Goal: Task Accomplishment & Management: Manage account settings

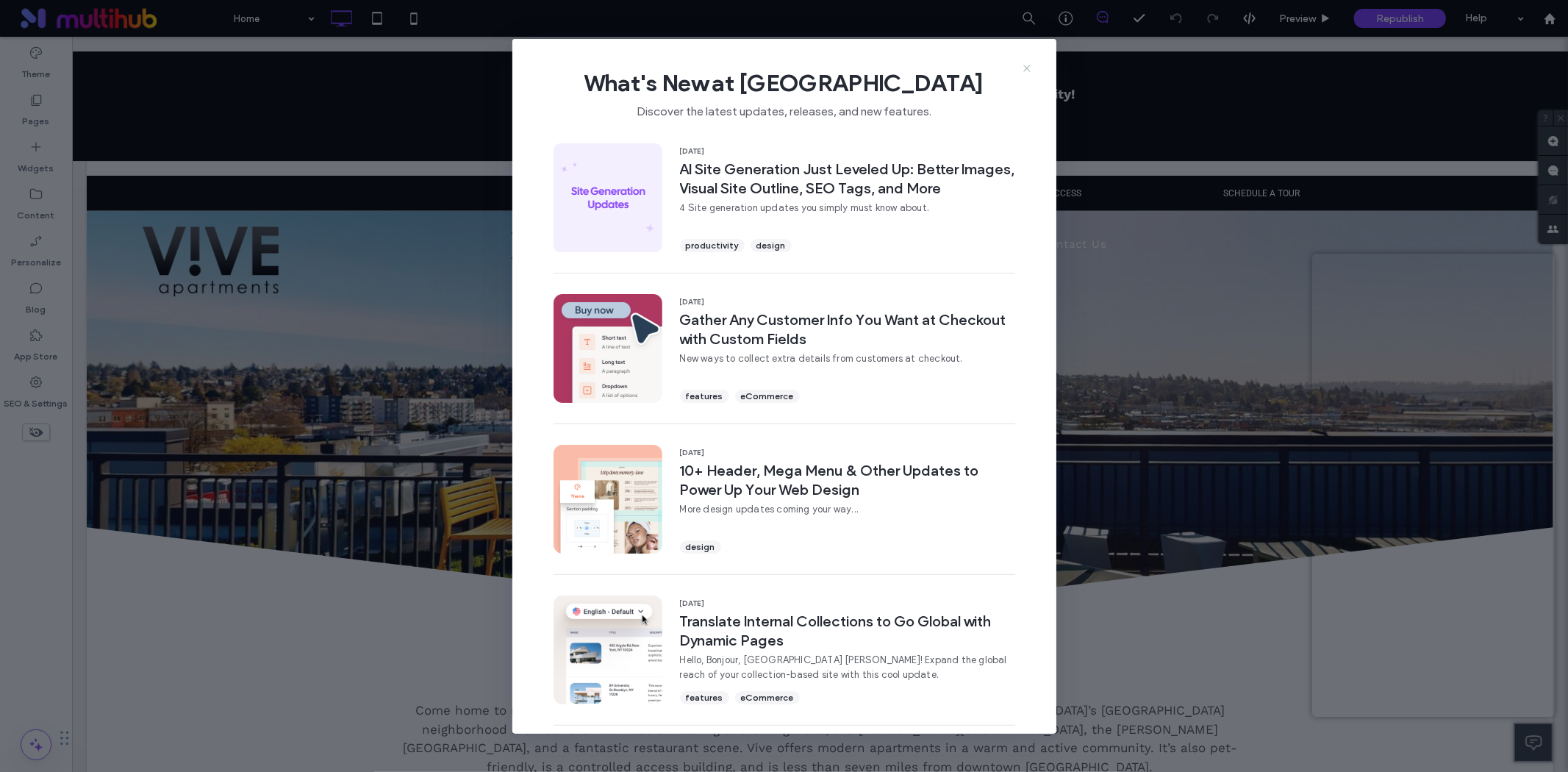
click at [1027, 66] on icon at bounding box center [1027, 68] width 12 height 12
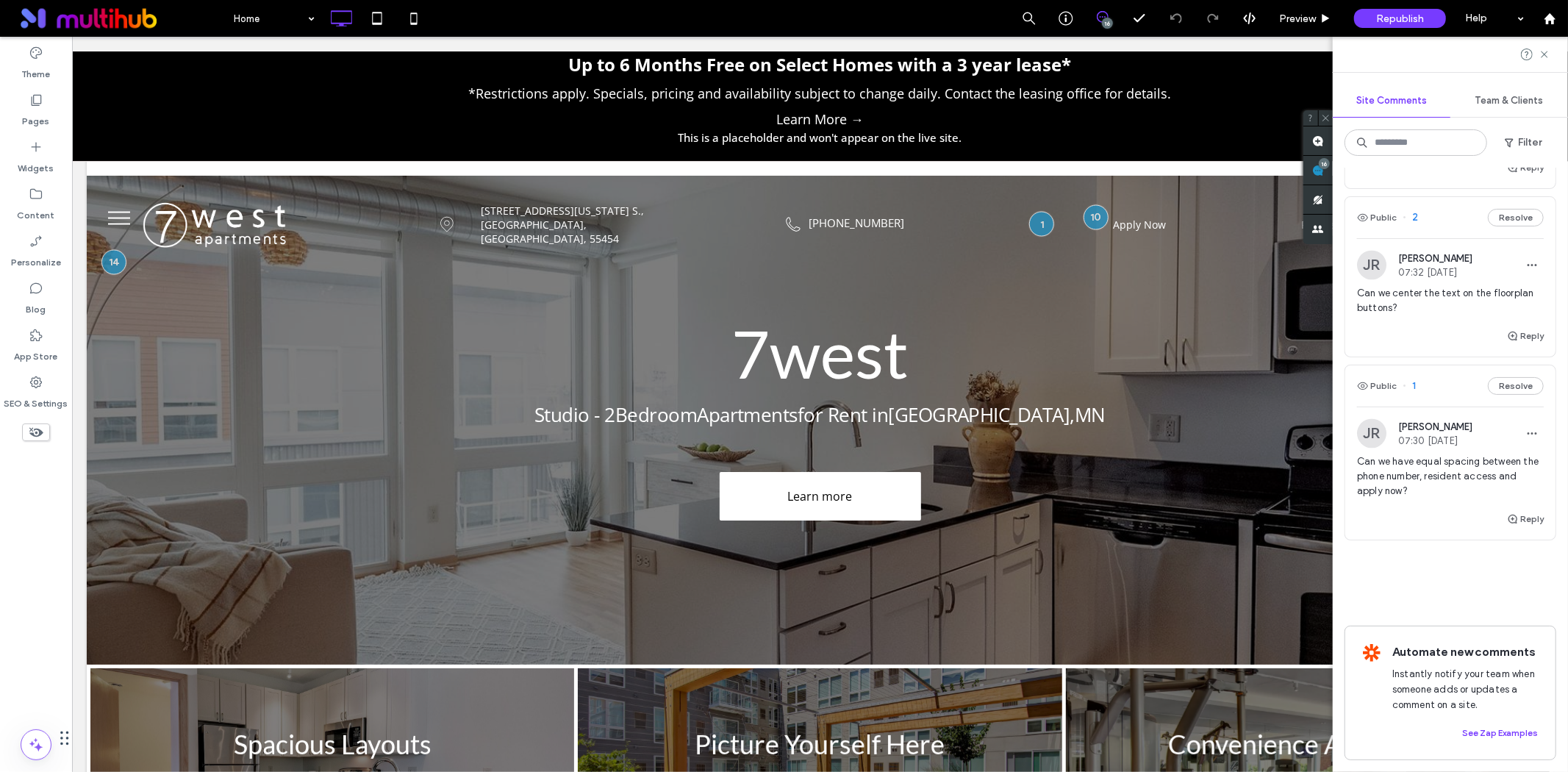
scroll to position [2580, 0]
click at [1427, 455] on span "Can we have equal spacing between the phone number, resident access and apply n…" at bounding box center [1450, 476] width 187 height 44
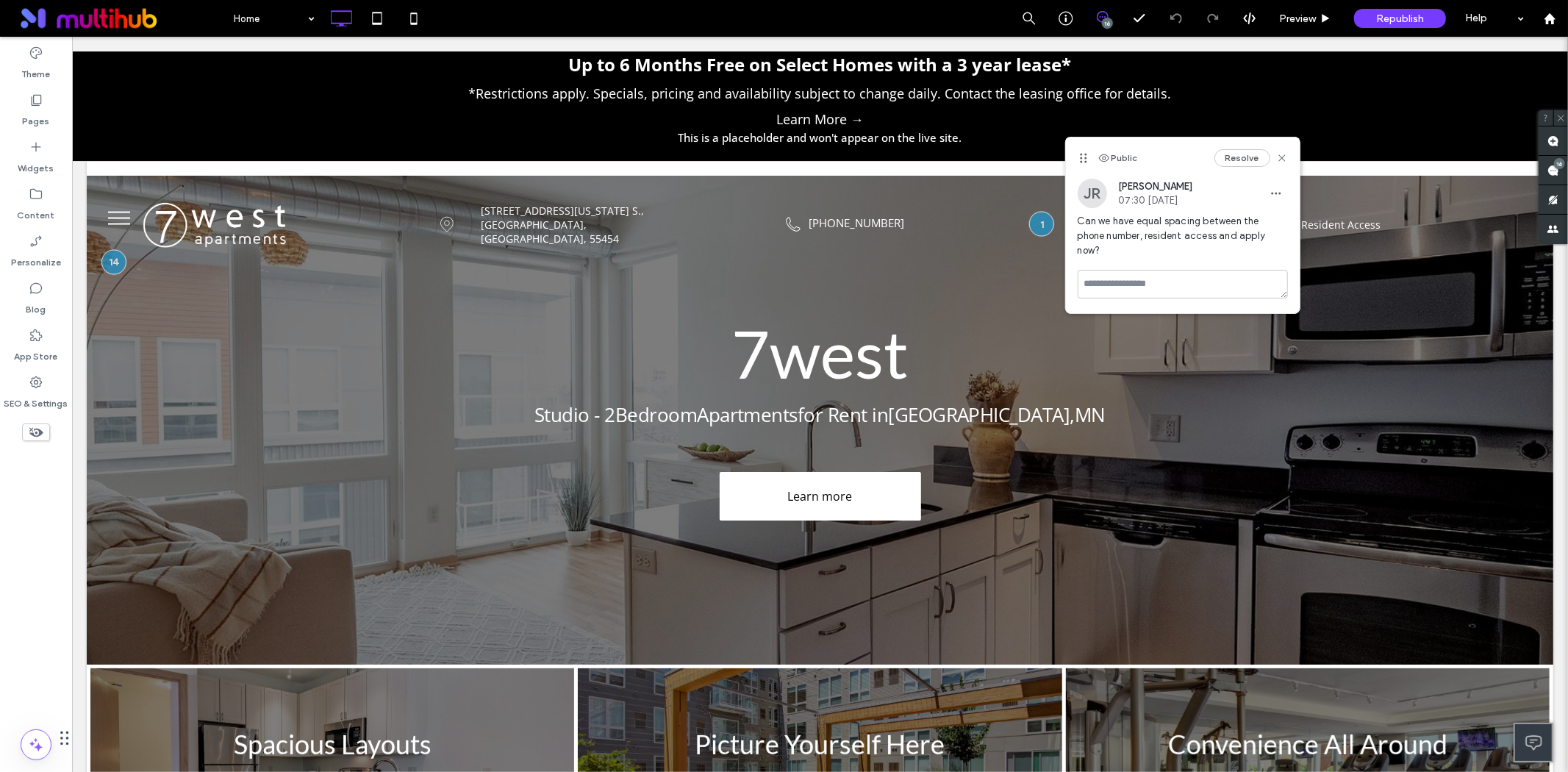
scroll to position [0, 0]
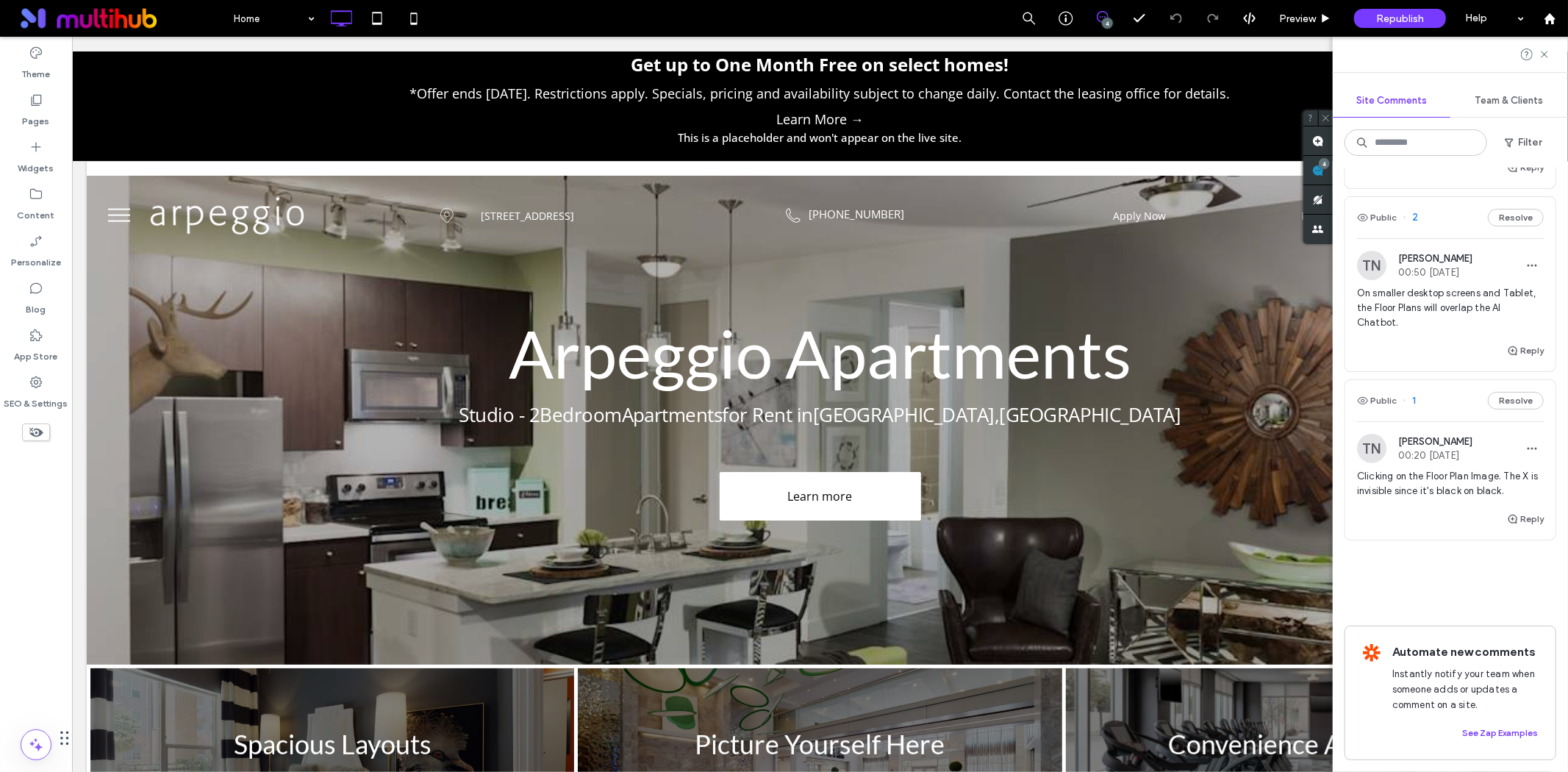
click at [1425, 469] on span "Clicking on the Floor Plan Image. The X is invisible since it's black on black." at bounding box center [1450, 484] width 187 height 29
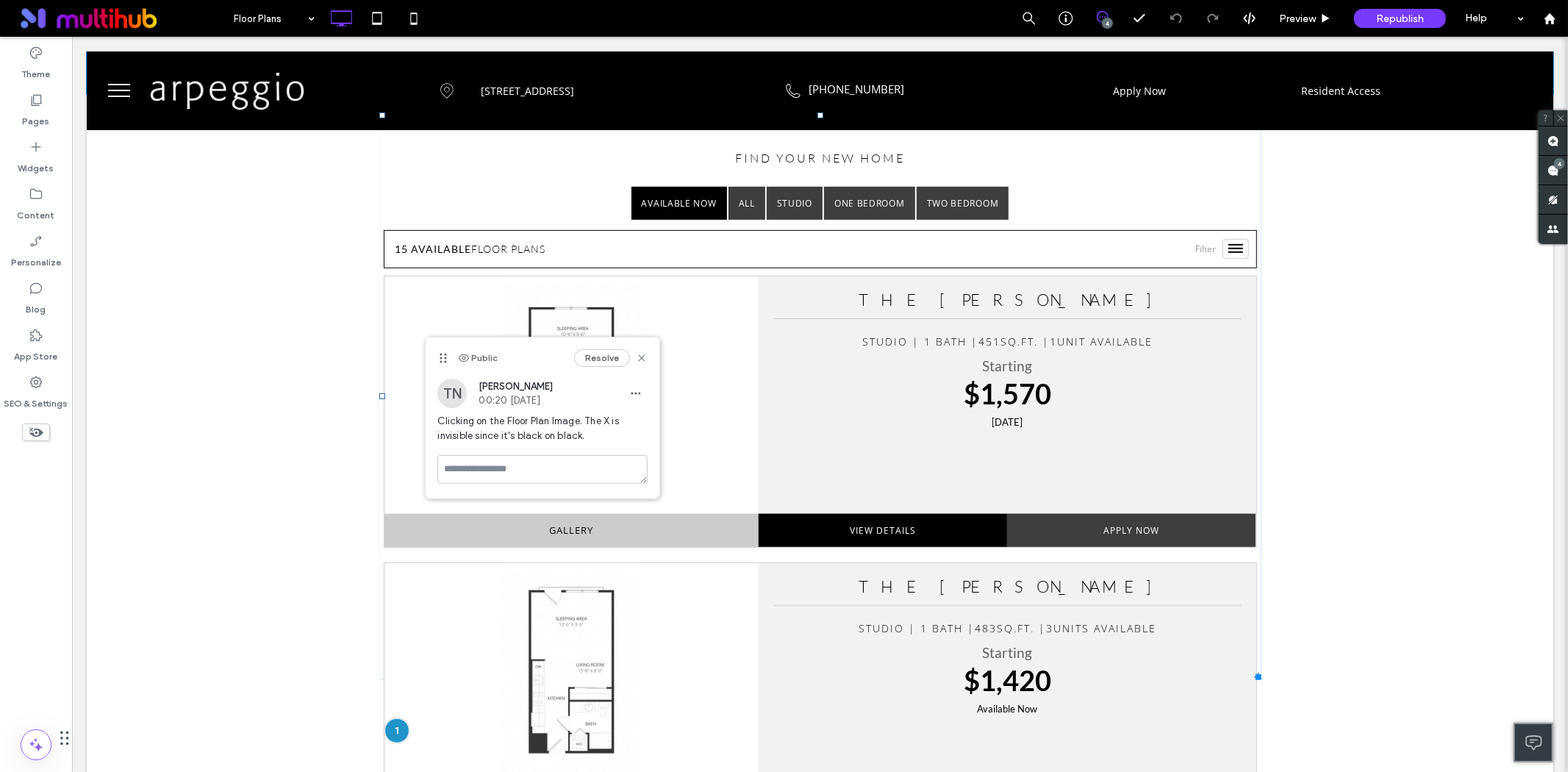
scroll to position [564, 0]
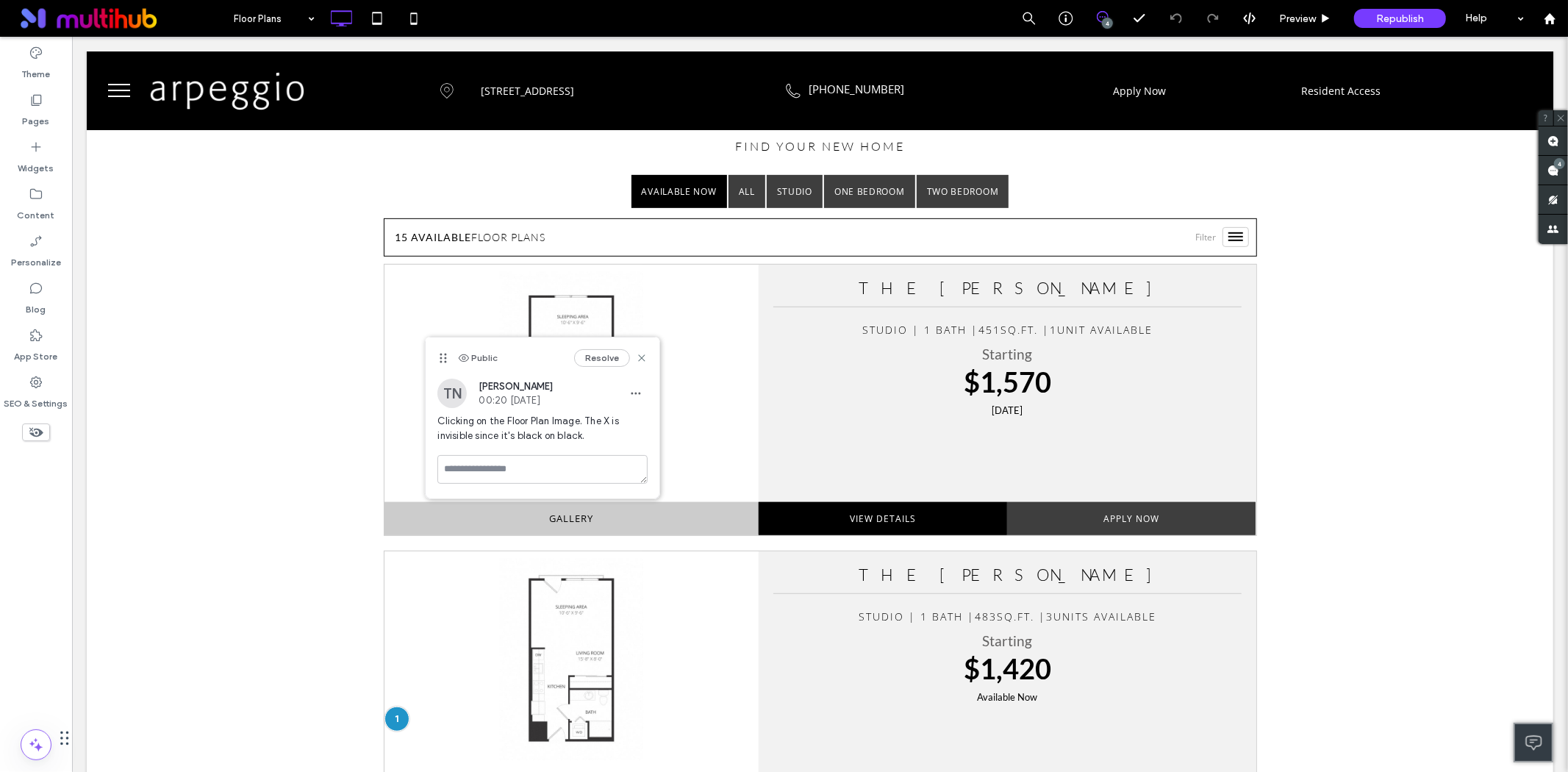
click at [600, 410] on div "TN Tylor Neil 00:20 Aug 15 2025 Clicking on the Floor Plan Image. The X is invi…" at bounding box center [542, 417] width 210 height 77
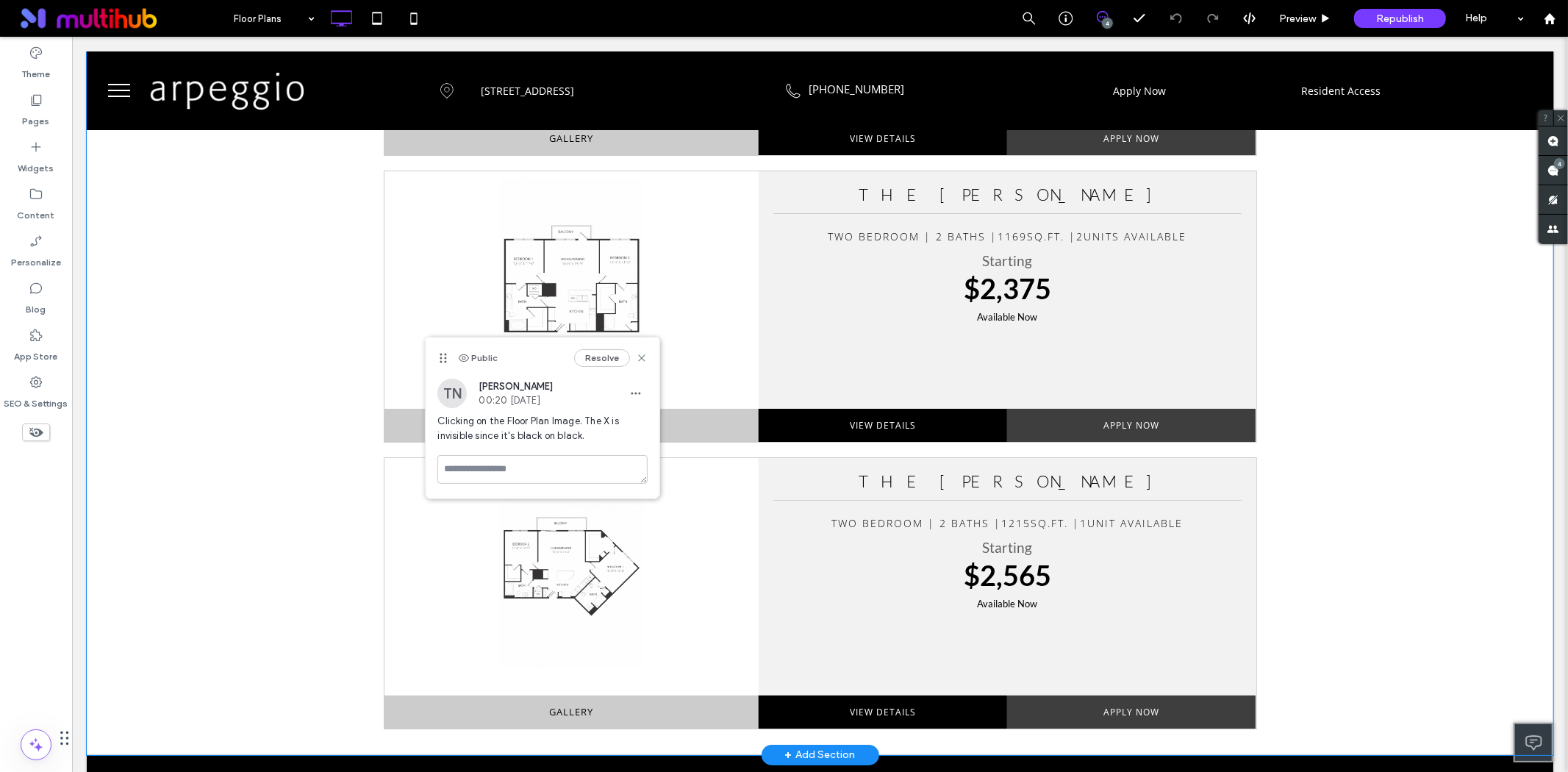
scroll to position [4737, 0]
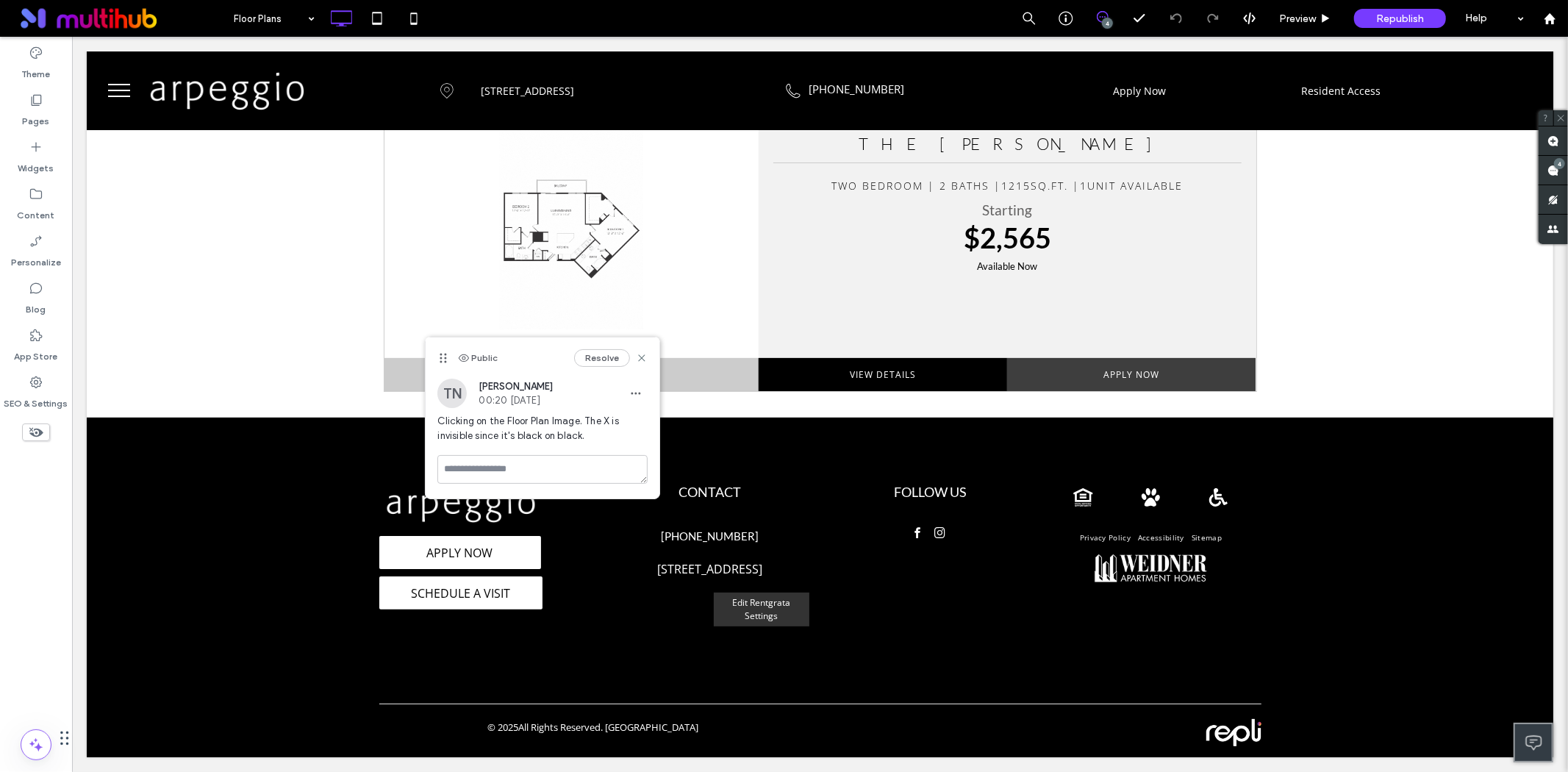
click at [509, 410] on div "TN Tylor Neil 00:20 Aug 15 2025 Clicking on the Floor Plan Image. The X is invi…" at bounding box center [542, 417] width 210 height 77
click at [509, 426] on span "Clicking on the Floor Plan Image. The X is invisible since it's black on black." at bounding box center [542, 428] width 210 height 29
click at [644, 358] on icon at bounding box center [641, 358] width 12 height 12
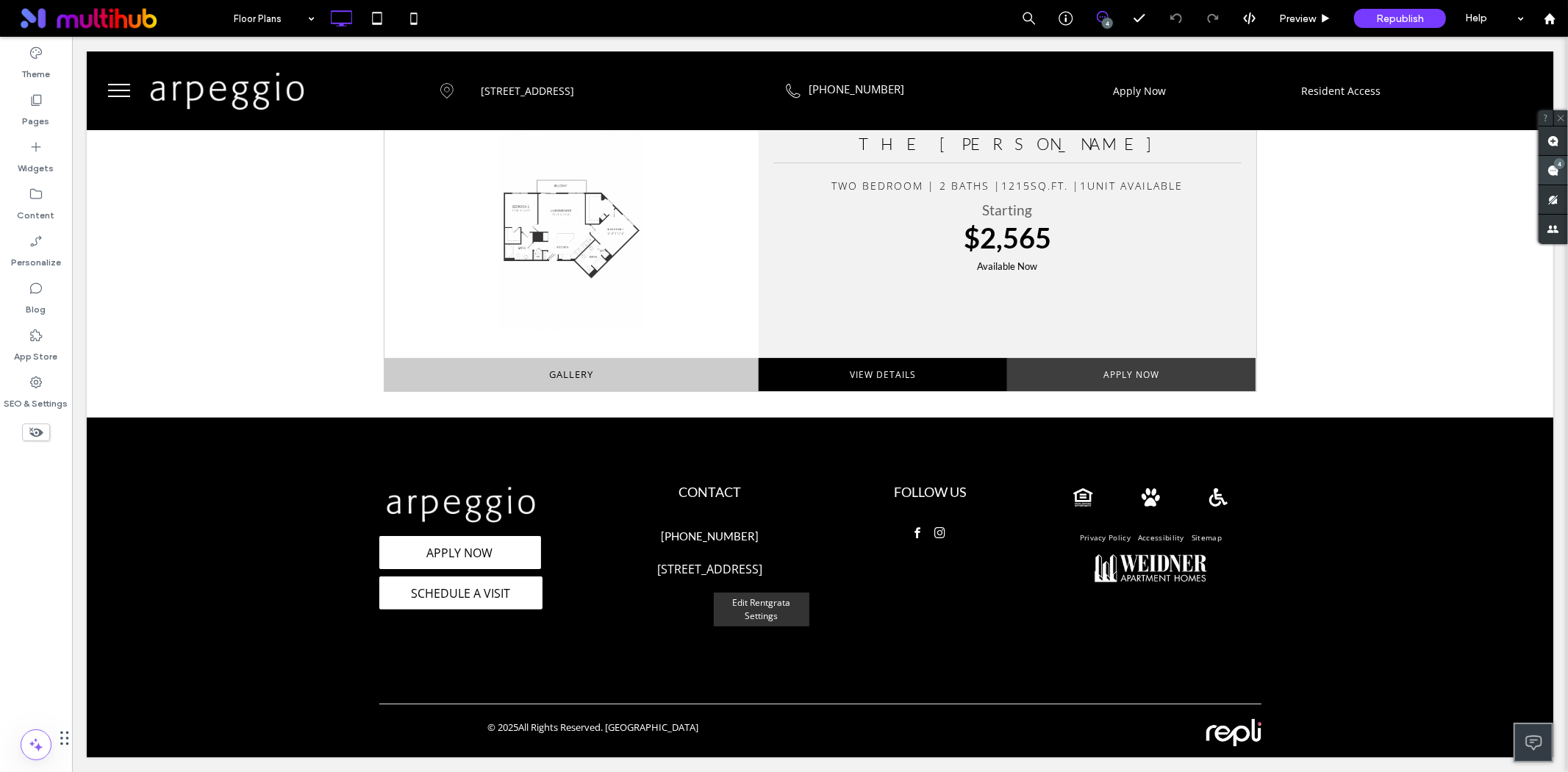
click at [1559, 169] on span at bounding box center [1553, 169] width 29 height 28
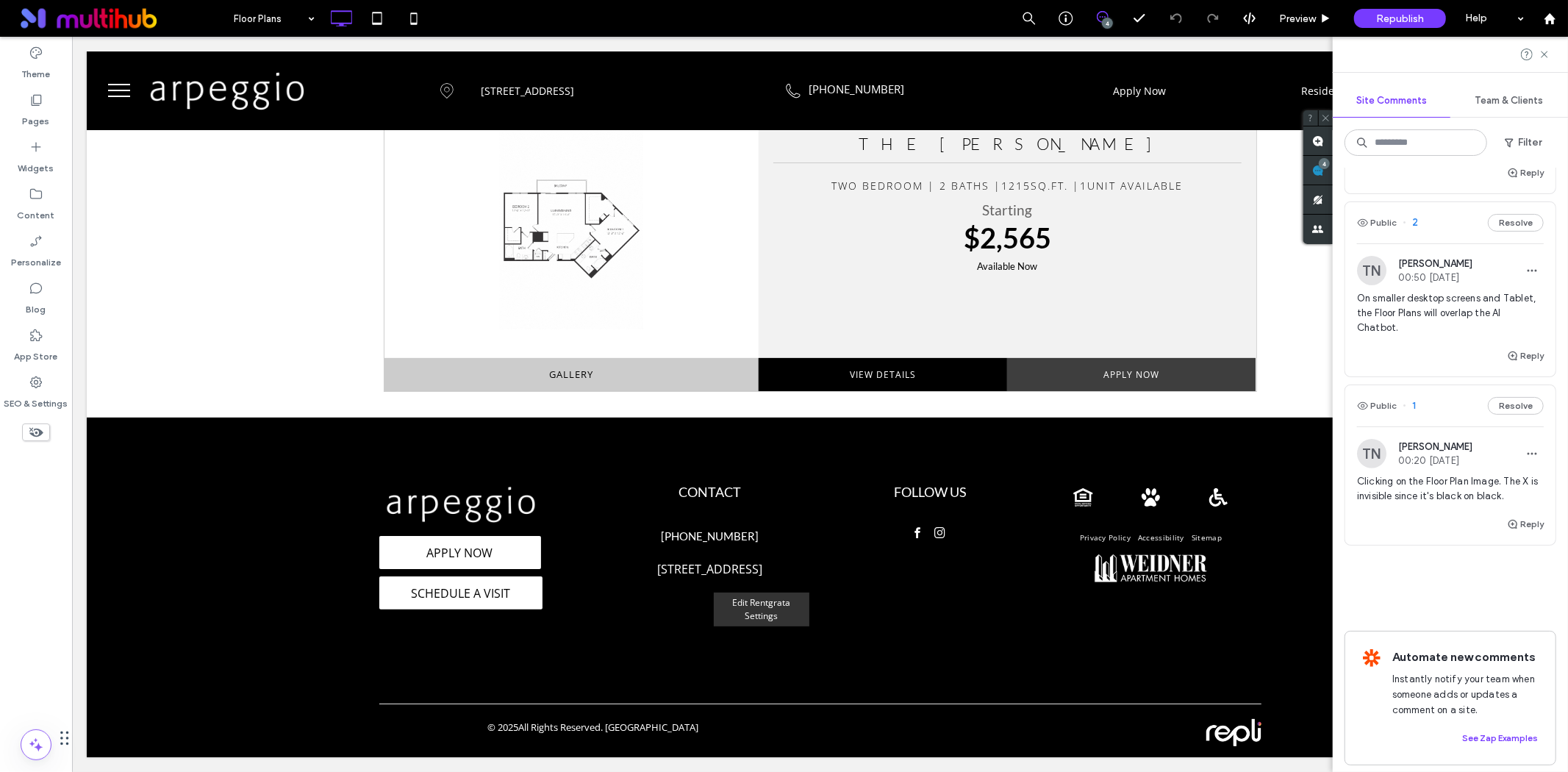
scroll to position [321, 0]
click at [1451, 449] on div "TN Tylor Neil 00:20 Aug 15 2025 Clicking on the Floor Plan Image. The X is invi…" at bounding box center [1450, 472] width 187 height 77
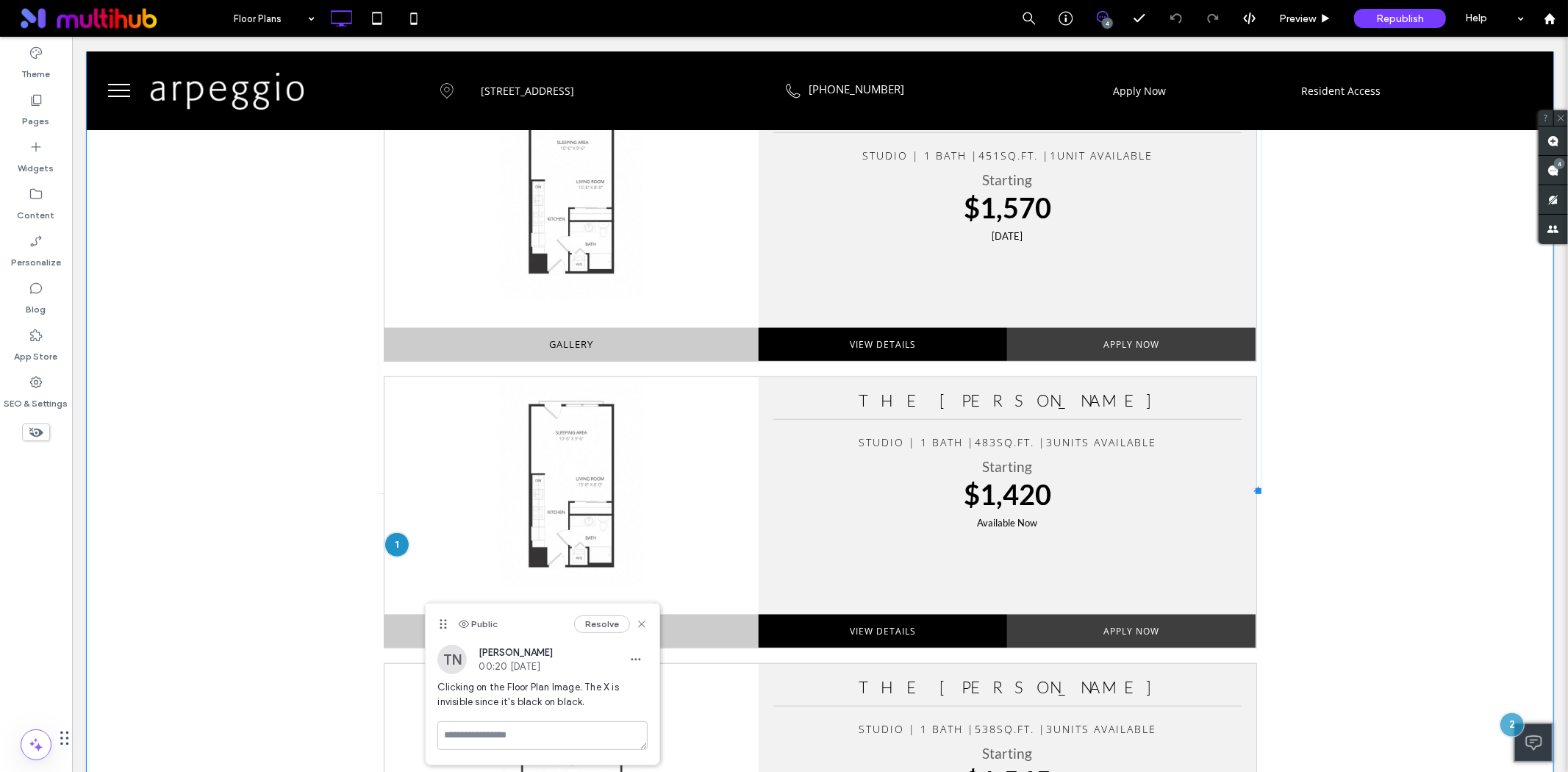
scroll to position [817, 0]
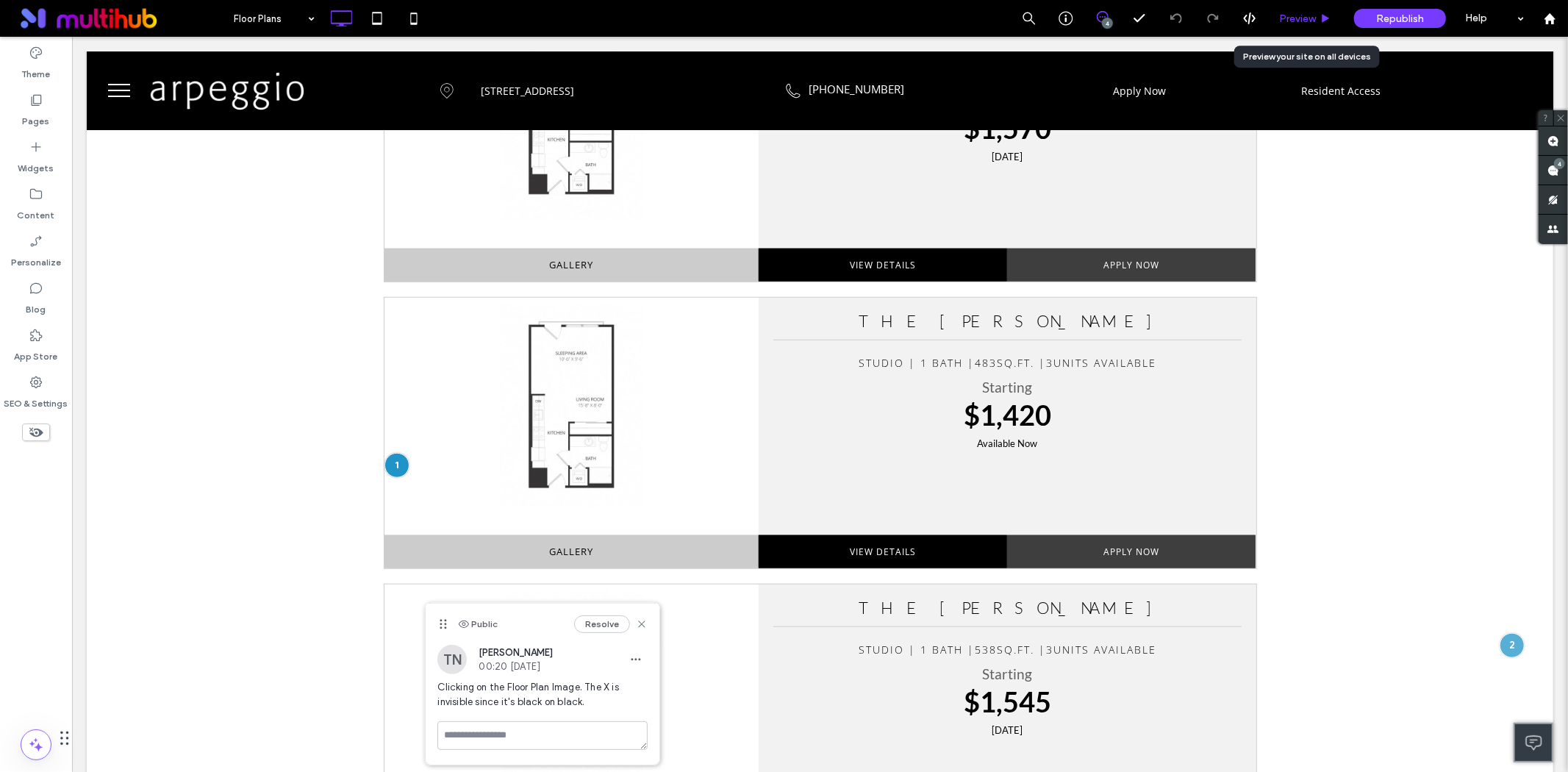
click at [1295, 10] on div "Preview" at bounding box center [1305, 18] width 75 height 37
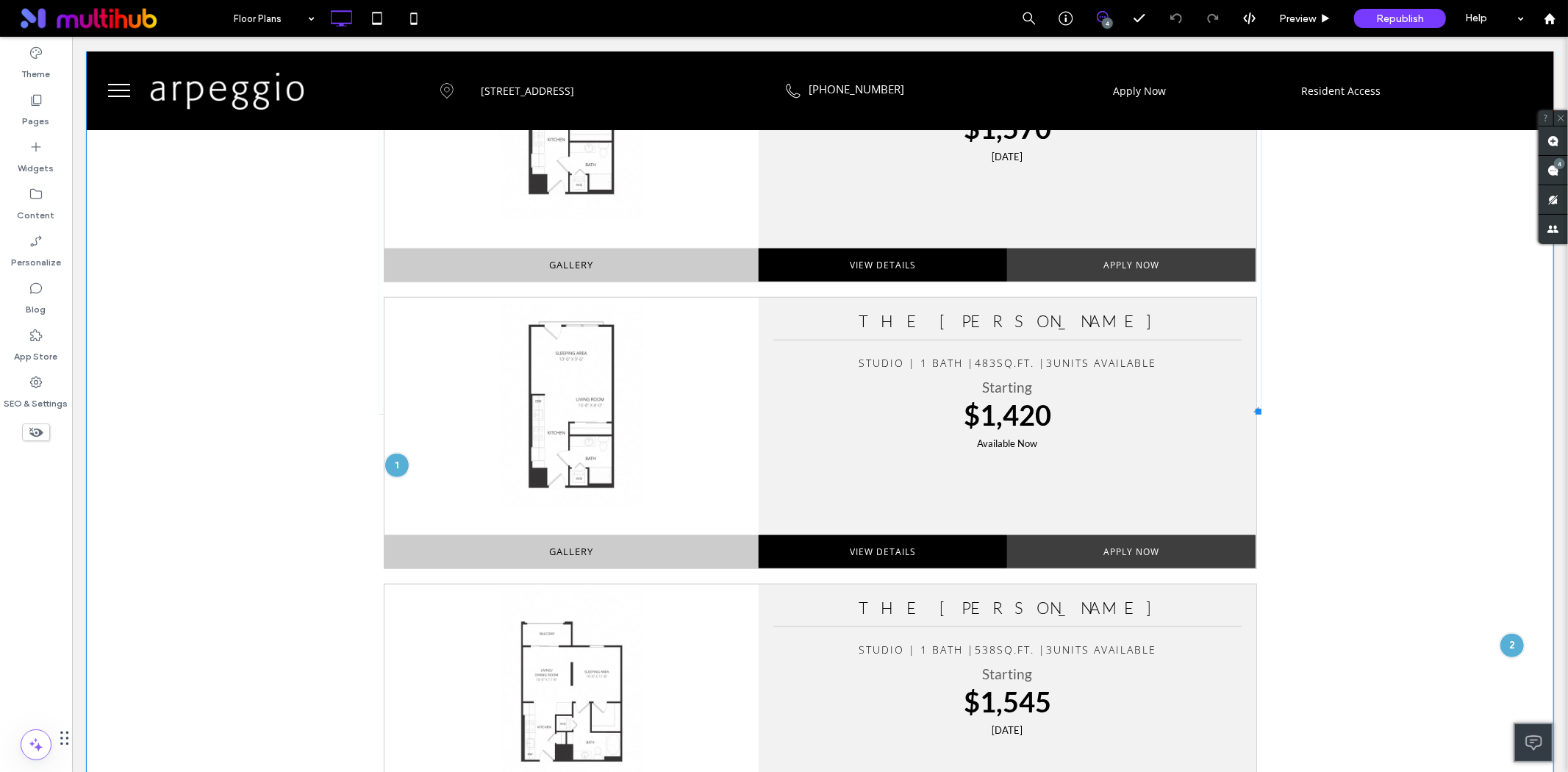
click at [582, 392] on span at bounding box center [820, 129] width 882 height 568
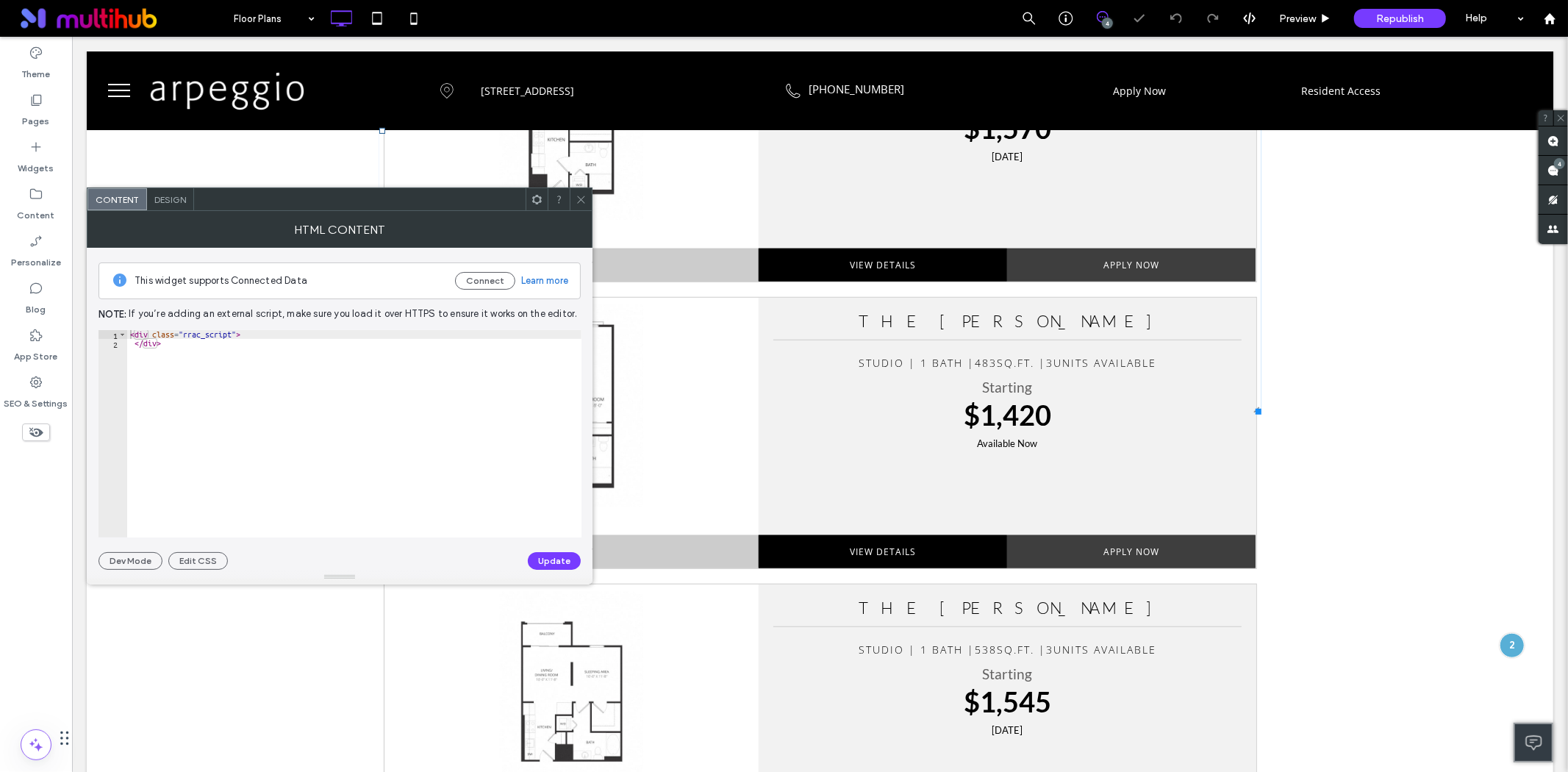
click at [576, 201] on icon at bounding box center [580, 199] width 11 height 11
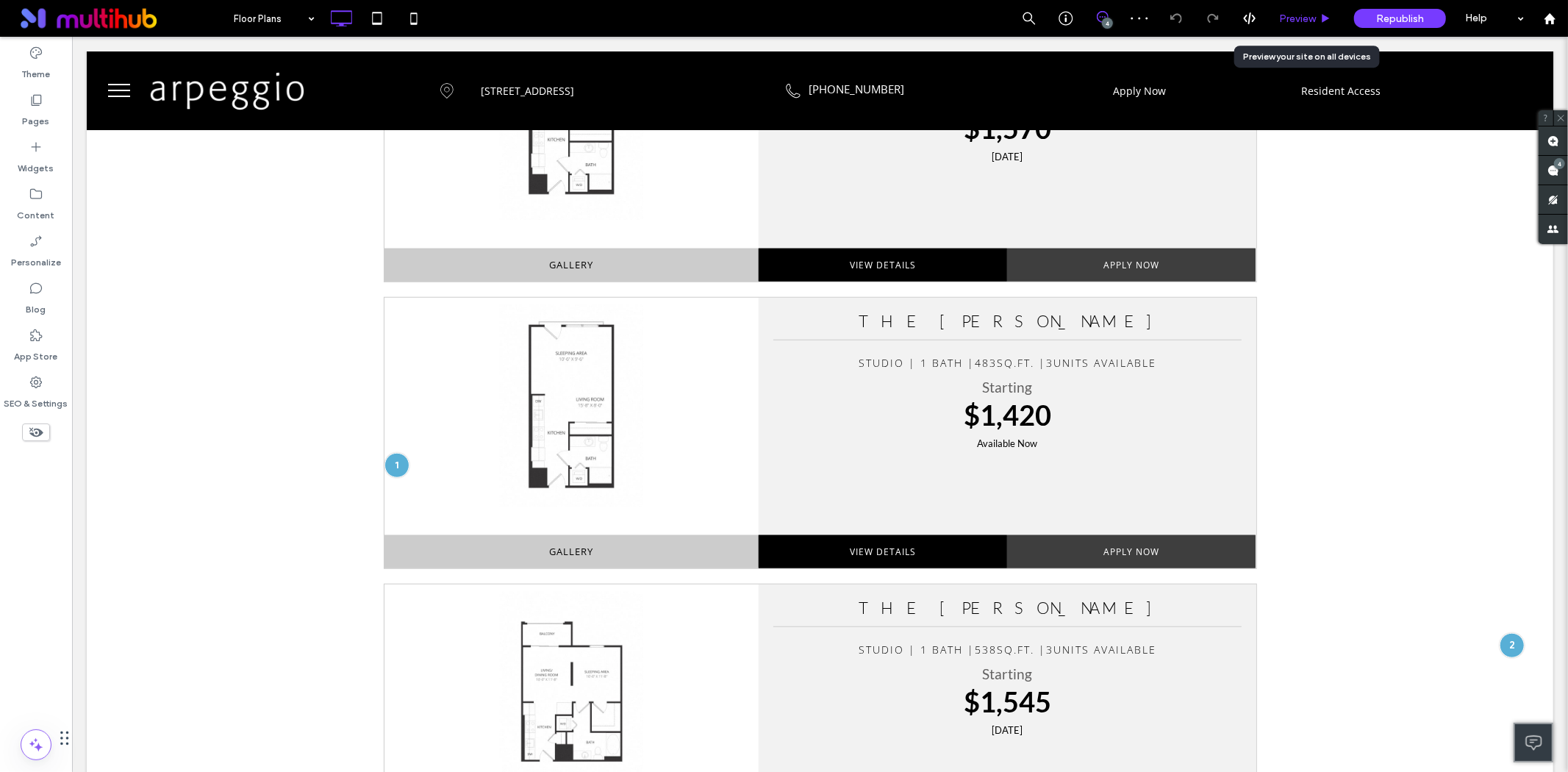
click at [1296, 6] on div "Preview" at bounding box center [1305, 18] width 75 height 37
click at [1293, 18] on span "Preview" at bounding box center [1297, 18] width 37 height 13
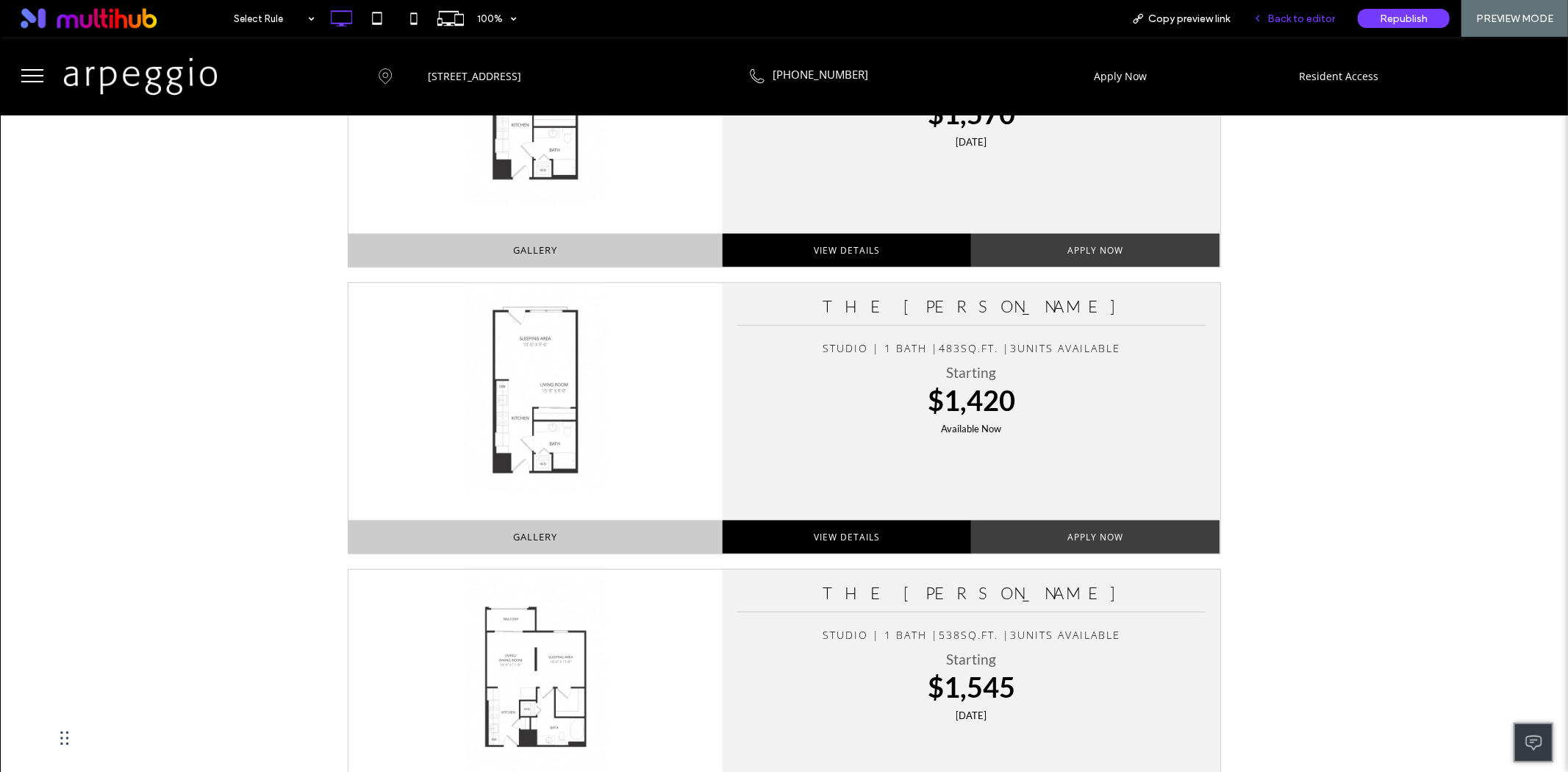
click at [1281, 14] on span "Back to editor" at bounding box center [1300, 18] width 67 height 13
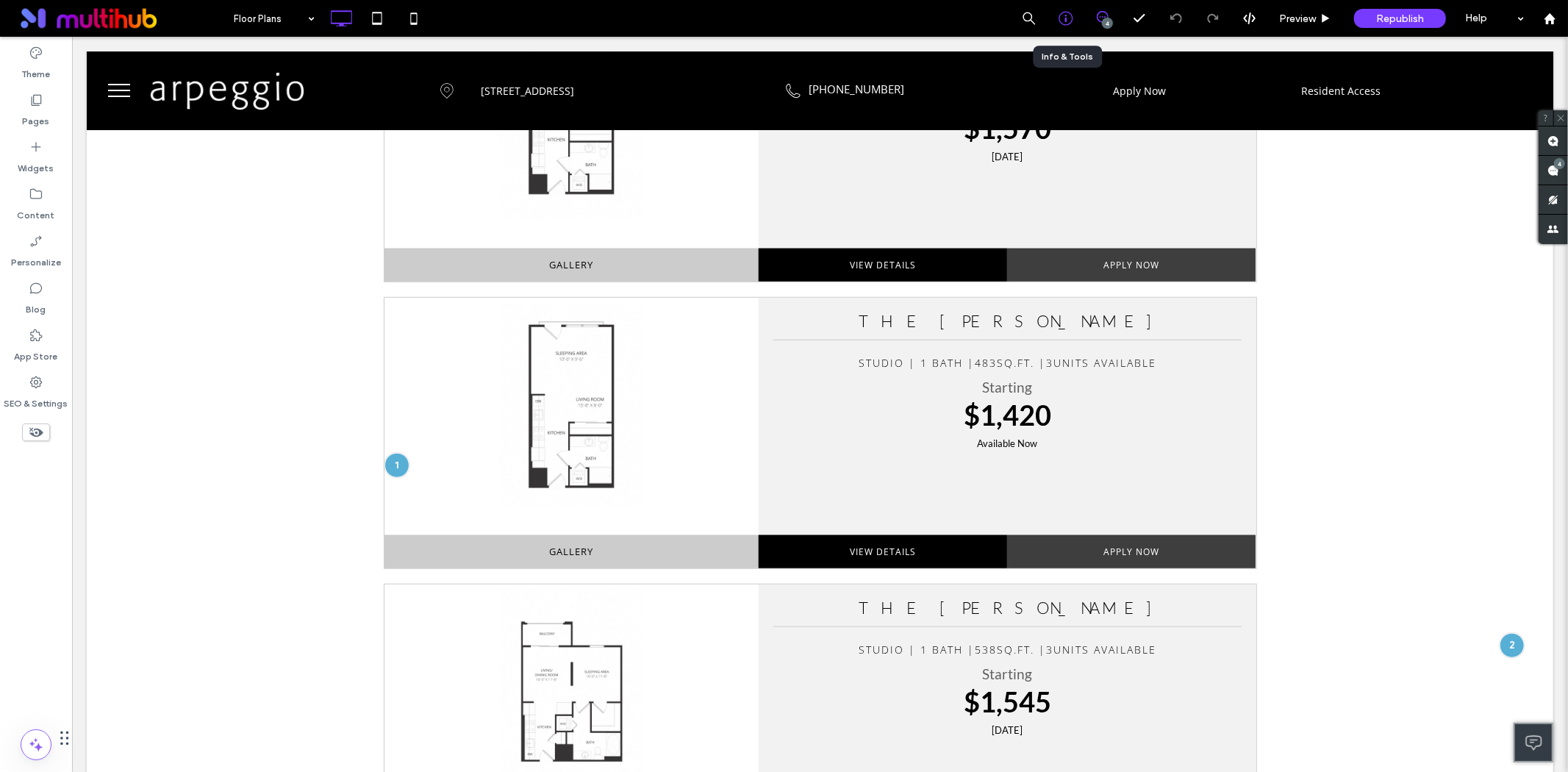
click at [1059, 24] on icon at bounding box center [1066, 18] width 15 height 15
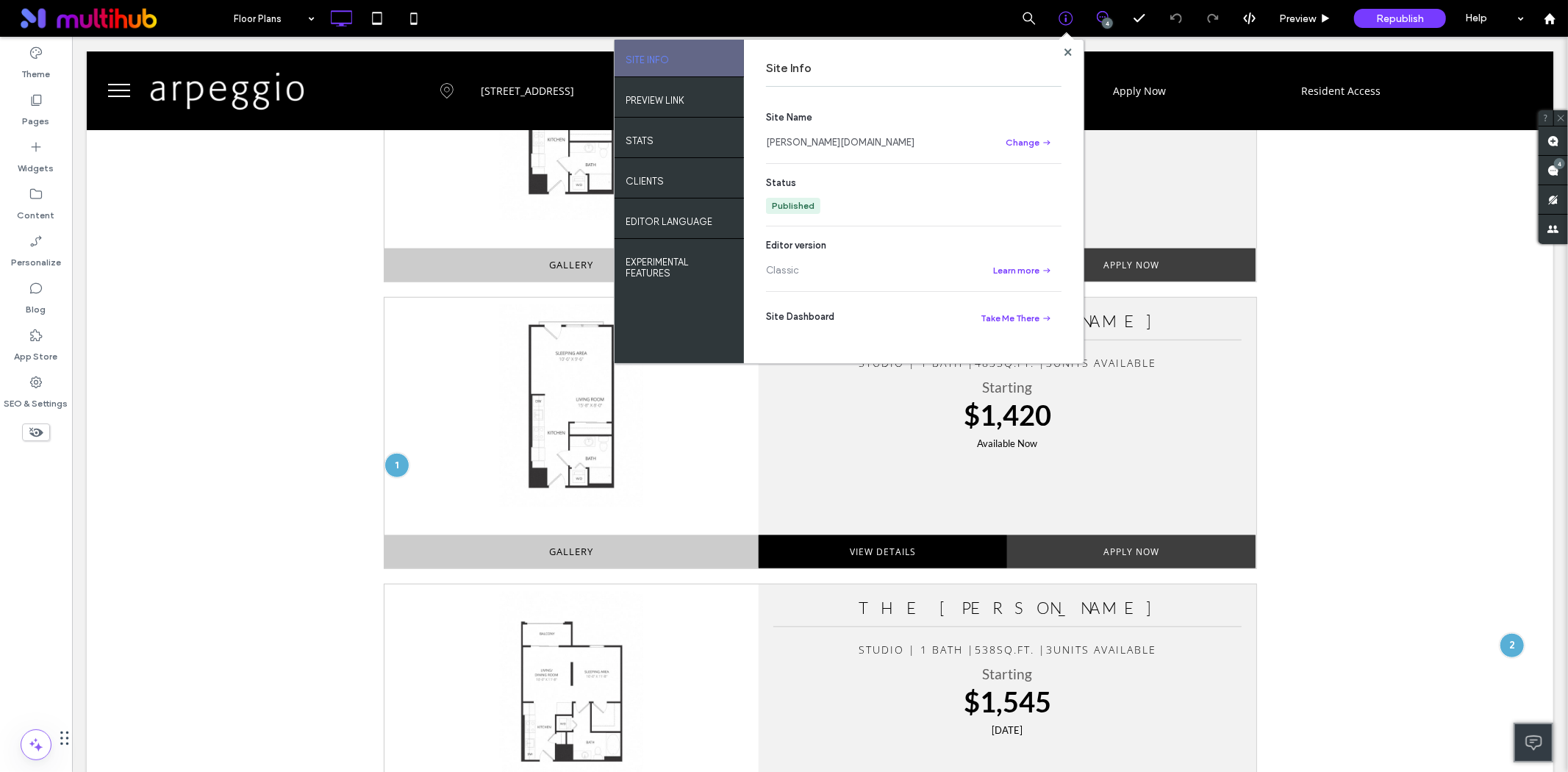
click at [1071, 53] on div at bounding box center [1067, 52] width 11 height 11
click at [1065, 47] on span at bounding box center [1069, 52] width 8 height 11
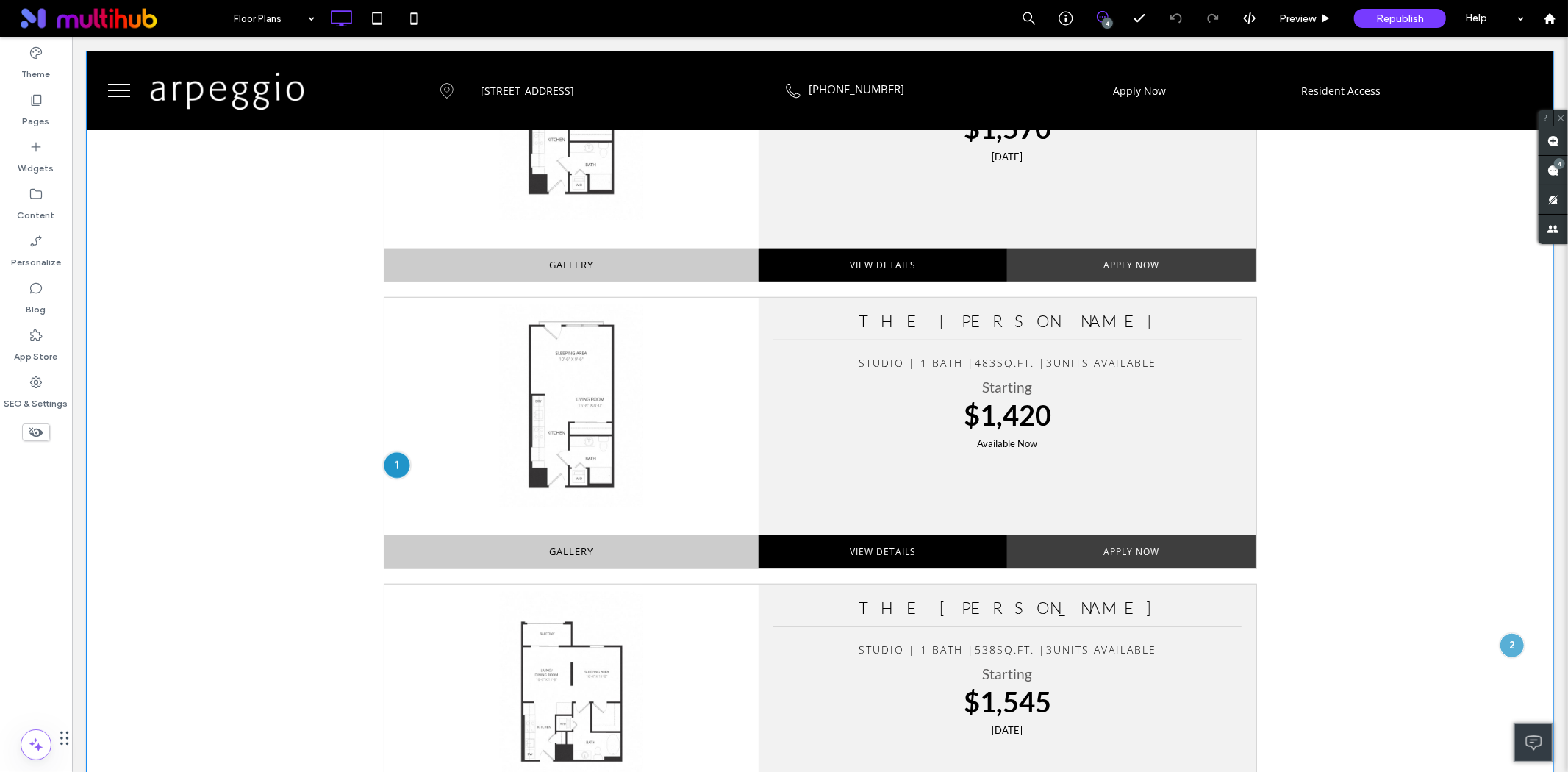
click at [398, 462] on div at bounding box center [396, 464] width 27 height 27
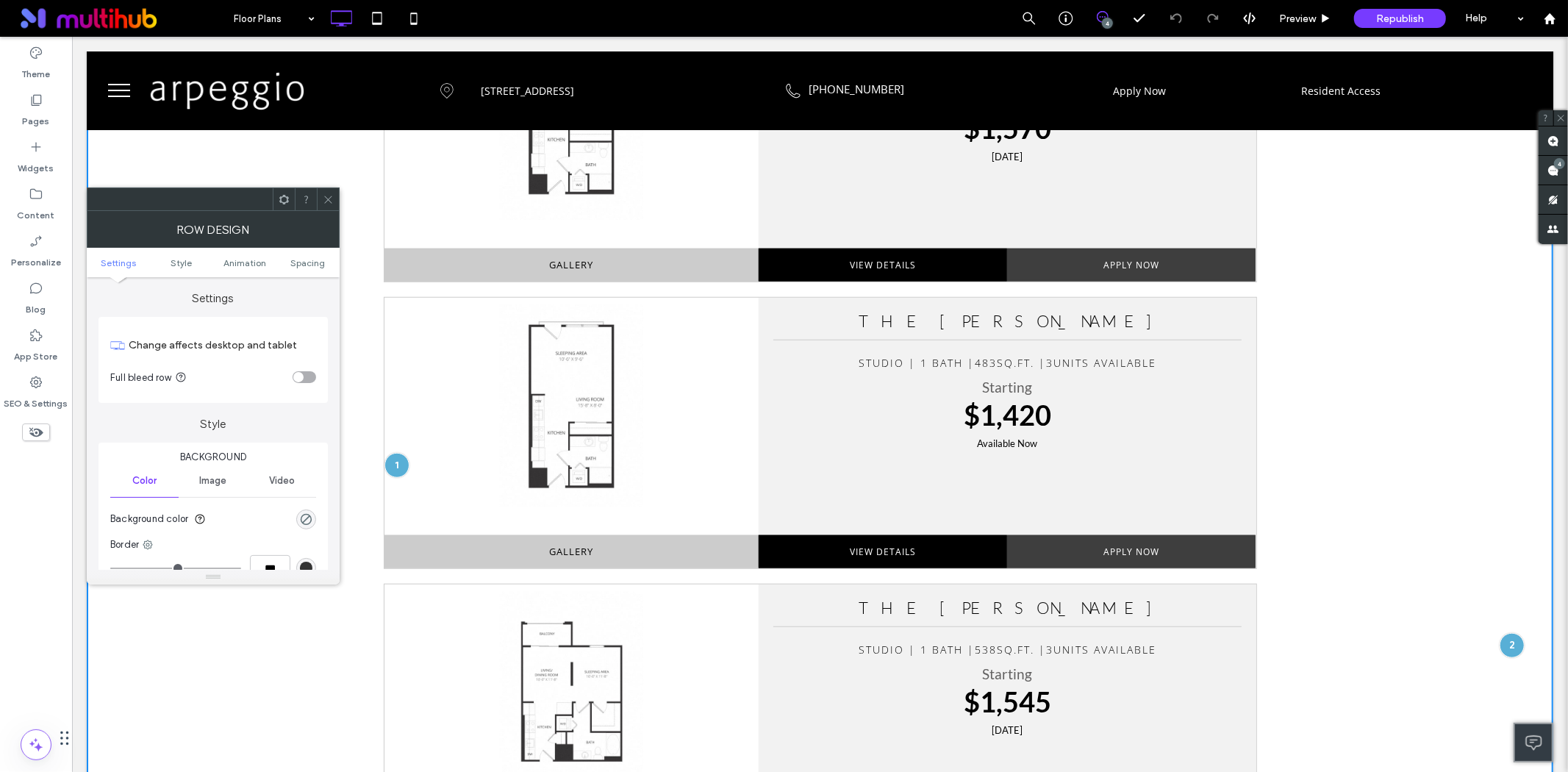
click at [333, 200] on icon at bounding box center [328, 199] width 11 height 11
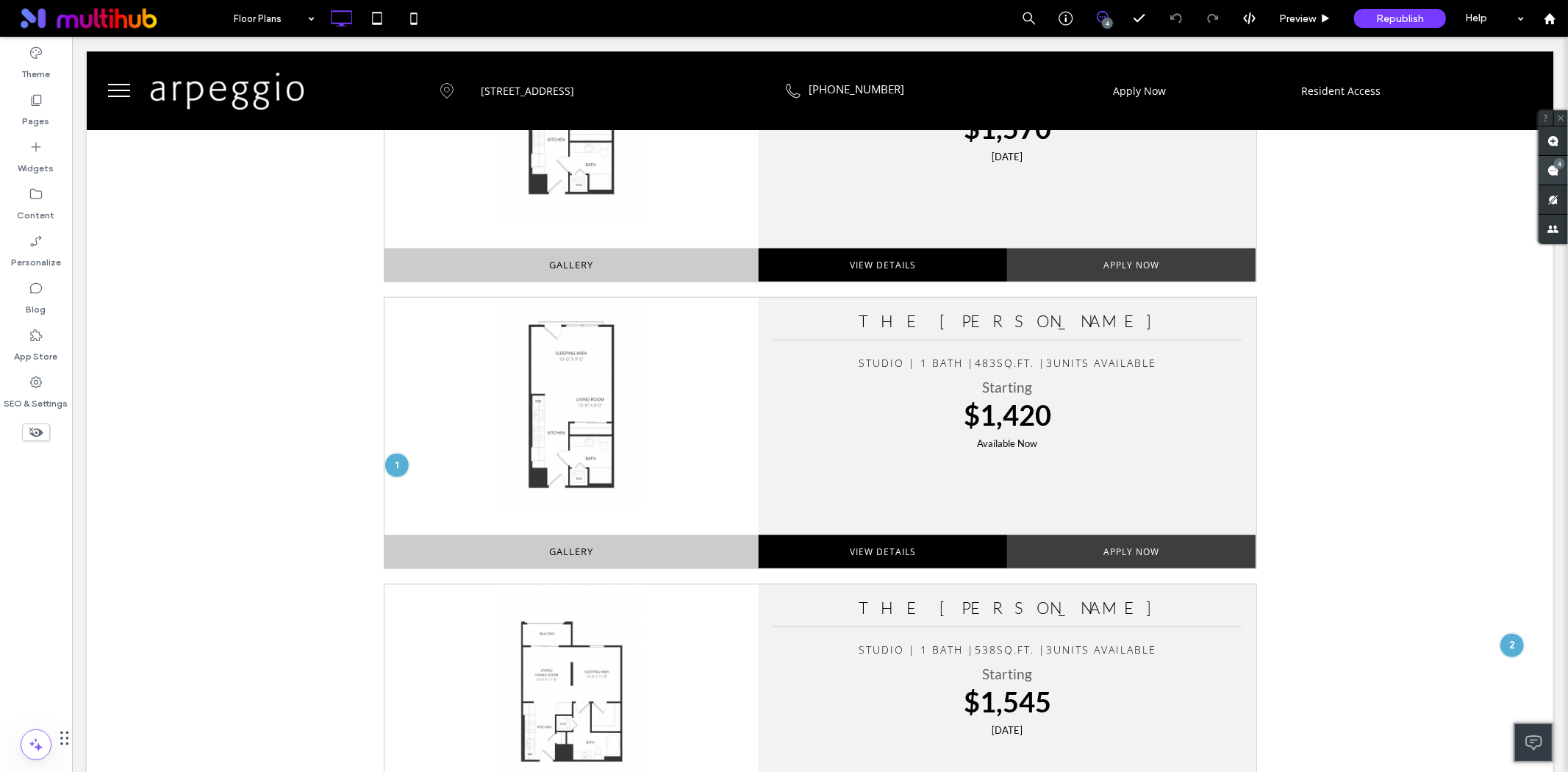
click at [1553, 166] on div "4" at bounding box center [1553, 170] width 29 height 29
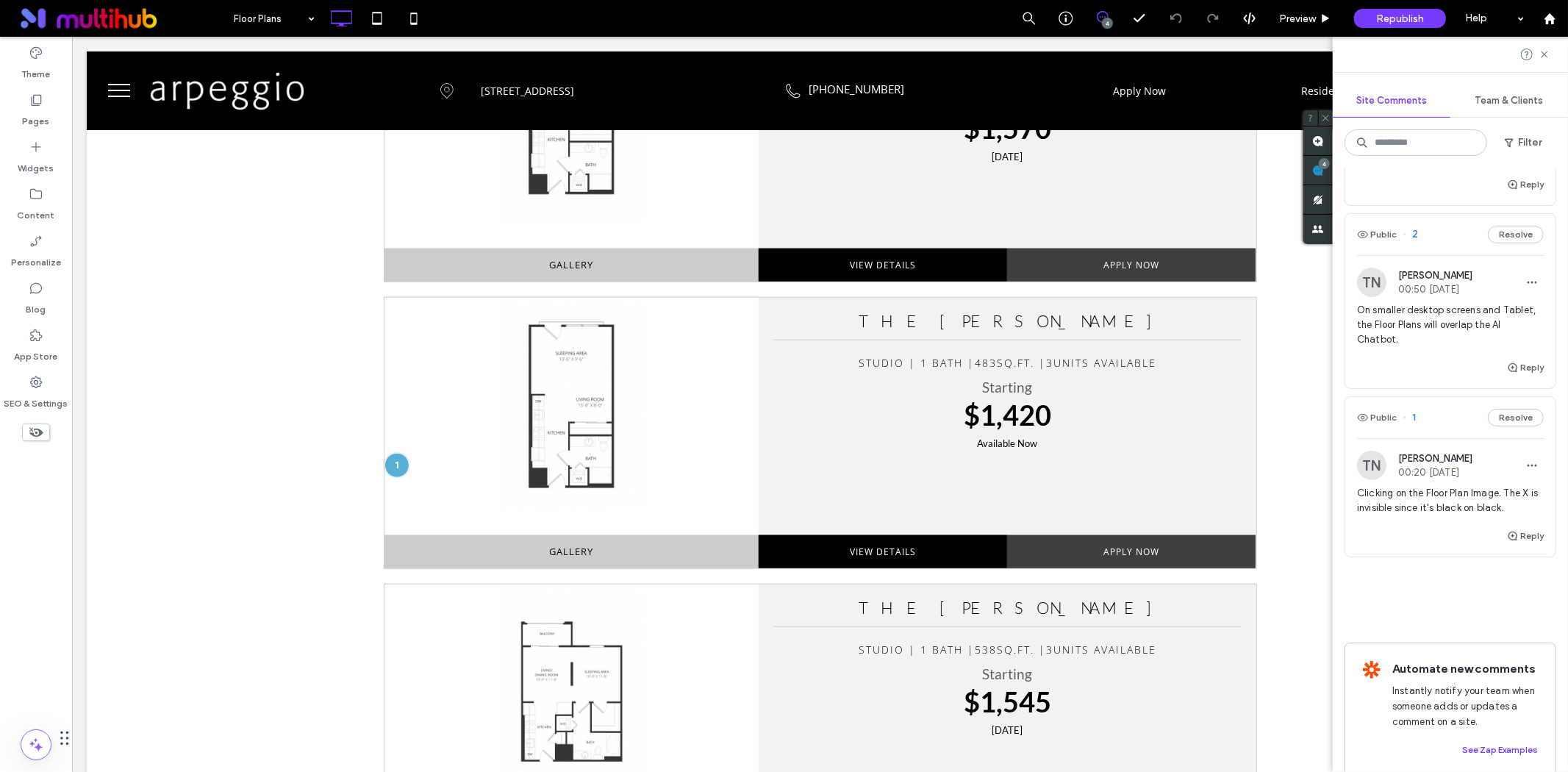
scroll to position [321, 0]
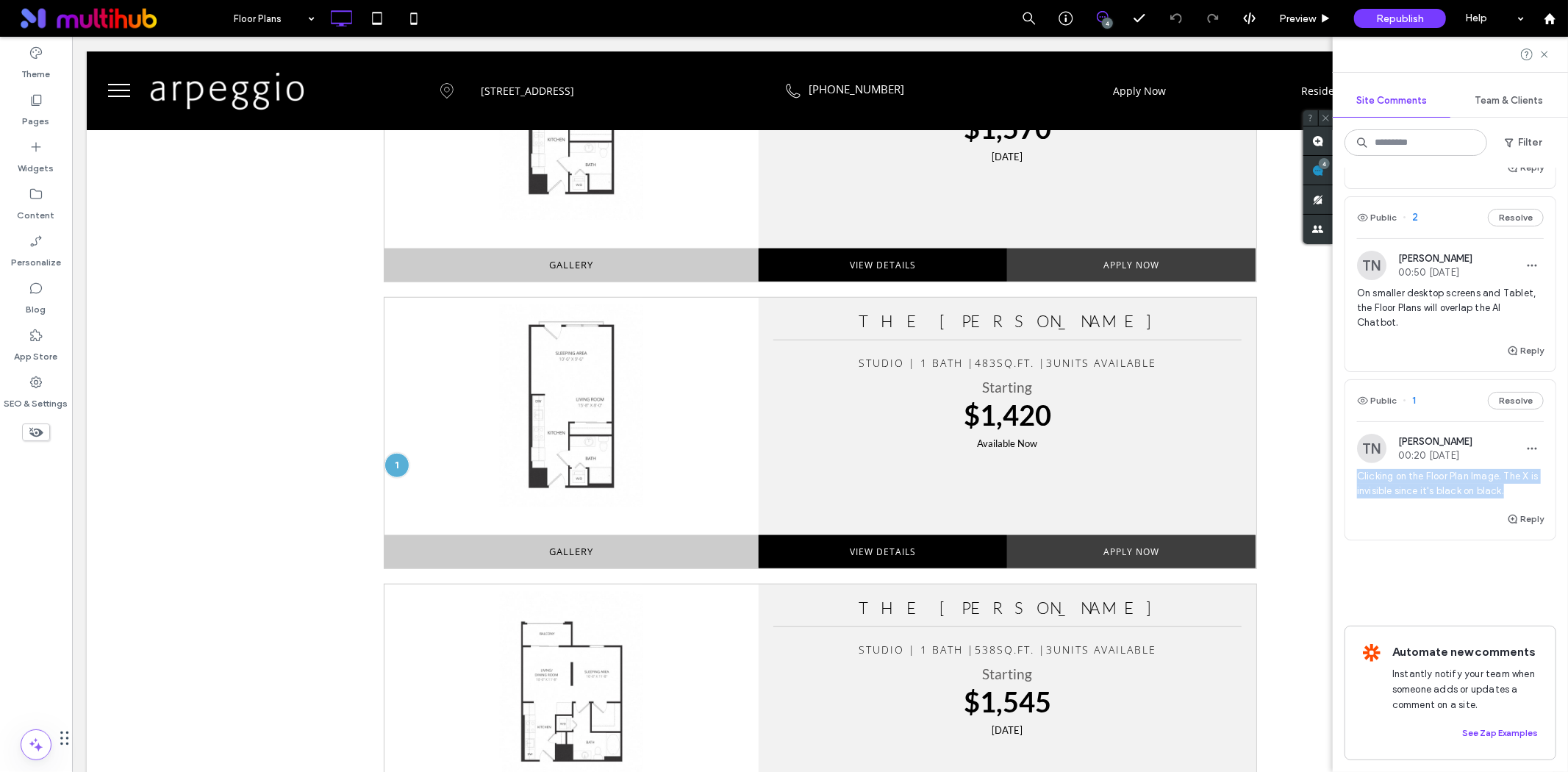
drag, startPoint x: 1357, startPoint y: 460, endPoint x: 1564, endPoint y: 481, distance: 208.1
click at [1564, 481] on div "Public 4 Resolve TN Tylor Neil 01:06 Aug 15 2025 This button opens in a new tab…" at bounding box center [1450, 469] width 236 height 605
copy span "Clicking on the Floor Plan Image. The X is invisible since it's black on black."
click at [1421, 267] on span "00:50 Aug 15 2025" at bounding box center [1436, 272] width 74 height 11
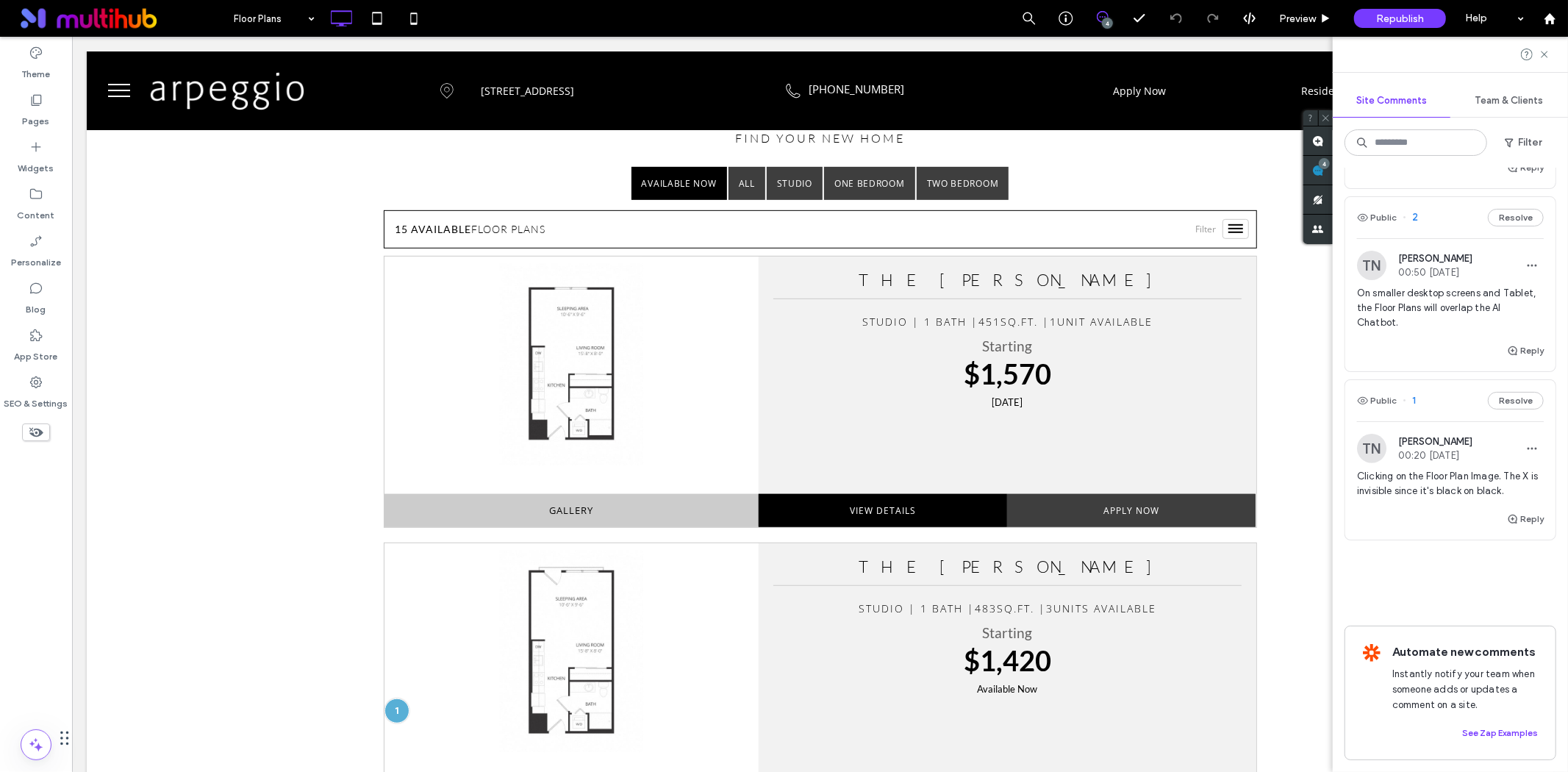
scroll to position [0, 0]
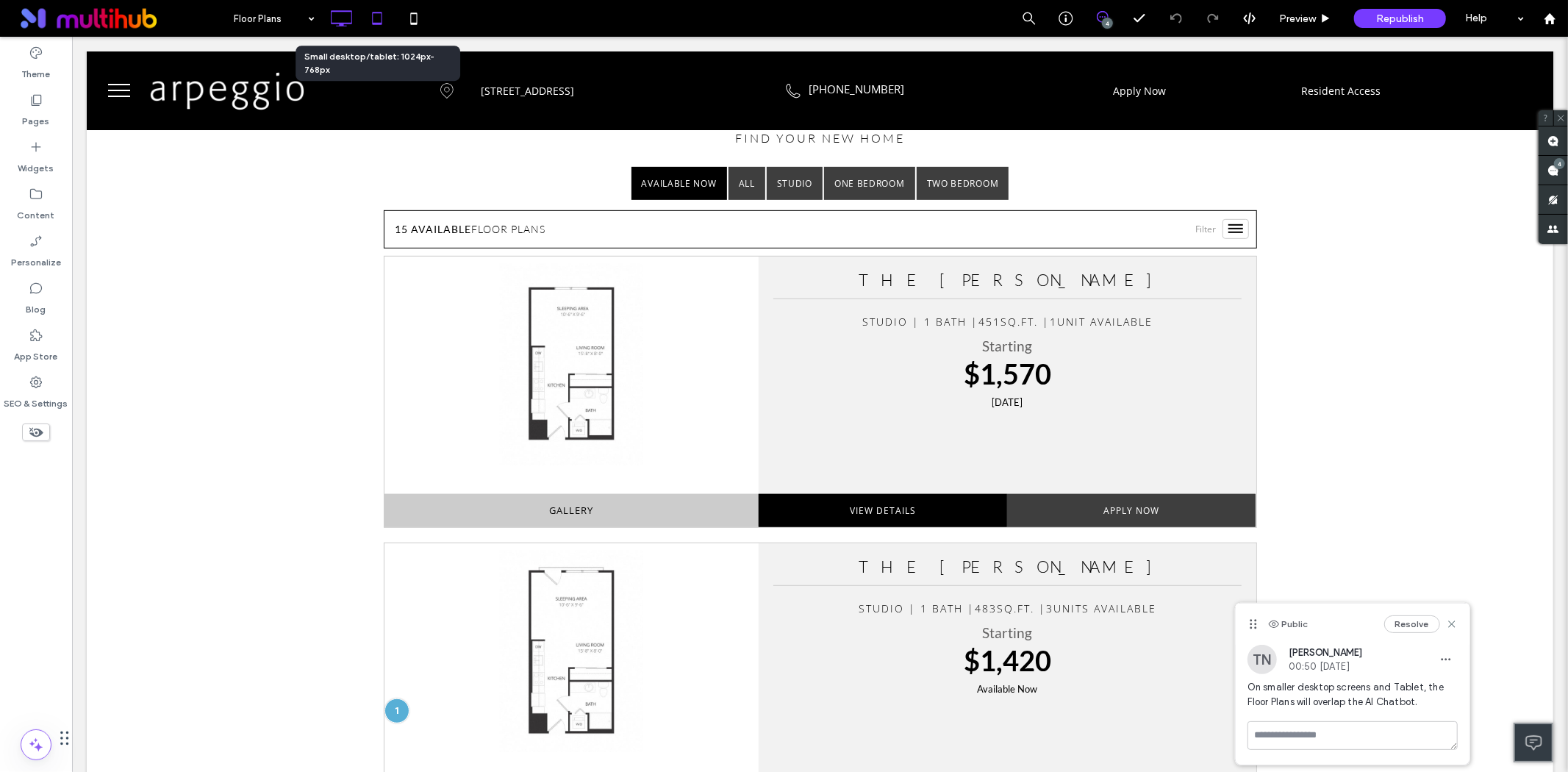
click at [384, 24] on icon at bounding box center [377, 18] width 29 height 29
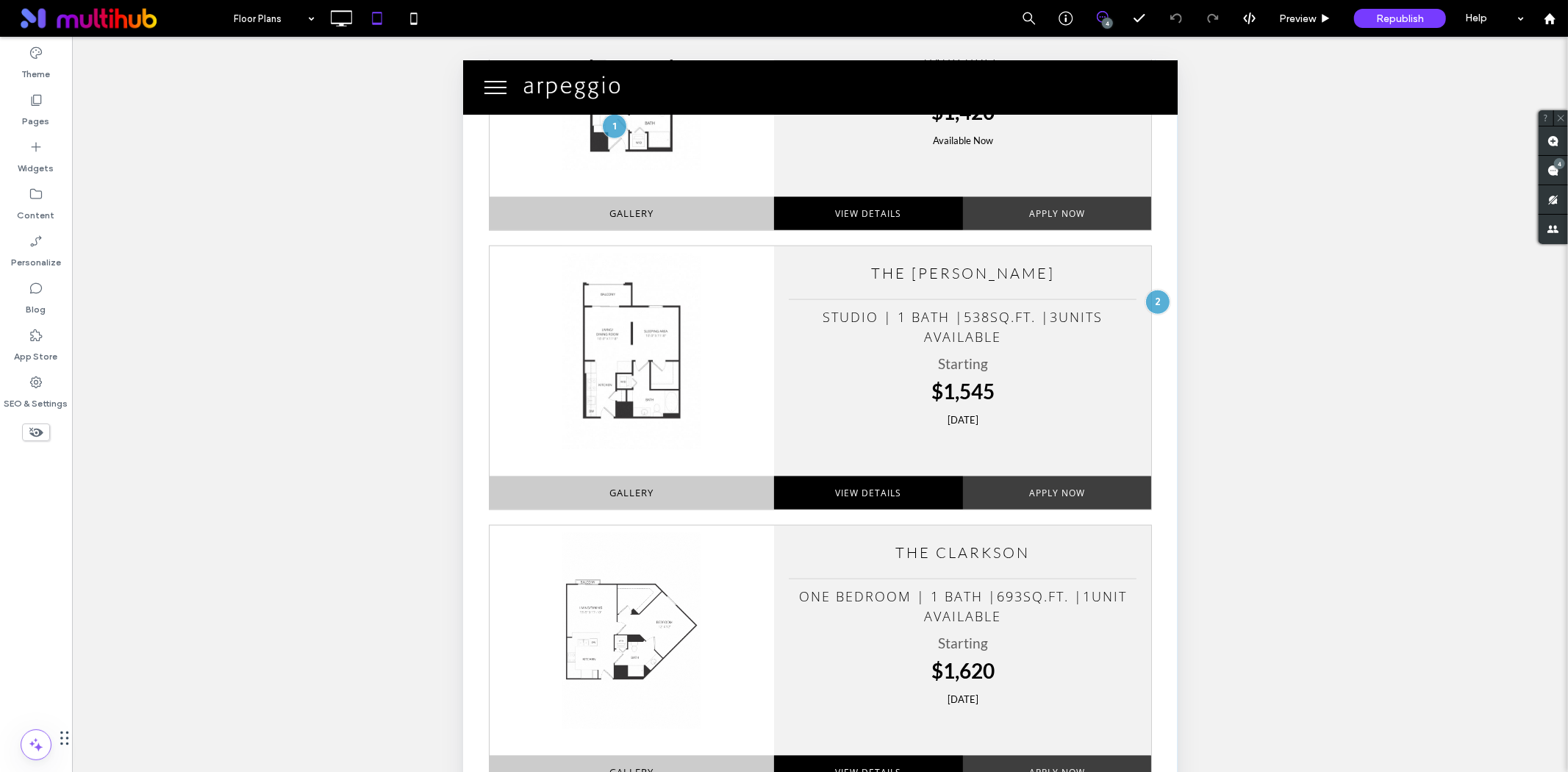
scroll to position [1225, 0]
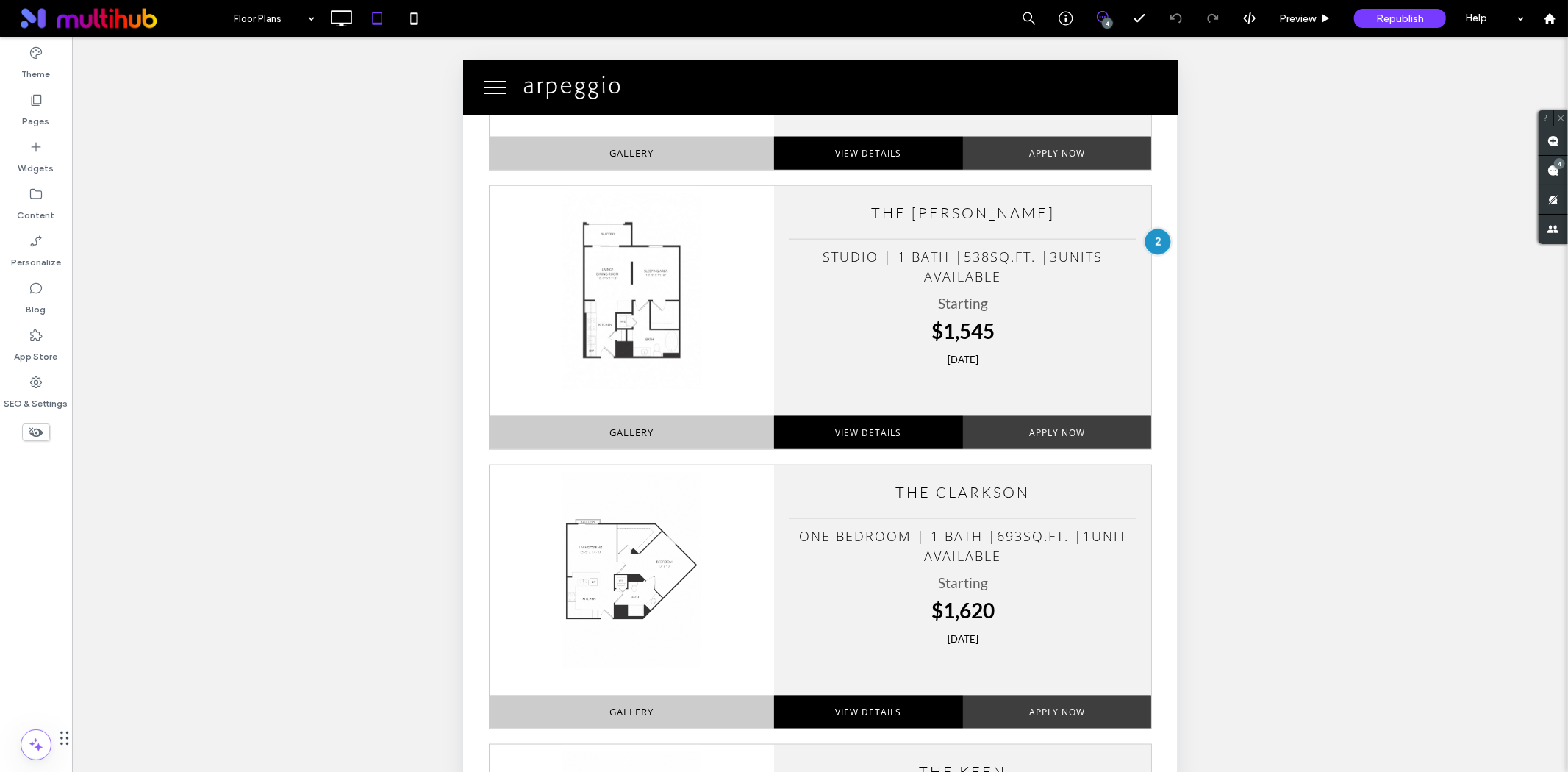
click at [1144, 239] on div at bounding box center [1156, 240] width 27 height 27
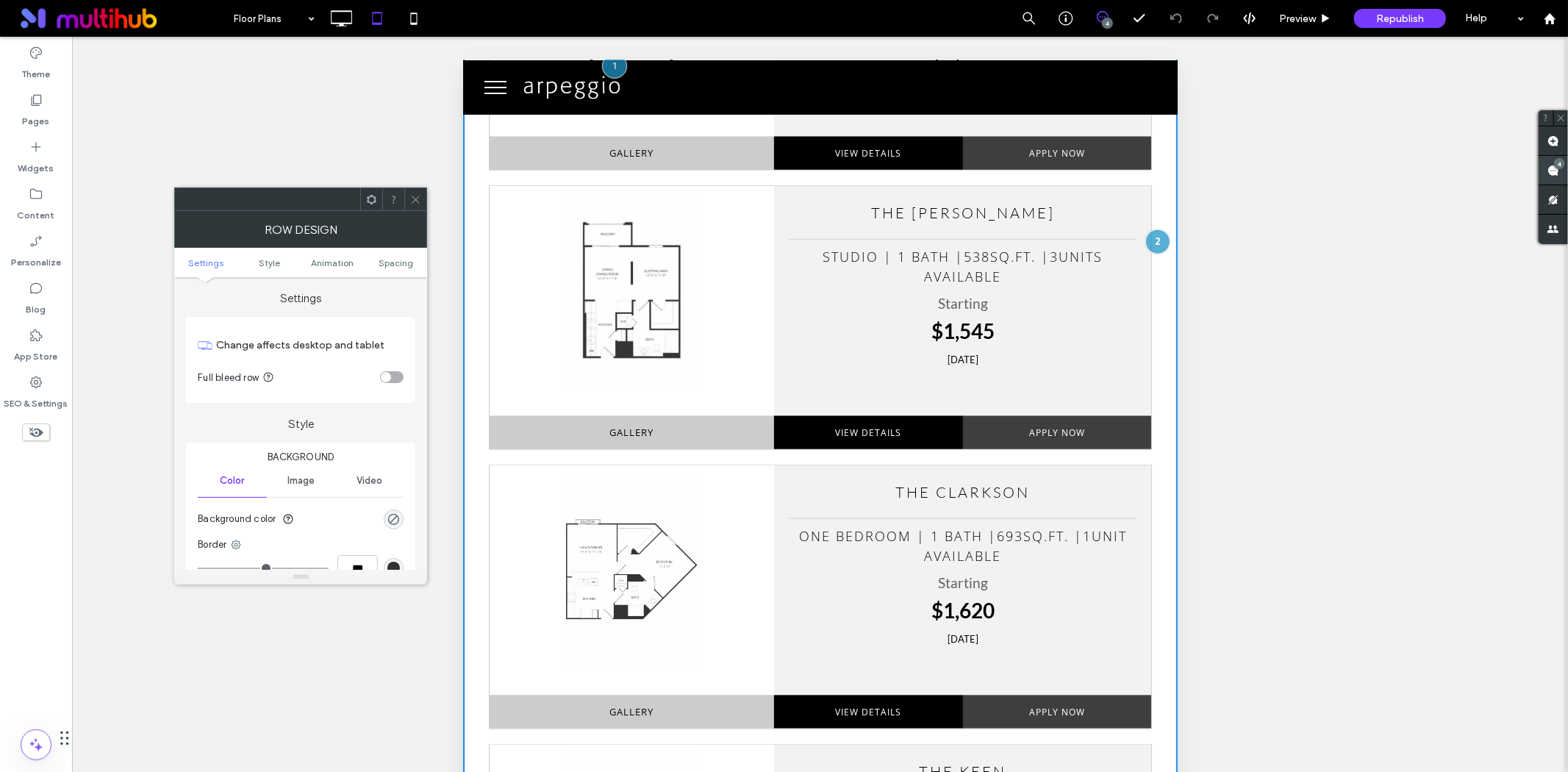
click at [1558, 176] on span at bounding box center [1553, 169] width 29 height 28
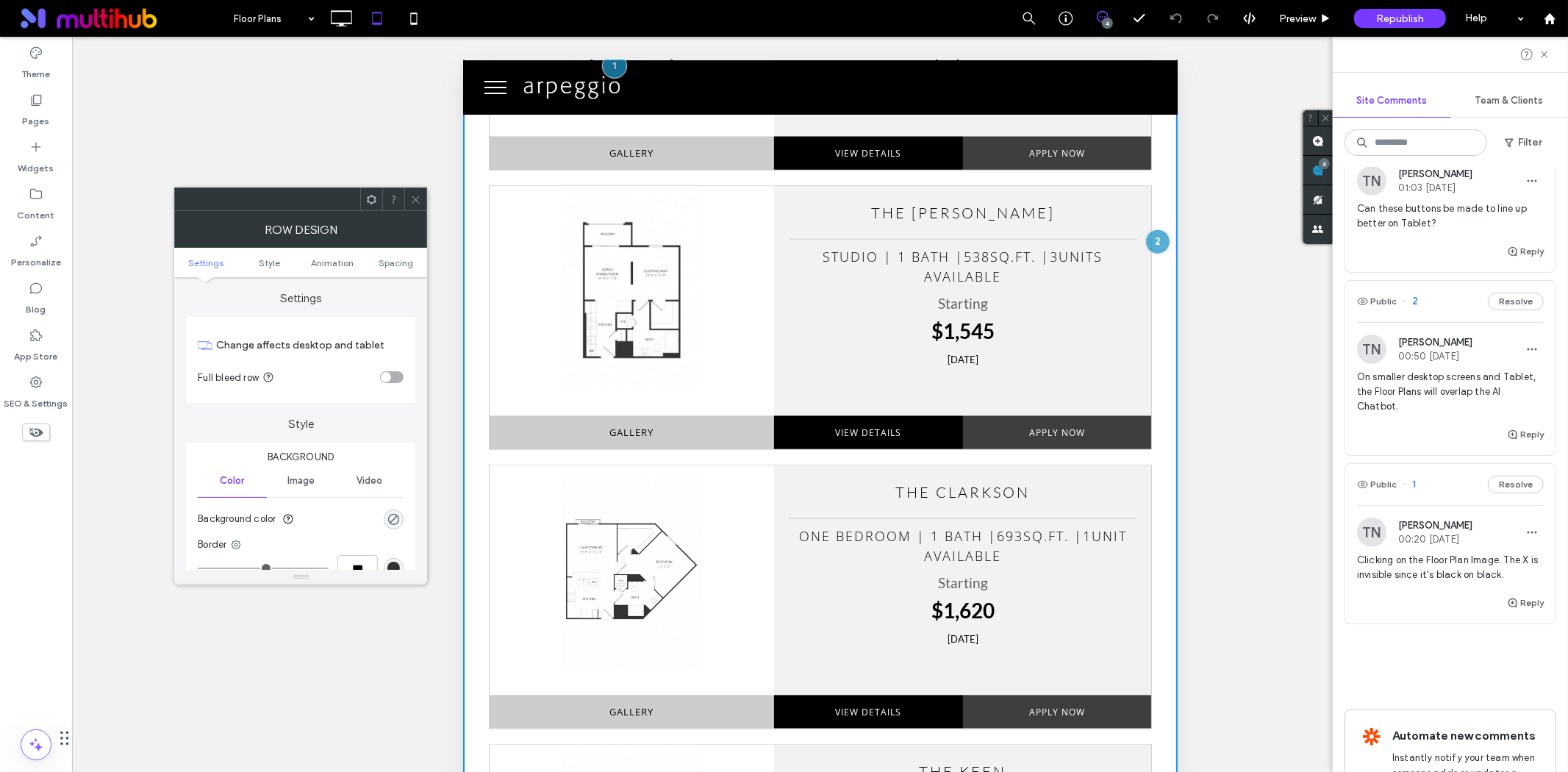
scroll to position [245, 0]
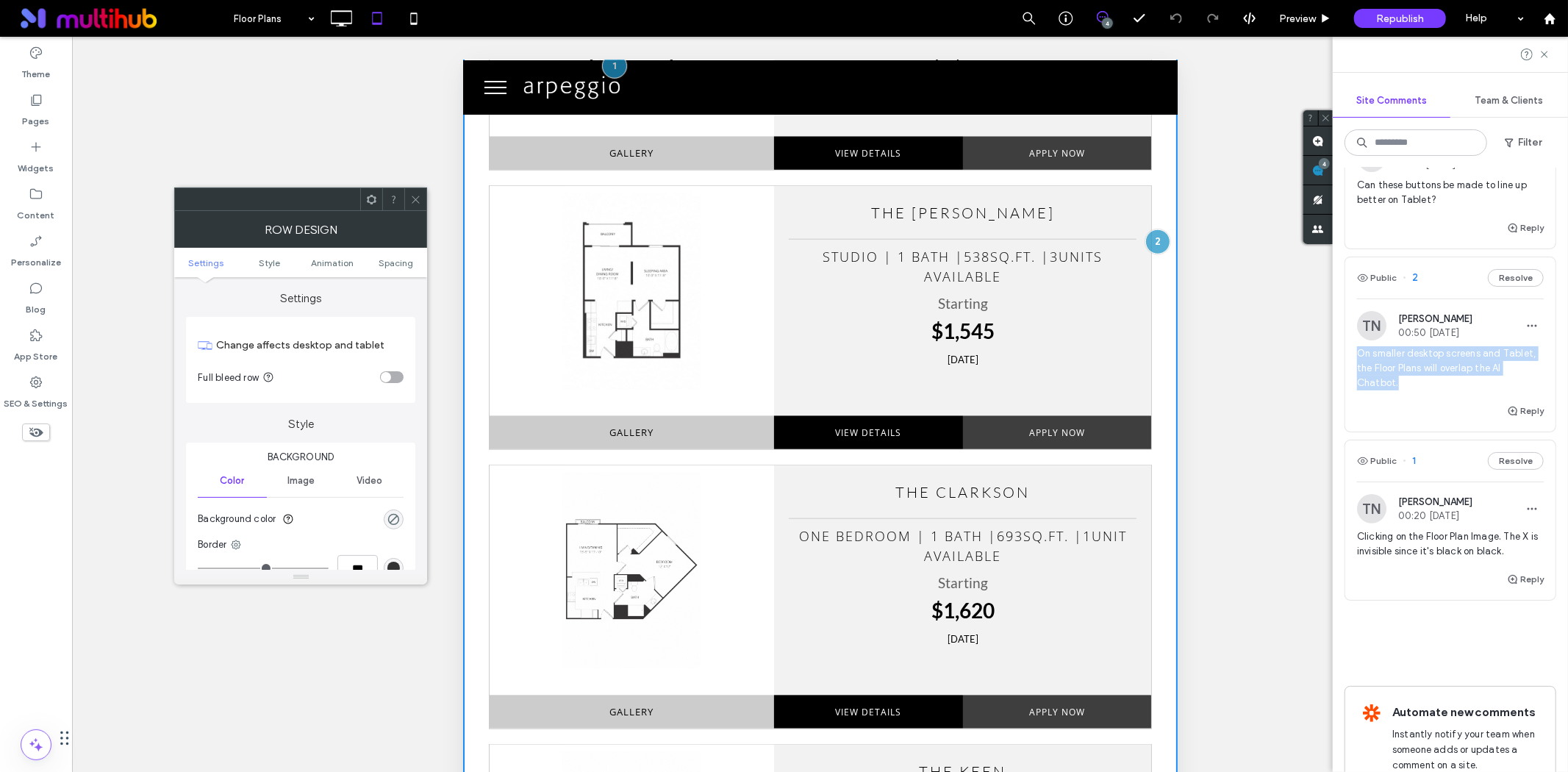
drag, startPoint x: 1412, startPoint y: 384, endPoint x: 1358, endPoint y: 353, distance: 62.3
click at [1358, 353] on span "On smaller desktop screens and Tablet, the Floor Plans will overlap the AI Chat…" at bounding box center [1450, 368] width 187 height 44
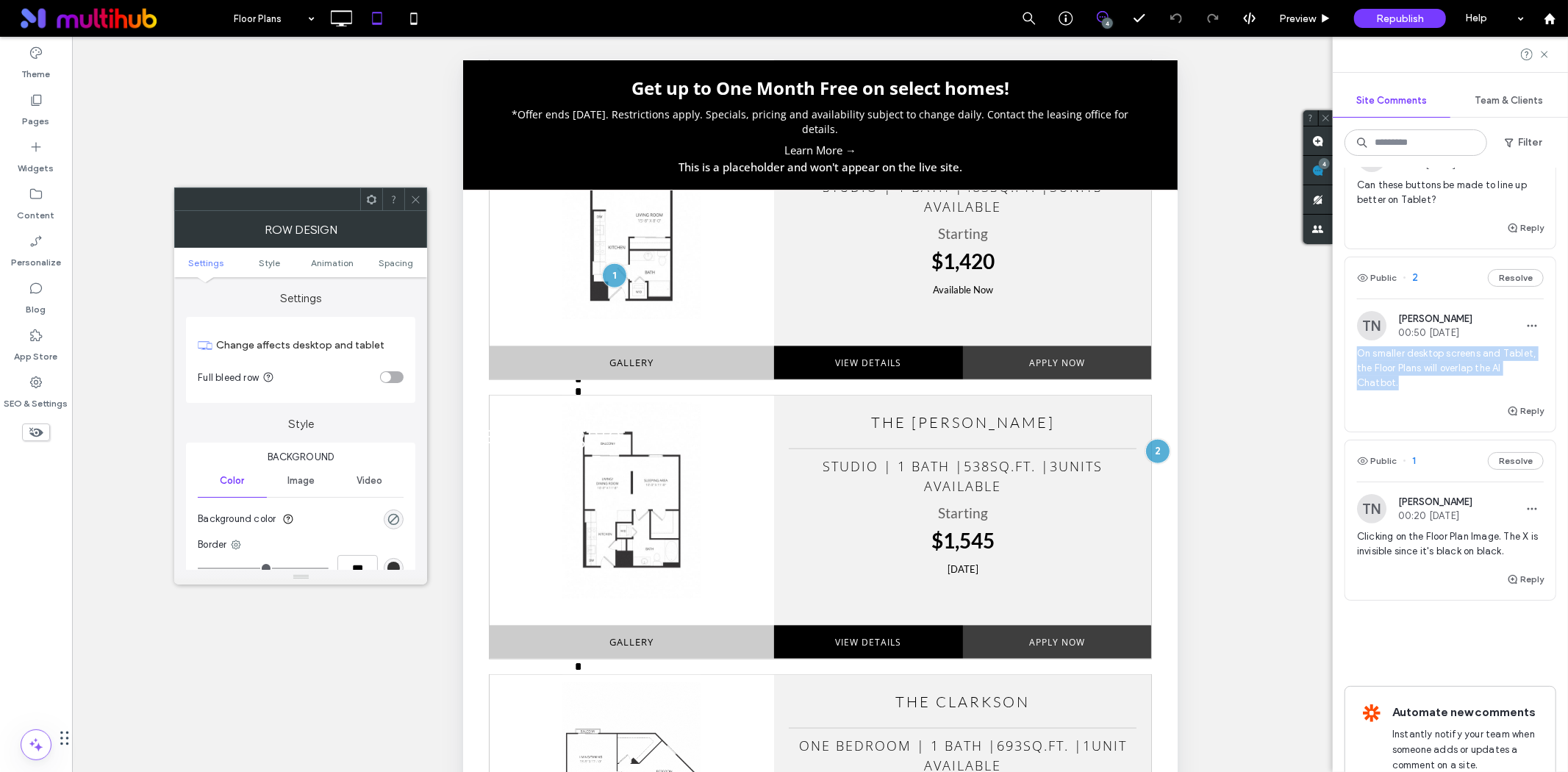
scroll to position [0, 0]
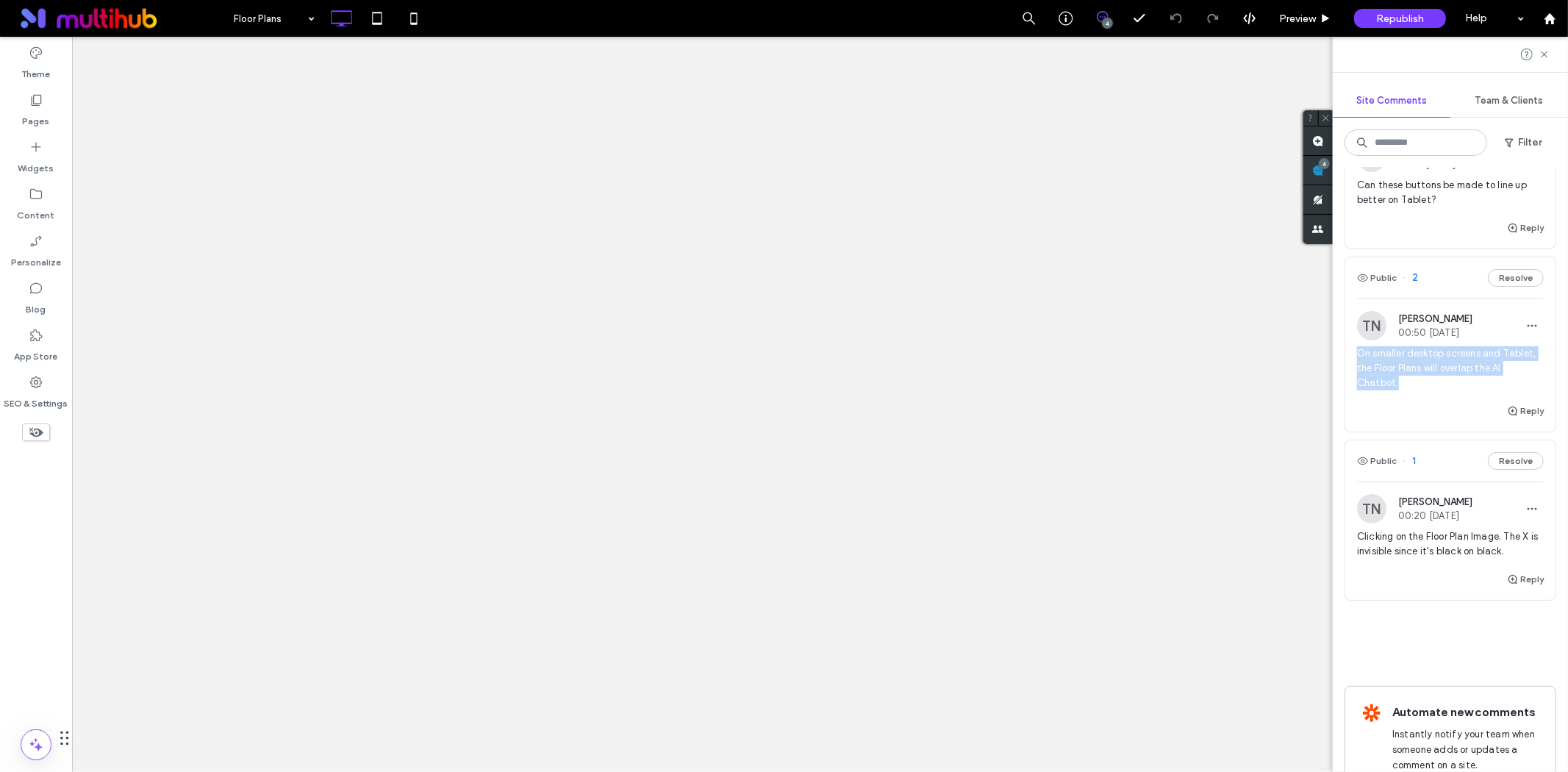
copy span "On smaller desktop screens and Tablet, the Floor Plans will overlap the AI Chat…"
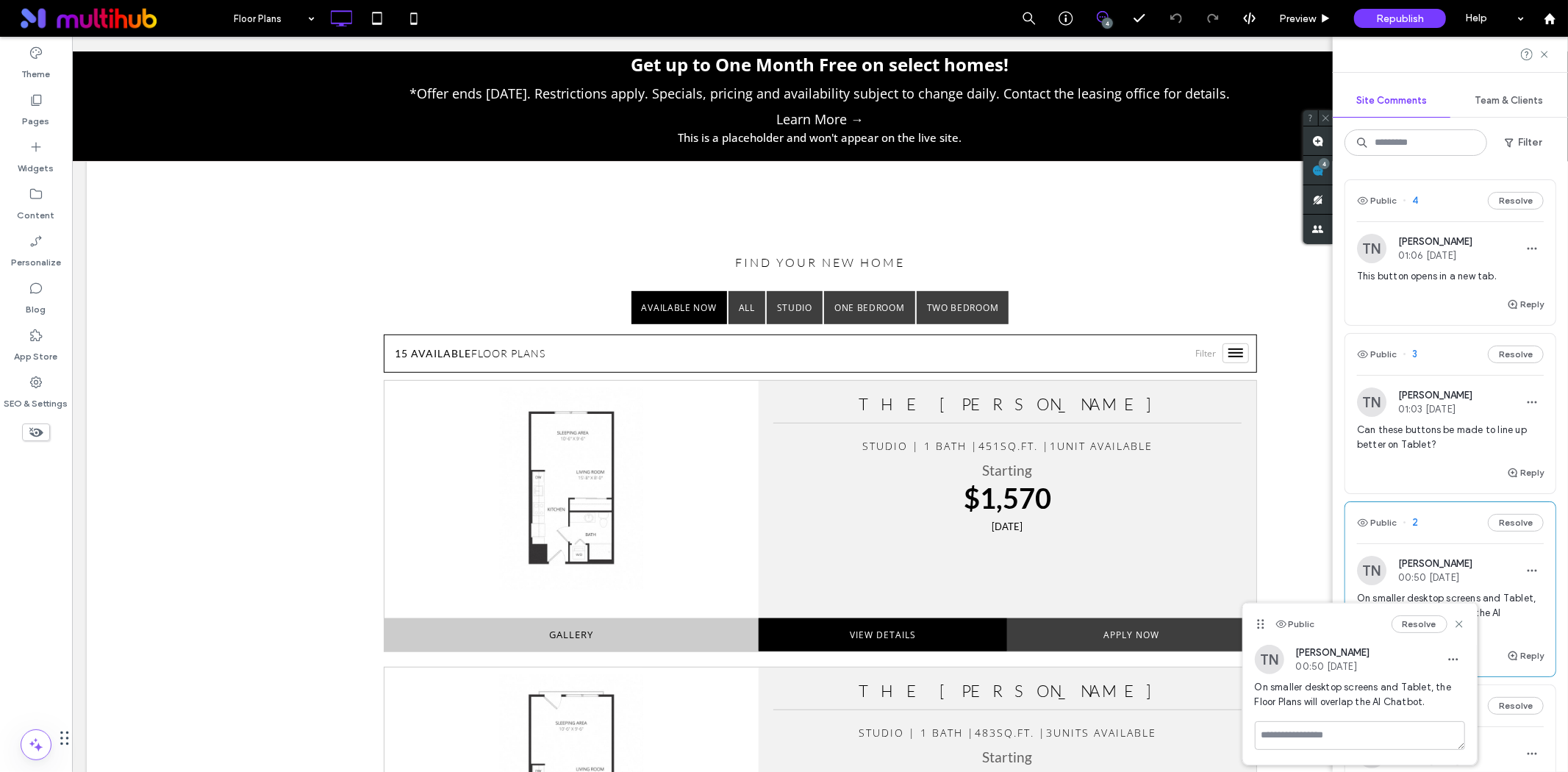
click at [1430, 452] on span "Can these buttons be made to line up better on Tablet?" at bounding box center [1450, 437] width 187 height 29
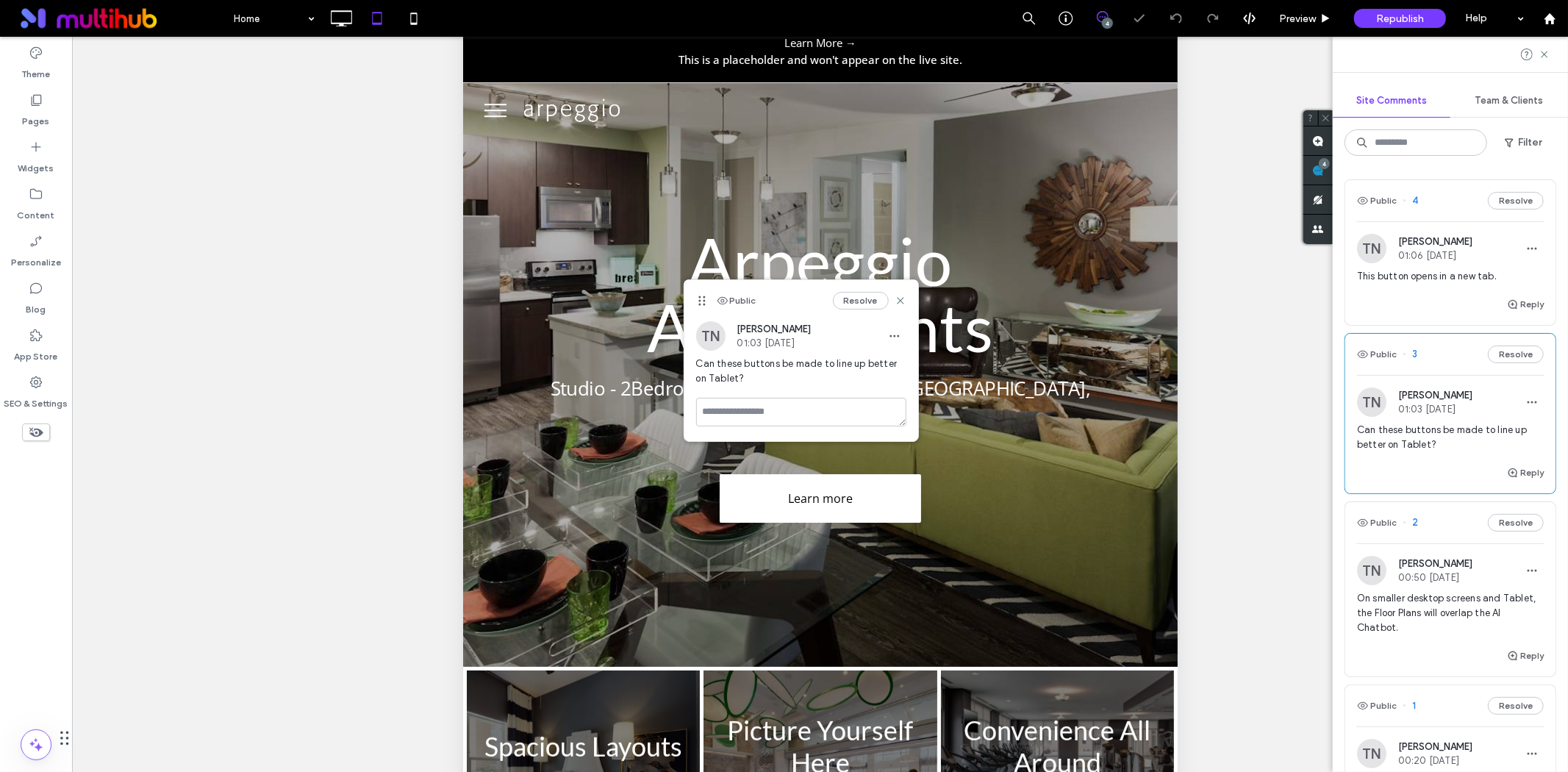
scroll to position [296, 0]
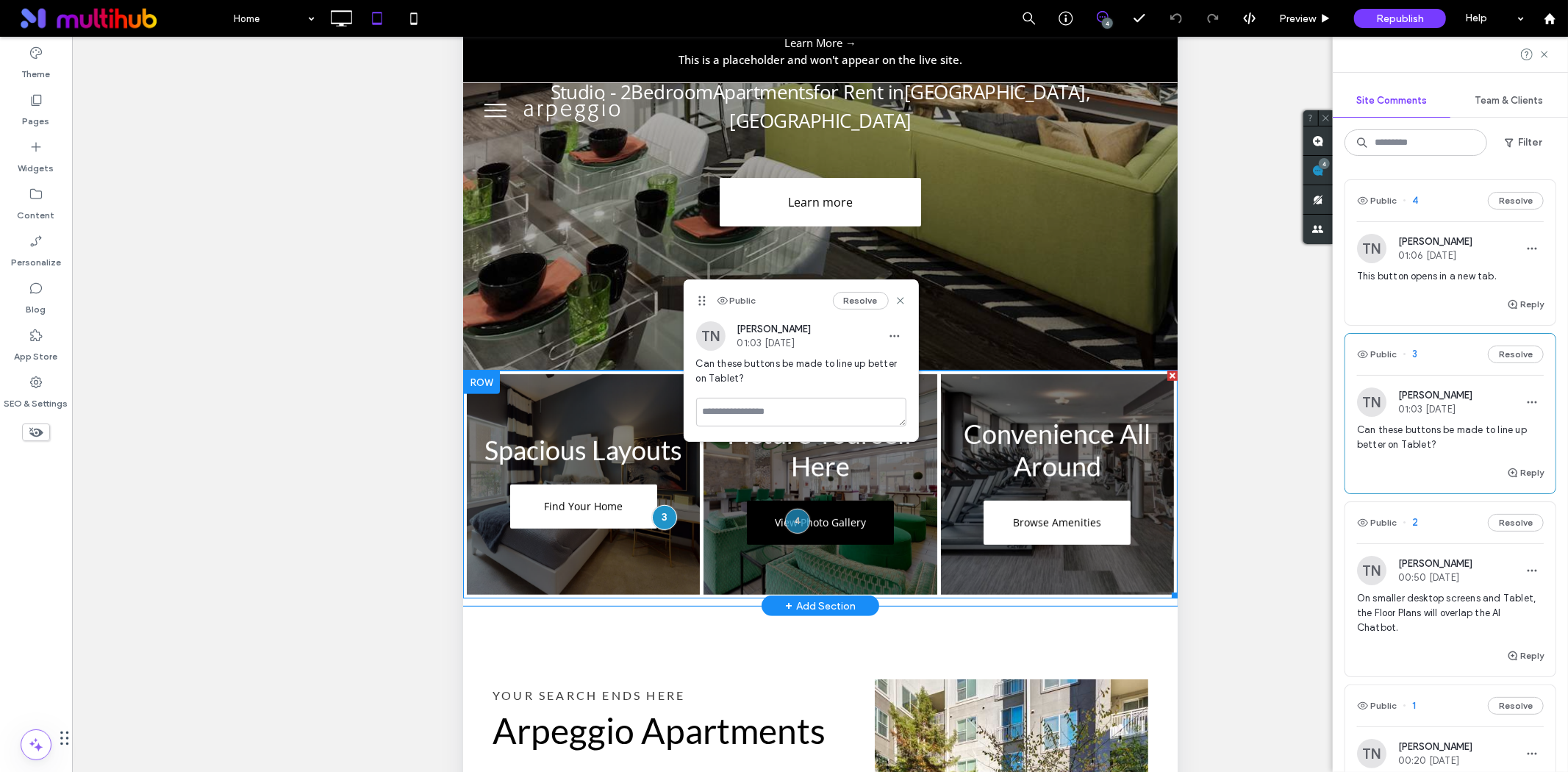
click at [870, 509] on span "View Photo Gallery" at bounding box center [820, 523] width 121 height 28
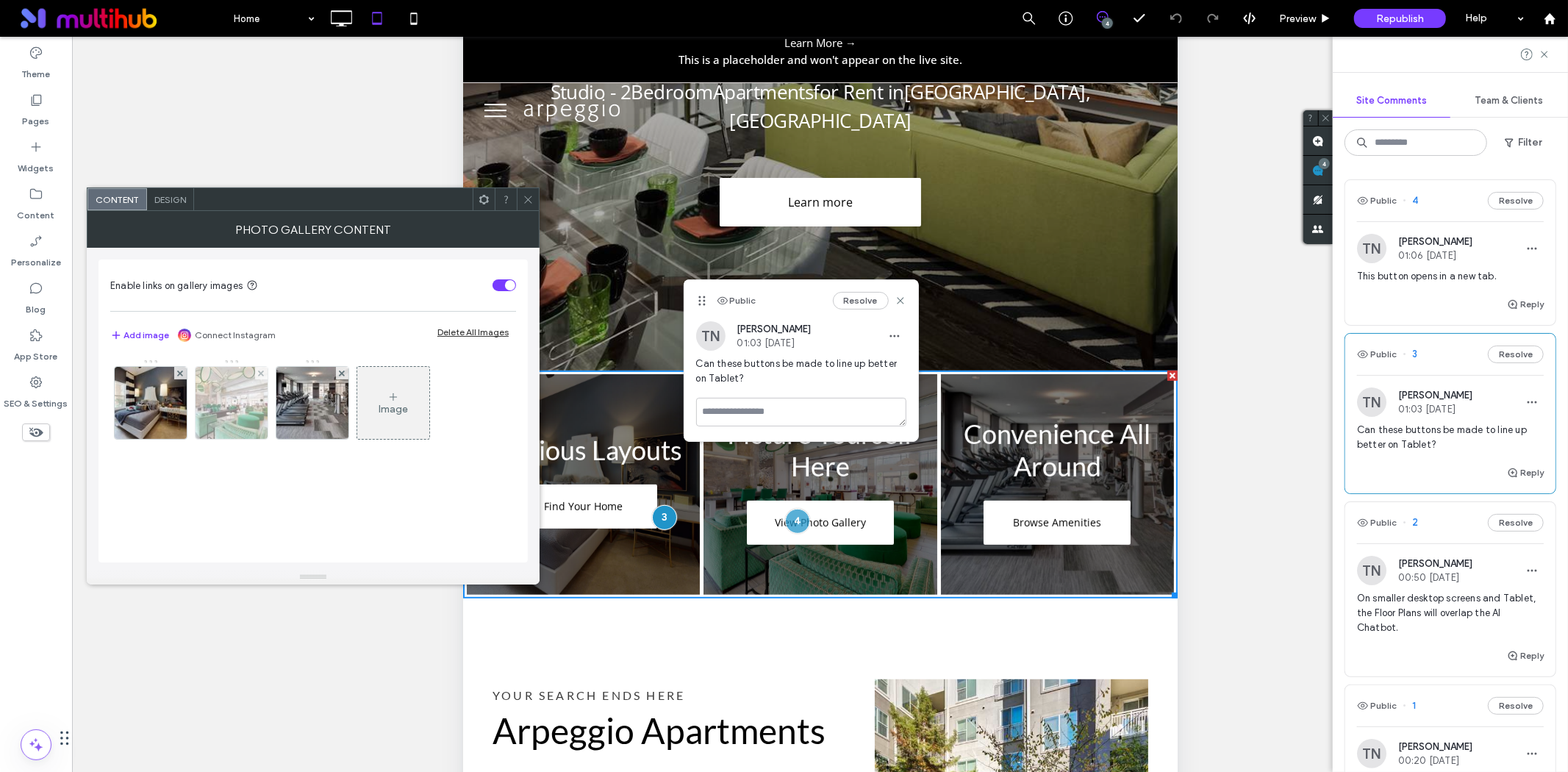
click at [217, 416] on img at bounding box center [232, 403] width 108 height 72
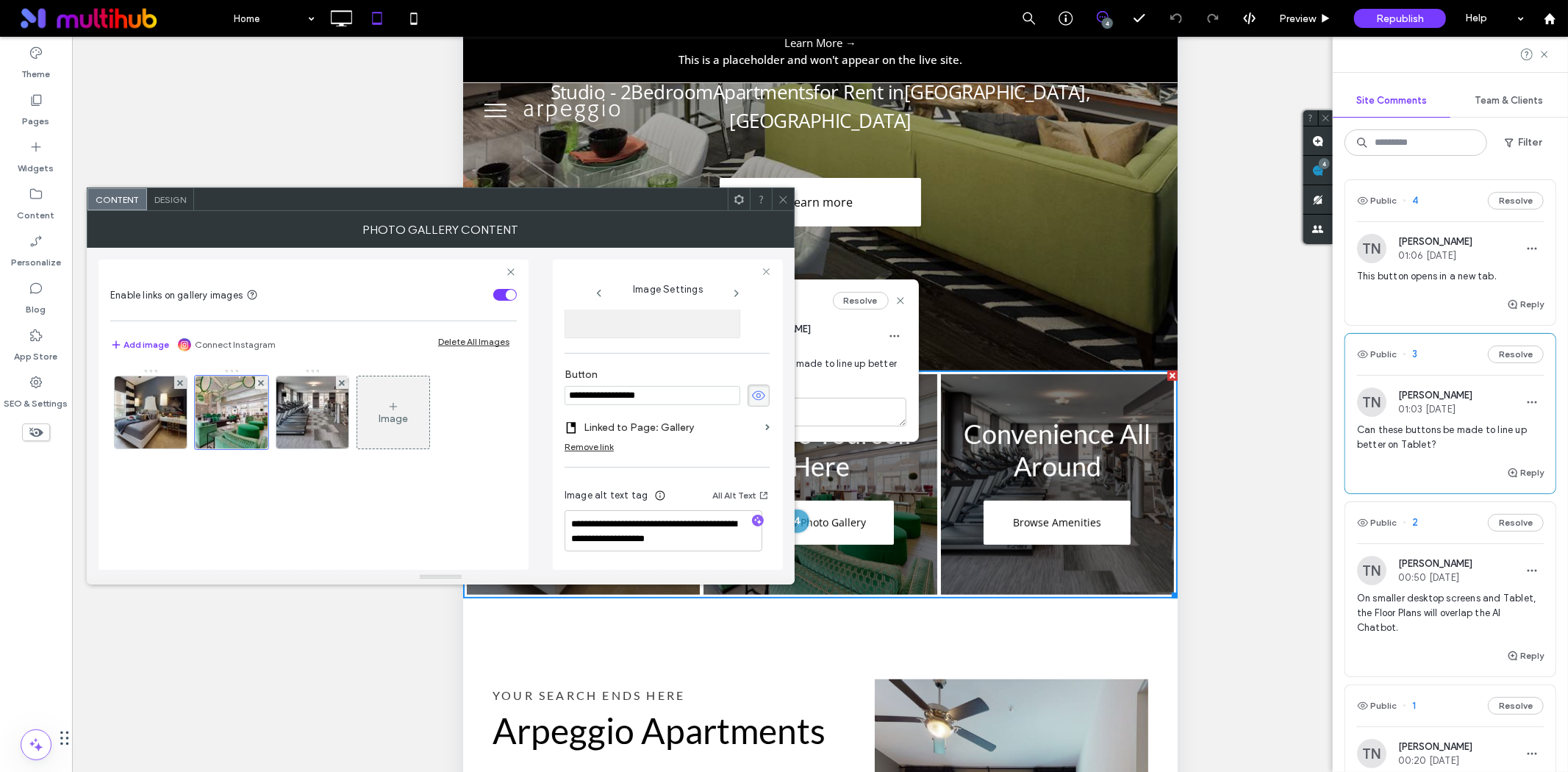
scroll to position [488, 0]
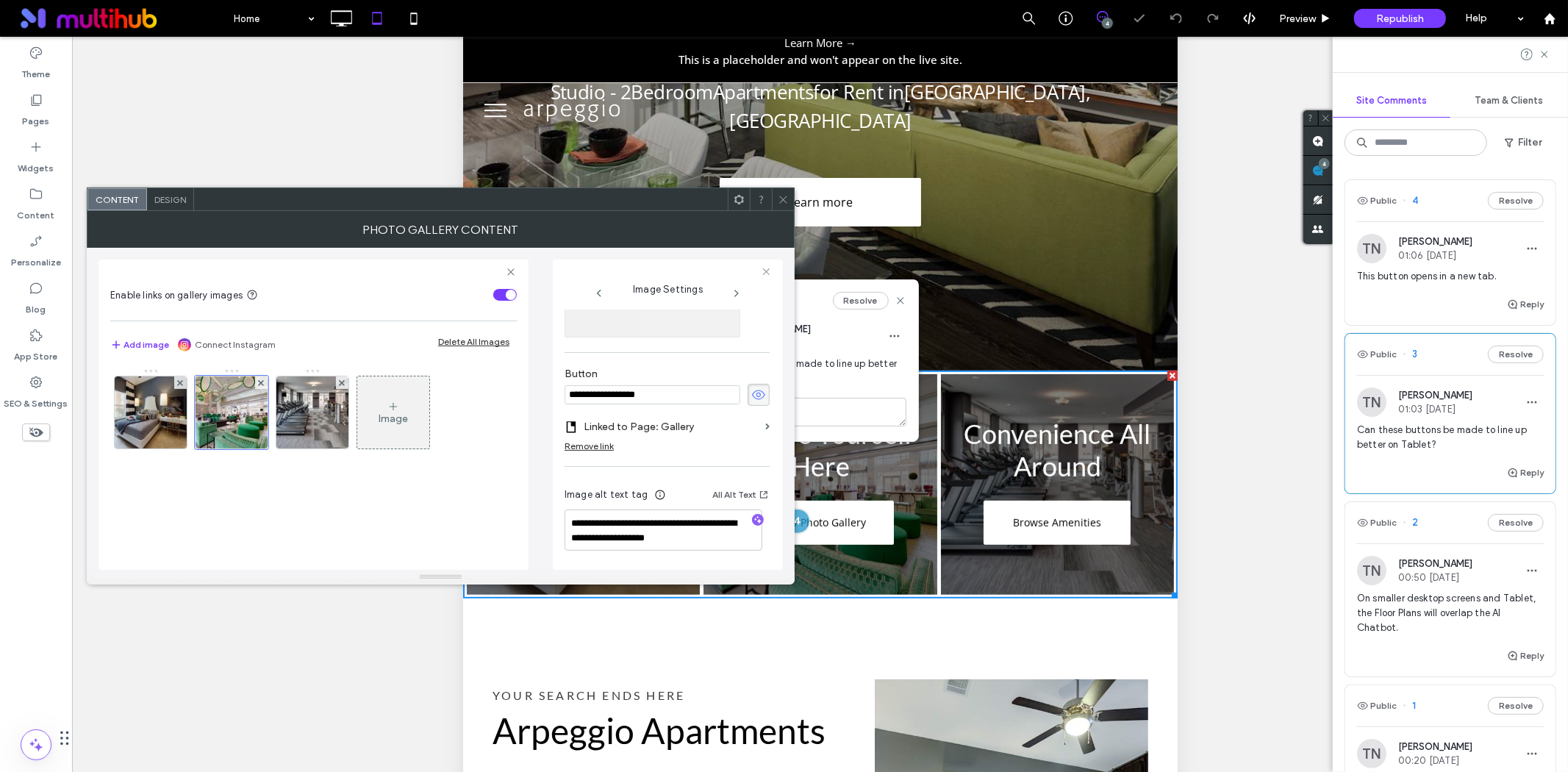
click at [575, 445] on div "Remove link" at bounding box center [589, 445] width 50 height 11
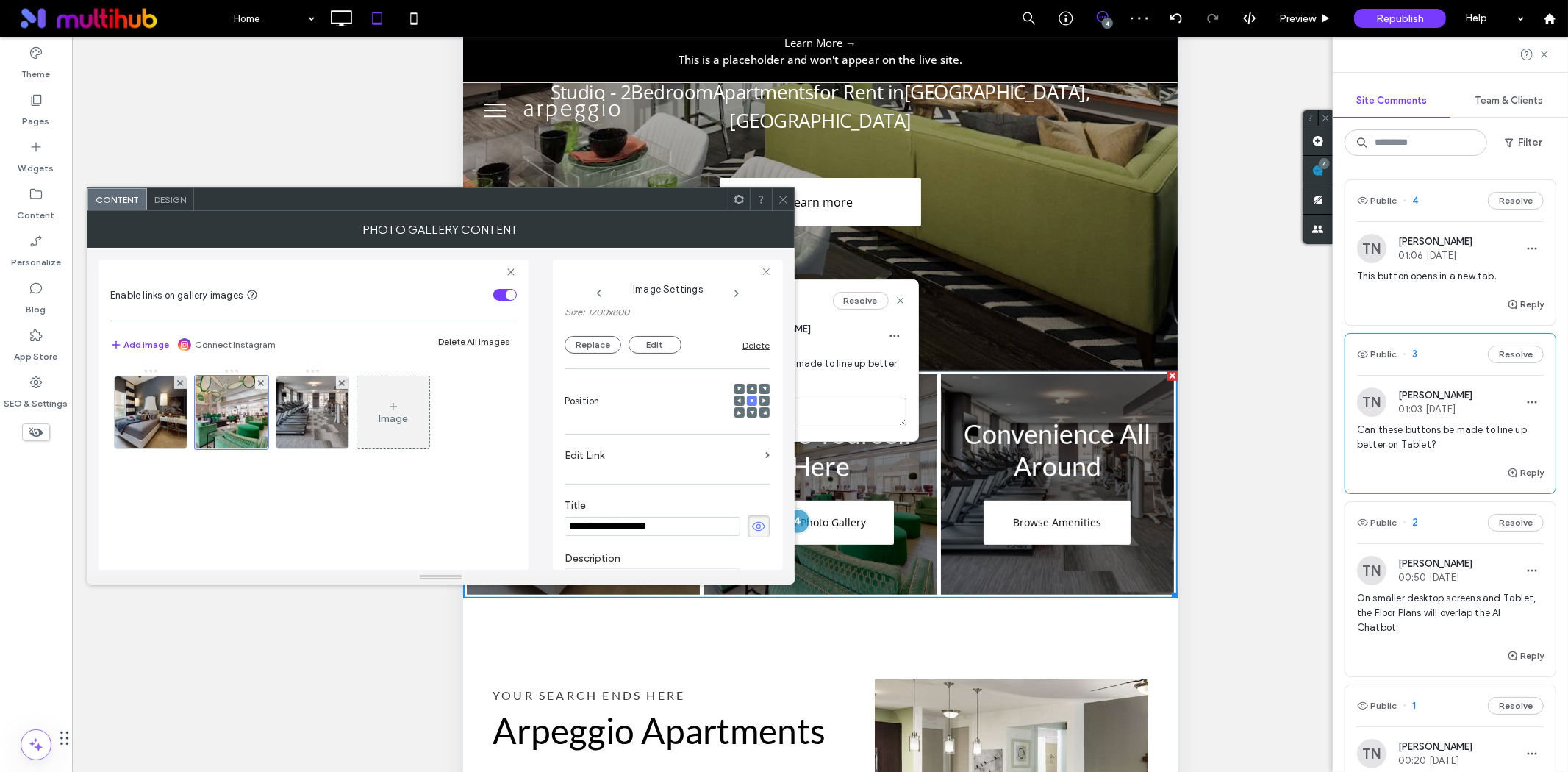
scroll to position [245, 0]
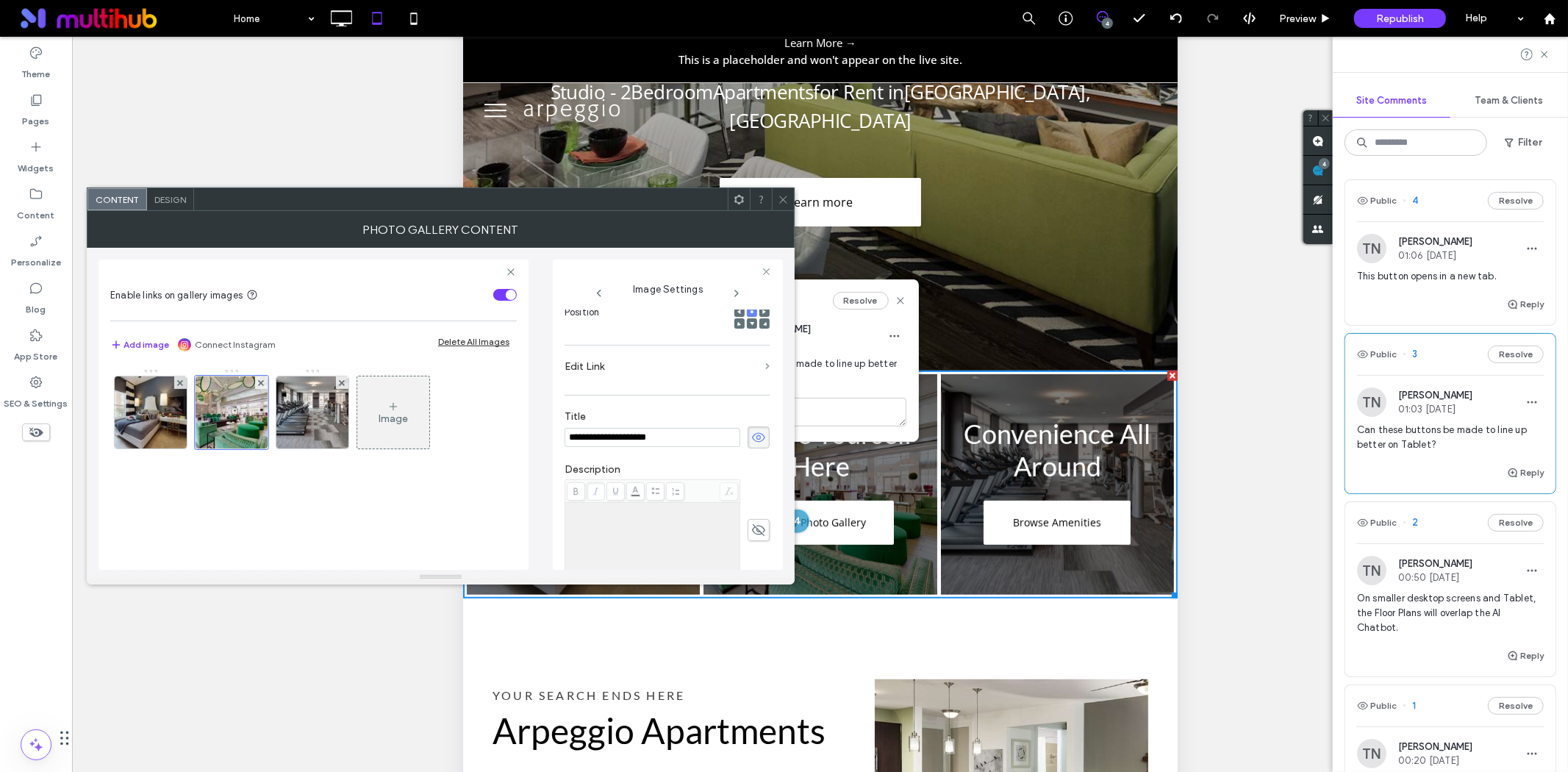
click at [765, 365] on span at bounding box center [767, 366] width 5 height 7
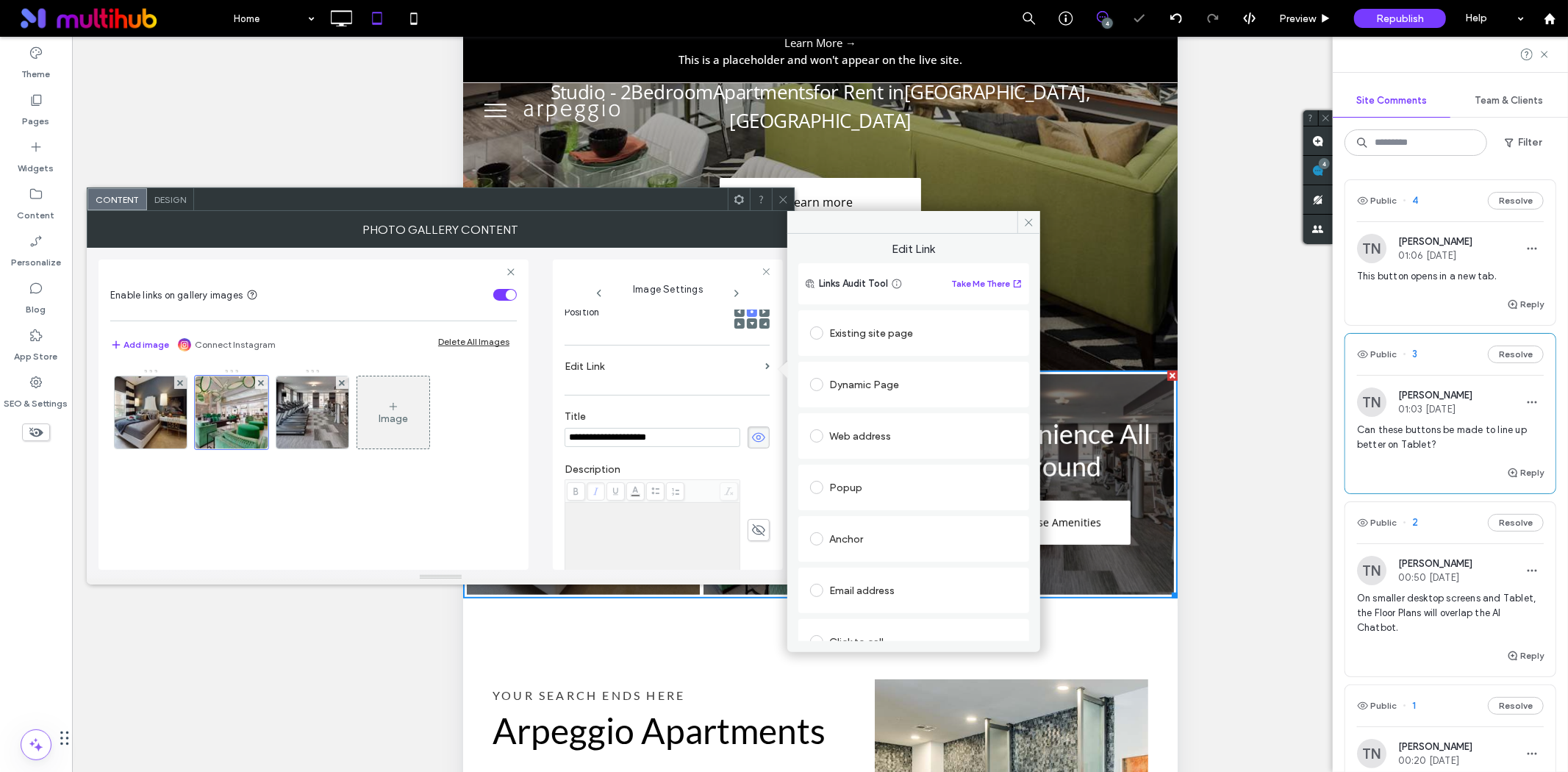
click at [687, 372] on label "Edit Link" at bounding box center [662, 367] width 195 height 27
click at [314, 404] on img at bounding box center [312, 413] width 99 height 72
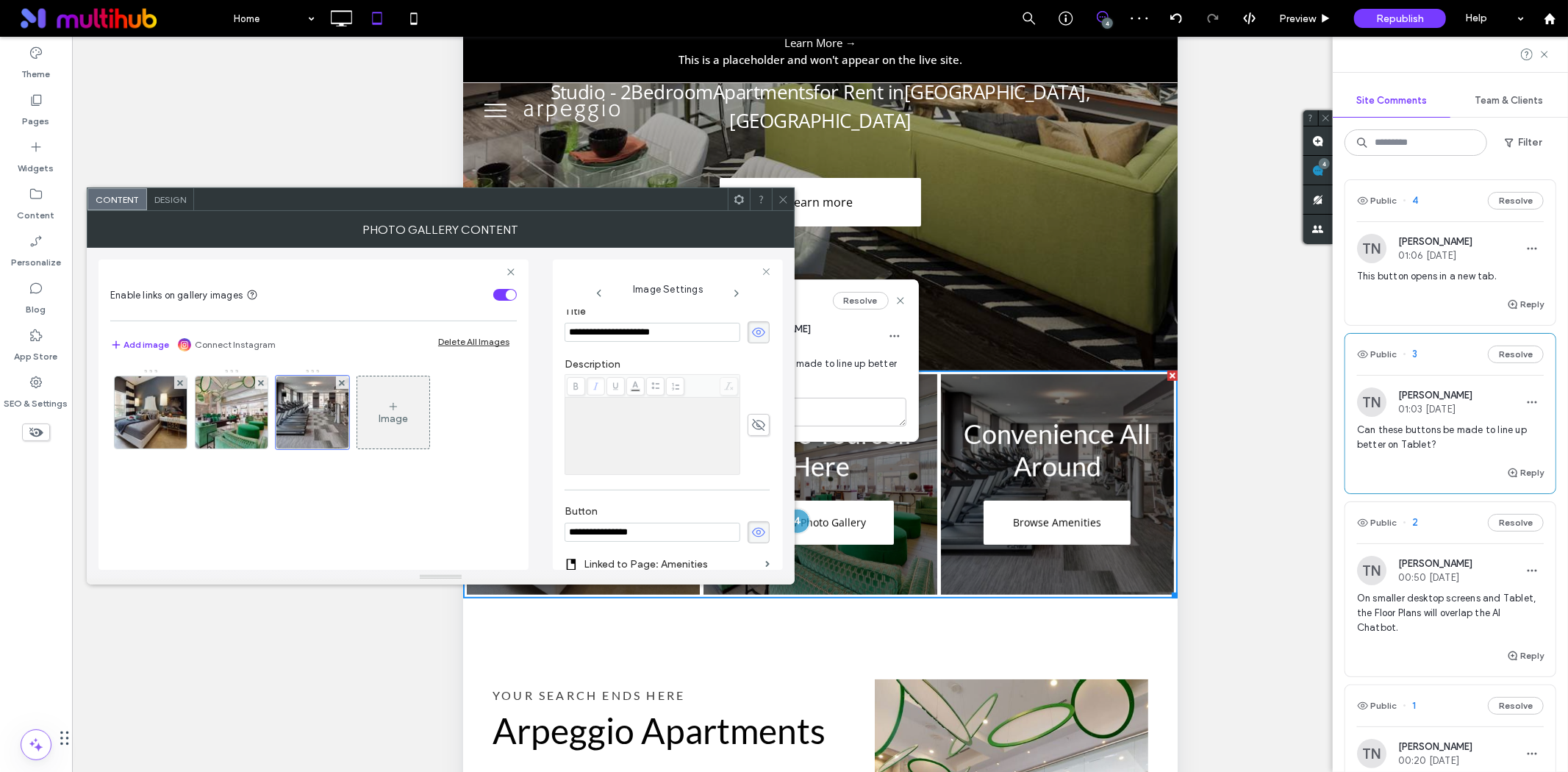
scroll to position [408, 0]
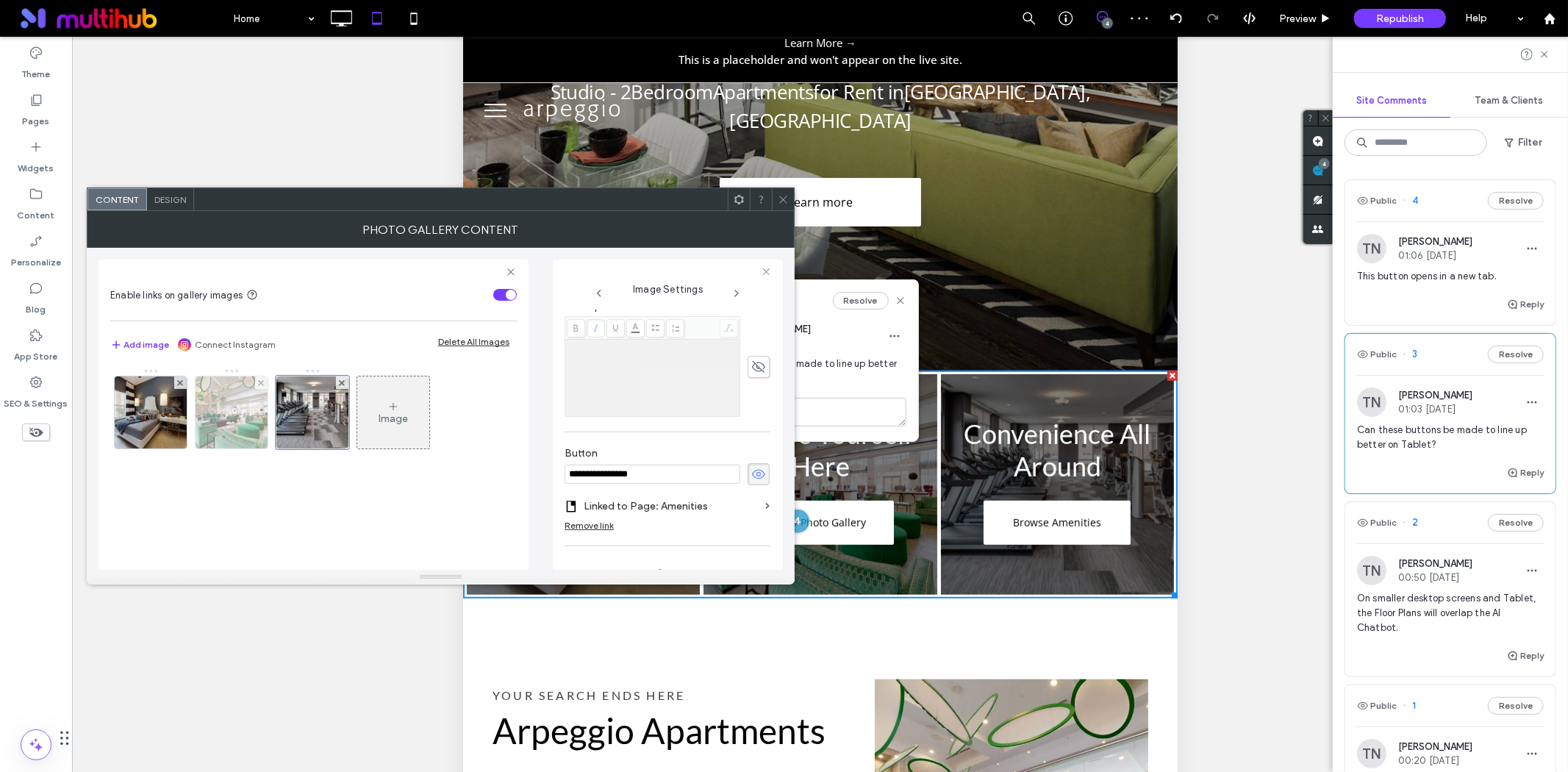
click at [240, 413] on img at bounding box center [232, 413] width 108 height 72
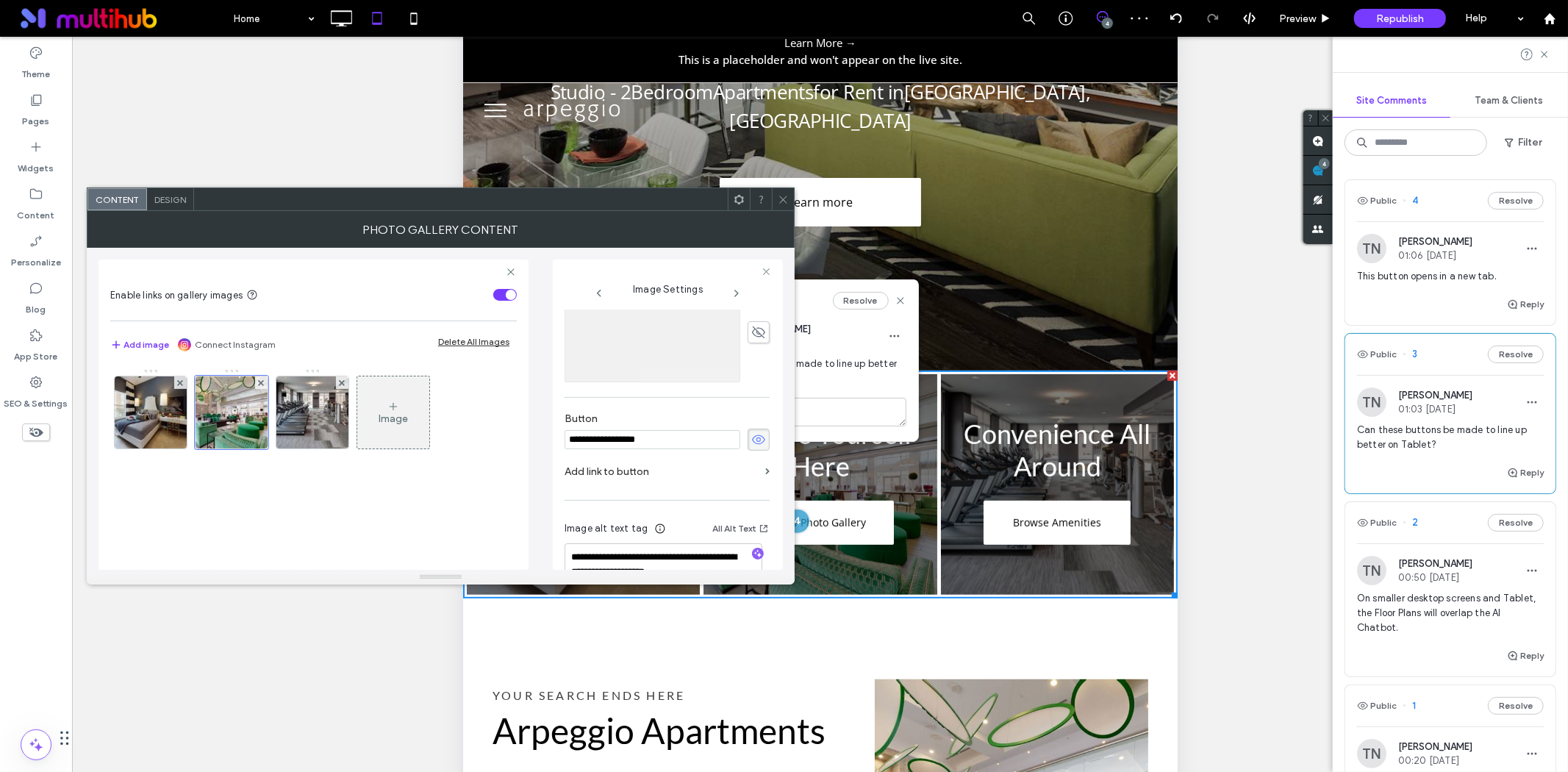
scroll to position [476, 0]
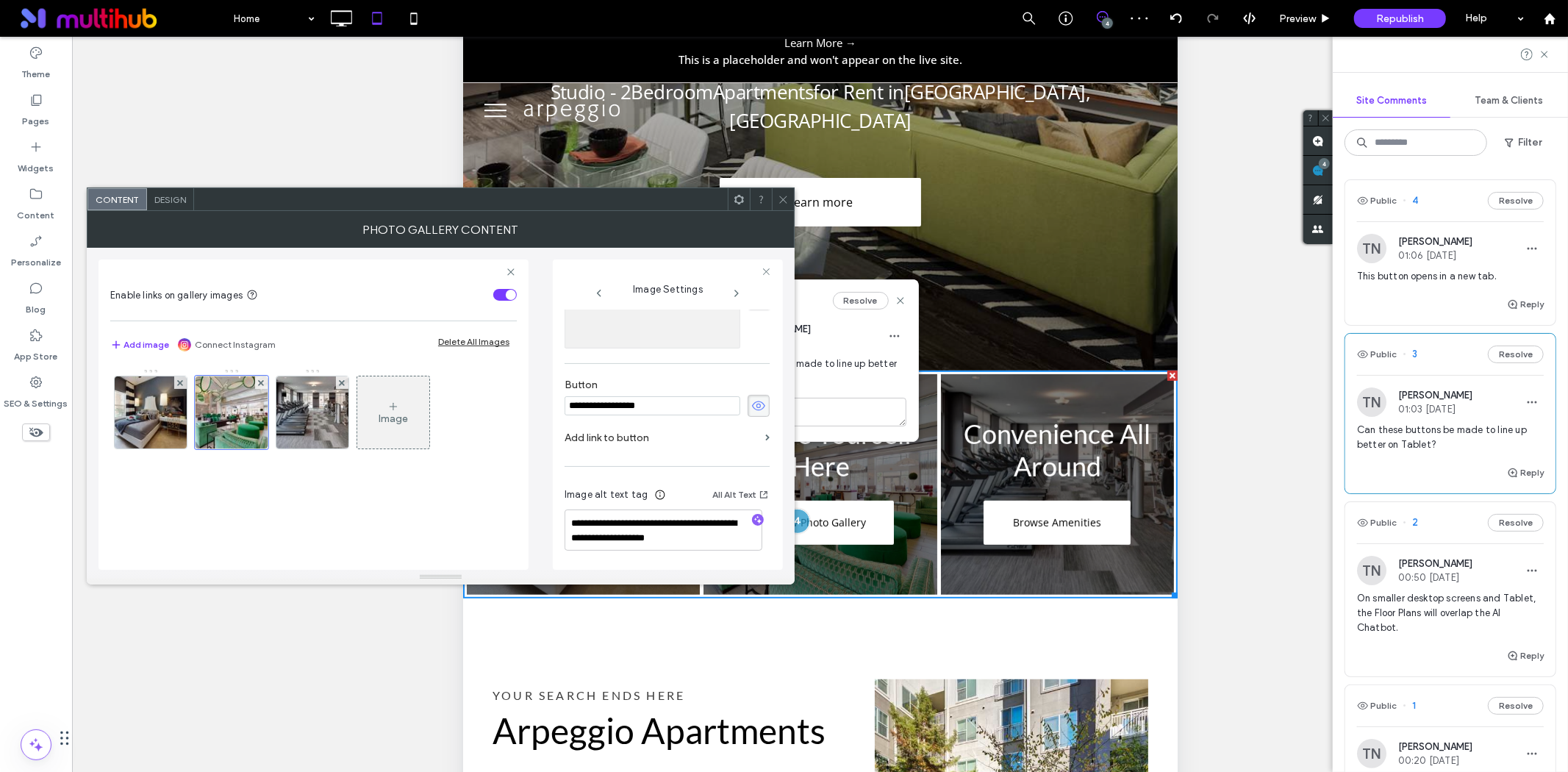
click at [699, 438] on label "Add link to button" at bounding box center [662, 438] width 195 height 27
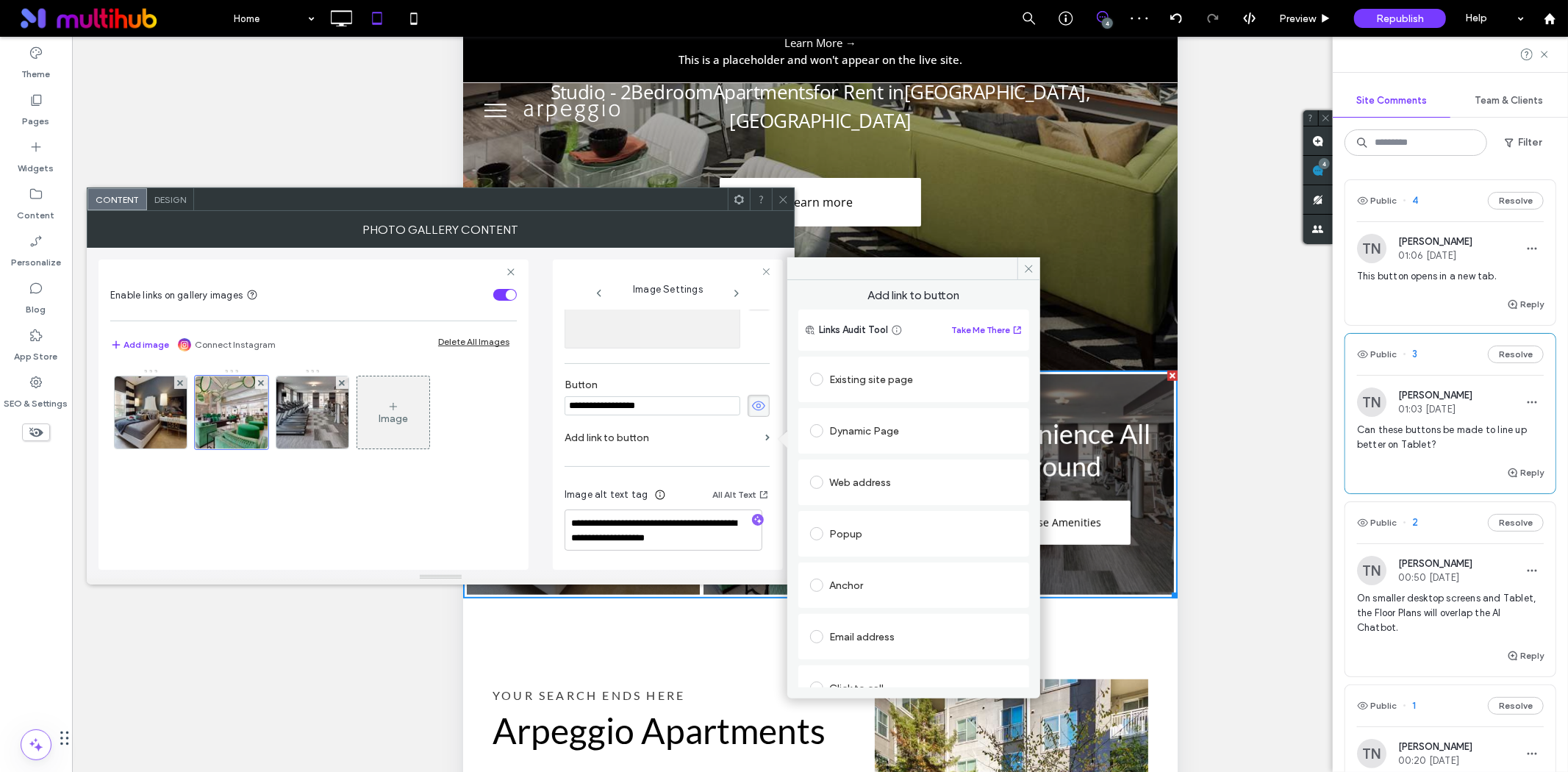
click at [854, 377] on div "Existing site page" at bounding box center [913, 380] width 207 height 23
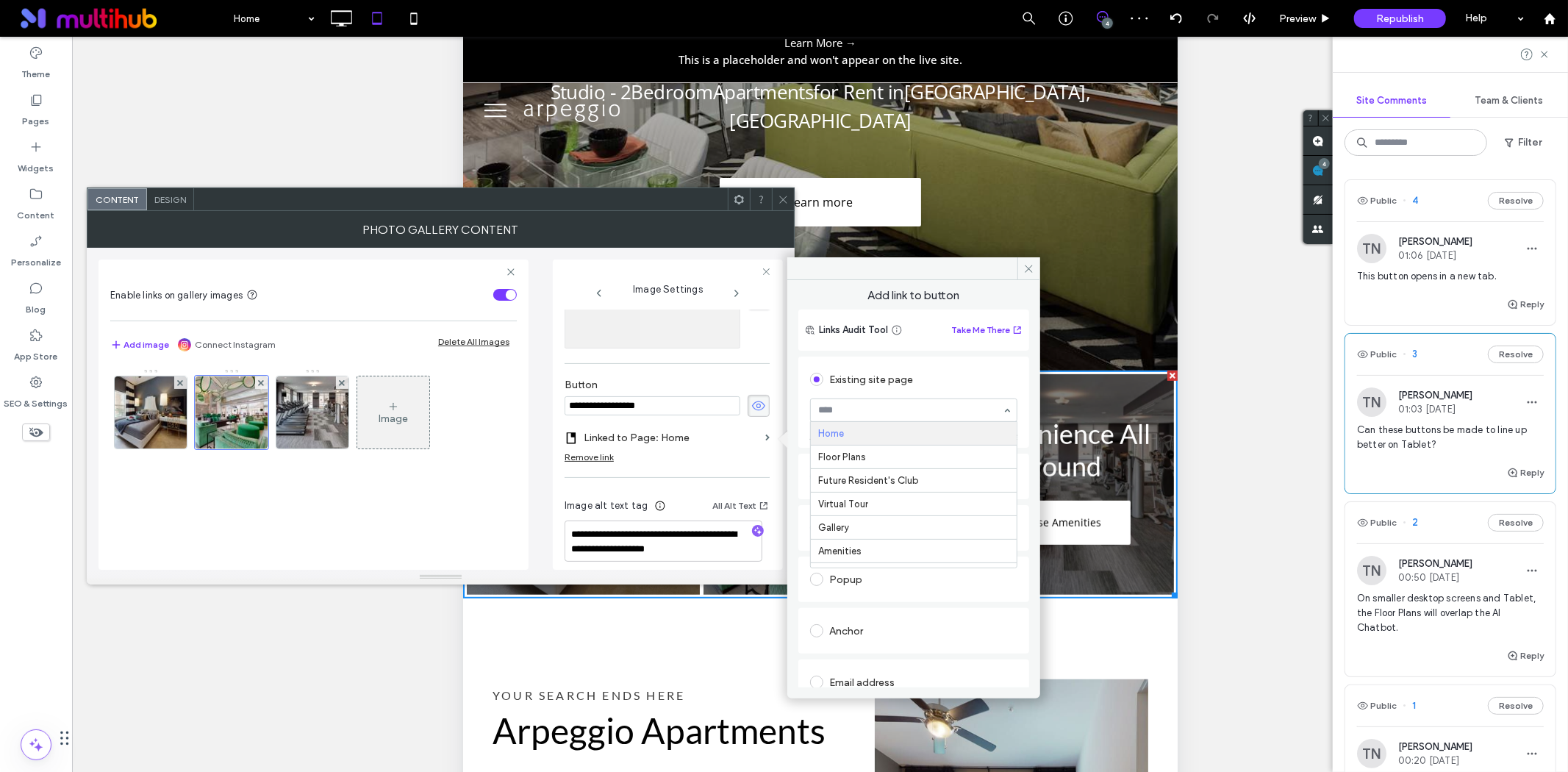
type input "*"
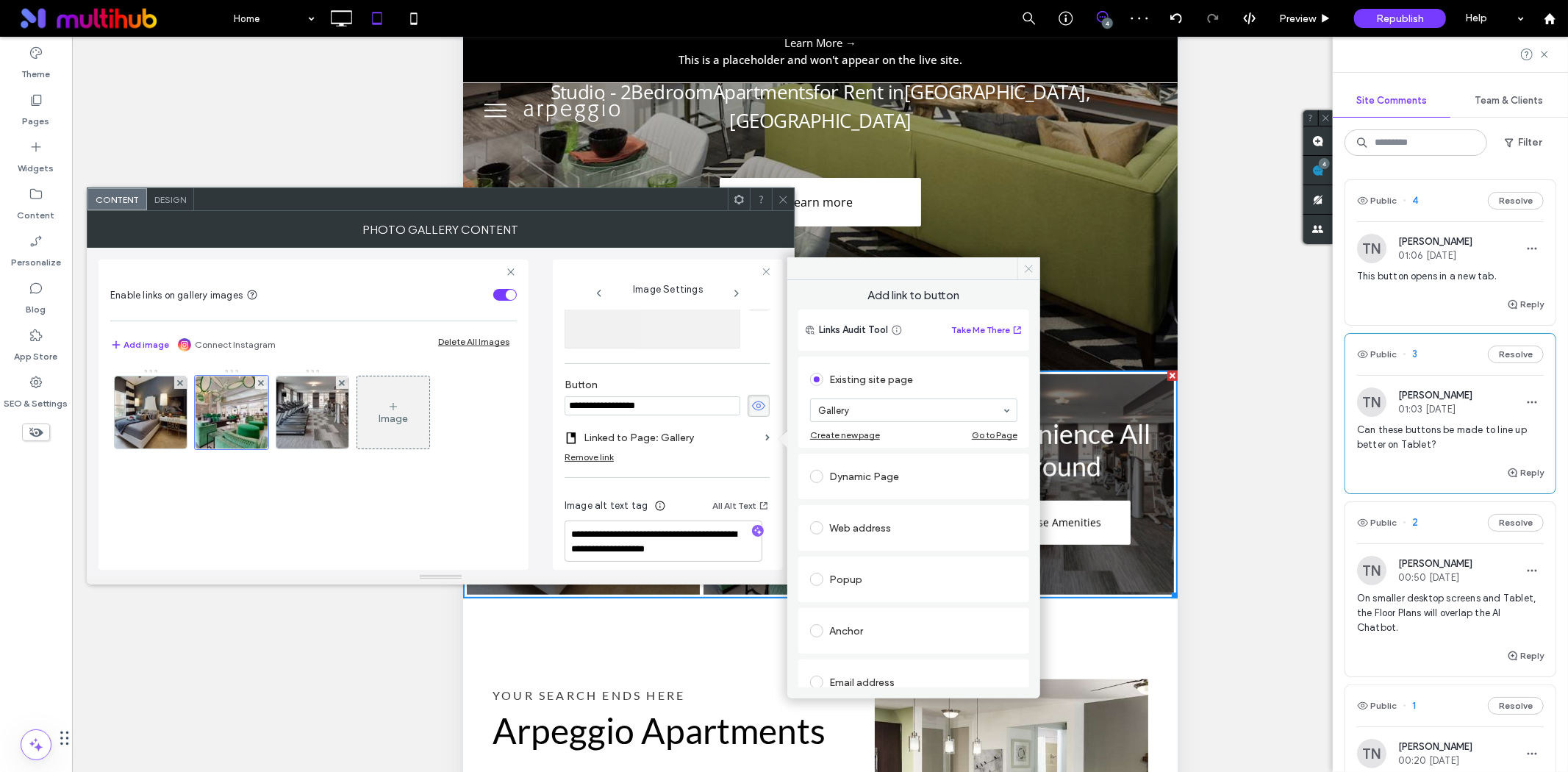
click at [1029, 266] on icon at bounding box center [1028, 268] width 11 height 11
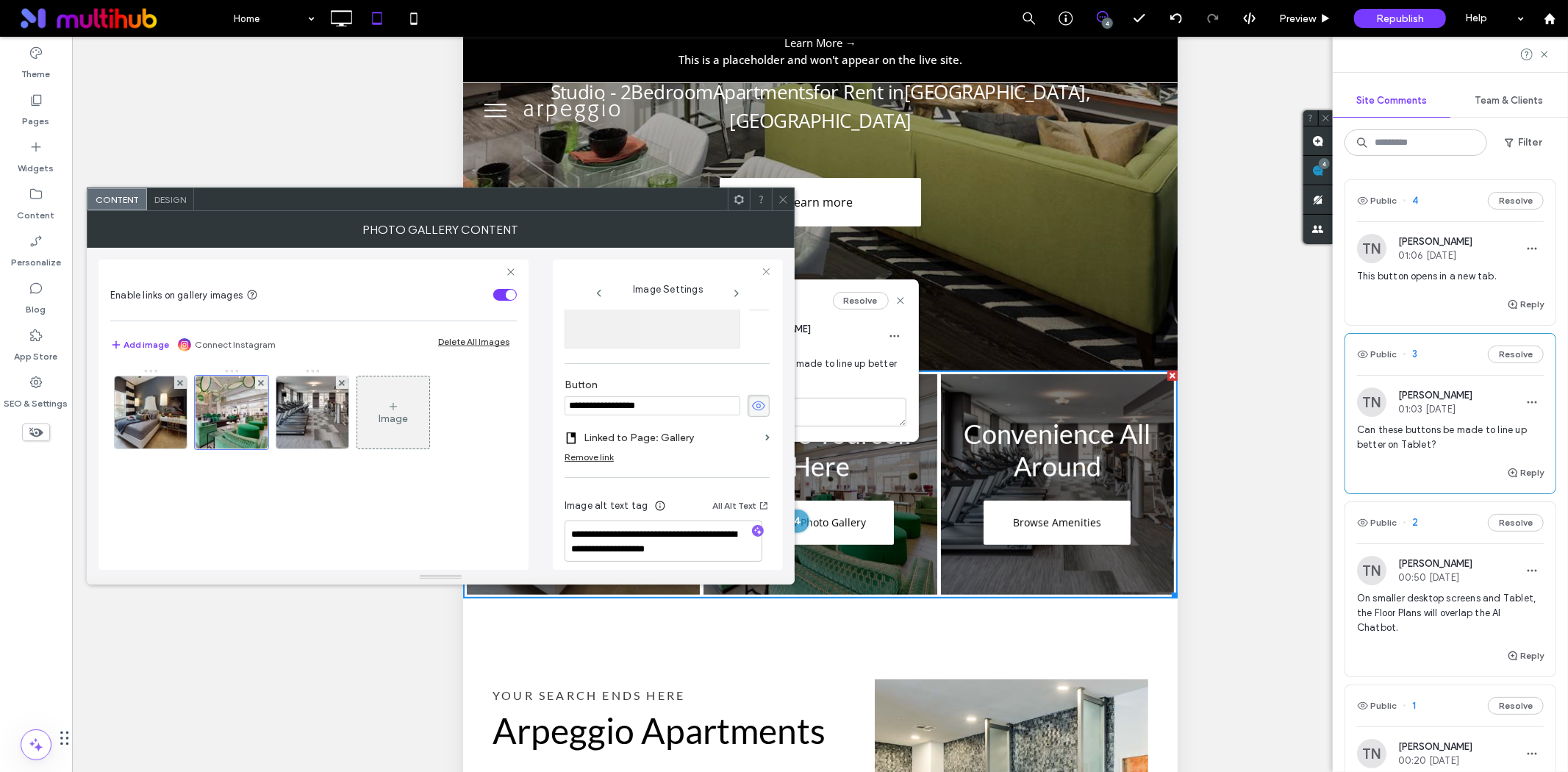
click at [782, 200] on icon at bounding box center [783, 199] width 11 height 11
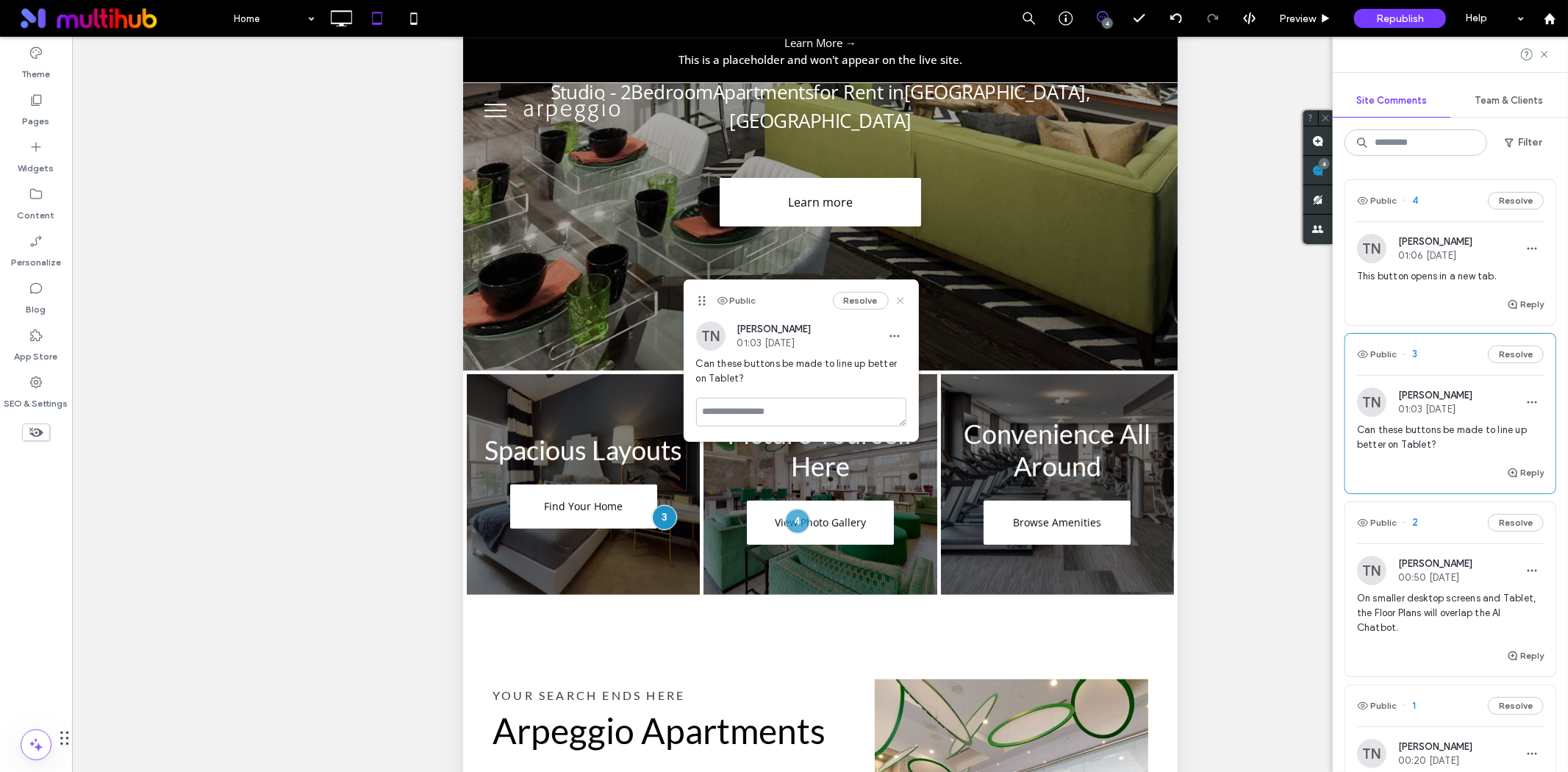
click at [899, 305] on icon at bounding box center [900, 301] width 12 height 12
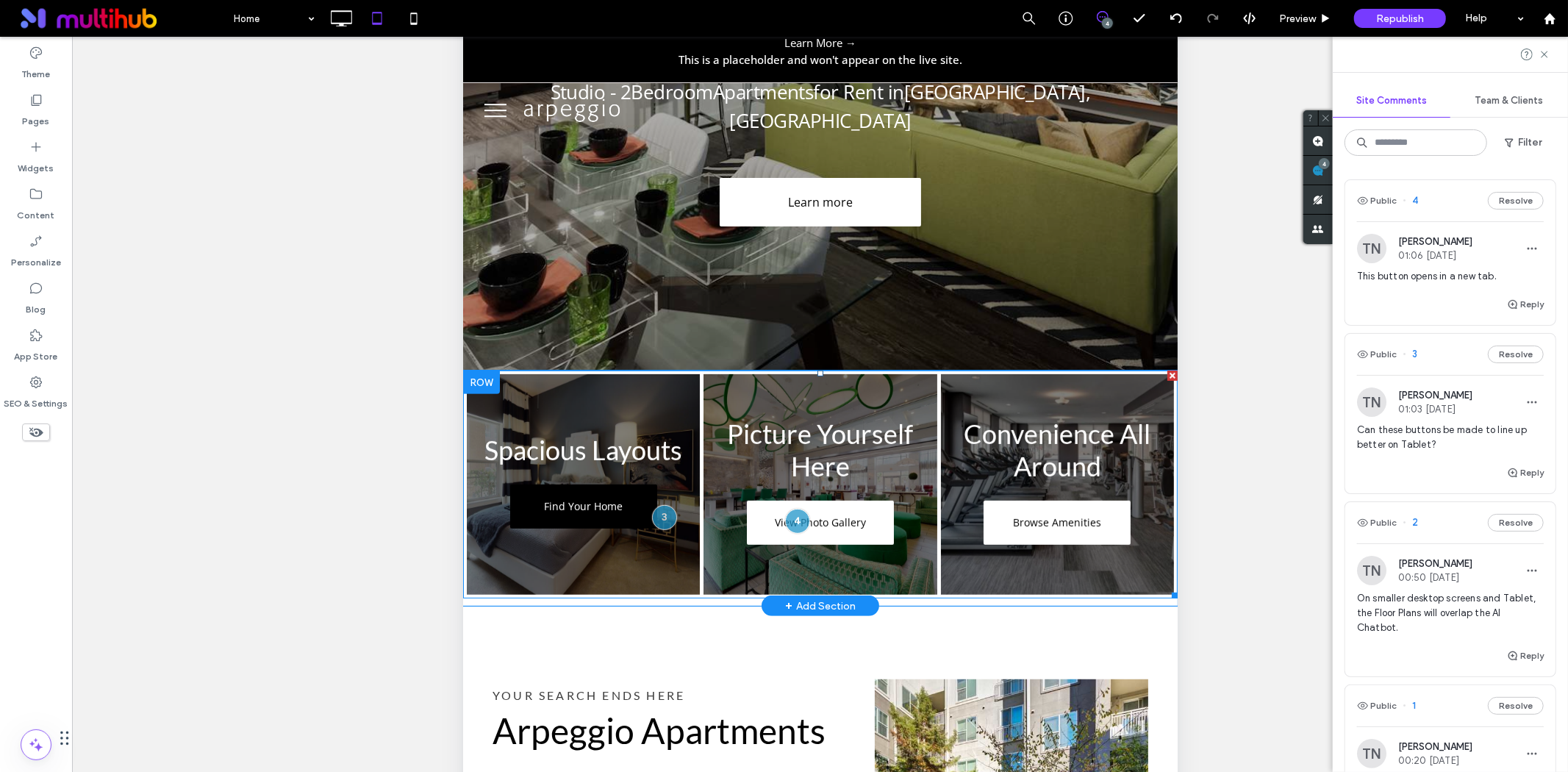
click at [578, 493] on span "Find Your Home" at bounding box center [582, 506] width 108 height 28
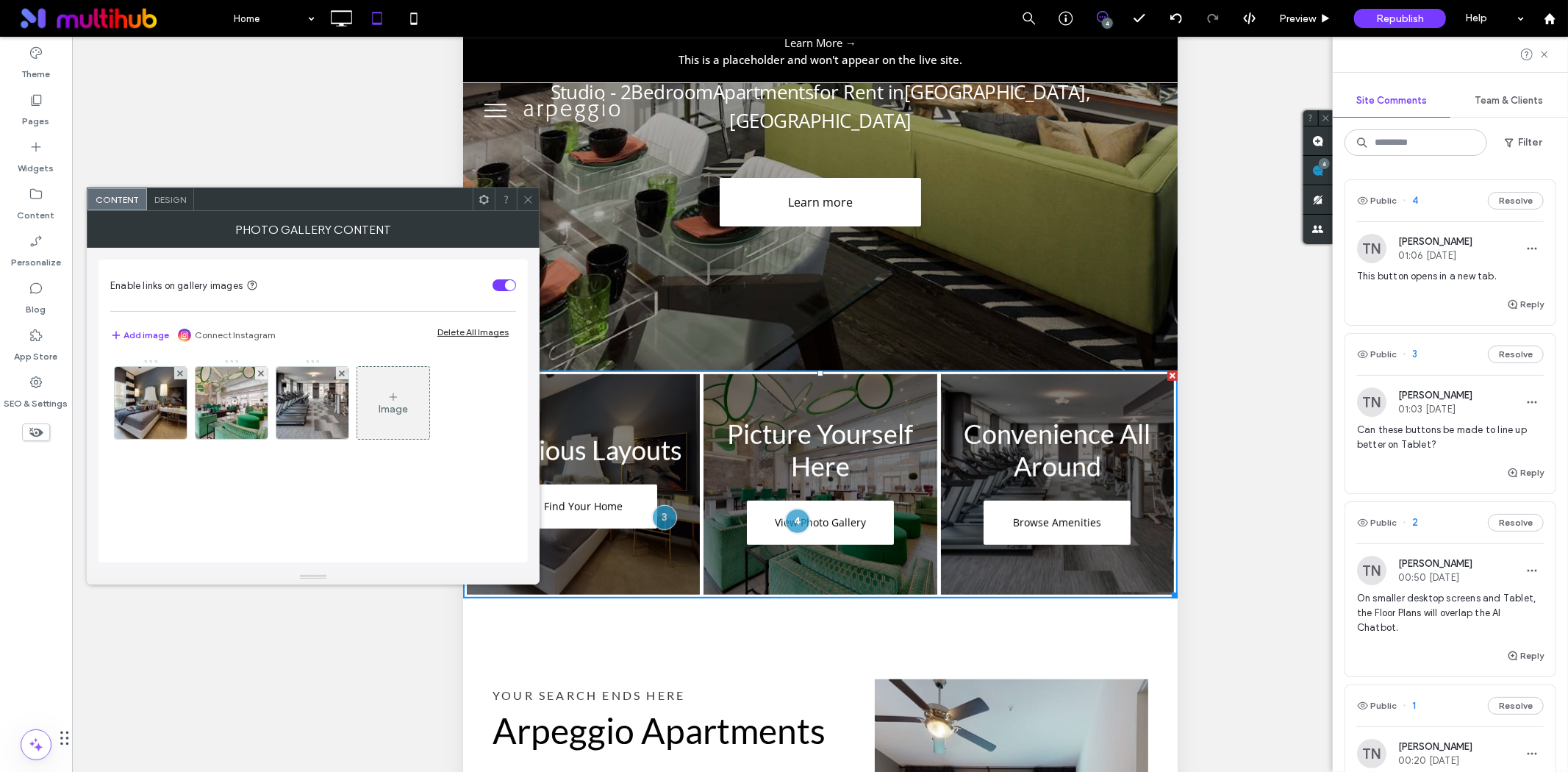
click at [158, 200] on span "Design" at bounding box center [170, 199] width 31 height 11
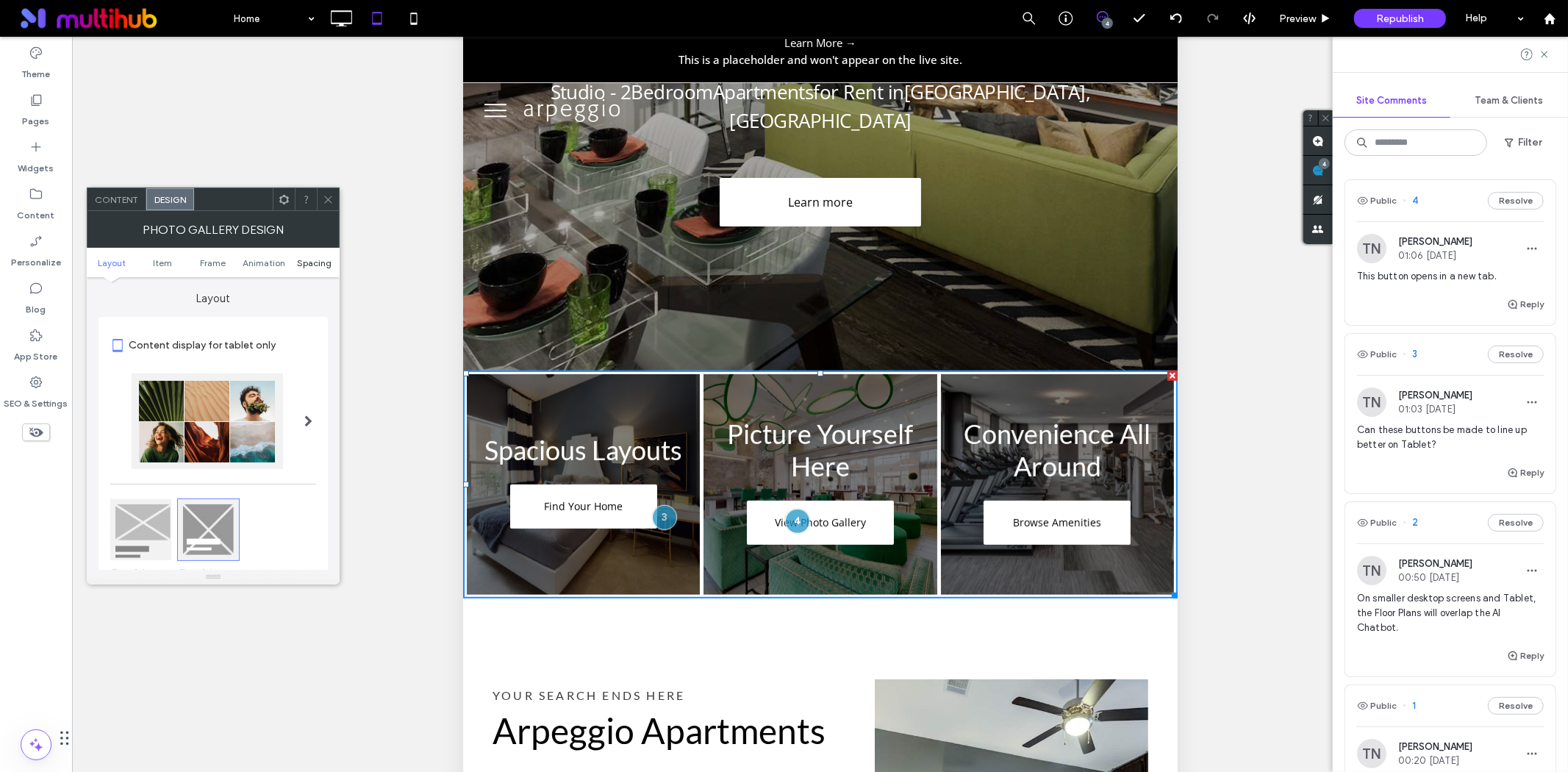
click at [320, 263] on span "Spacing" at bounding box center [313, 262] width 34 height 11
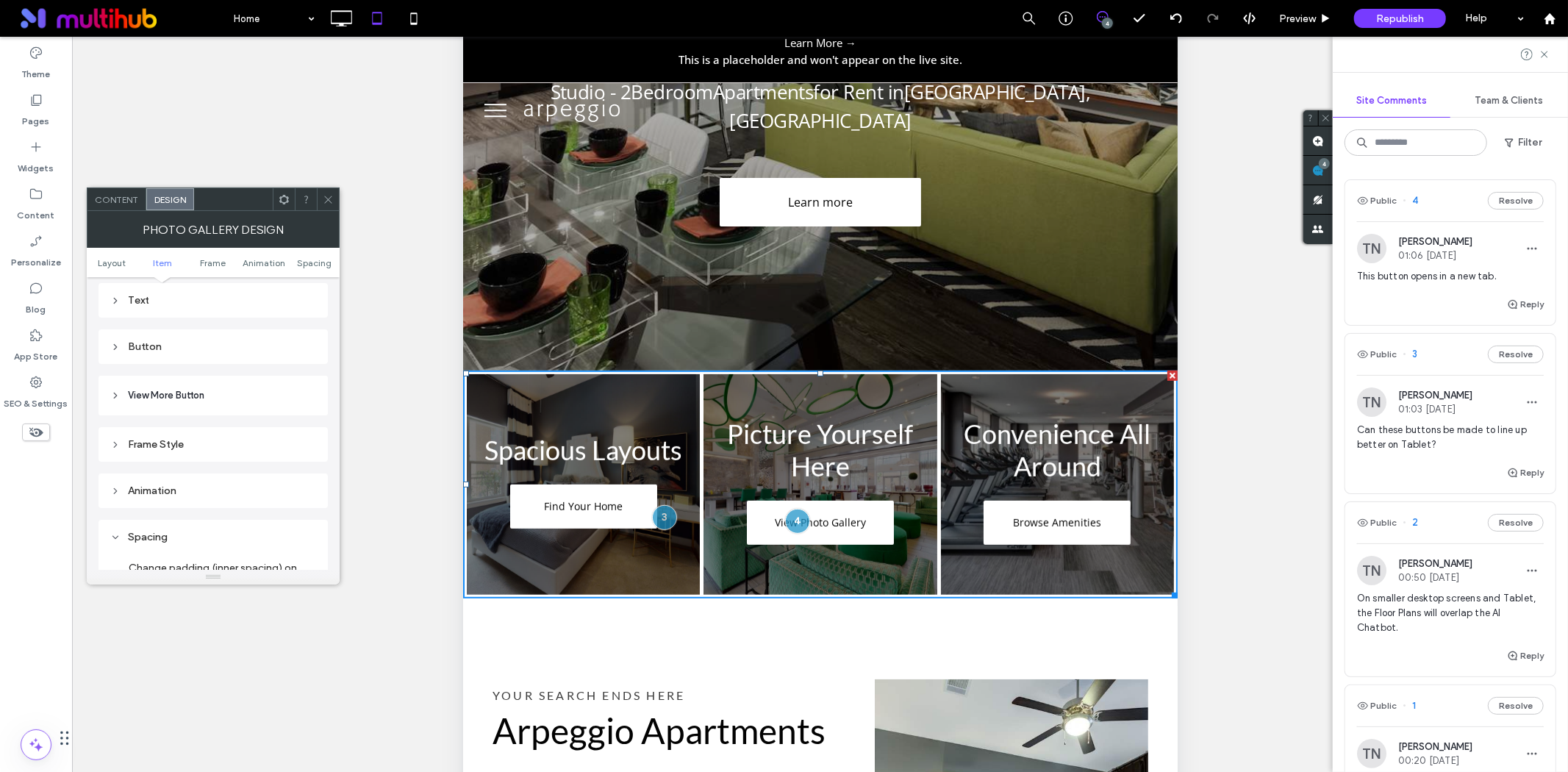
scroll to position [832, 0]
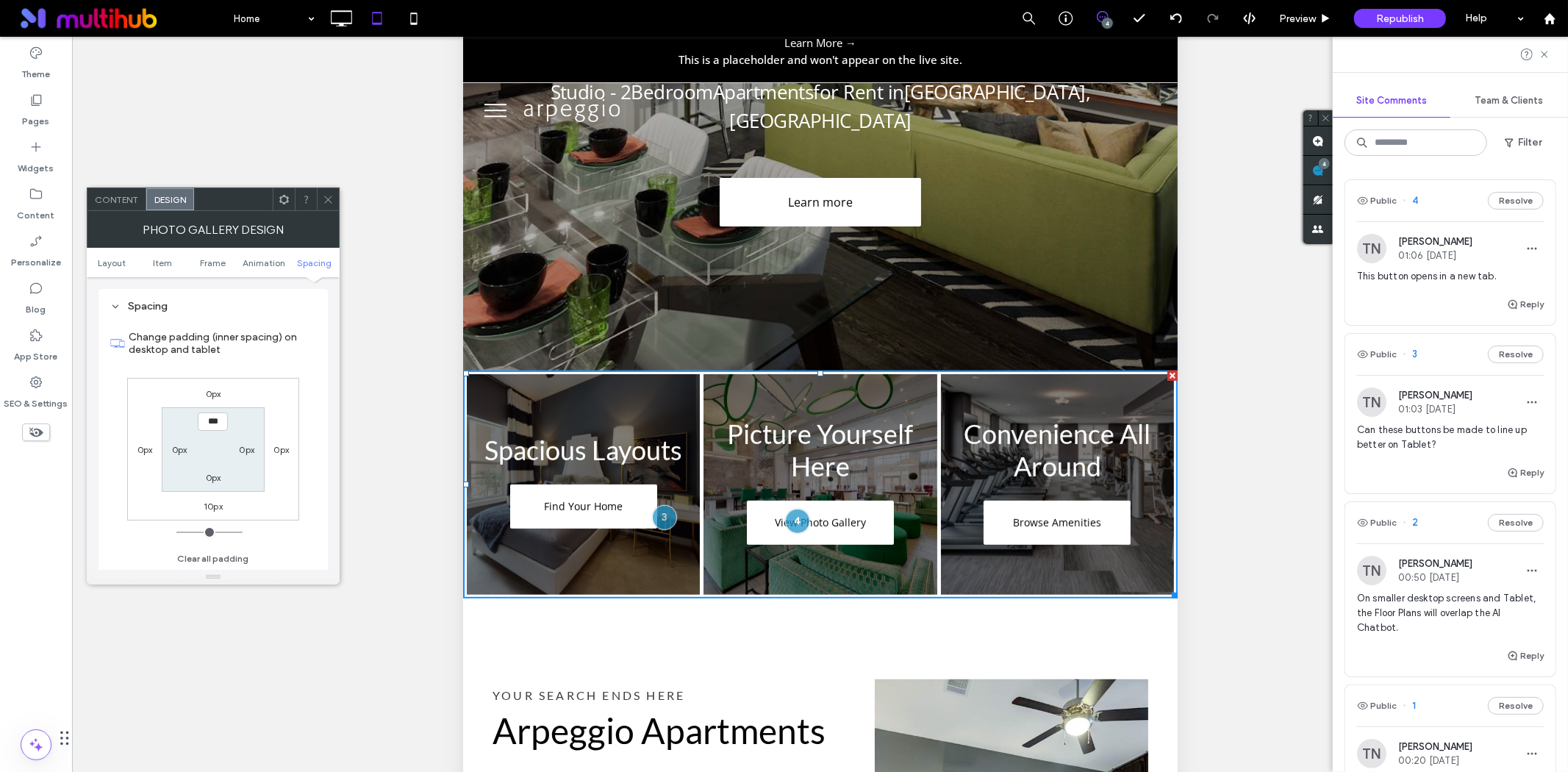
click at [211, 392] on label "0px" at bounding box center [213, 393] width 16 height 11
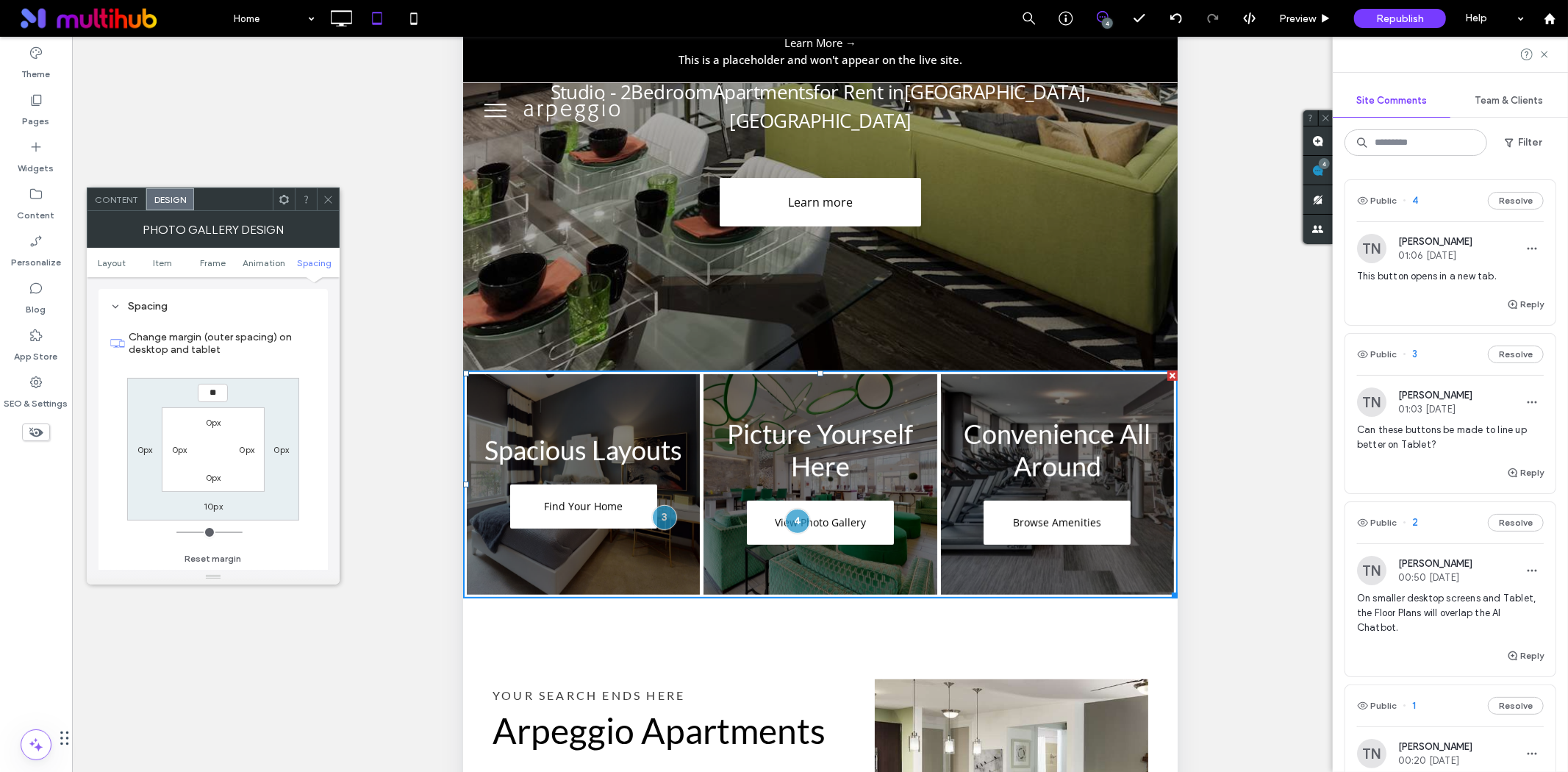
type input "**"
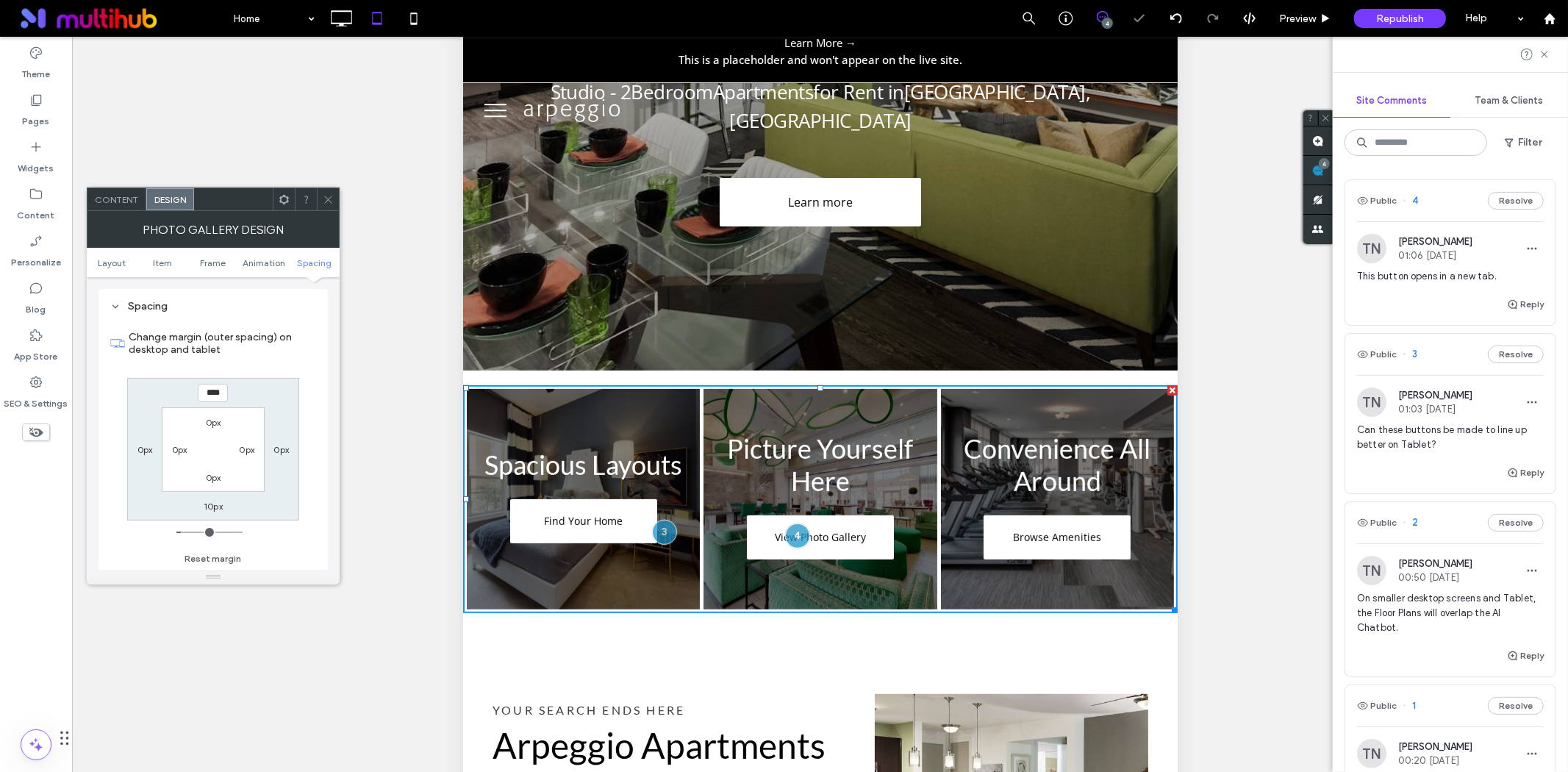
click at [263, 388] on div "**** 0px 10px 0px 0px 0px 0px 0px" at bounding box center [213, 449] width 172 height 143
click at [212, 392] on input "****" at bounding box center [212, 392] width 30 height 18
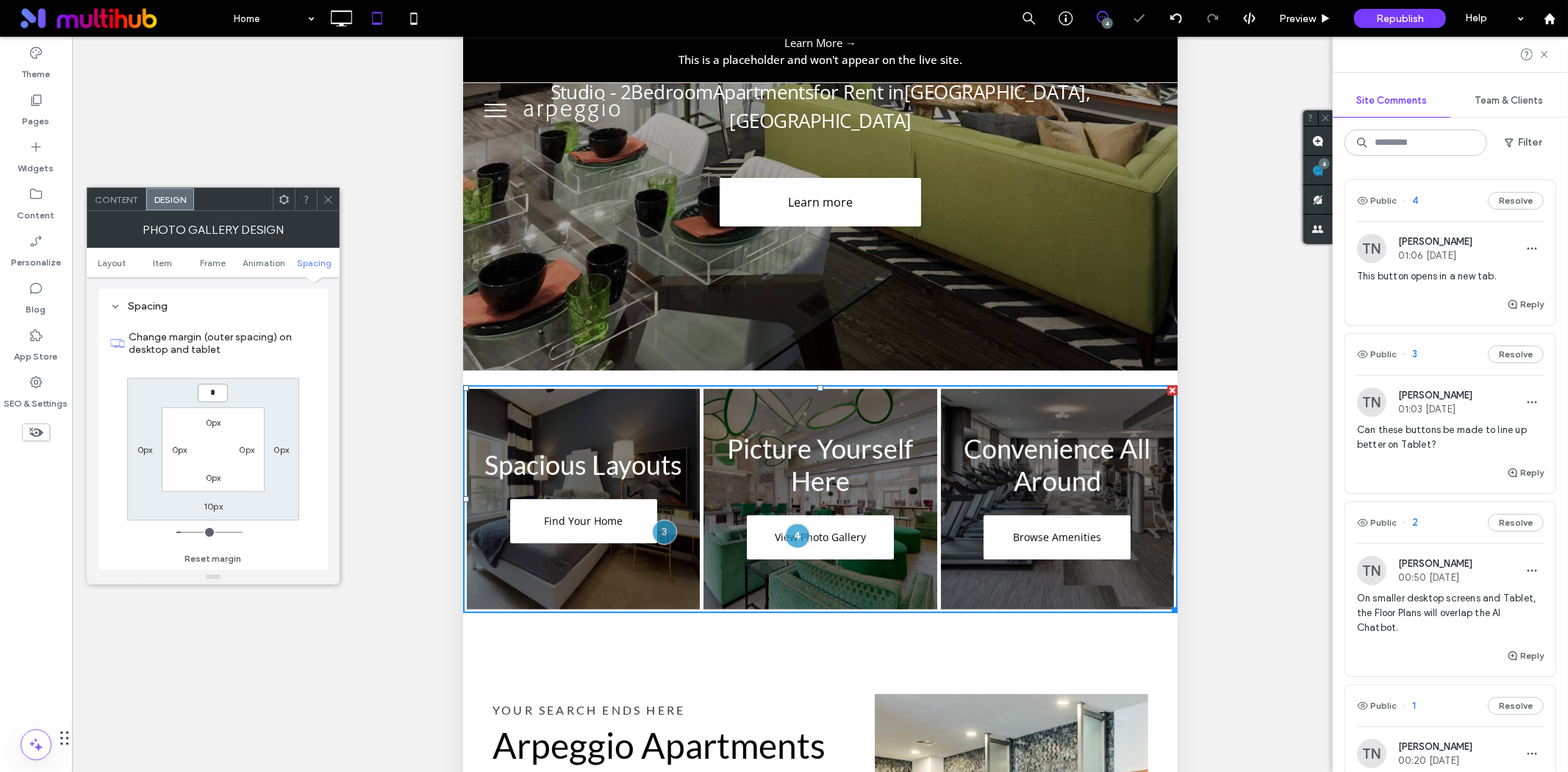
type input "*"
type input "***"
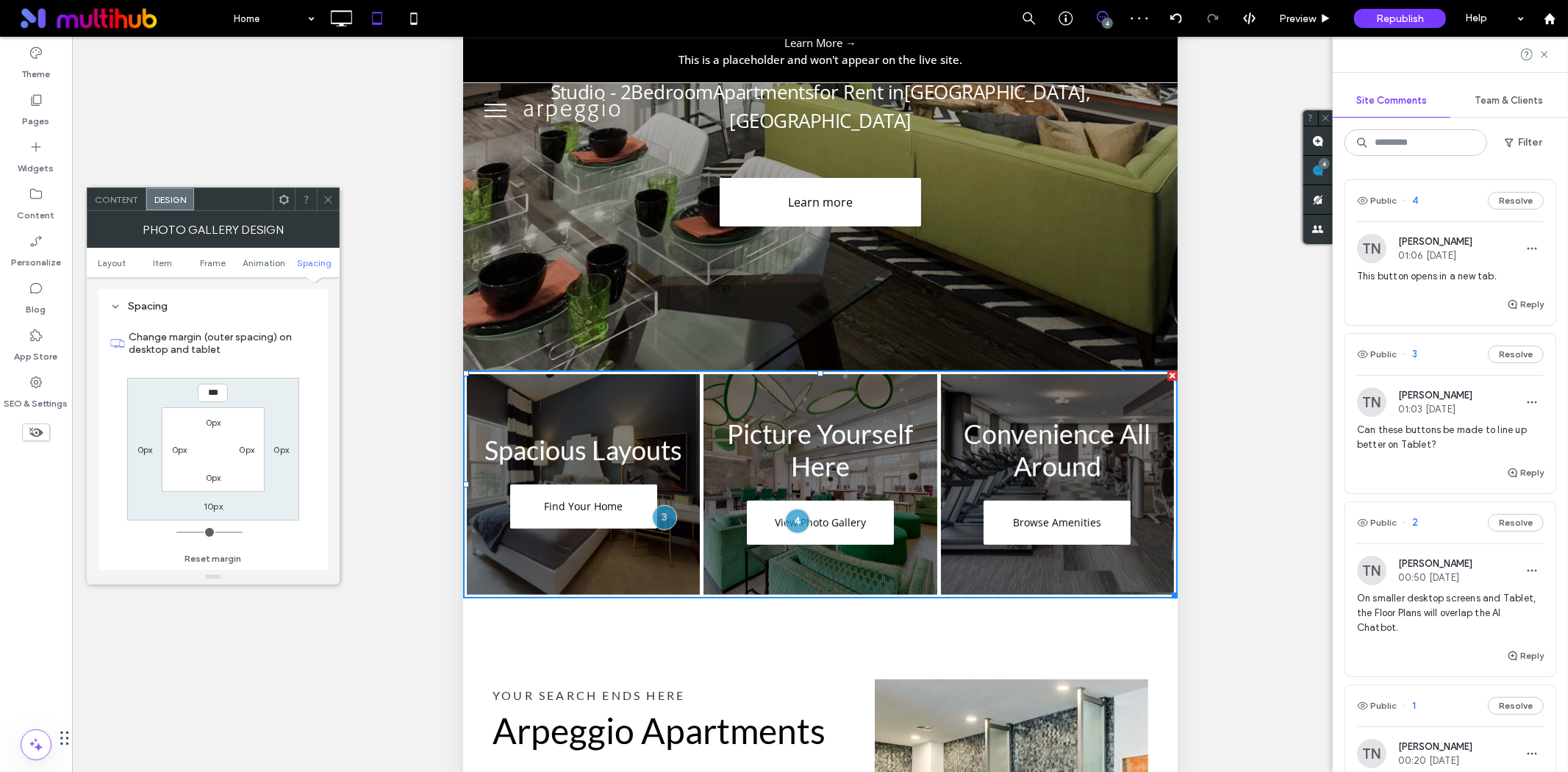
click at [262, 386] on div "*** 0px 10px 0px 0px 0px 0px 0px" at bounding box center [213, 449] width 172 height 143
click at [323, 197] on icon at bounding box center [328, 199] width 11 height 11
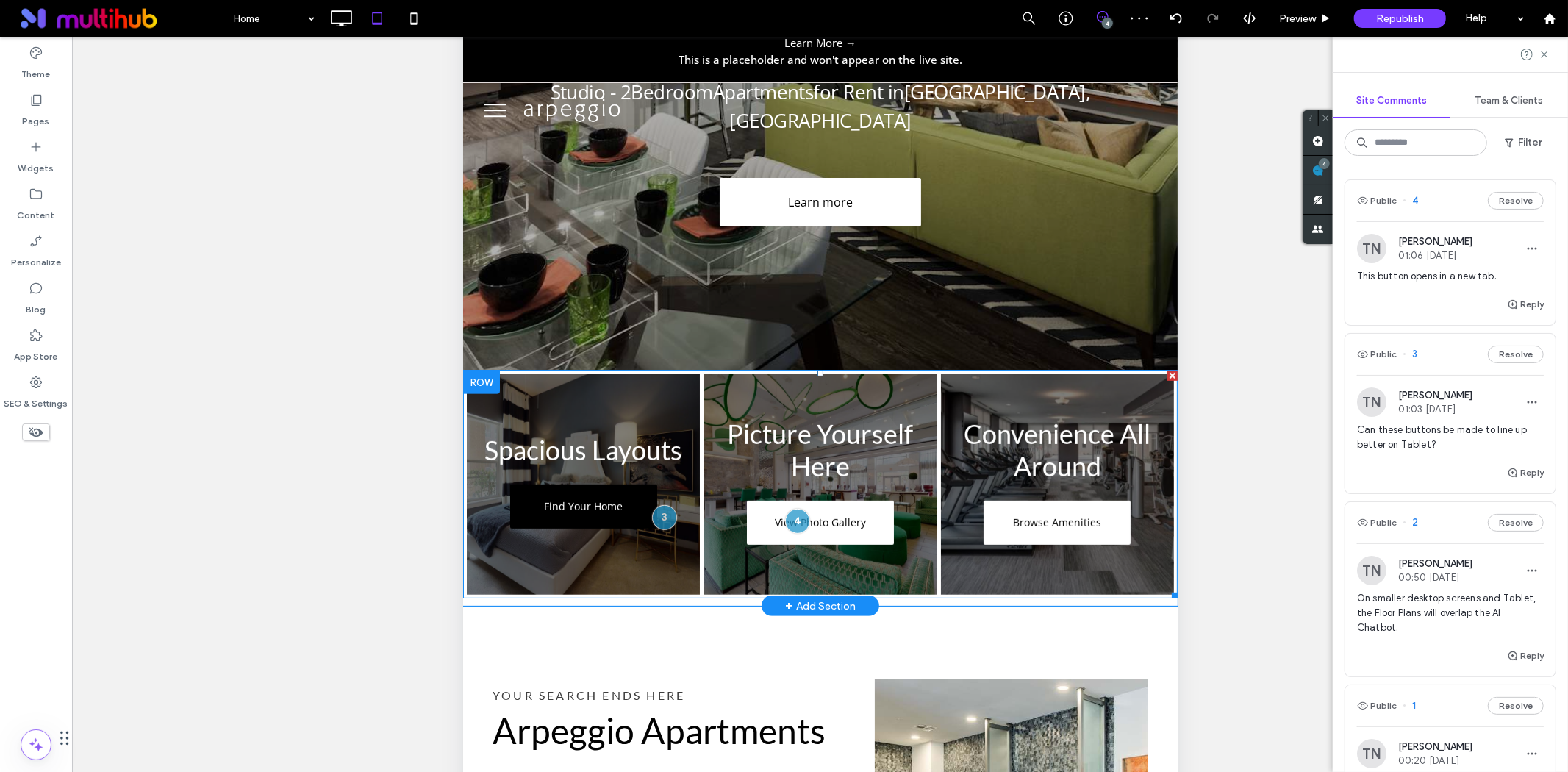
click at [551, 493] on span "Find Your Home" at bounding box center [582, 506] width 108 height 28
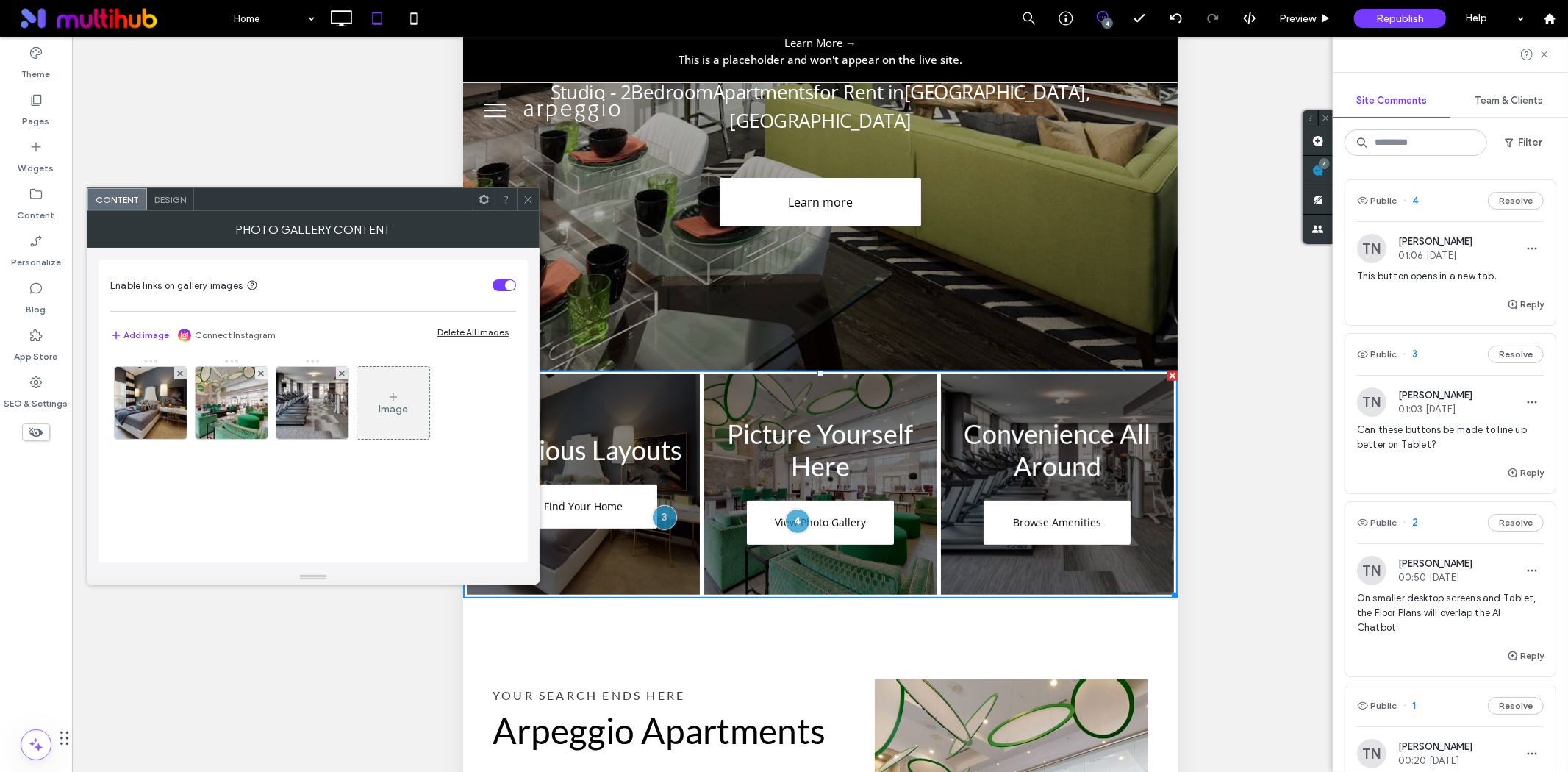
click at [169, 202] on span "Design" at bounding box center [170, 199] width 31 height 11
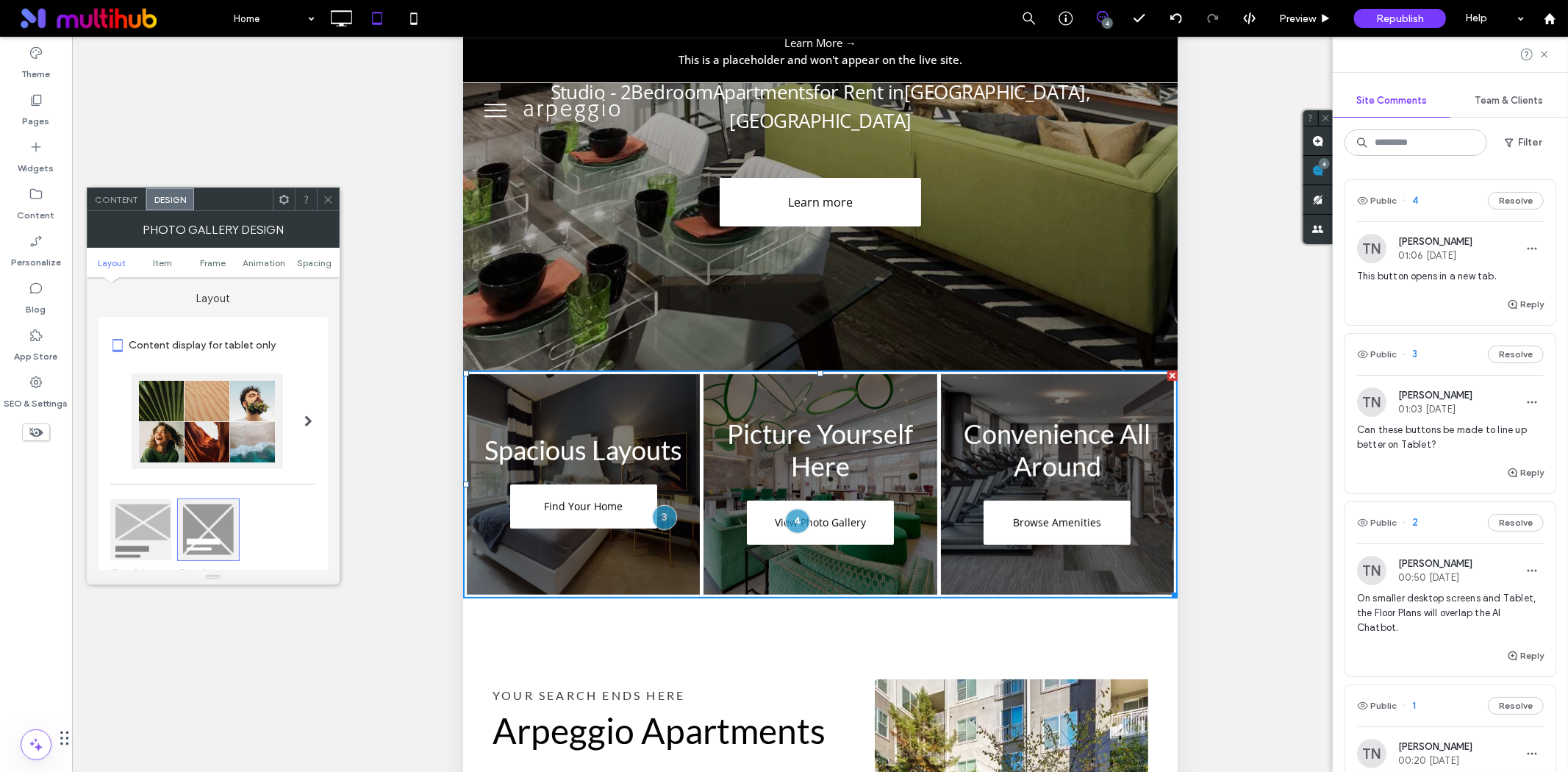
click at [111, 193] on div "Content" at bounding box center [117, 199] width 58 height 22
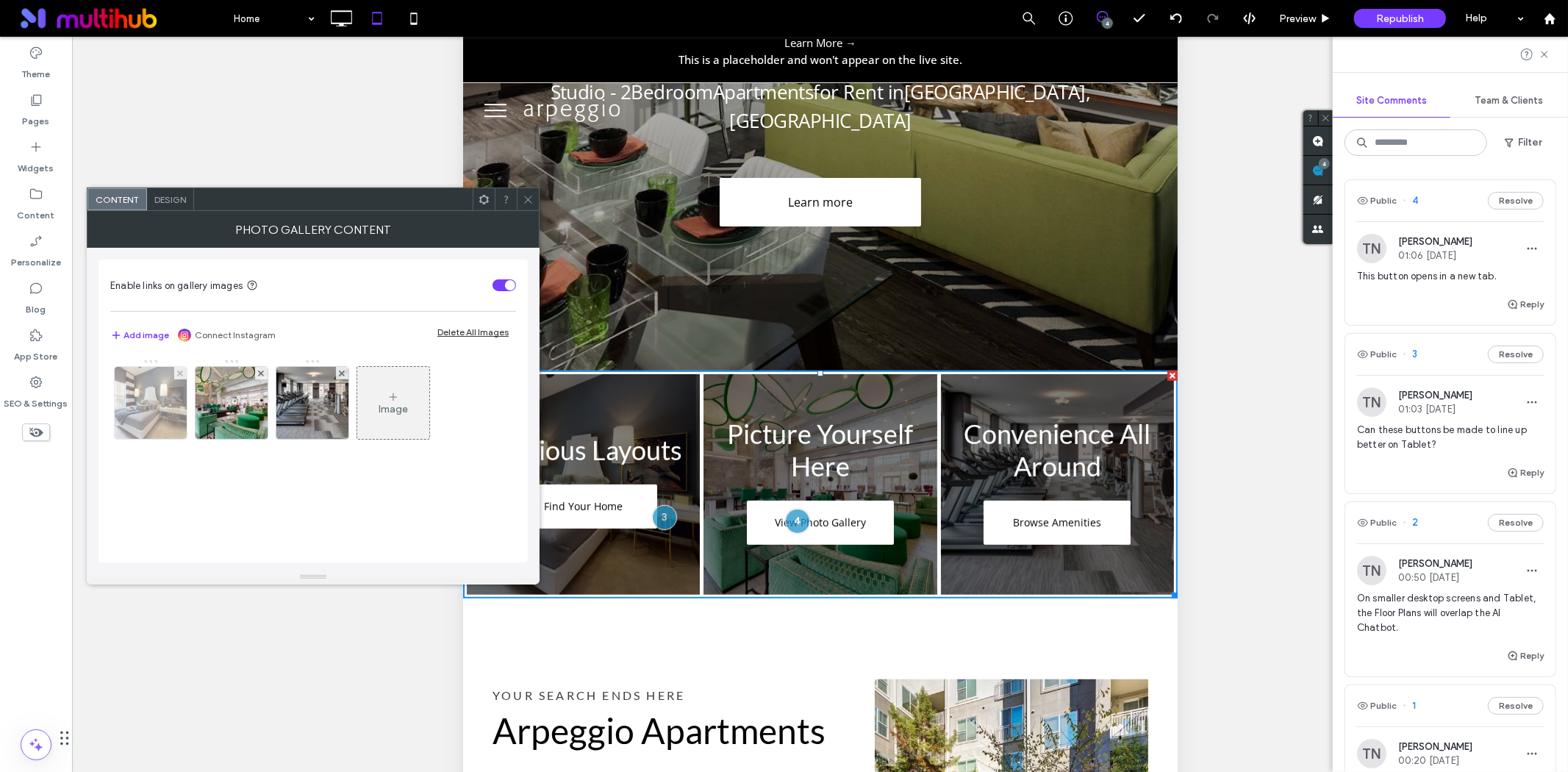
click at [160, 392] on img at bounding box center [151, 403] width 108 height 72
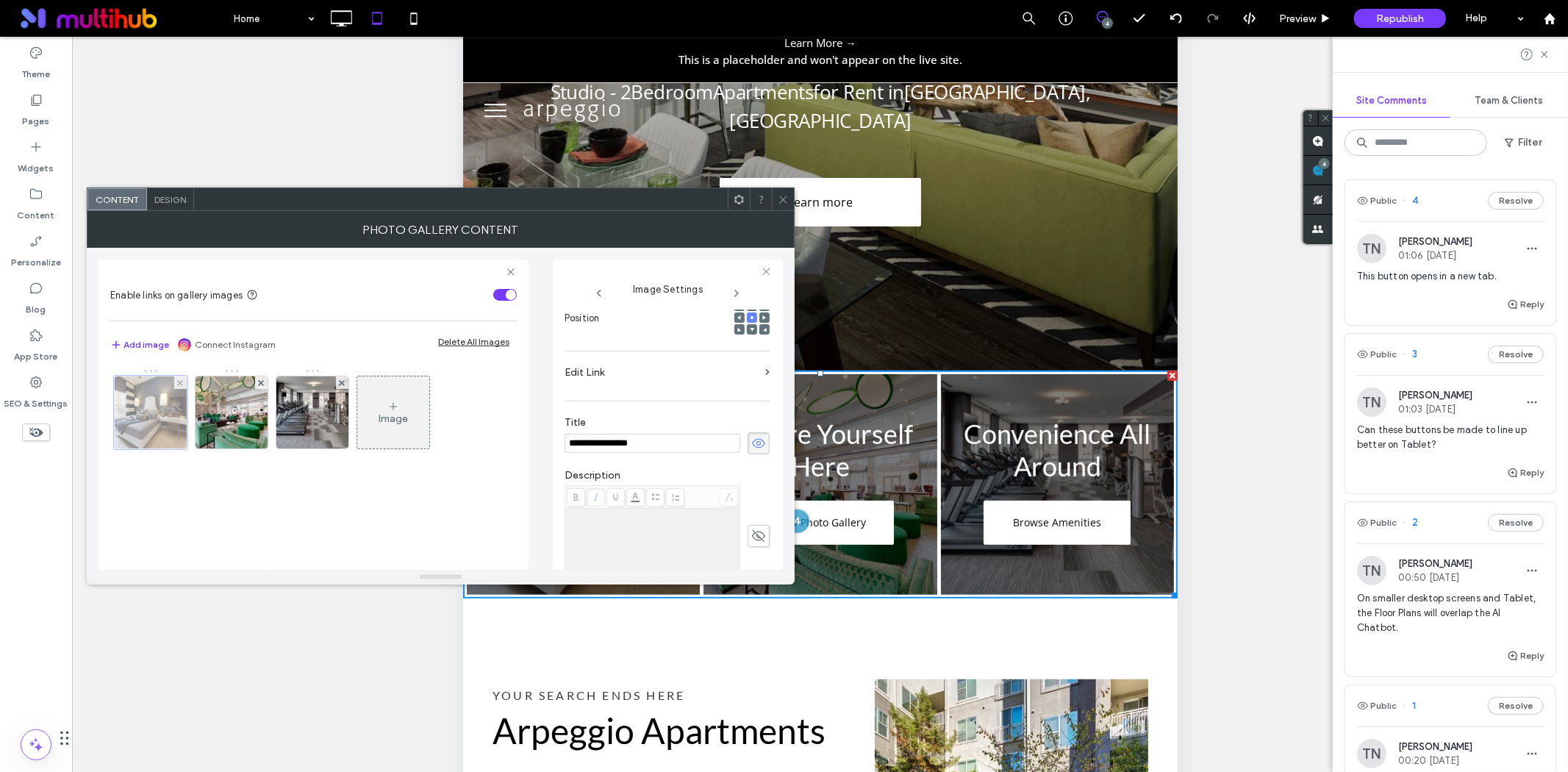
scroll to position [0, 0]
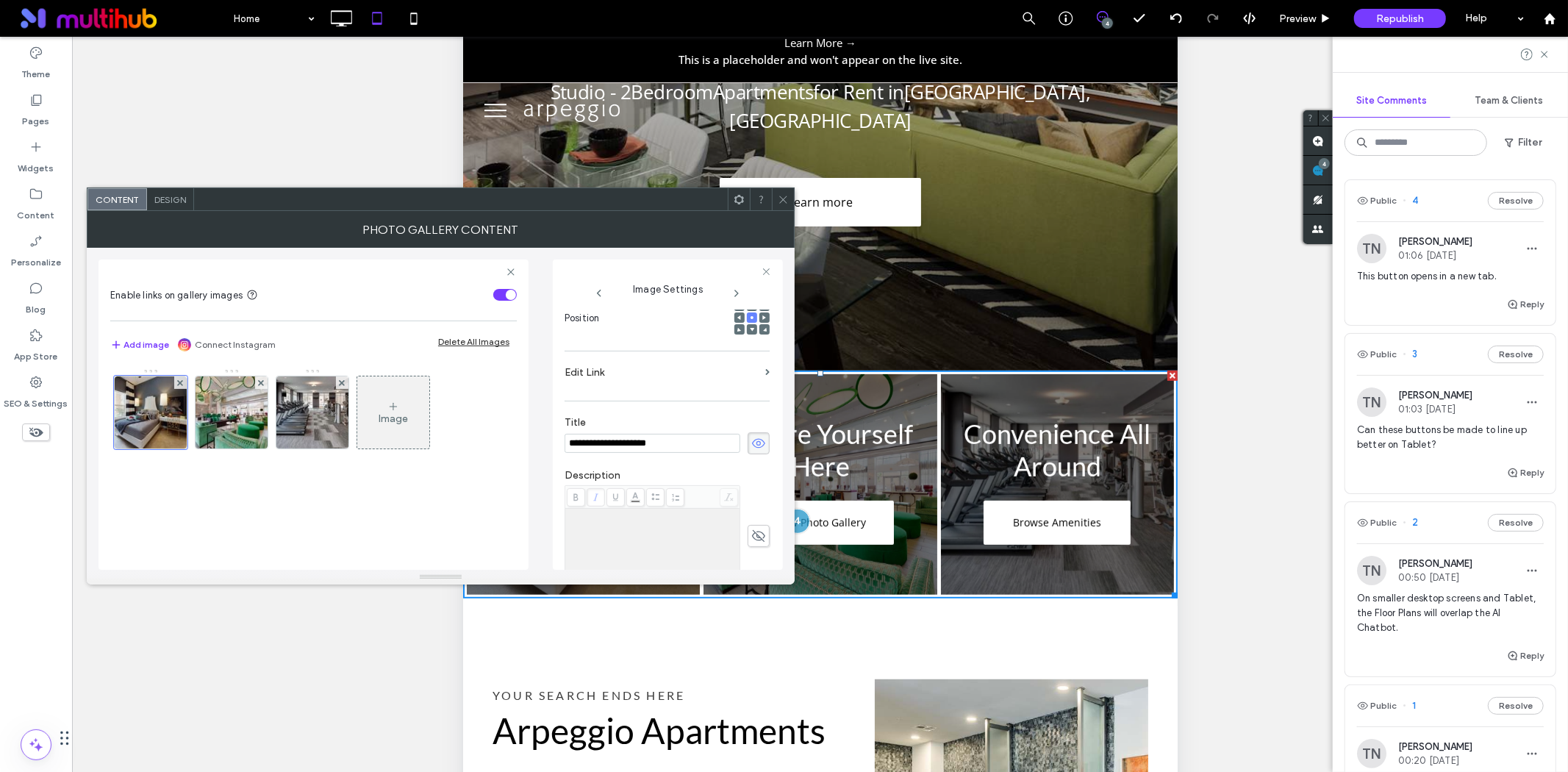
click at [695, 464] on div "Description" at bounding box center [667, 527] width 205 height 131
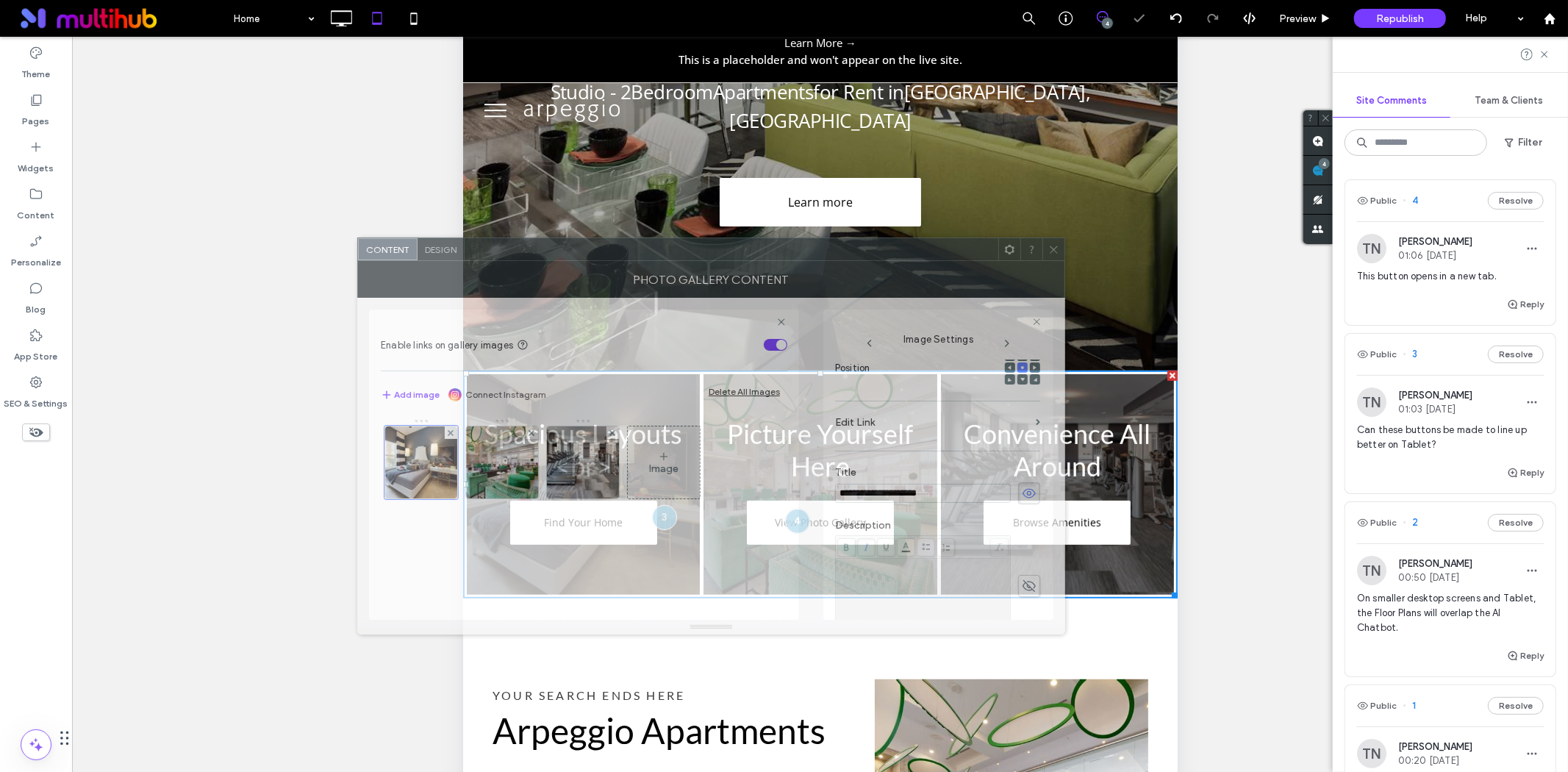
drag, startPoint x: 654, startPoint y: 197, endPoint x: 925, endPoint y: 247, distance: 275.6
click at [925, 247] on div at bounding box center [731, 249] width 533 height 22
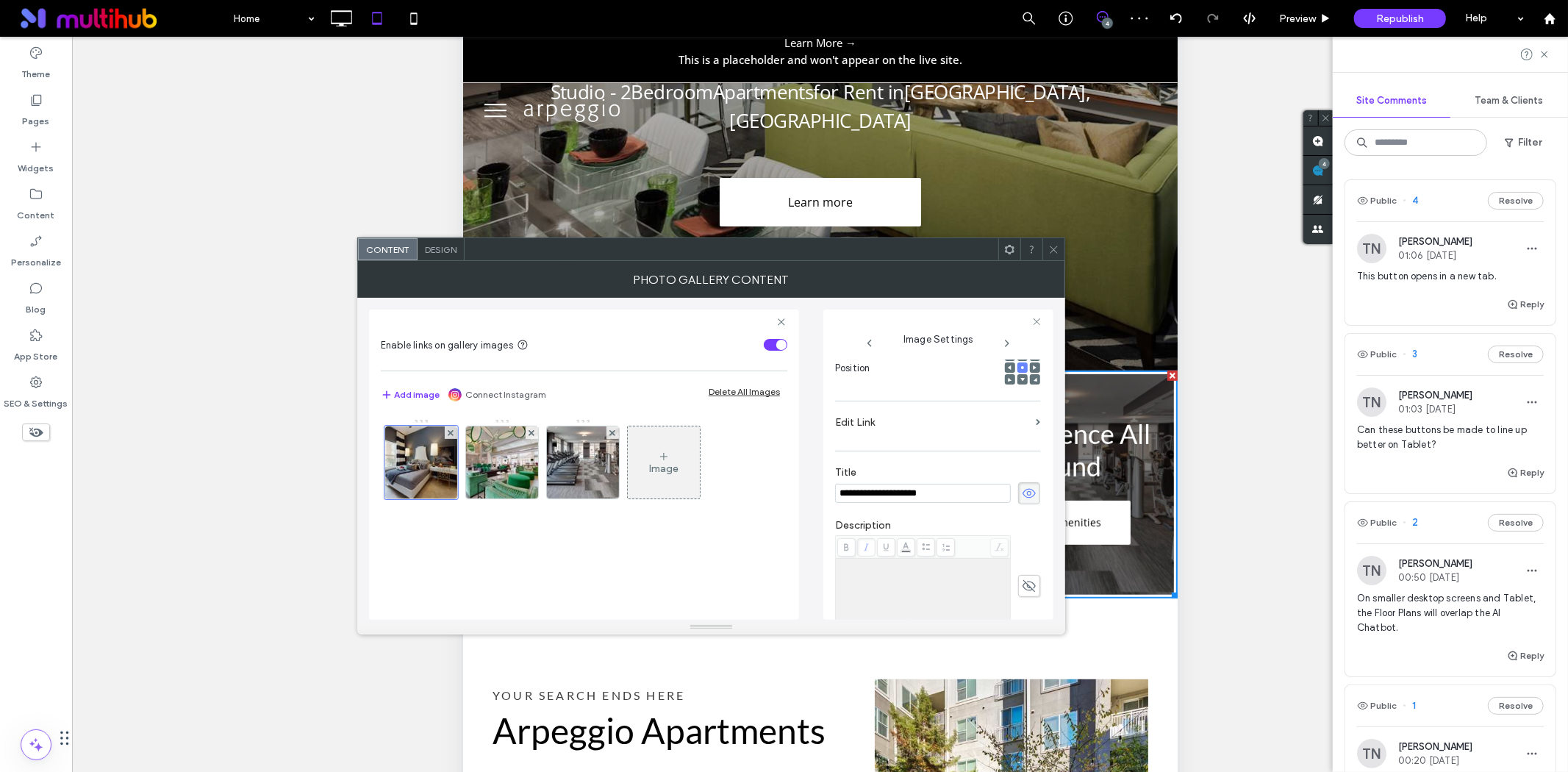
drag, startPoint x: 919, startPoint y: 495, endPoint x: 1004, endPoint y: 495, distance: 85.0
click at [1004, 495] on div "**********" at bounding box center [937, 493] width 205 height 22
type input "**********"
click at [982, 522] on label "Description" at bounding box center [937, 527] width 205 height 17
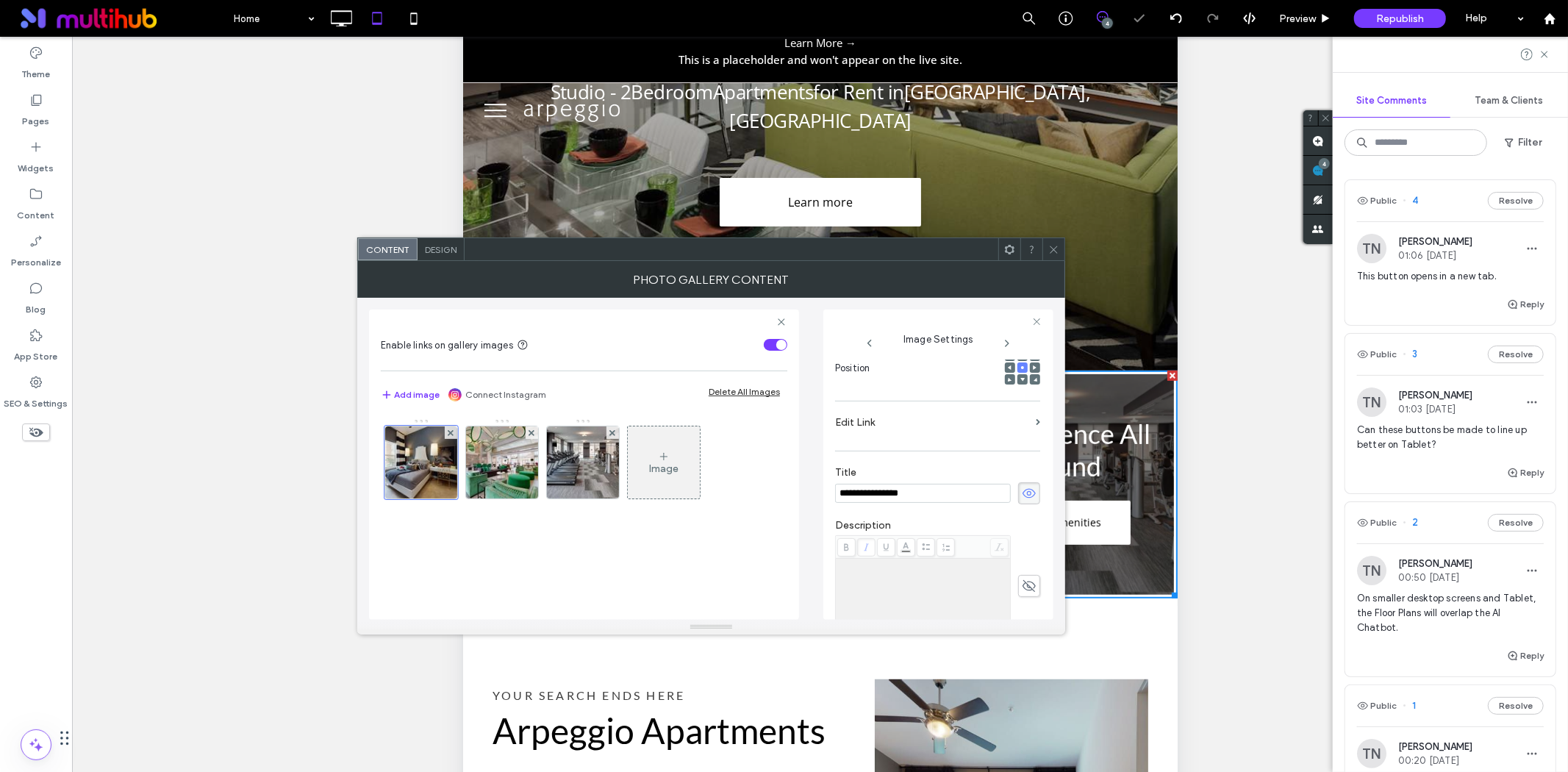
click at [1052, 248] on icon at bounding box center [1053, 249] width 11 height 11
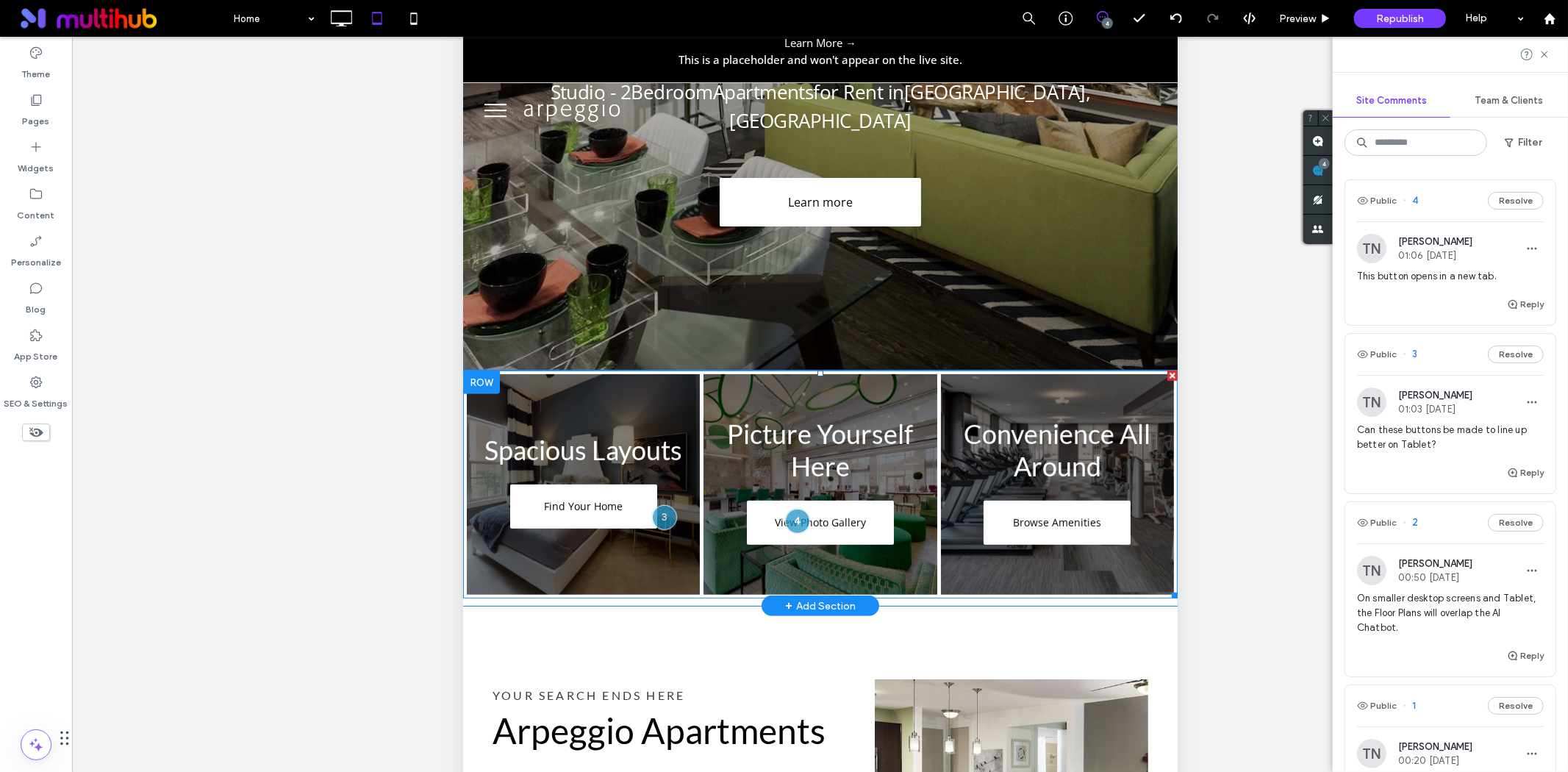
click at [800, 435] on link at bounding box center [820, 485] width 247 height 234
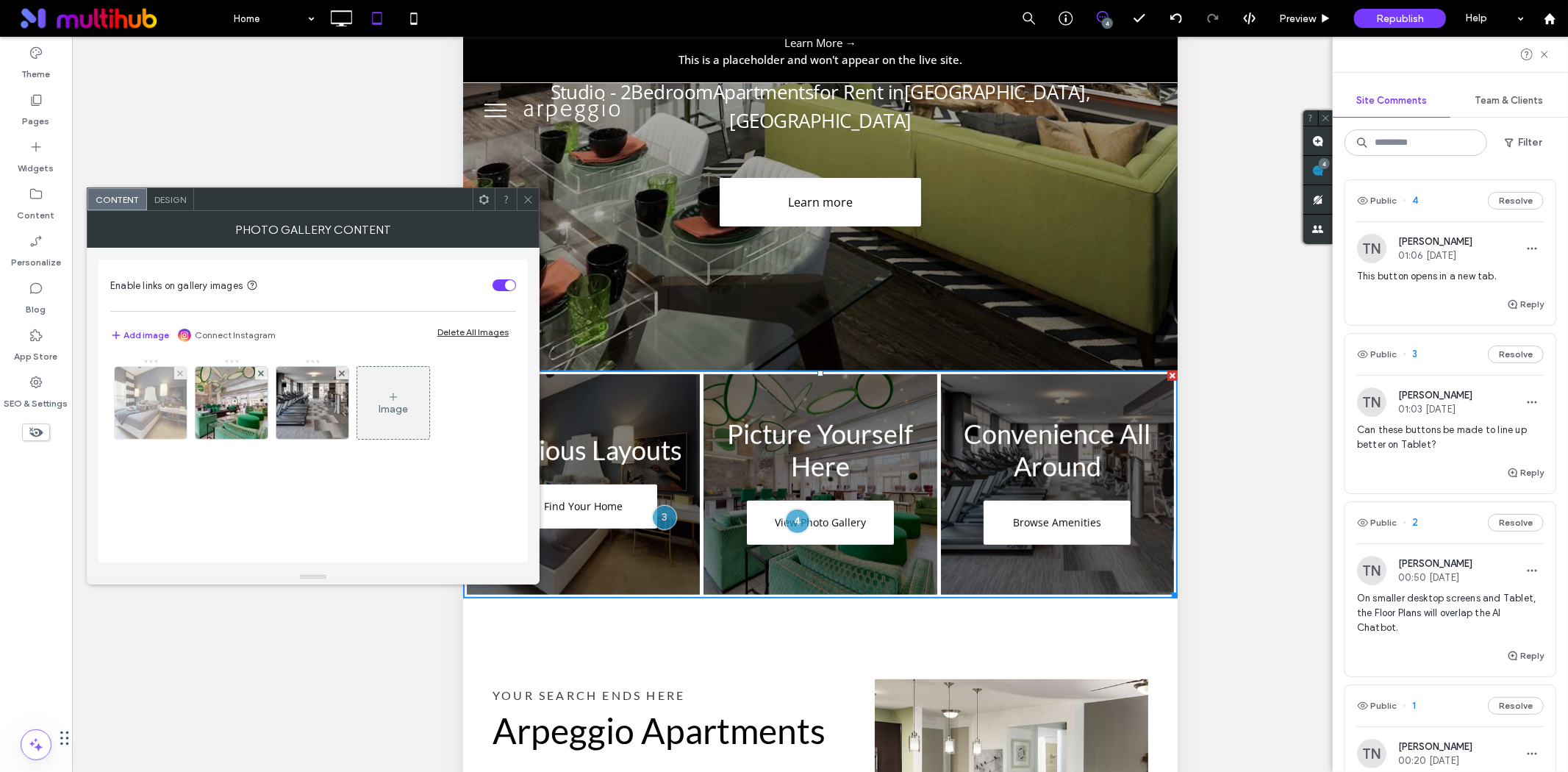
click at [126, 410] on img at bounding box center [151, 403] width 108 height 72
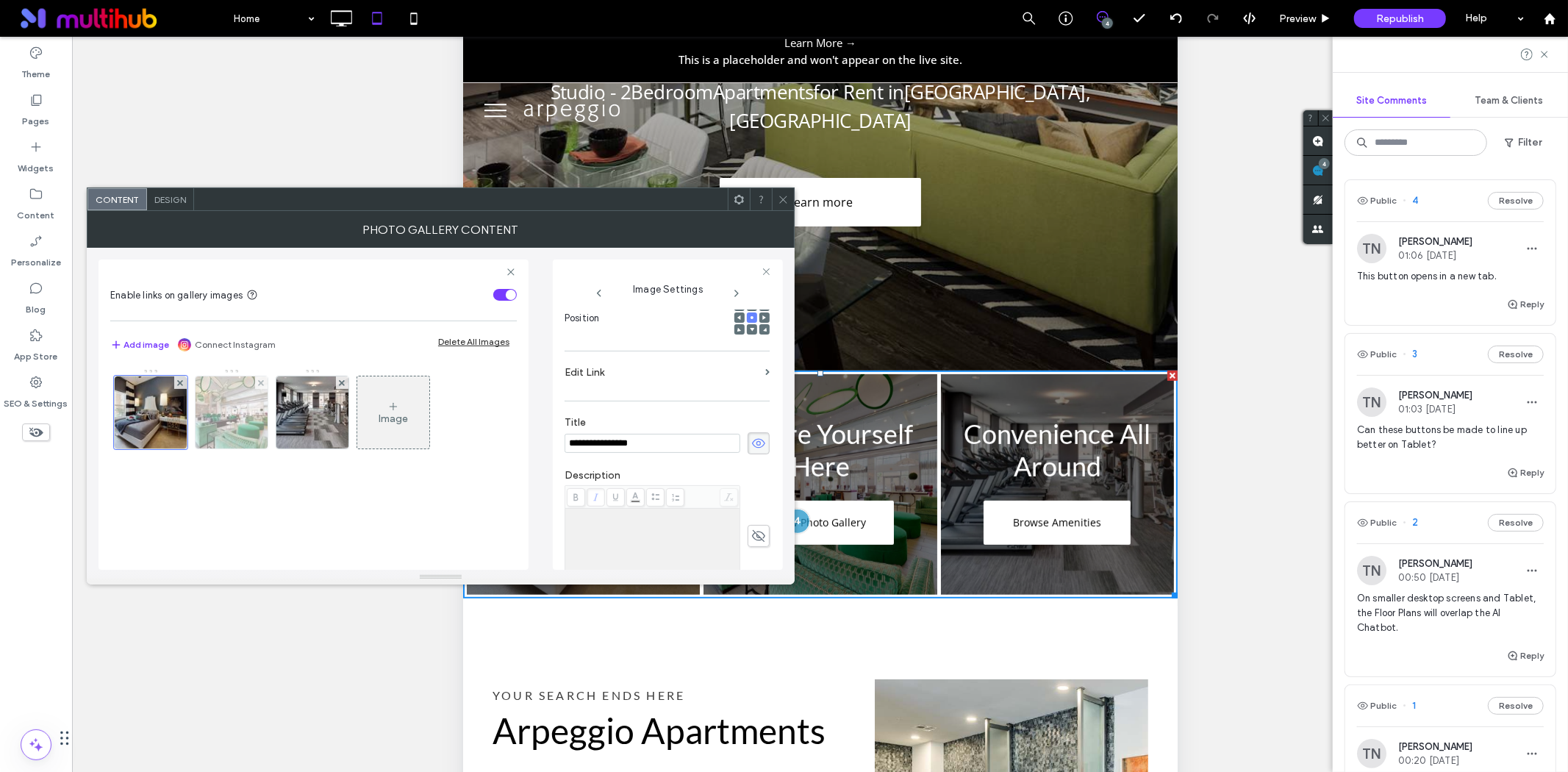
click at [267, 410] on img at bounding box center [232, 413] width 108 height 72
click at [169, 203] on span "Design" at bounding box center [170, 199] width 31 height 11
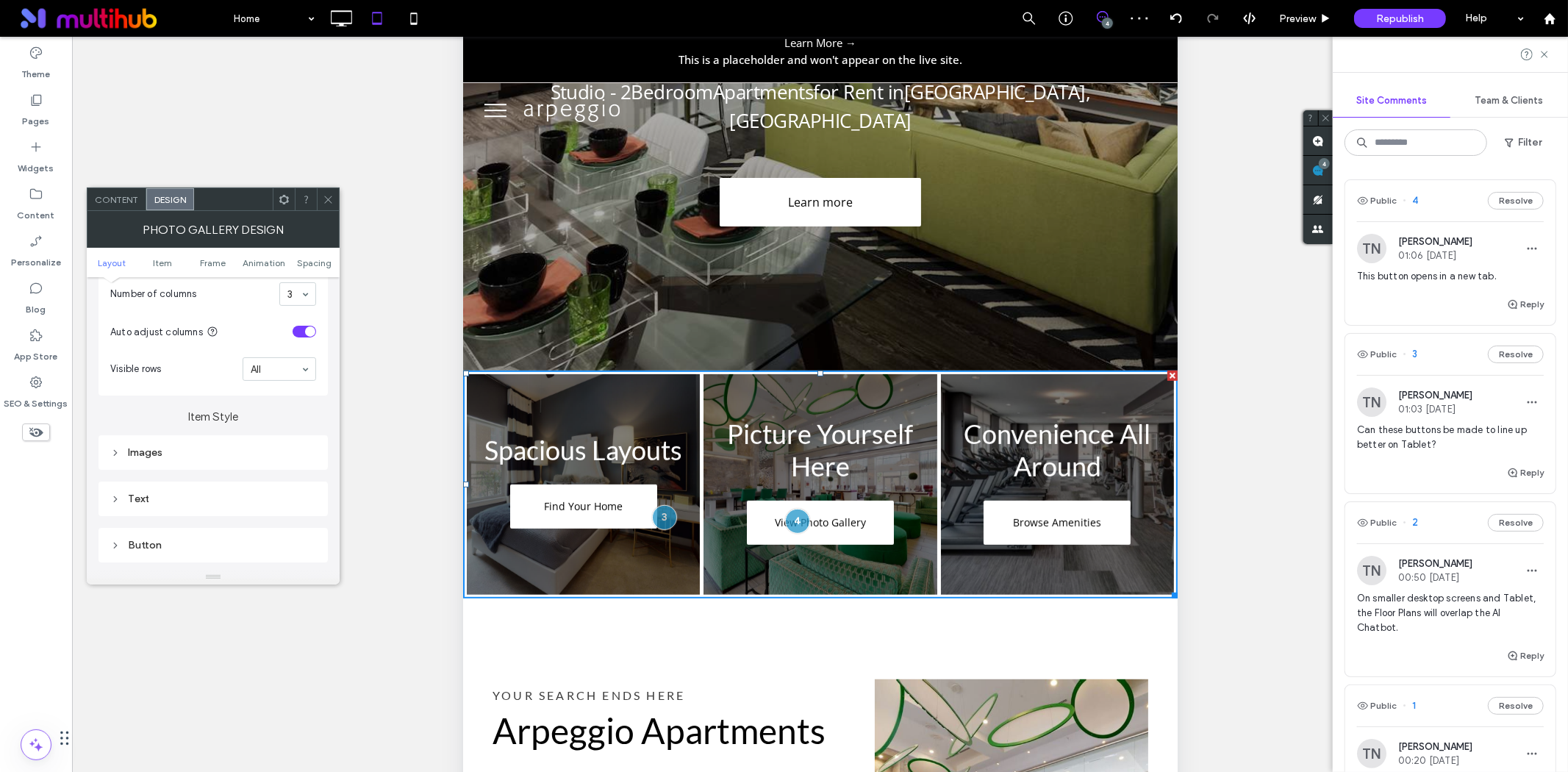
scroll to position [408, 0]
click at [167, 500] on div "Text" at bounding box center [212, 494] width 205 height 13
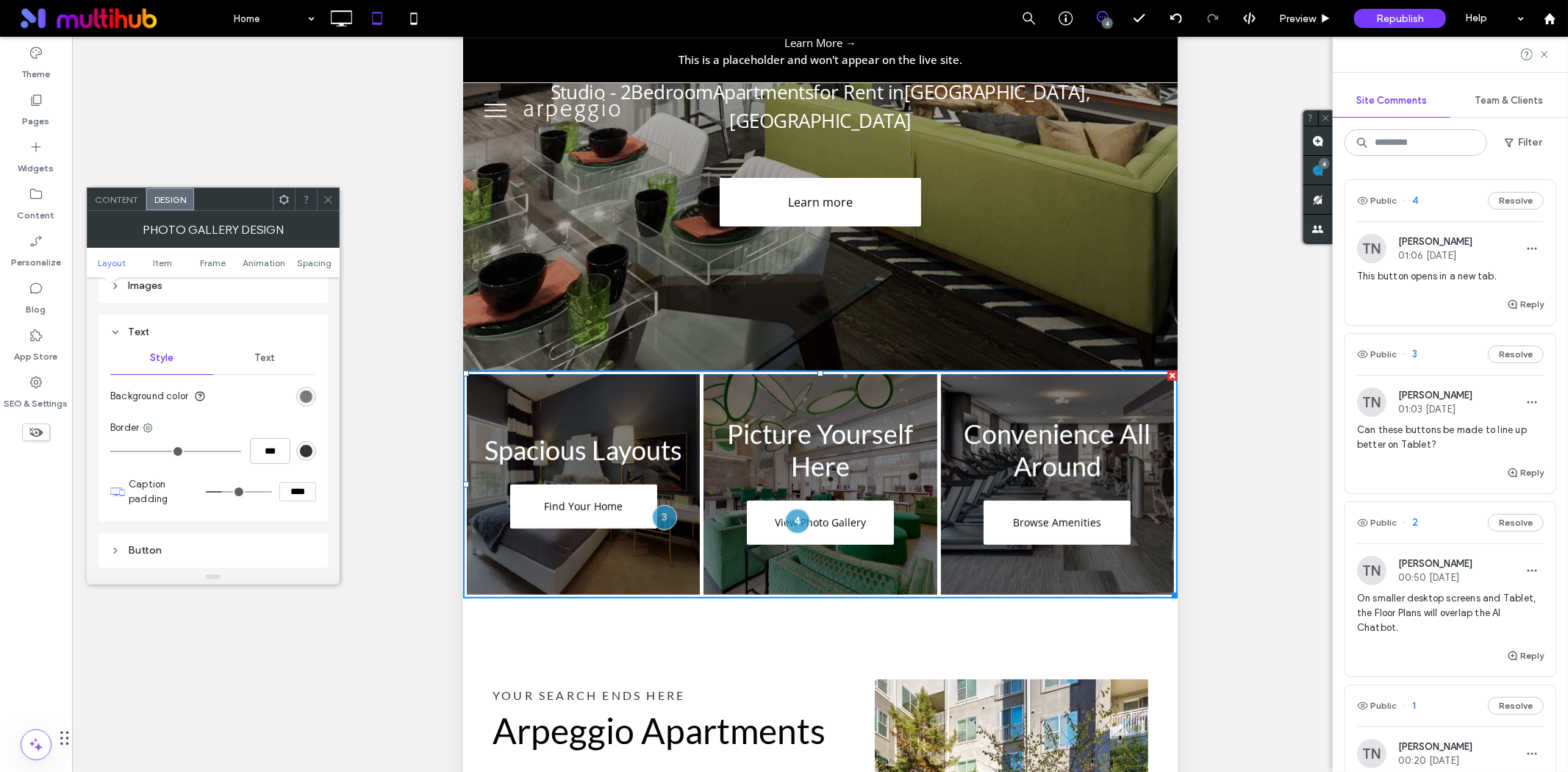
scroll to position [571, 0]
click at [269, 354] on span "Text" at bounding box center [264, 356] width 20 height 12
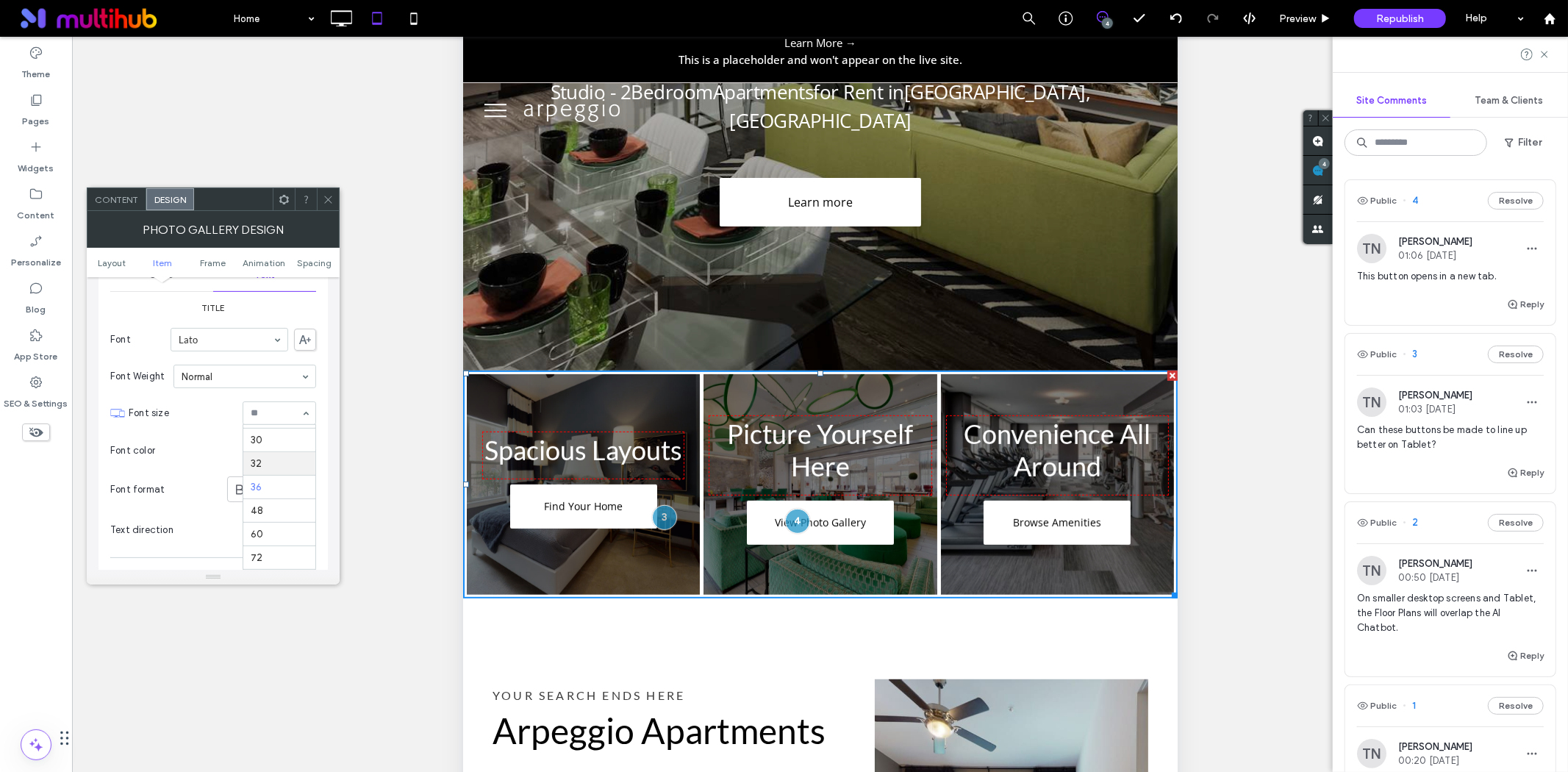
scroll to position [156, 0]
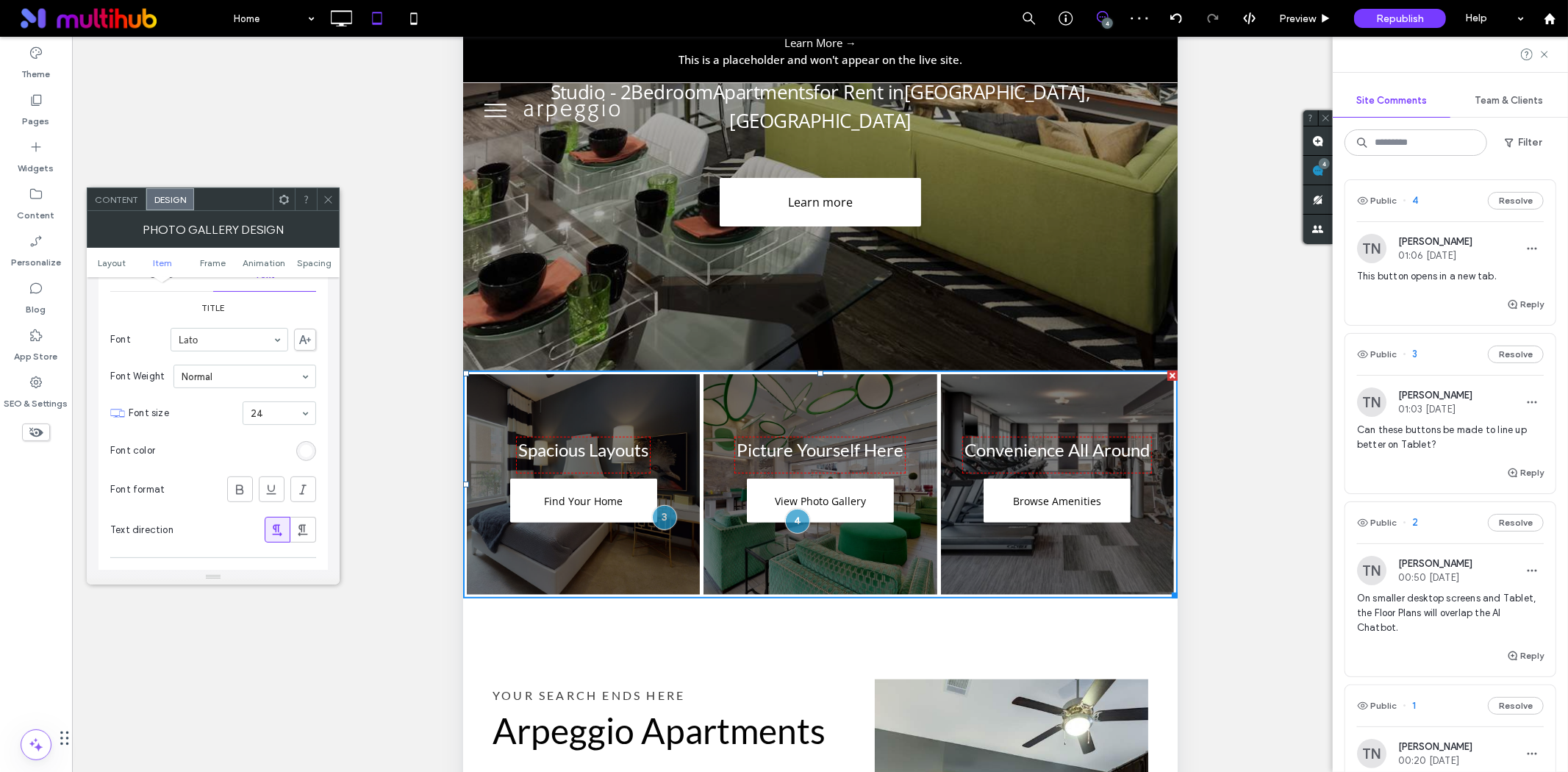
click at [273, 419] on input at bounding box center [275, 413] width 50 height 11
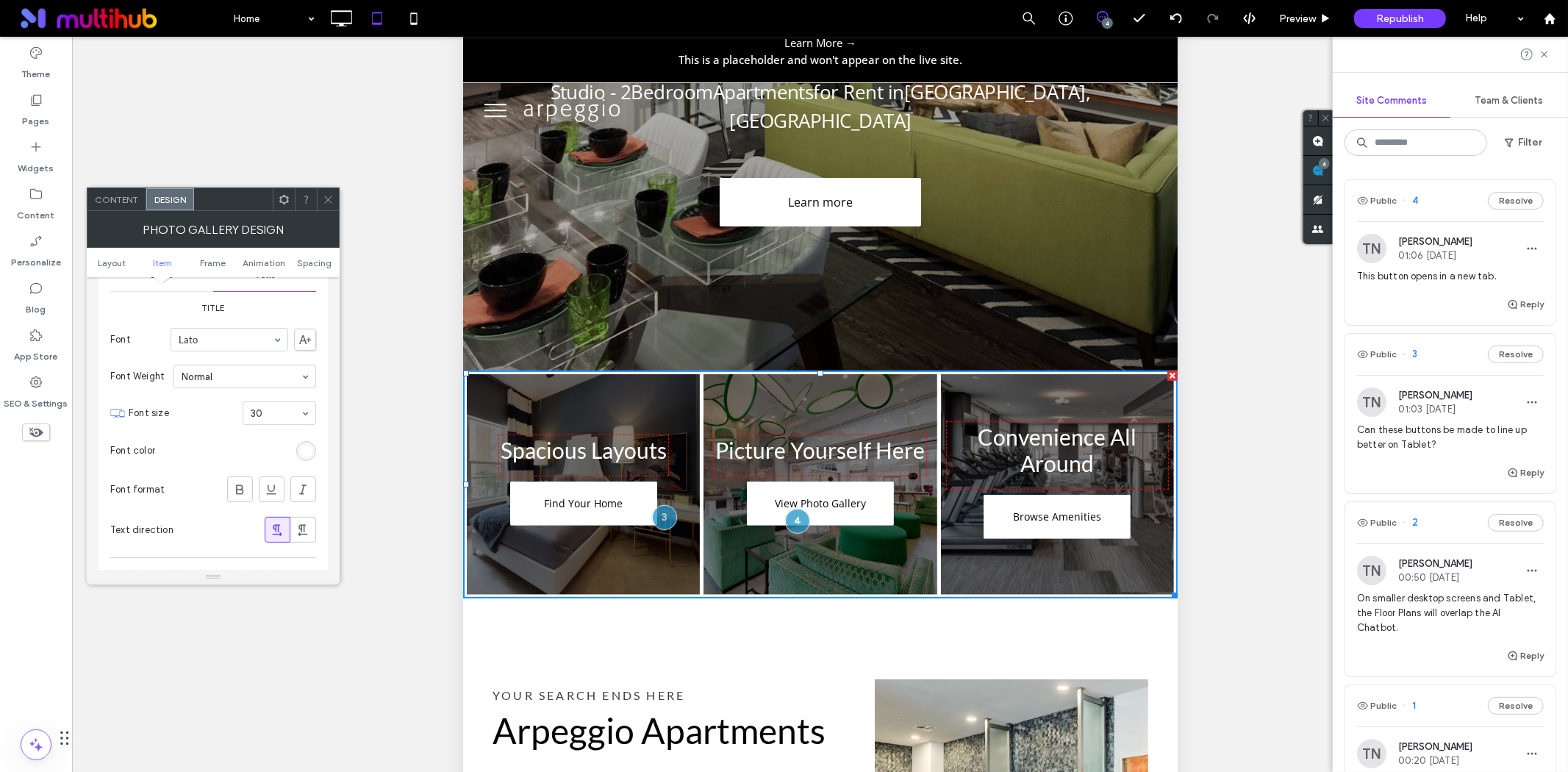
click at [287, 419] on input at bounding box center [275, 413] width 50 height 11
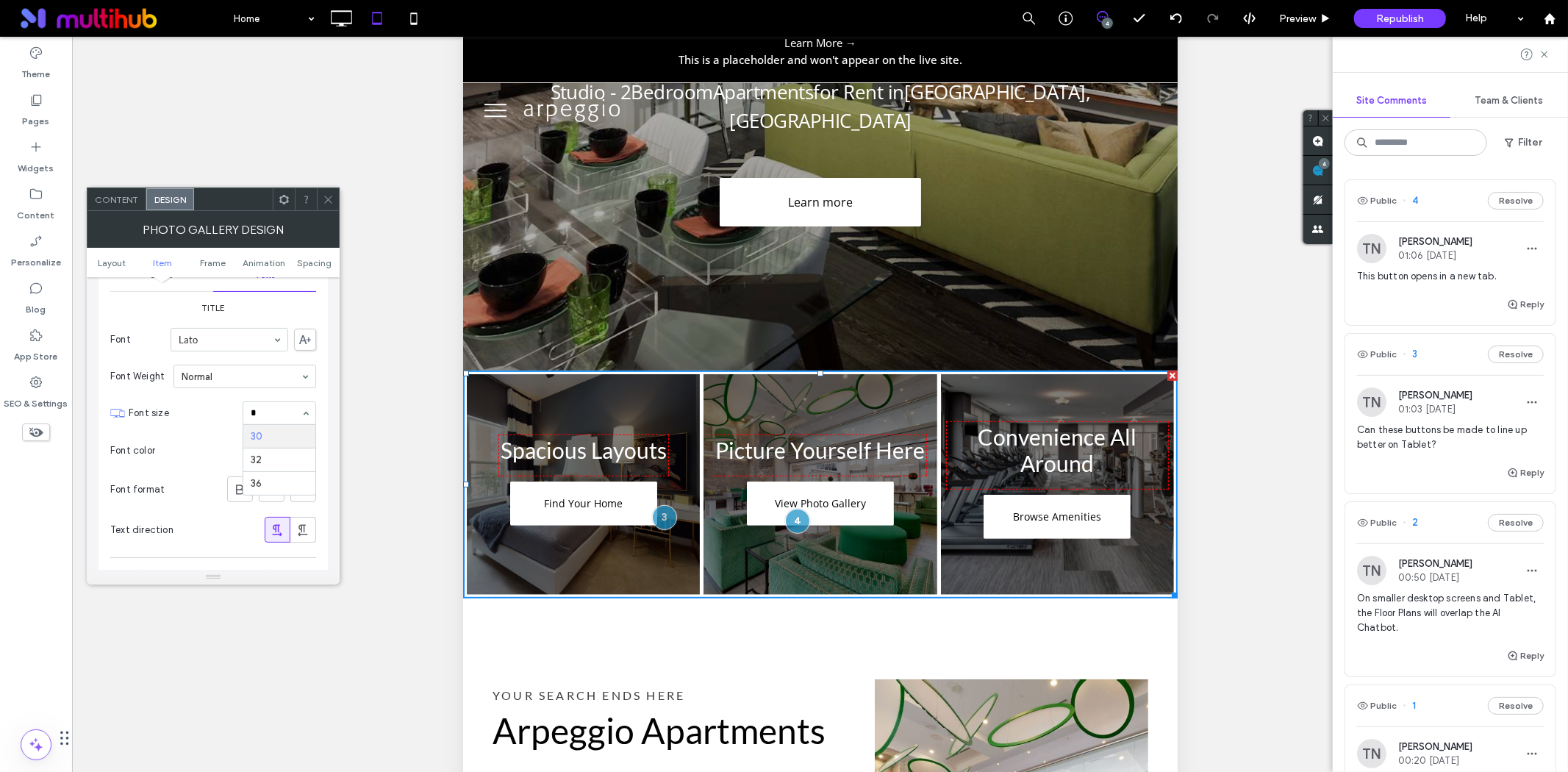
scroll to position [0, 0]
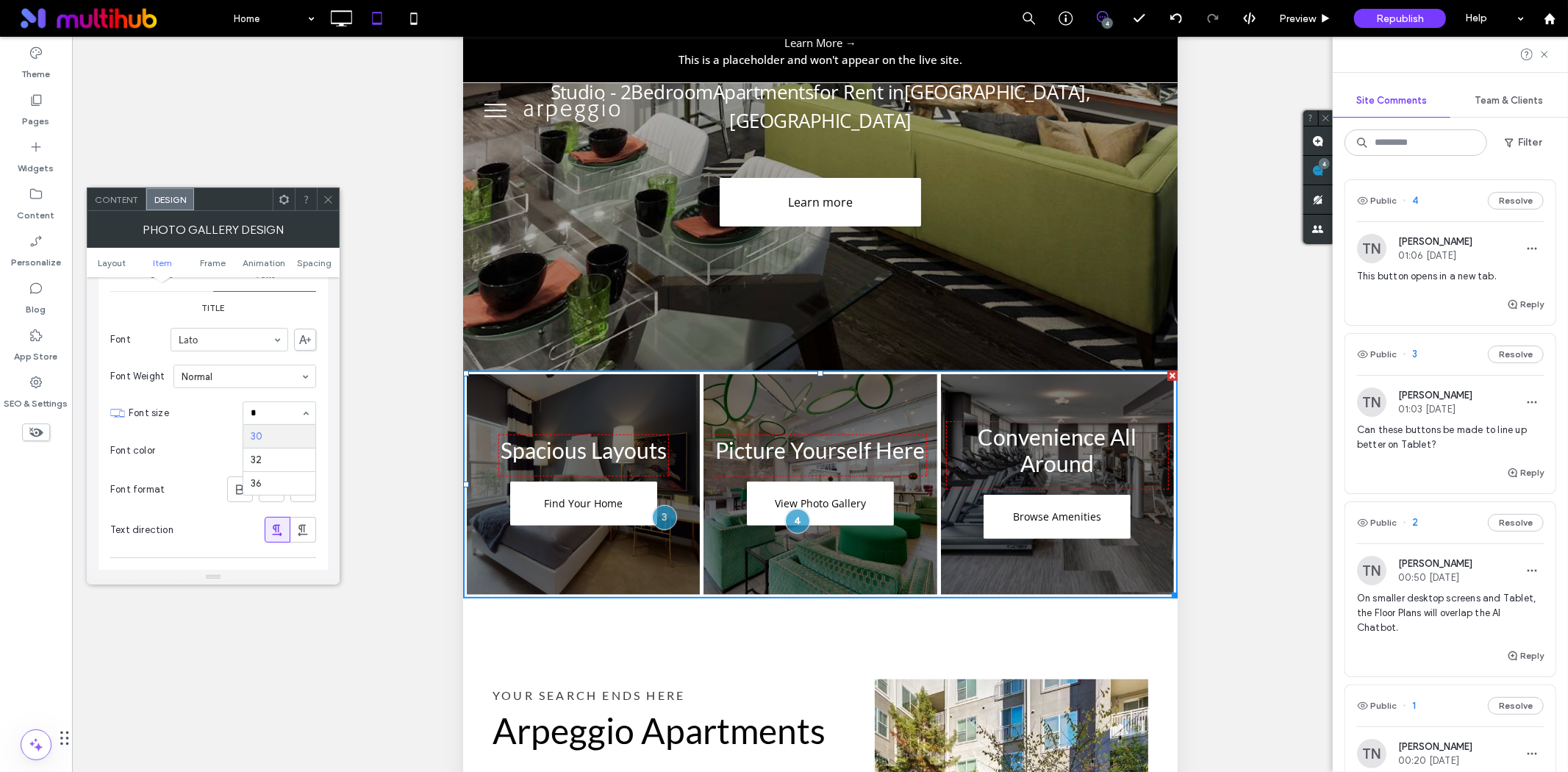
type input "**"
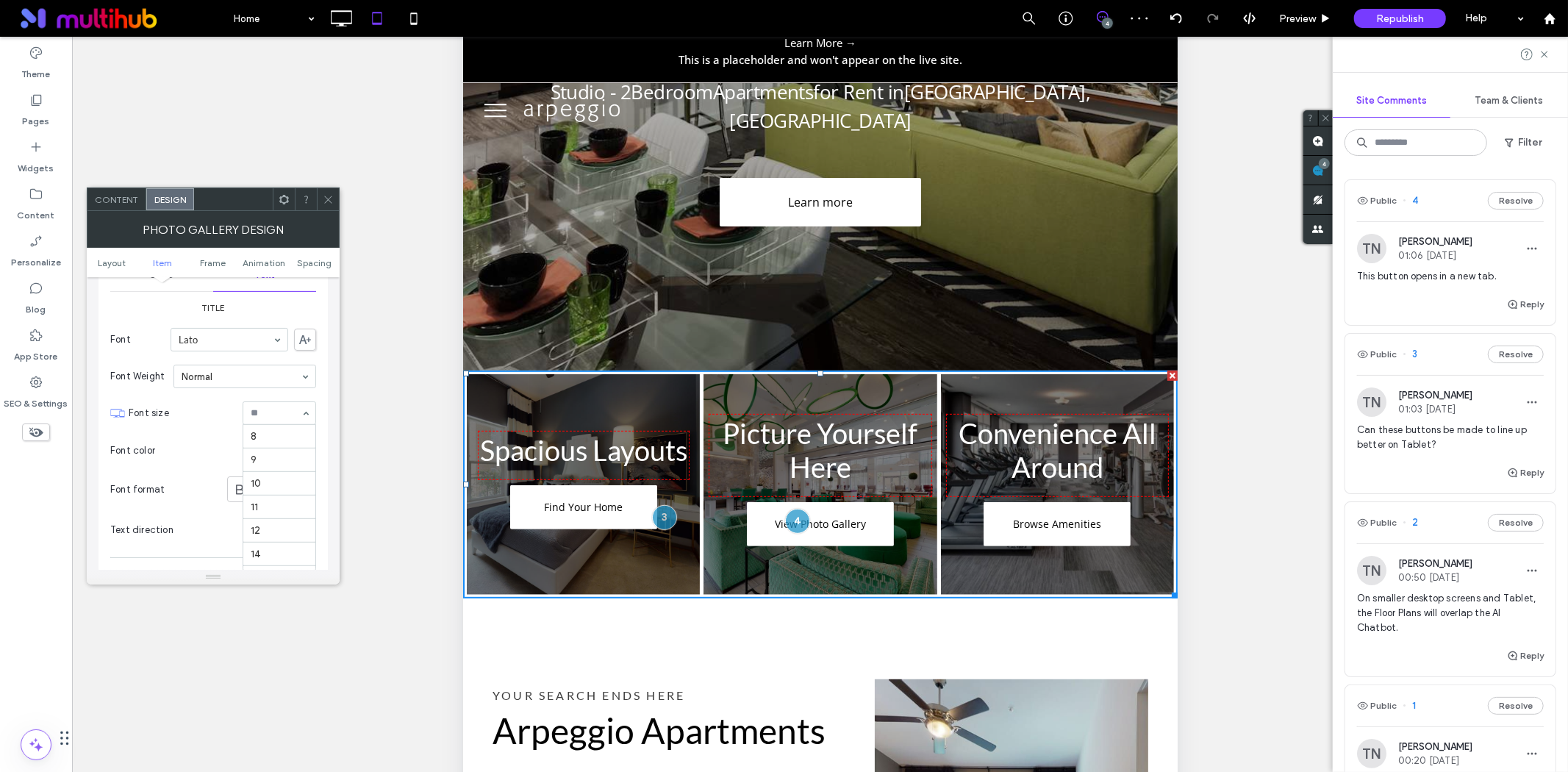
click at [281, 416] on input at bounding box center [275, 413] width 50 height 11
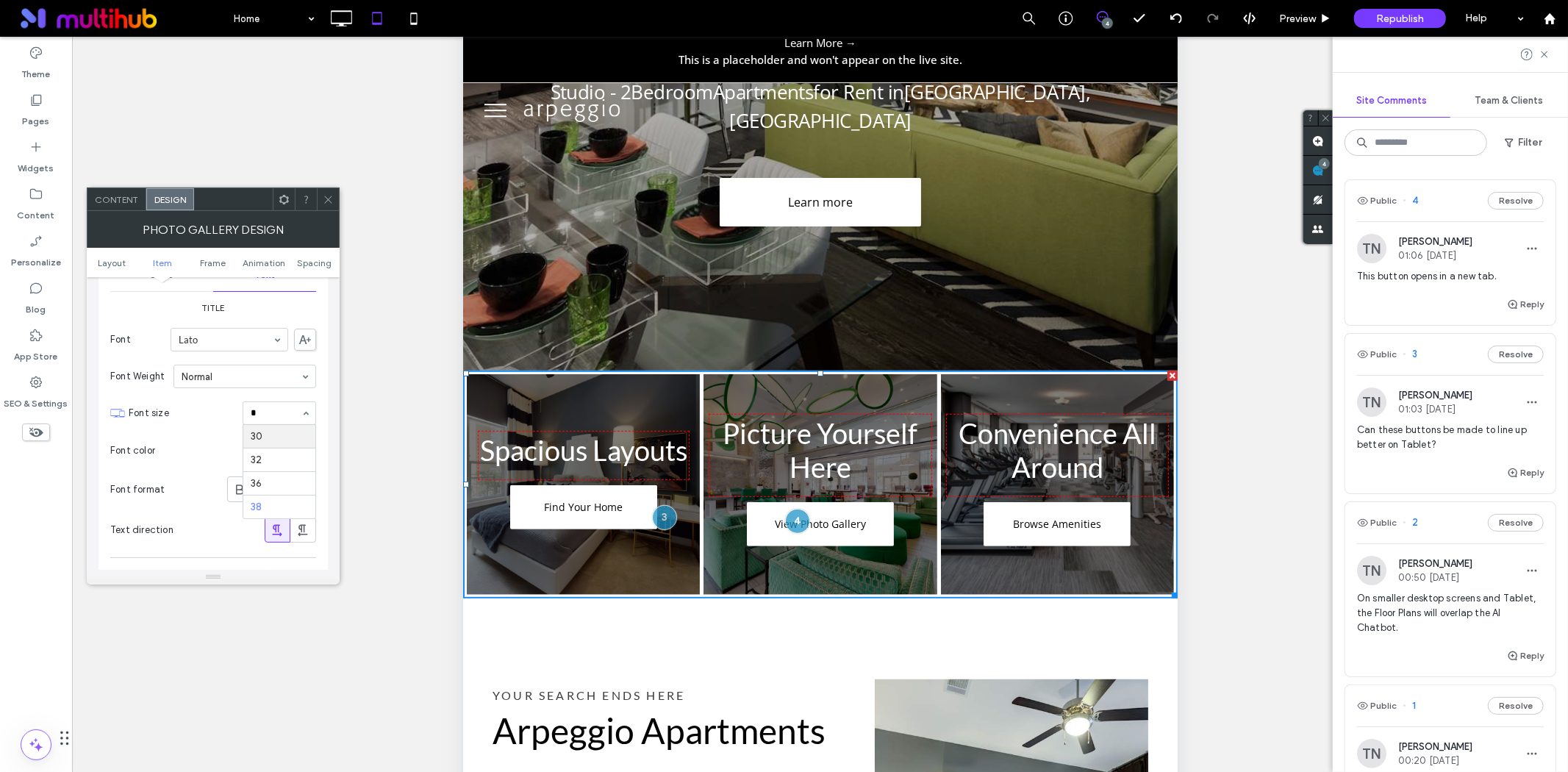
type input "**"
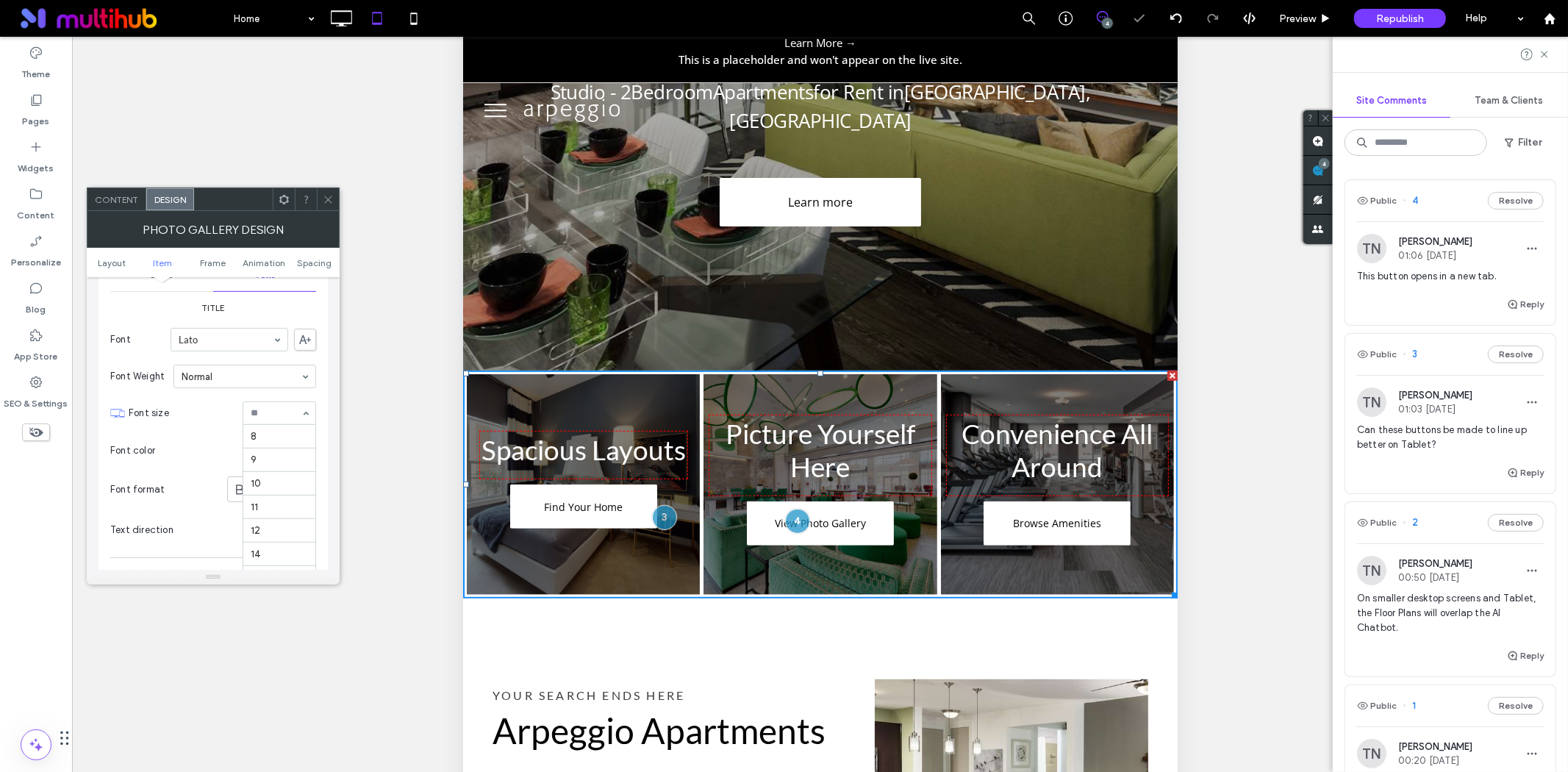
click at [279, 419] on input at bounding box center [275, 413] width 50 height 11
type input "**"
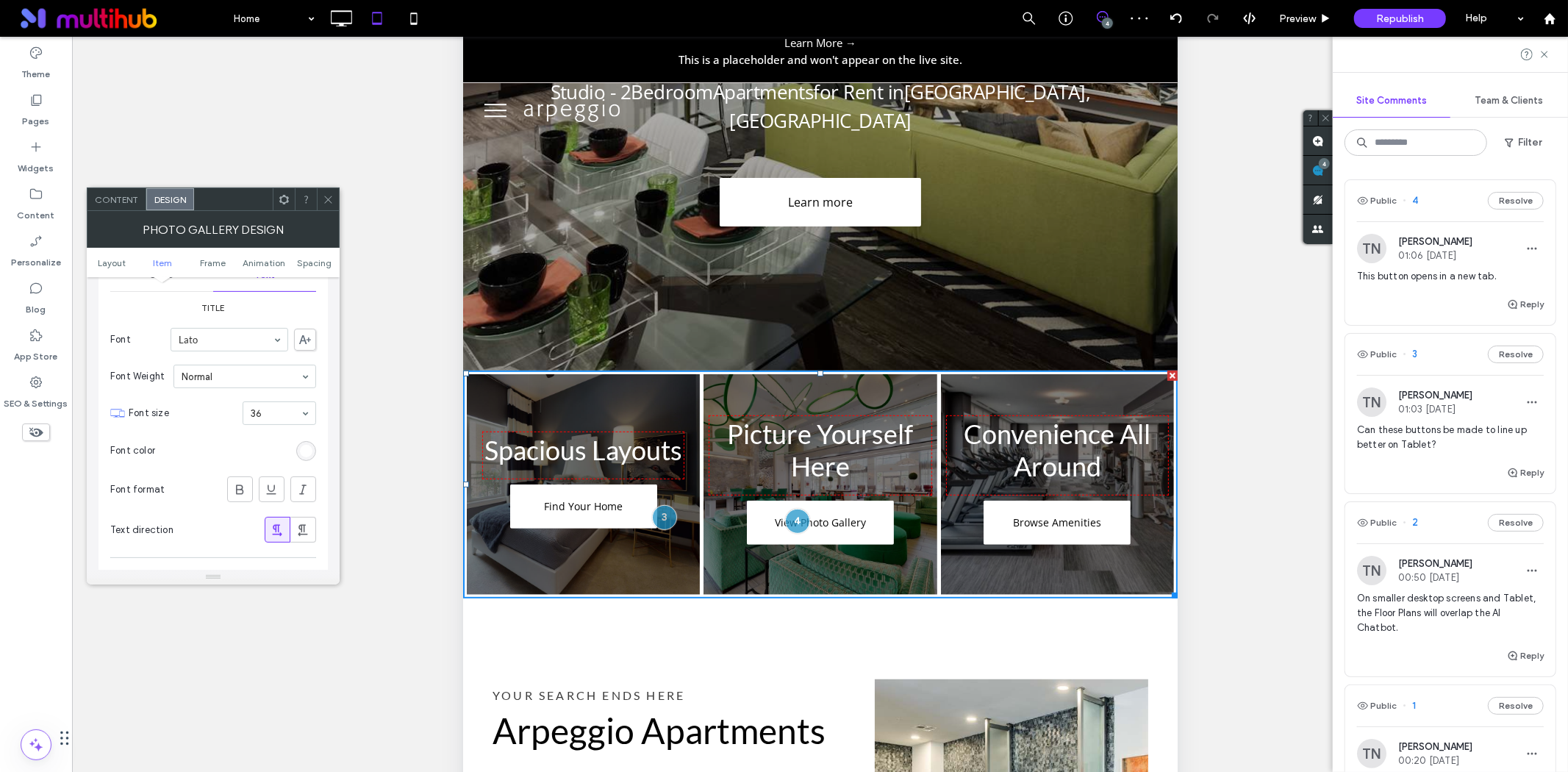
click at [281, 419] on input at bounding box center [275, 413] width 50 height 11
type input "**"
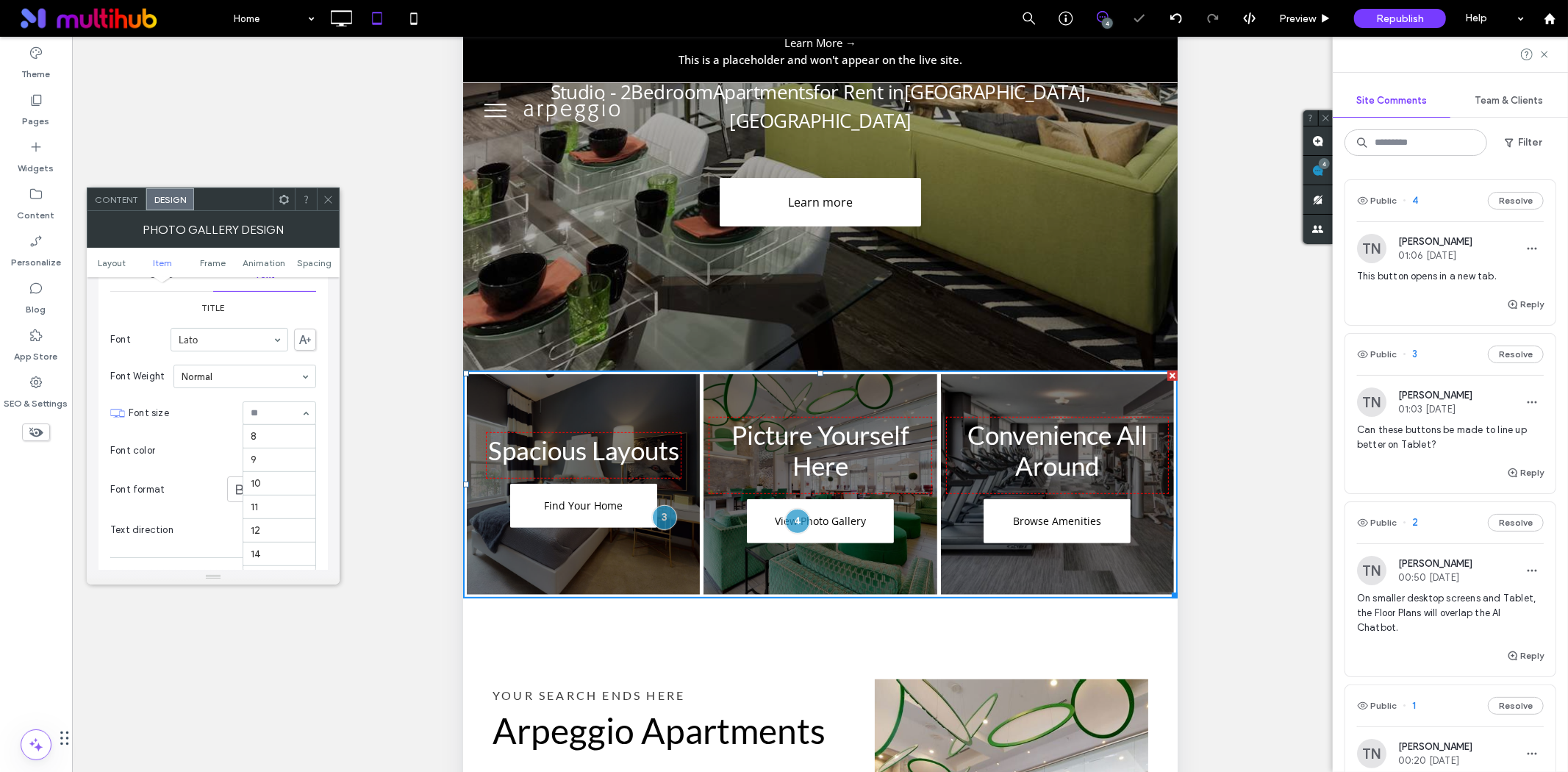
click at [281, 419] on input at bounding box center [275, 413] width 50 height 11
type input "**"
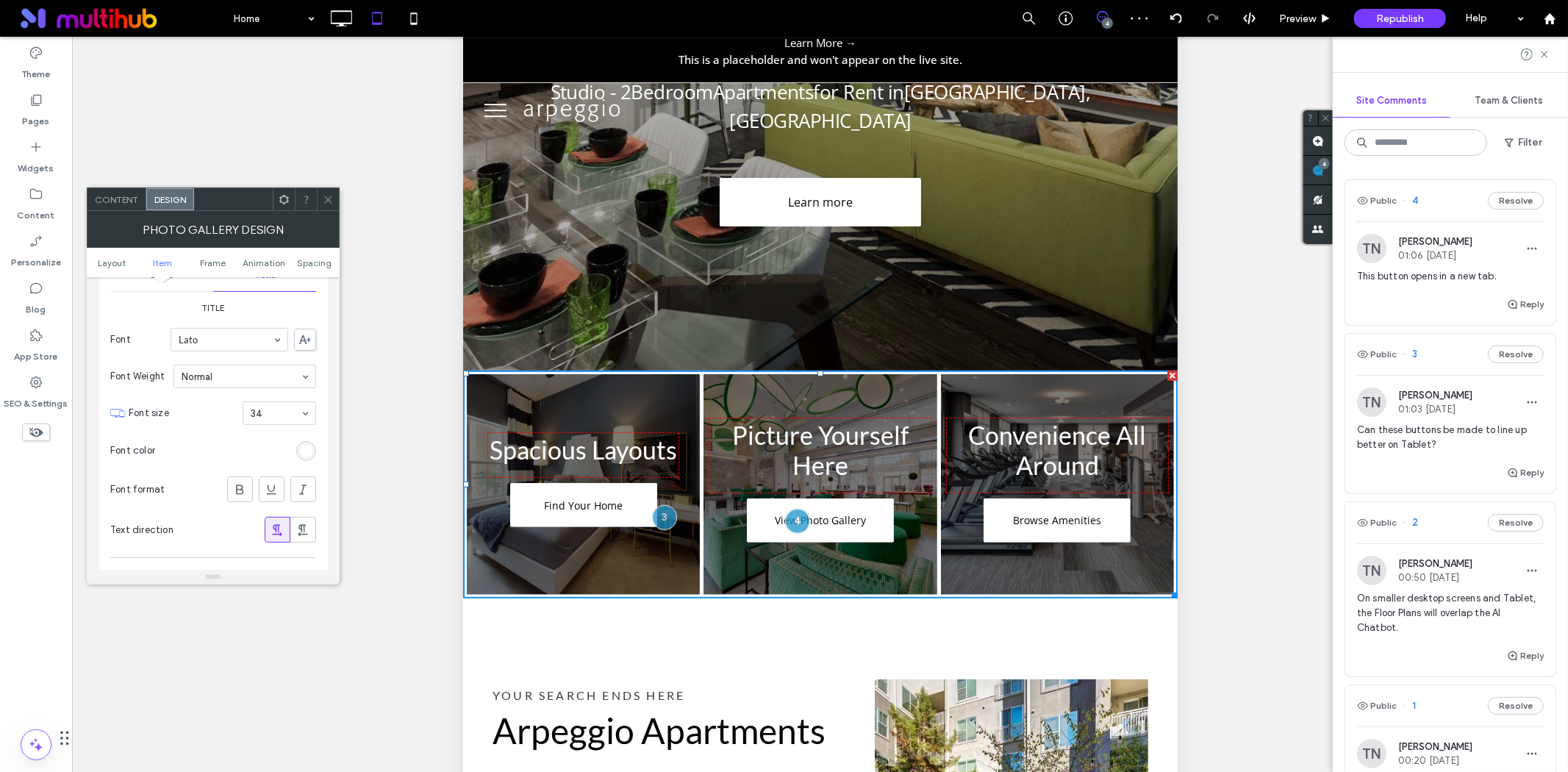
click at [281, 421] on div at bounding box center [279, 413] width 72 height 22
type input "**"
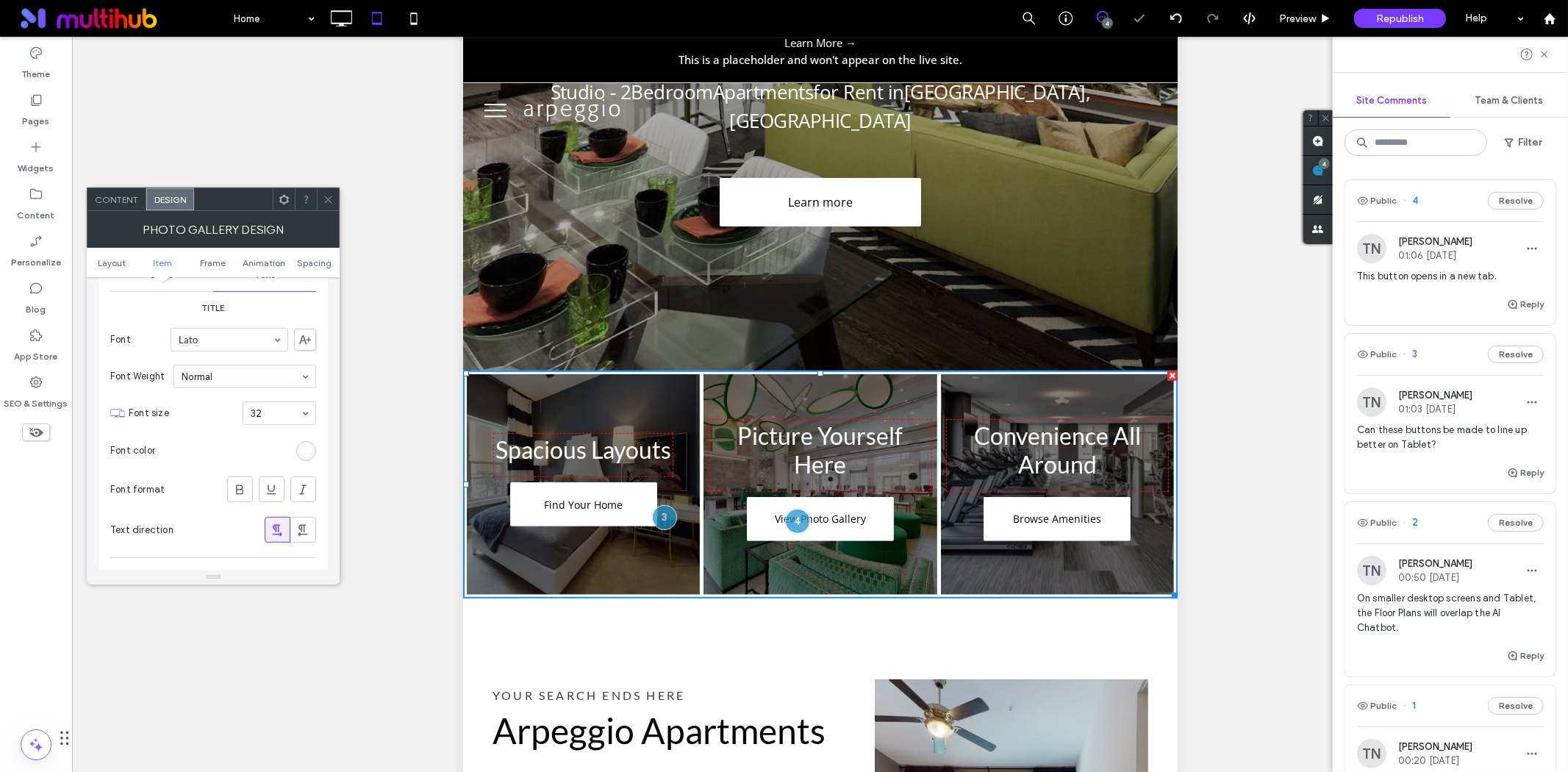
click at [281, 421] on div at bounding box center [279, 413] width 72 height 22
type input "**"
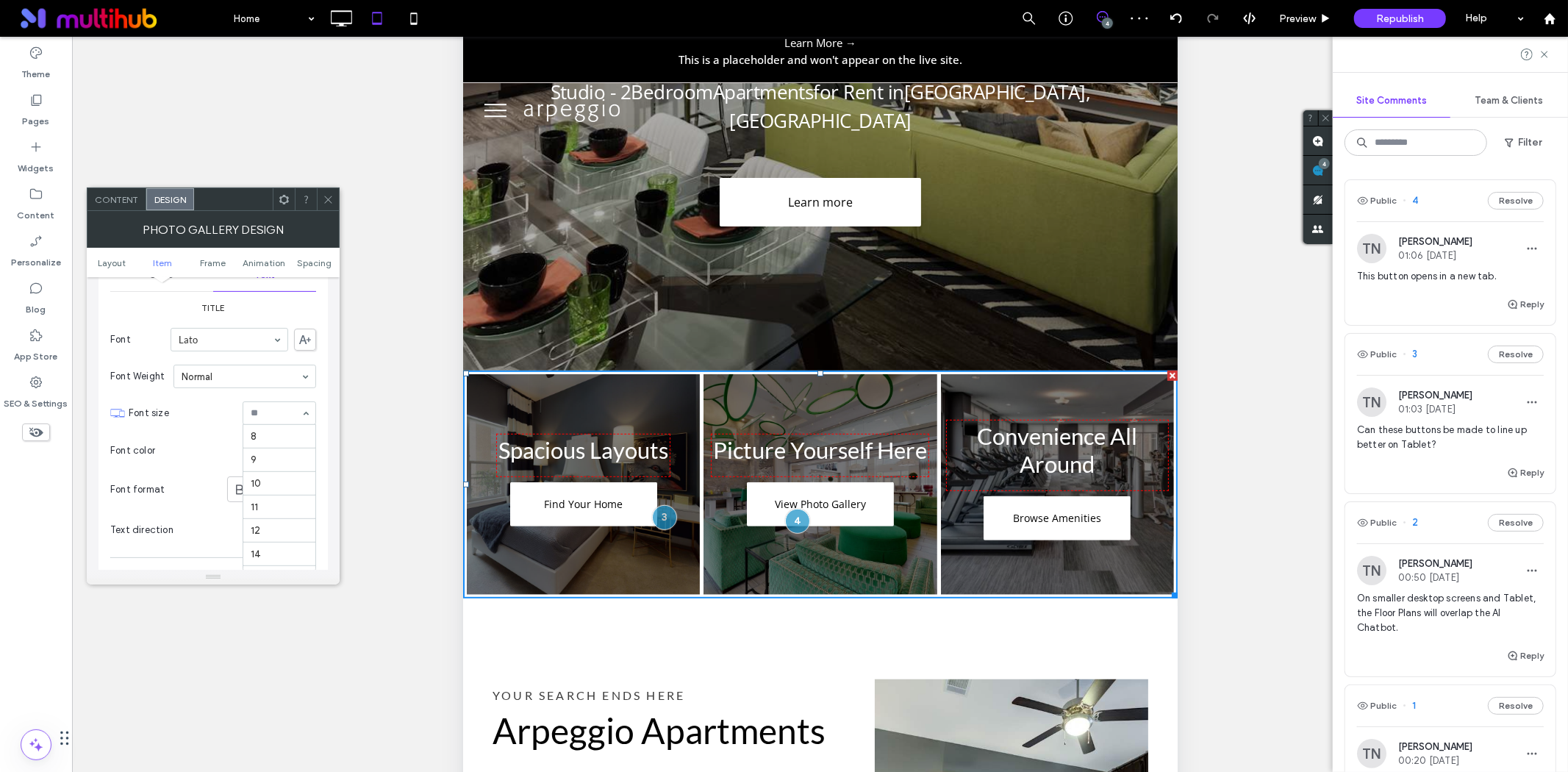
click at [281, 421] on div at bounding box center [279, 413] width 72 height 22
type input "**"
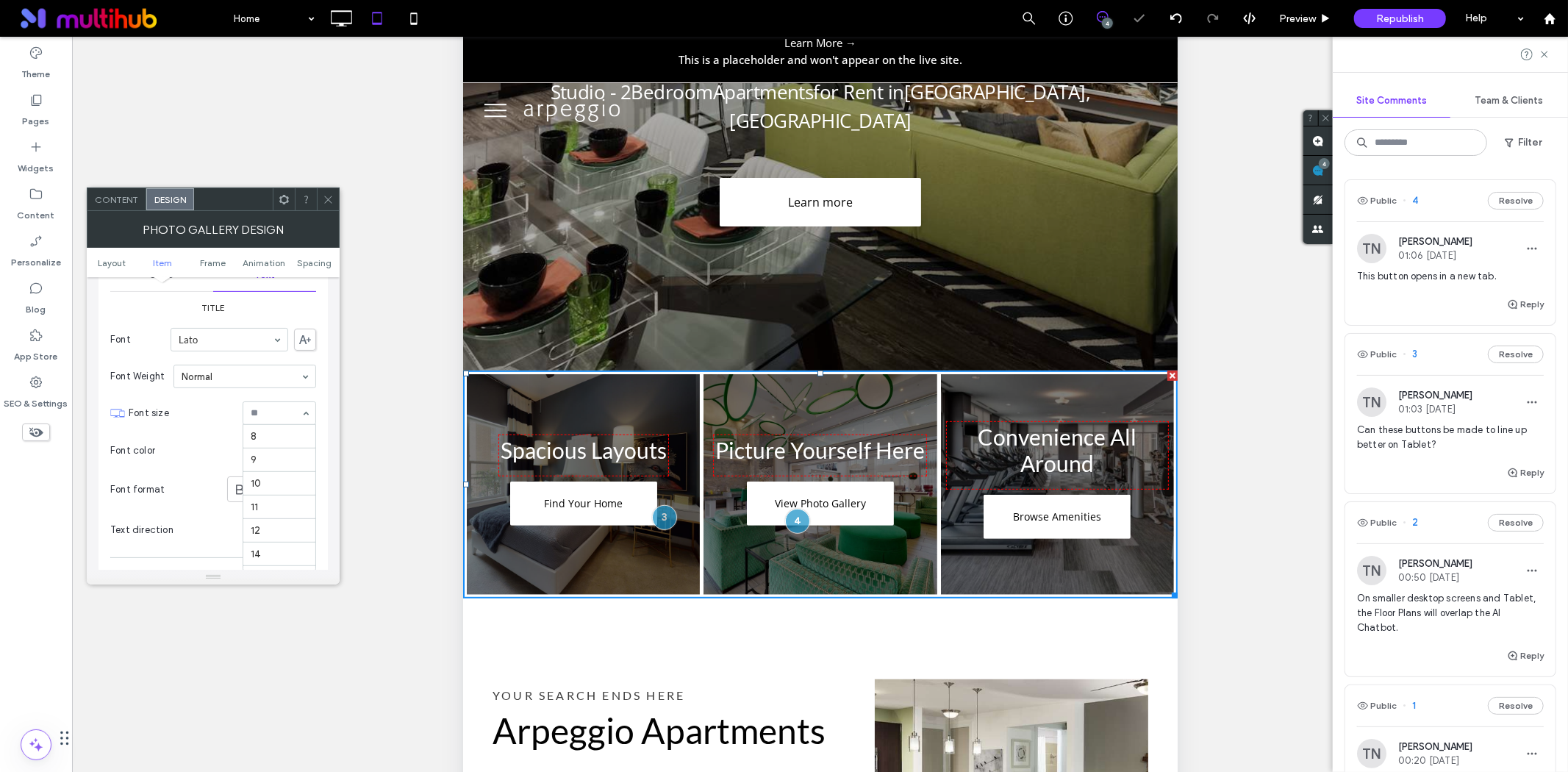
click at [281, 421] on div at bounding box center [279, 413] width 72 height 22
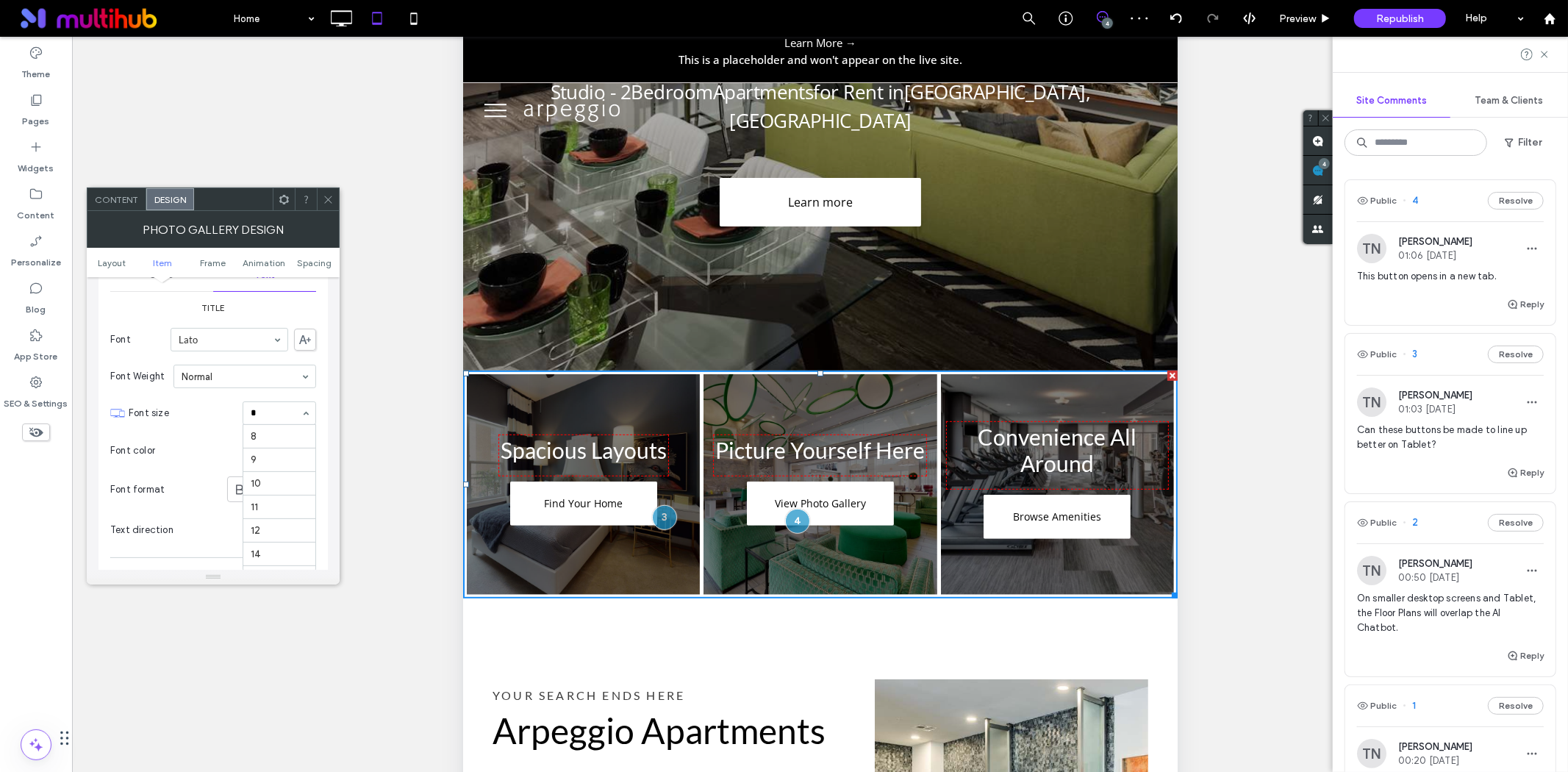
type input "**"
click at [281, 421] on div at bounding box center [279, 413] width 72 height 22
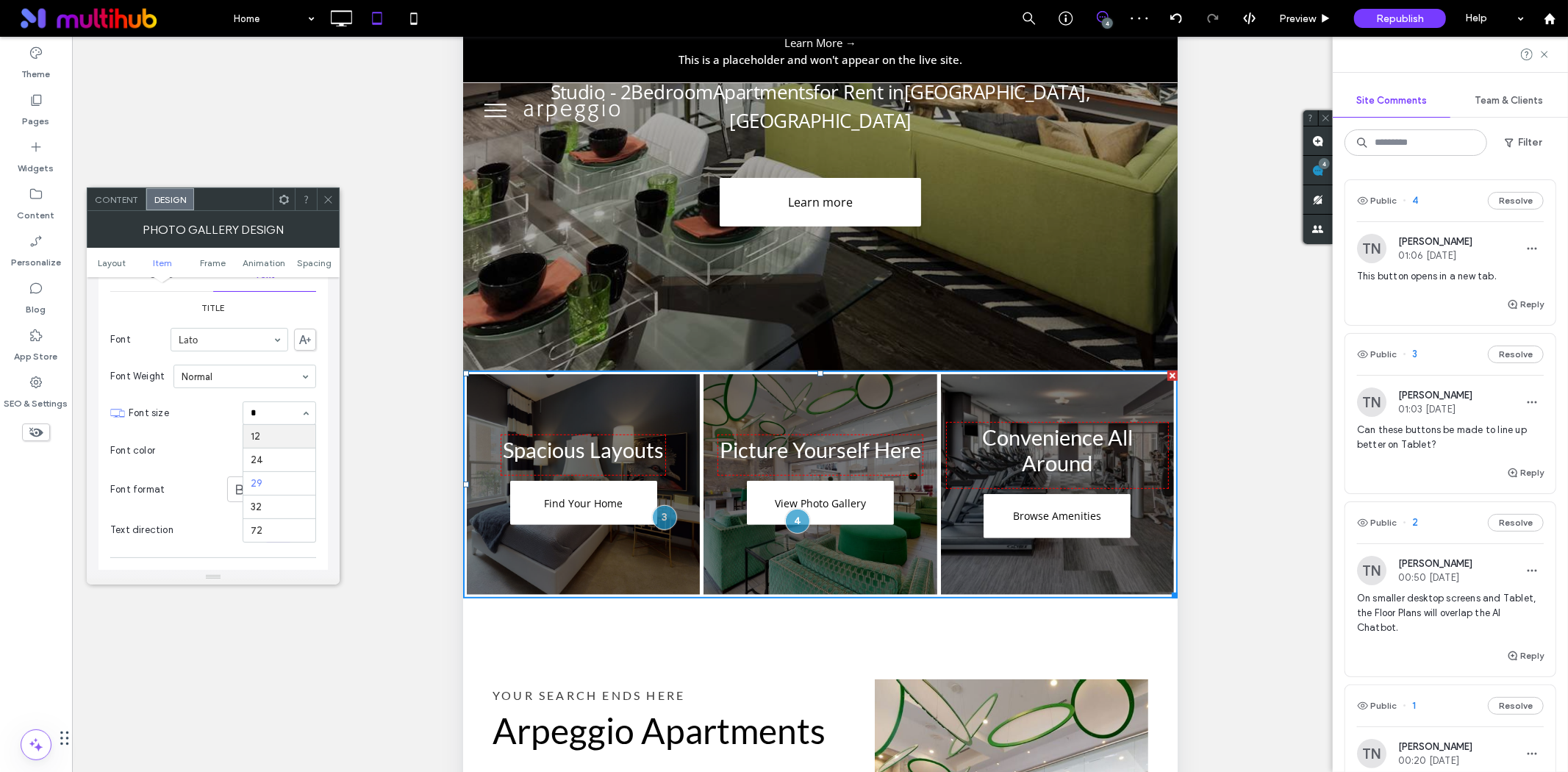
type input "**"
click at [281, 421] on div at bounding box center [279, 413] width 72 height 22
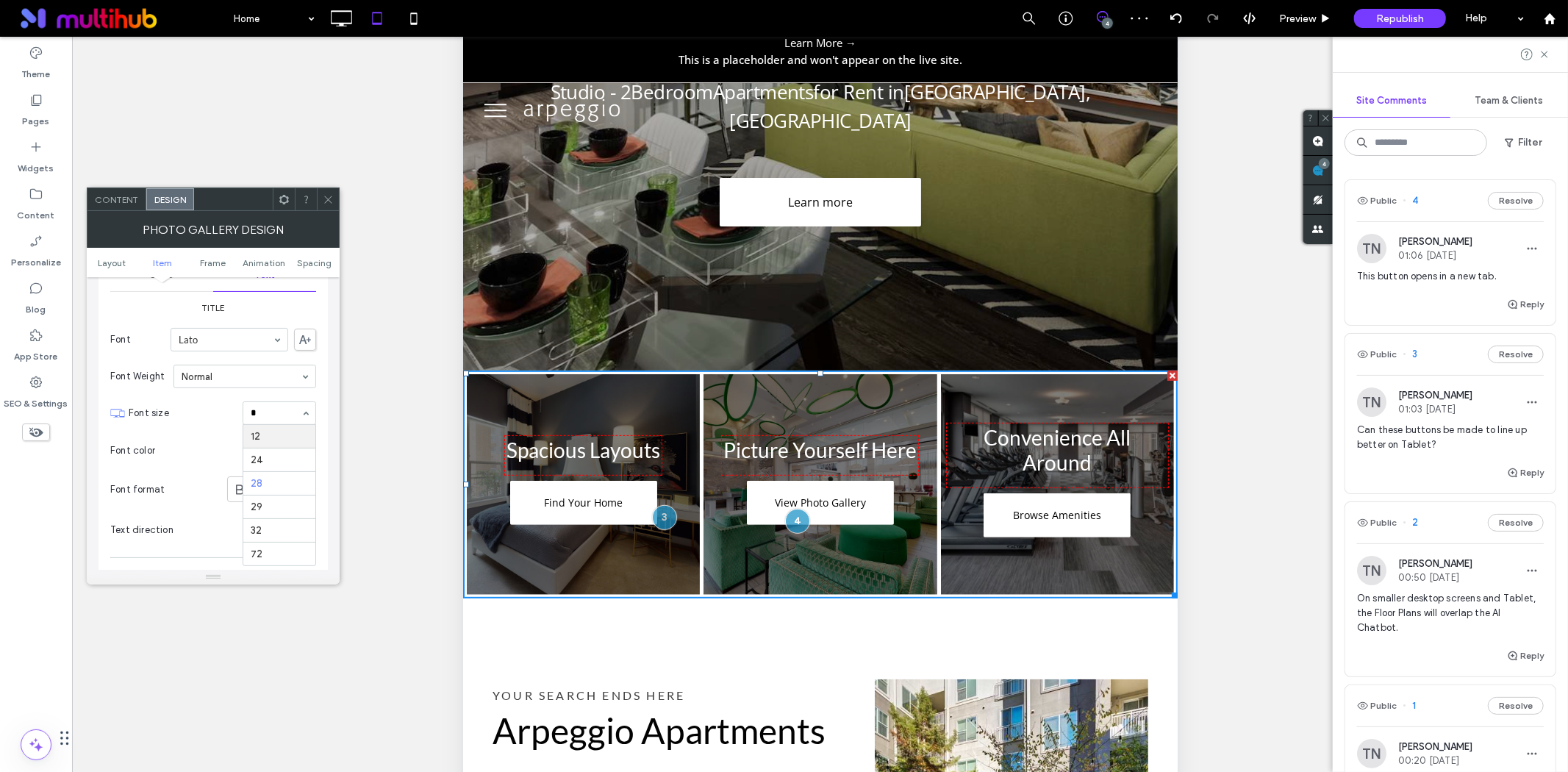
type input "**"
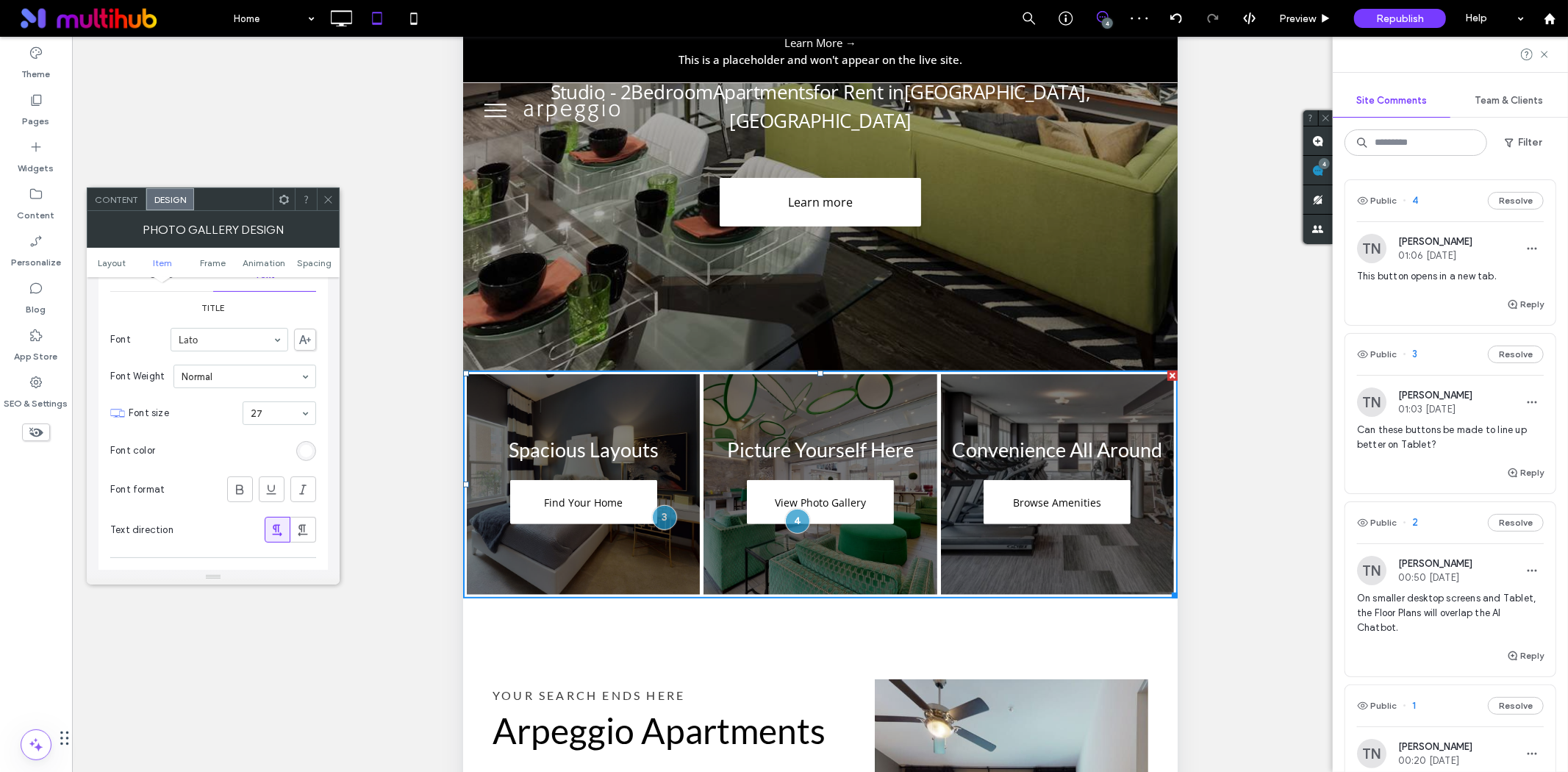
click at [329, 201] on use at bounding box center [328, 200] width 8 height 8
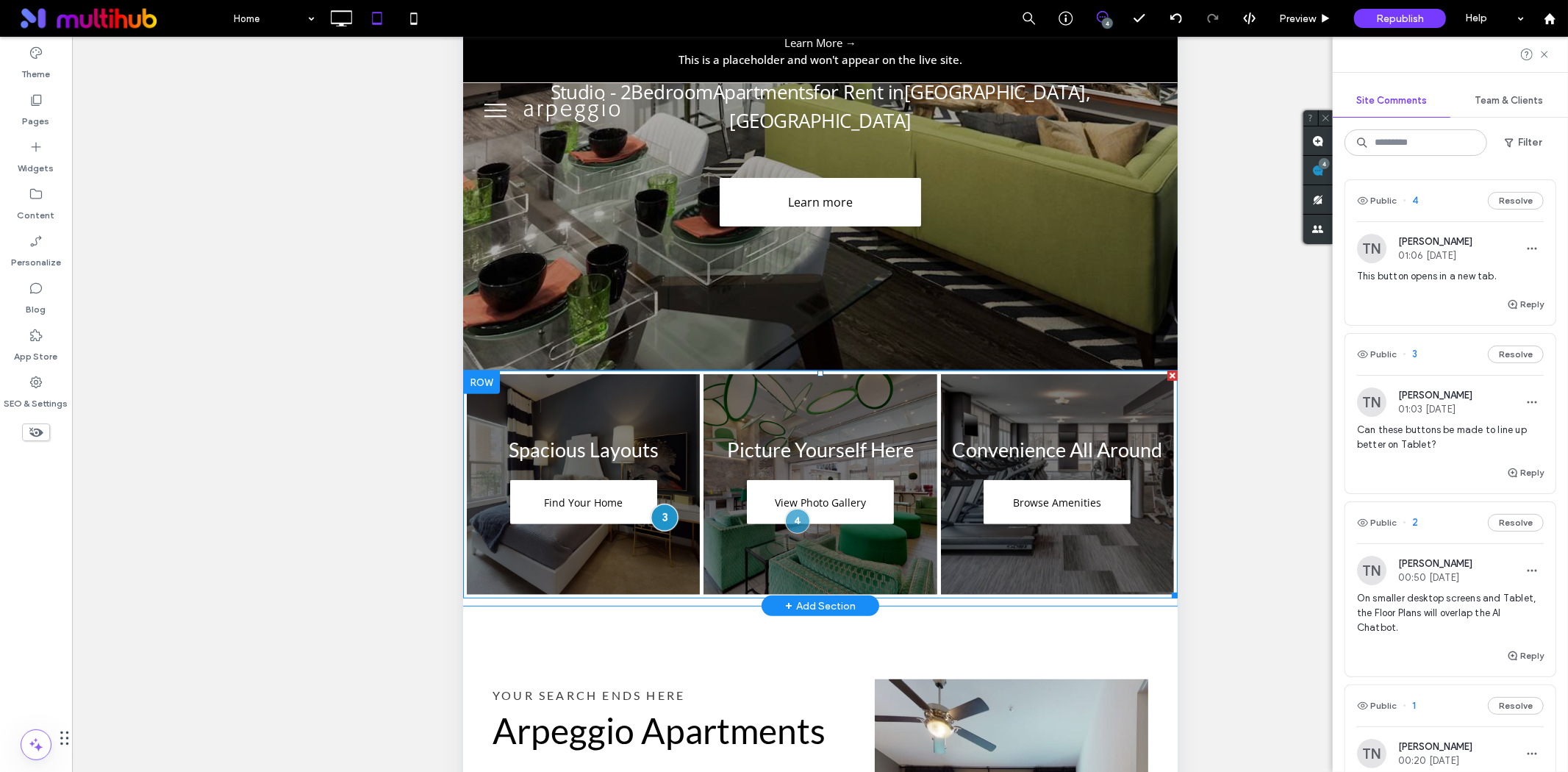
click at [659, 504] on div at bounding box center [664, 518] width 27 height 27
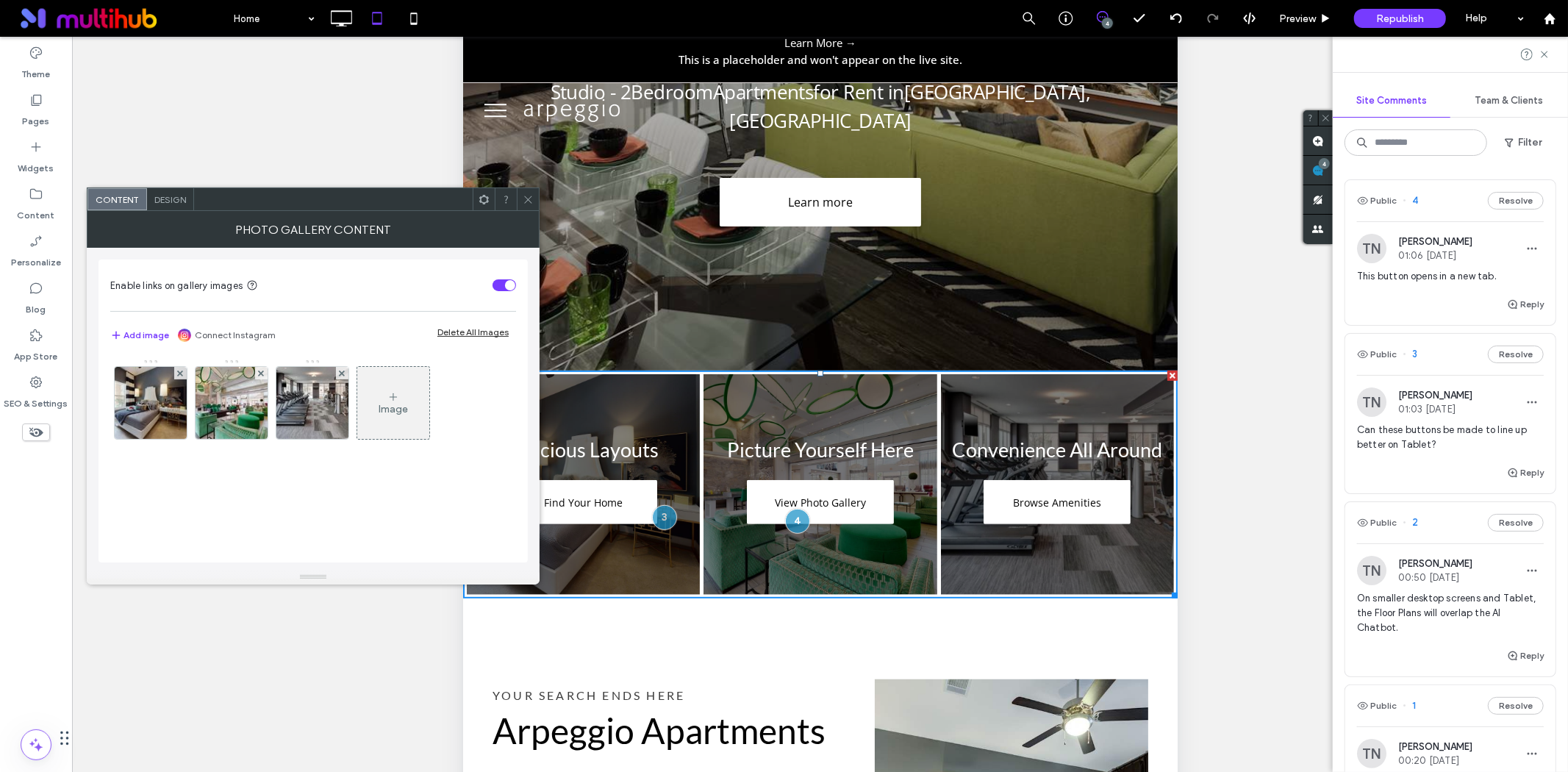
click at [532, 202] on icon at bounding box center [528, 199] width 11 height 11
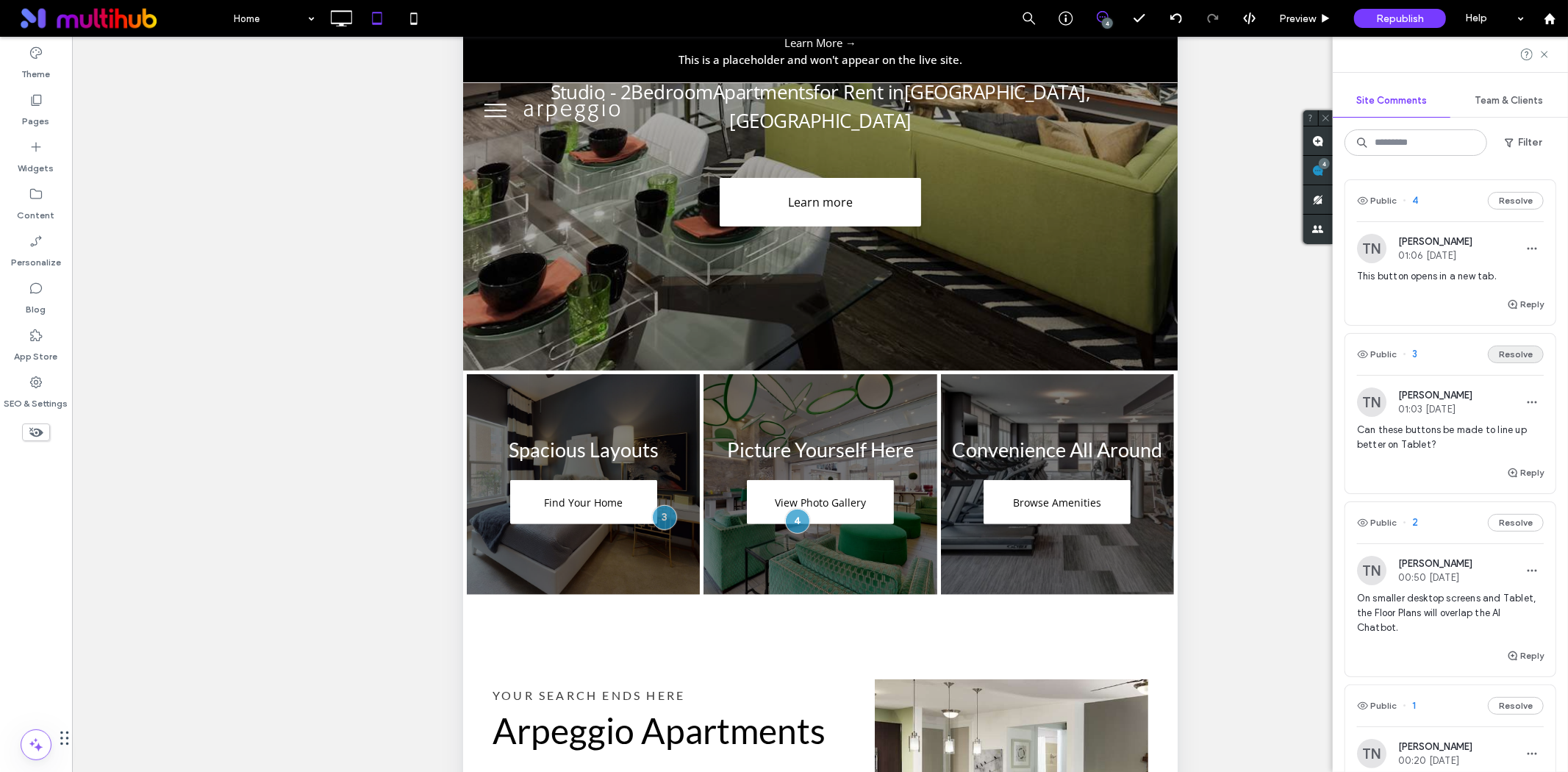
click at [1510, 350] on button "Resolve" at bounding box center [1515, 354] width 55 height 18
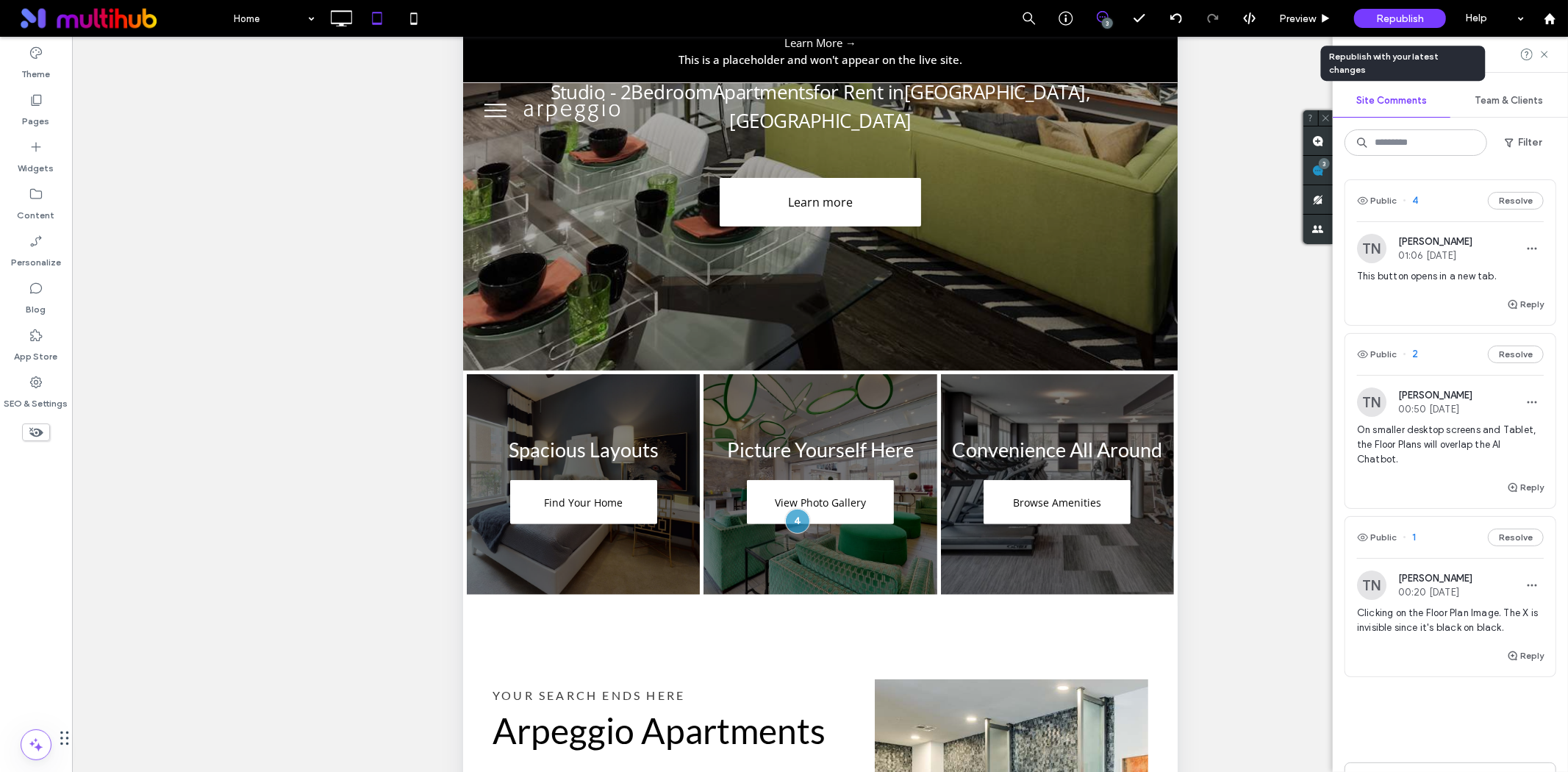
click at [1375, 19] on div "Republish" at bounding box center [1400, 18] width 91 height 19
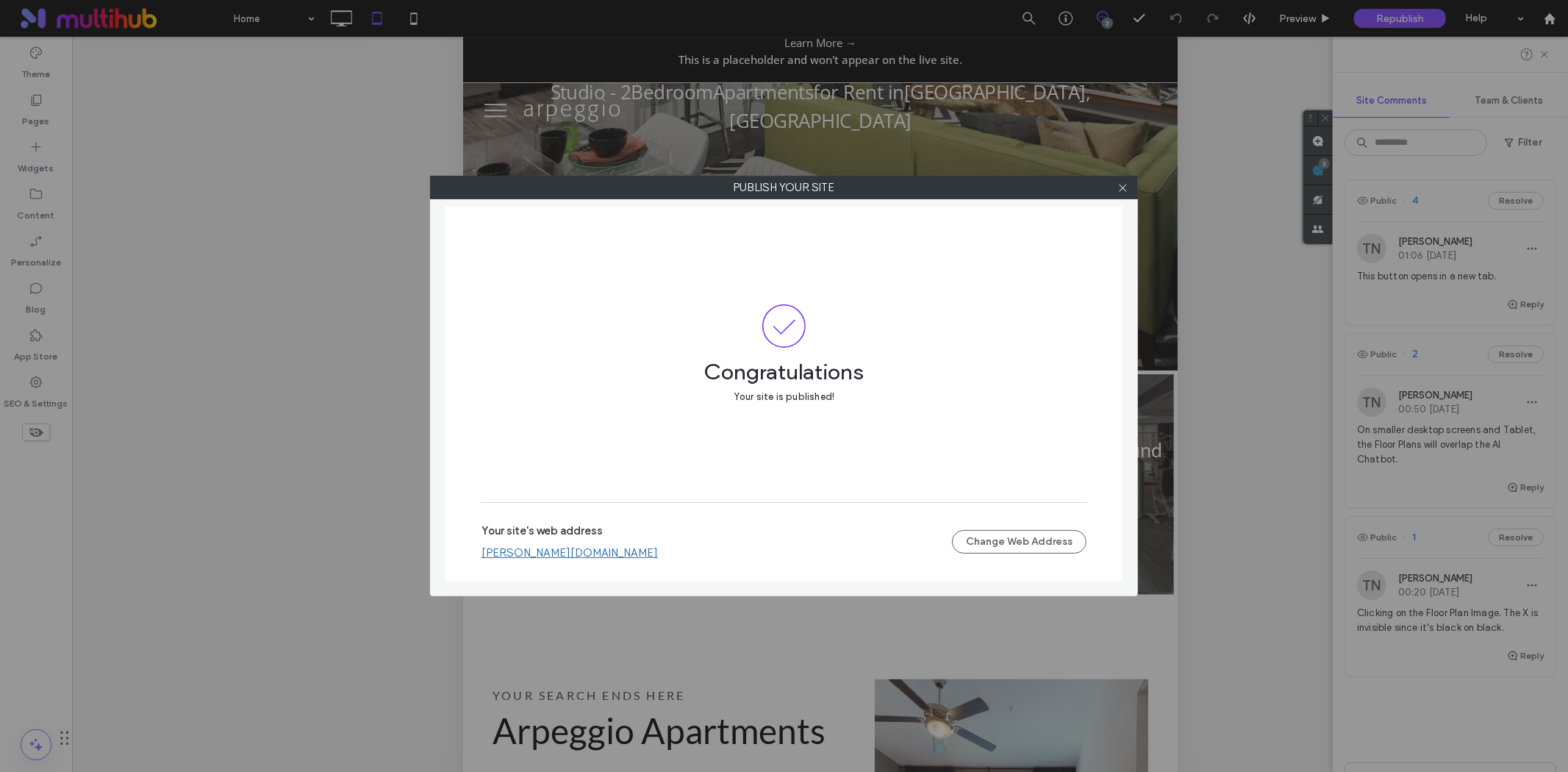
click at [611, 556] on link "weidner-arpeggio-apartments.multiscreensite.com" at bounding box center [569, 553] width 176 height 14
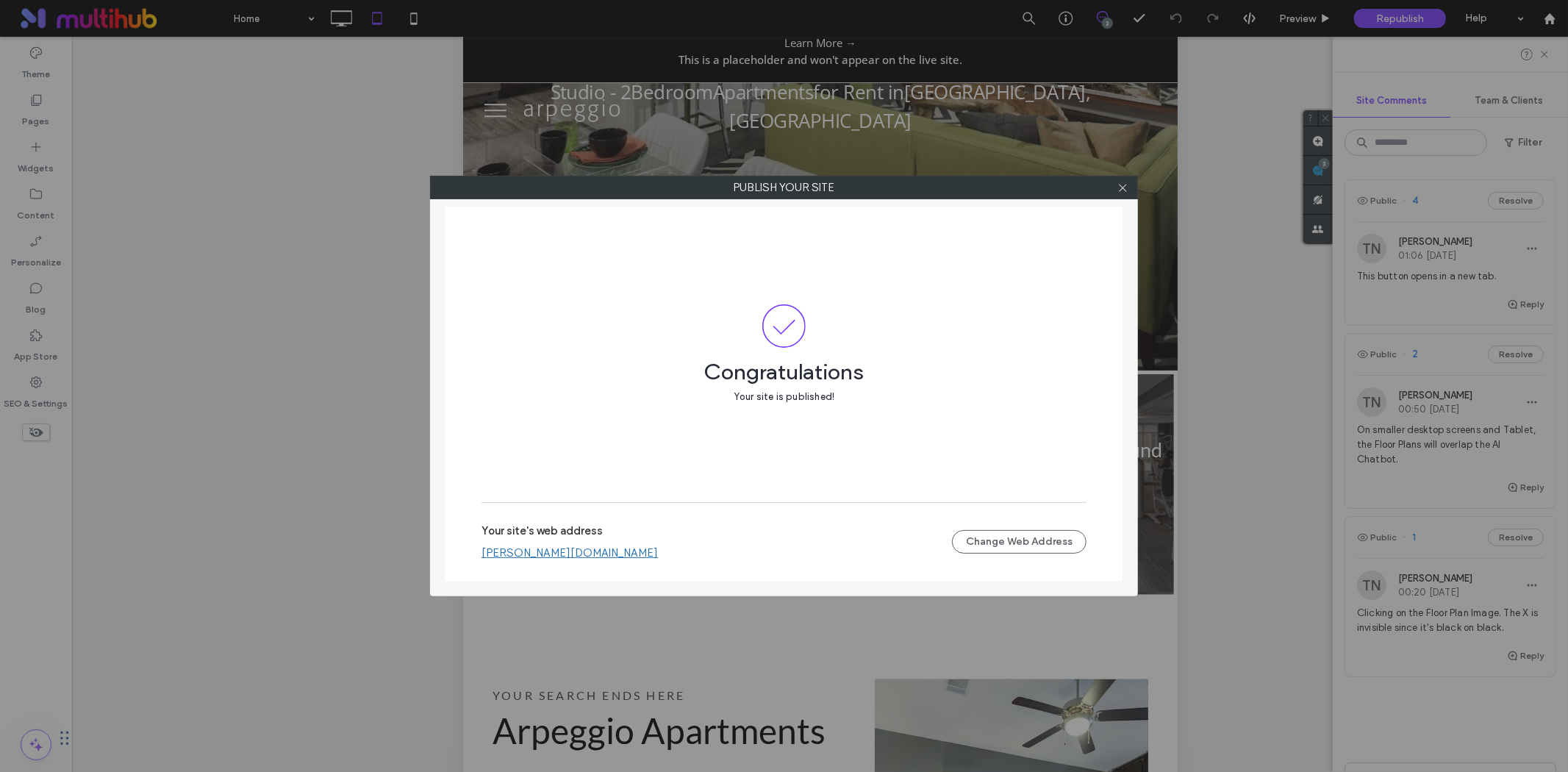
click at [1120, 189] on use at bounding box center [1123, 188] width 8 height 8
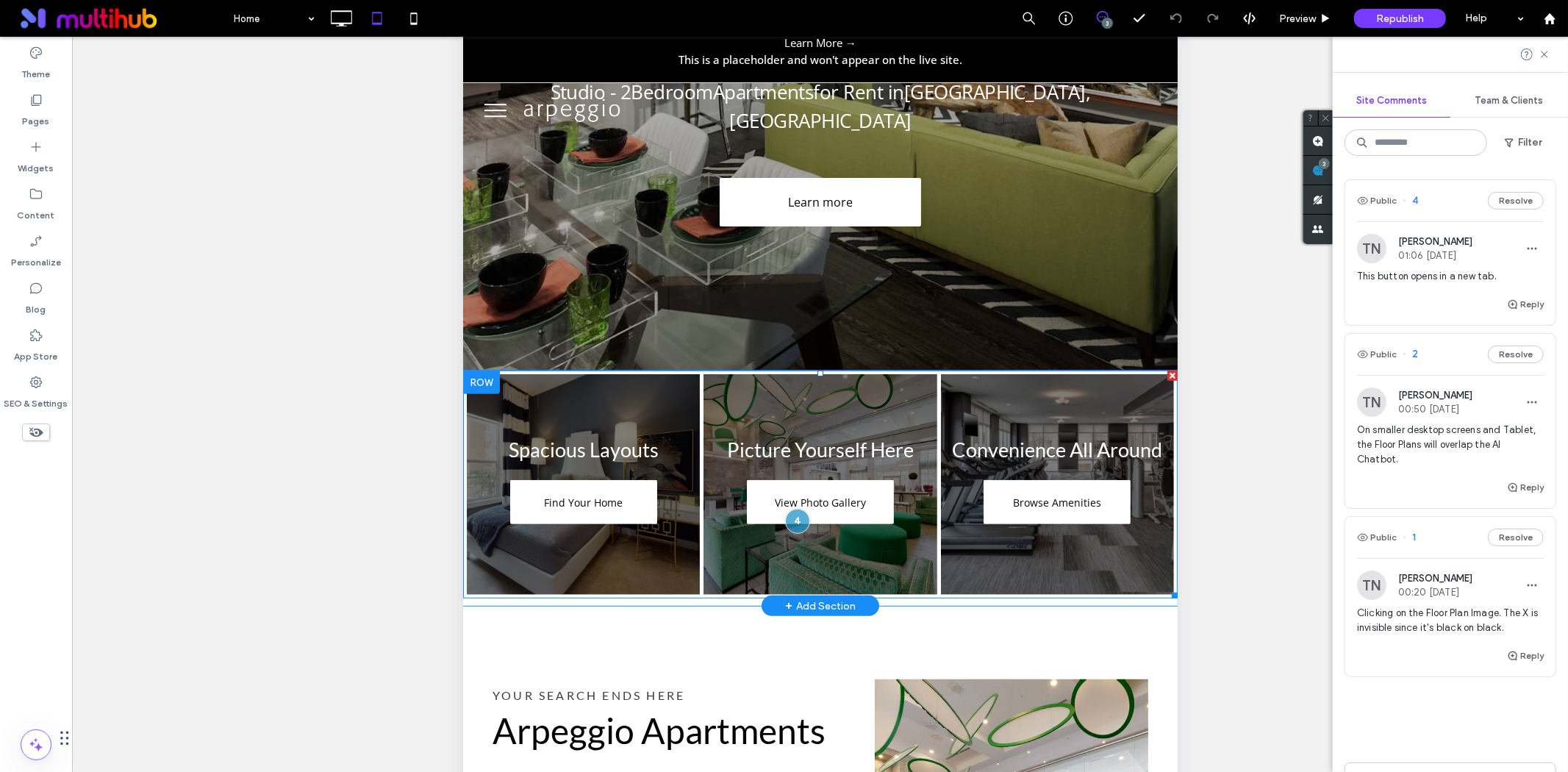
click at [572, 512] on link at bounding box center [582, 485] width 247 height 234
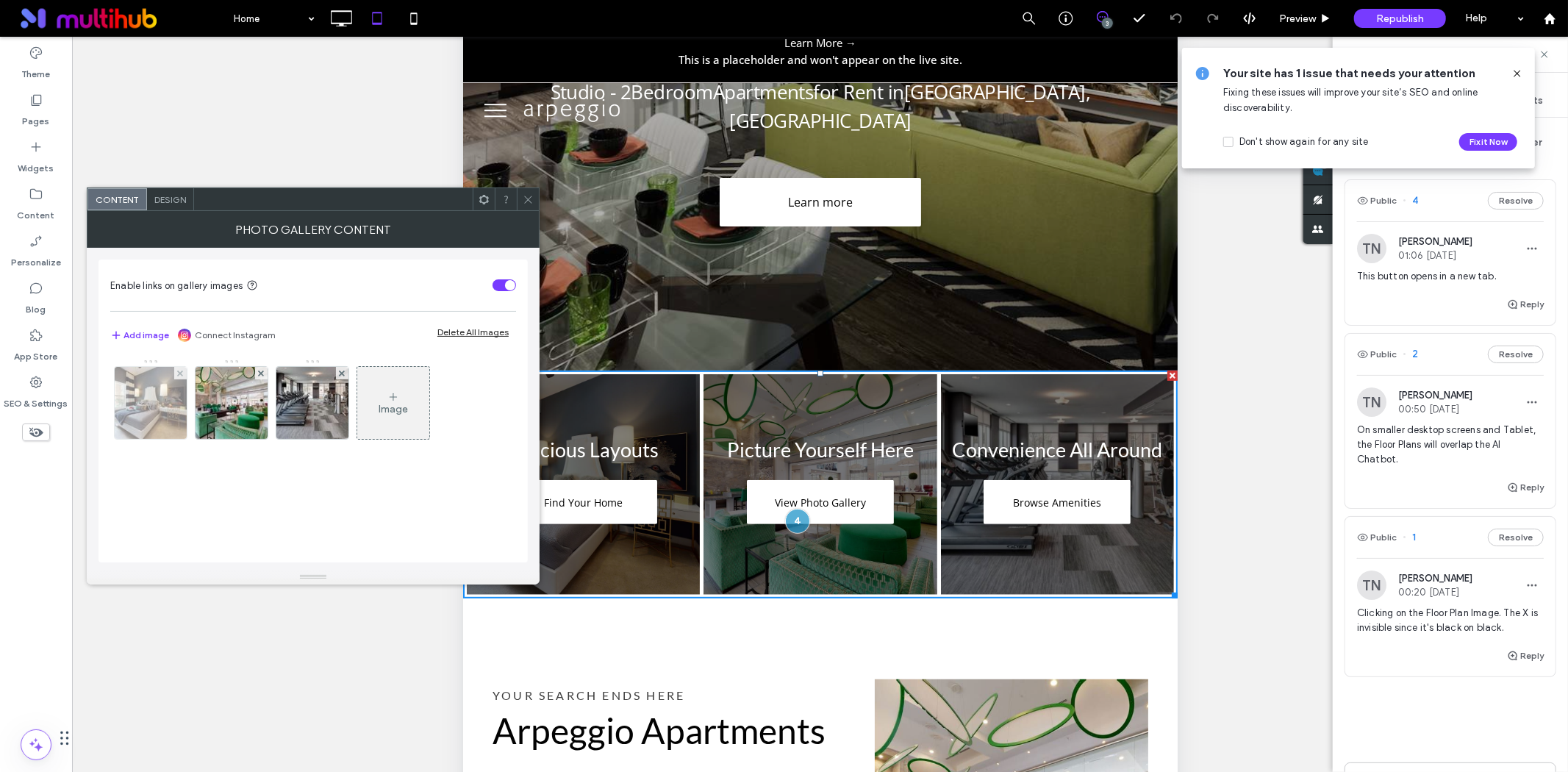
click at [129, 408] on img at bounding box center [151, 403] width 108 height 72
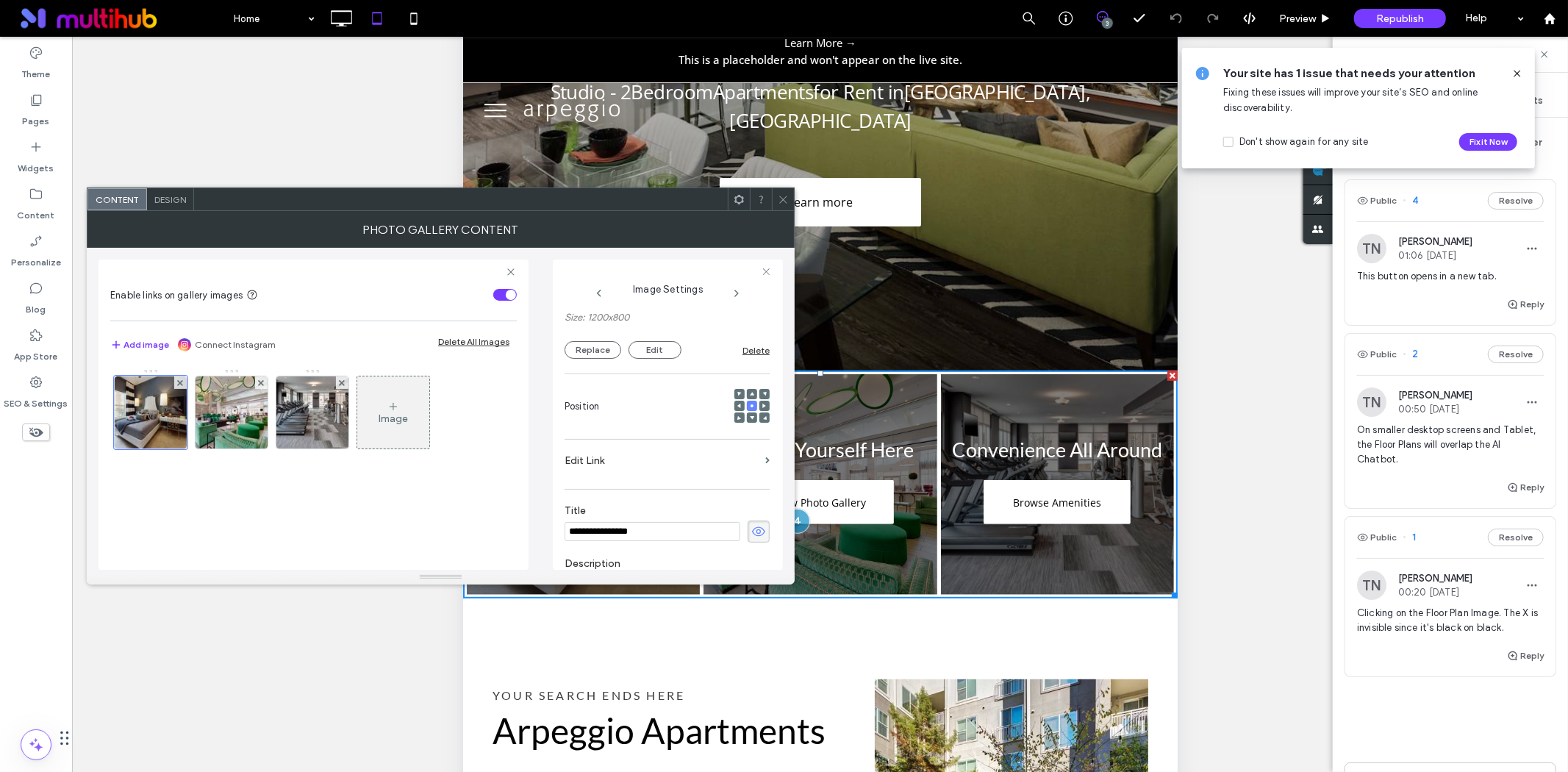
scroll to position [164, 0]
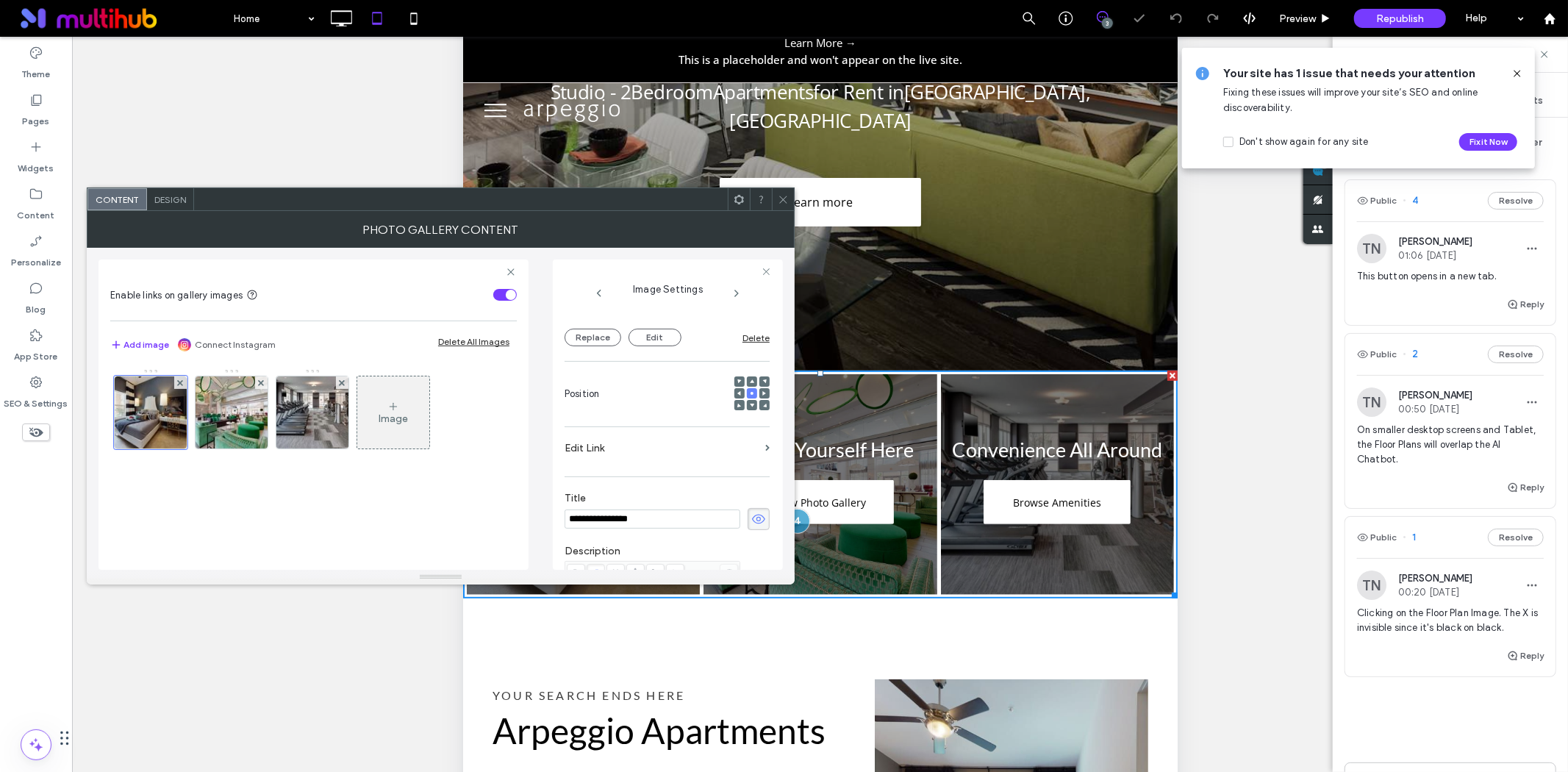
click at [675, 444] on label "Edit Link" at bounding box center [662, 448] width 195 height 27
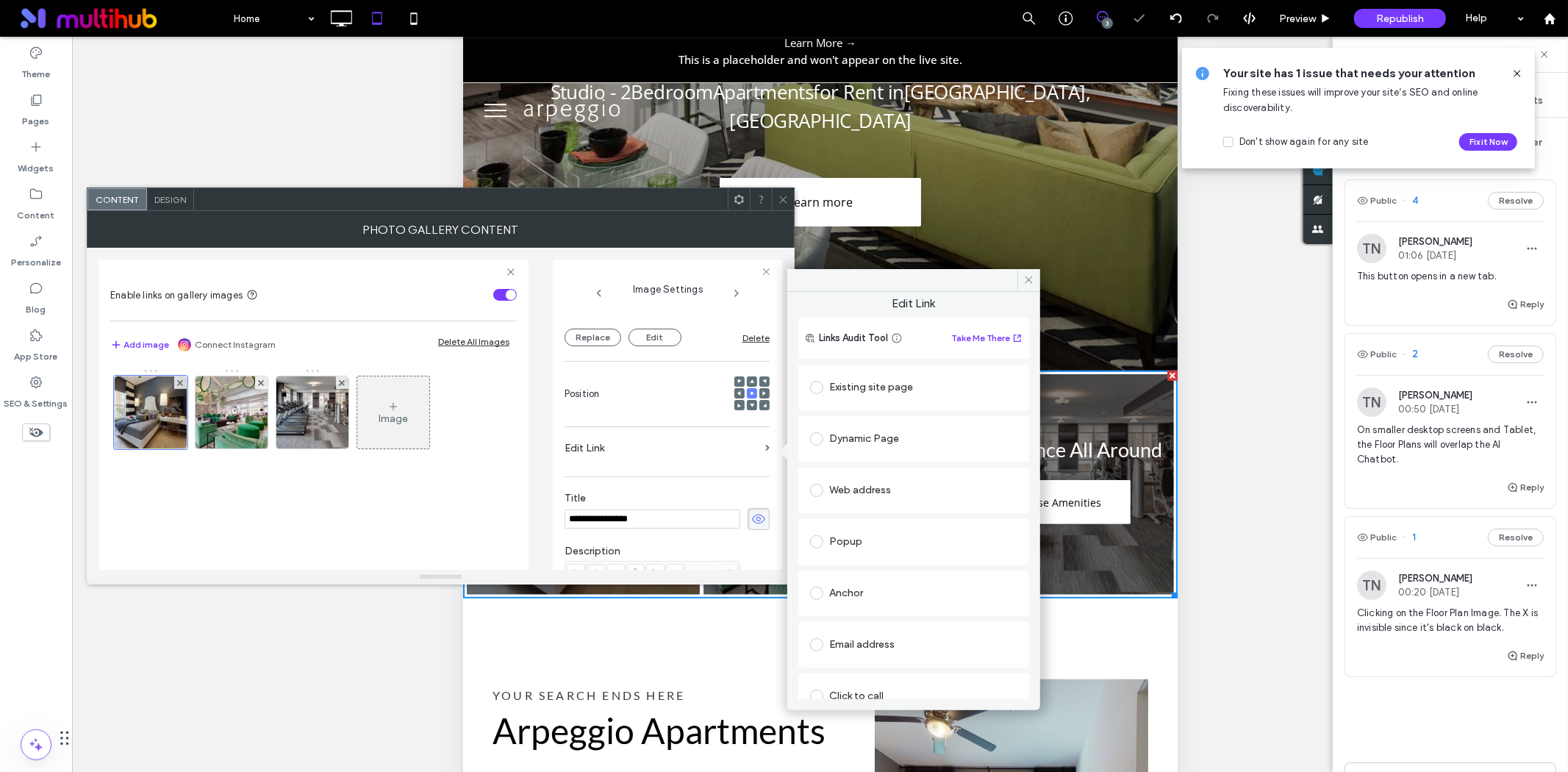
scroll to position [0, 0]
click at [1023, 281] on icon at bounding box center [1028, 279] width 11 height 11
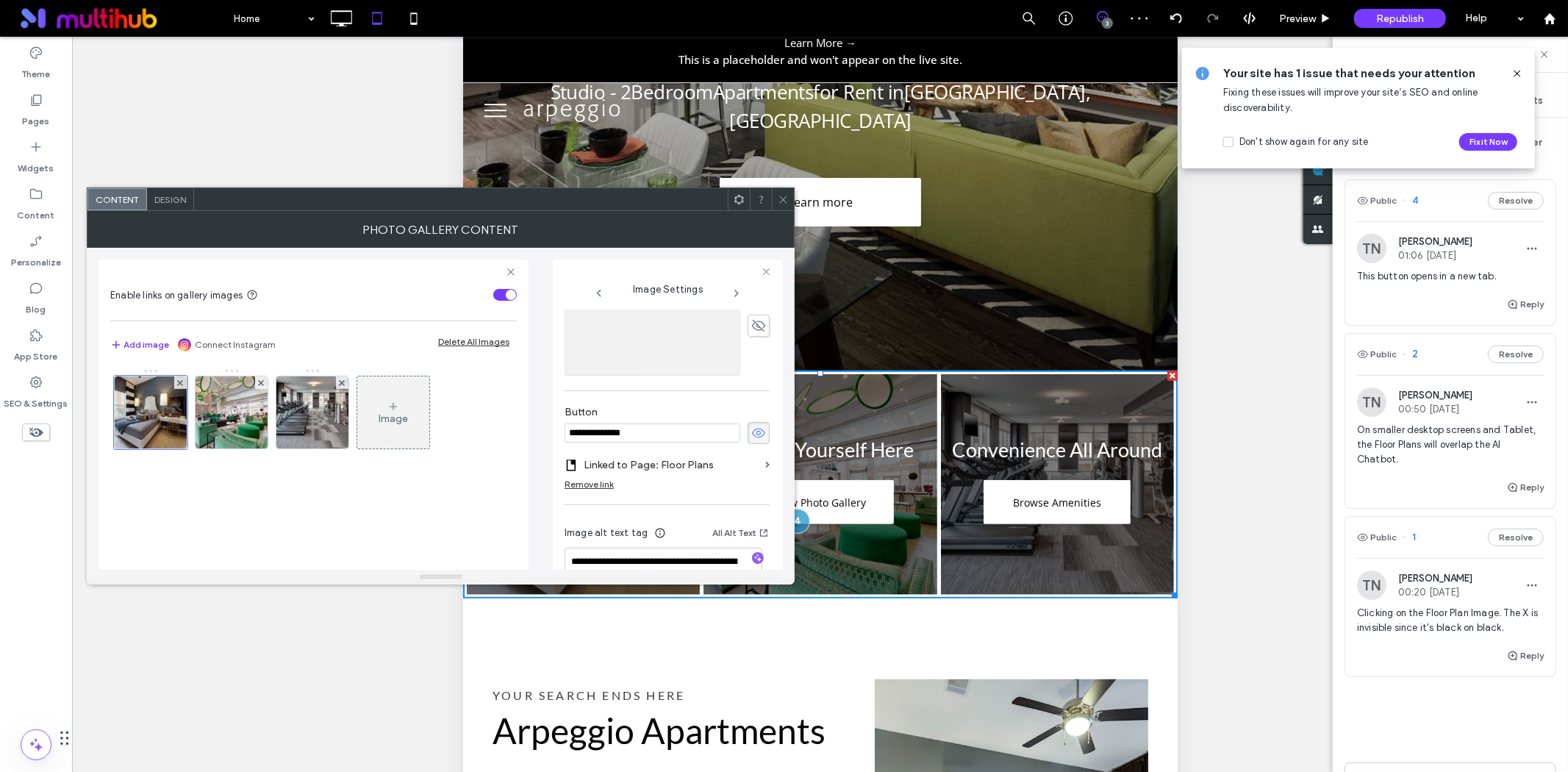
scroll to position [488, 0]
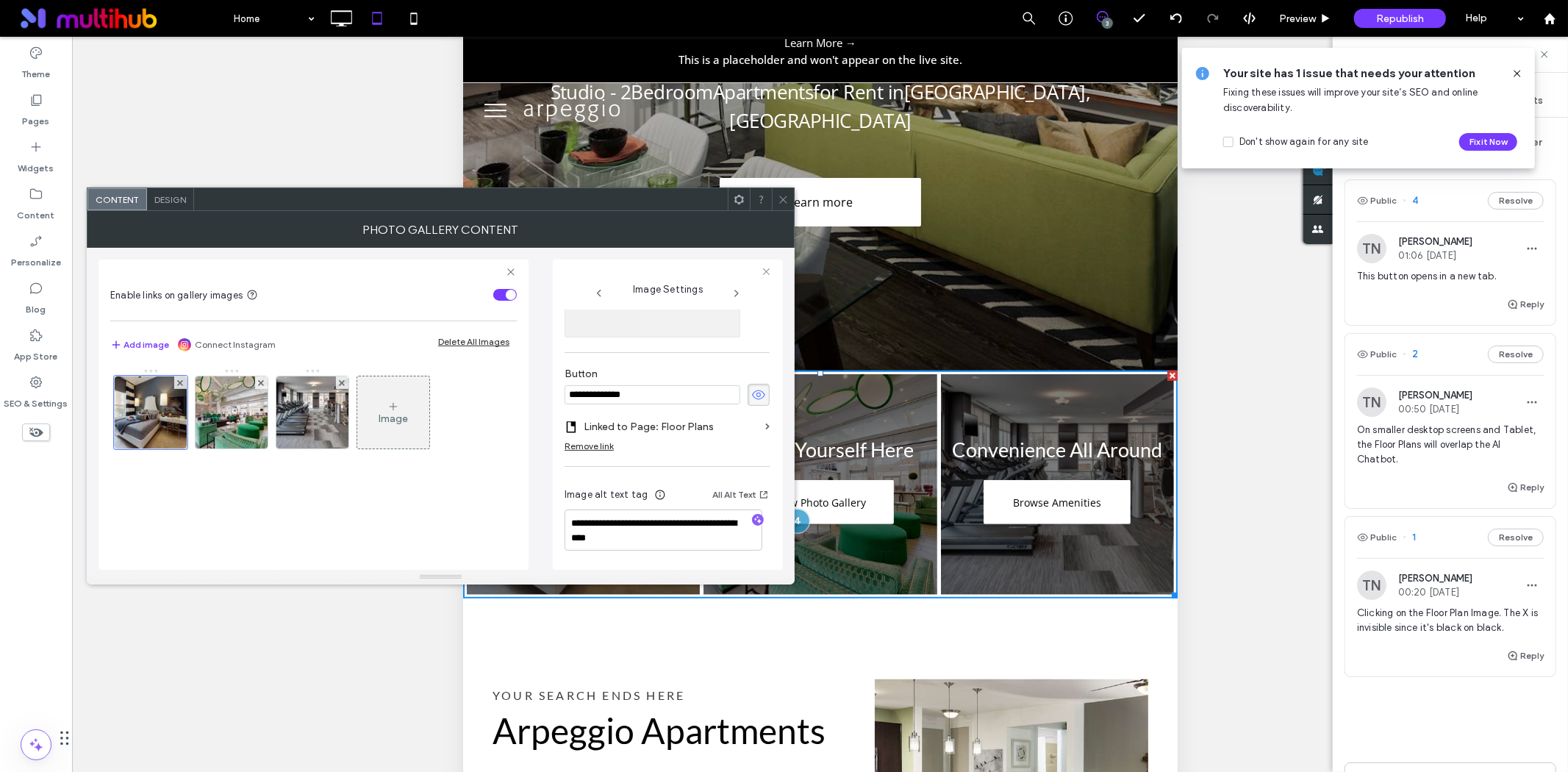
click at [758, 431] on section "Linked to Page: Floor Plans" at bounding box center [667, 426] width 205 height 27
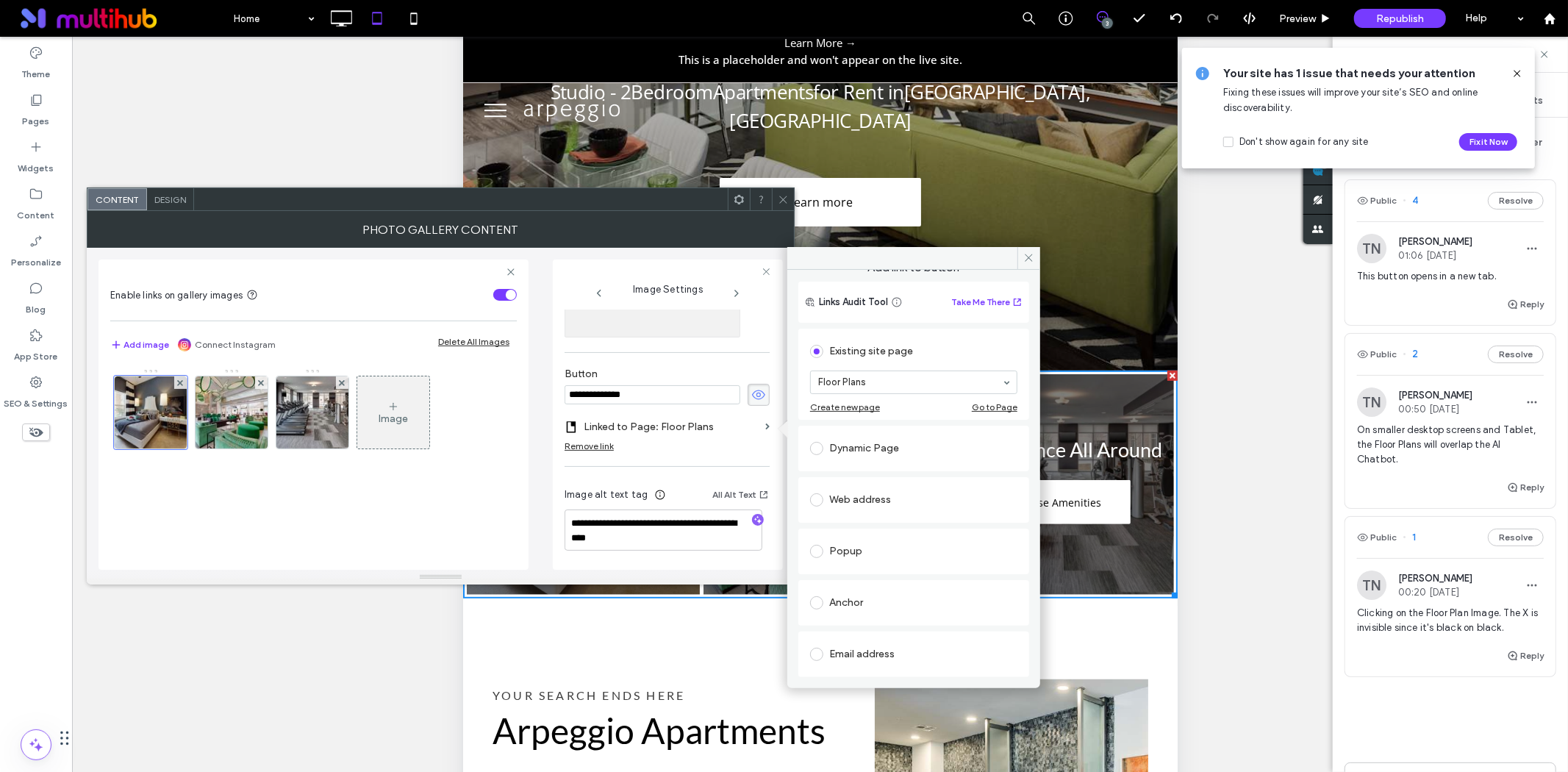
scroll to position [0, 0]
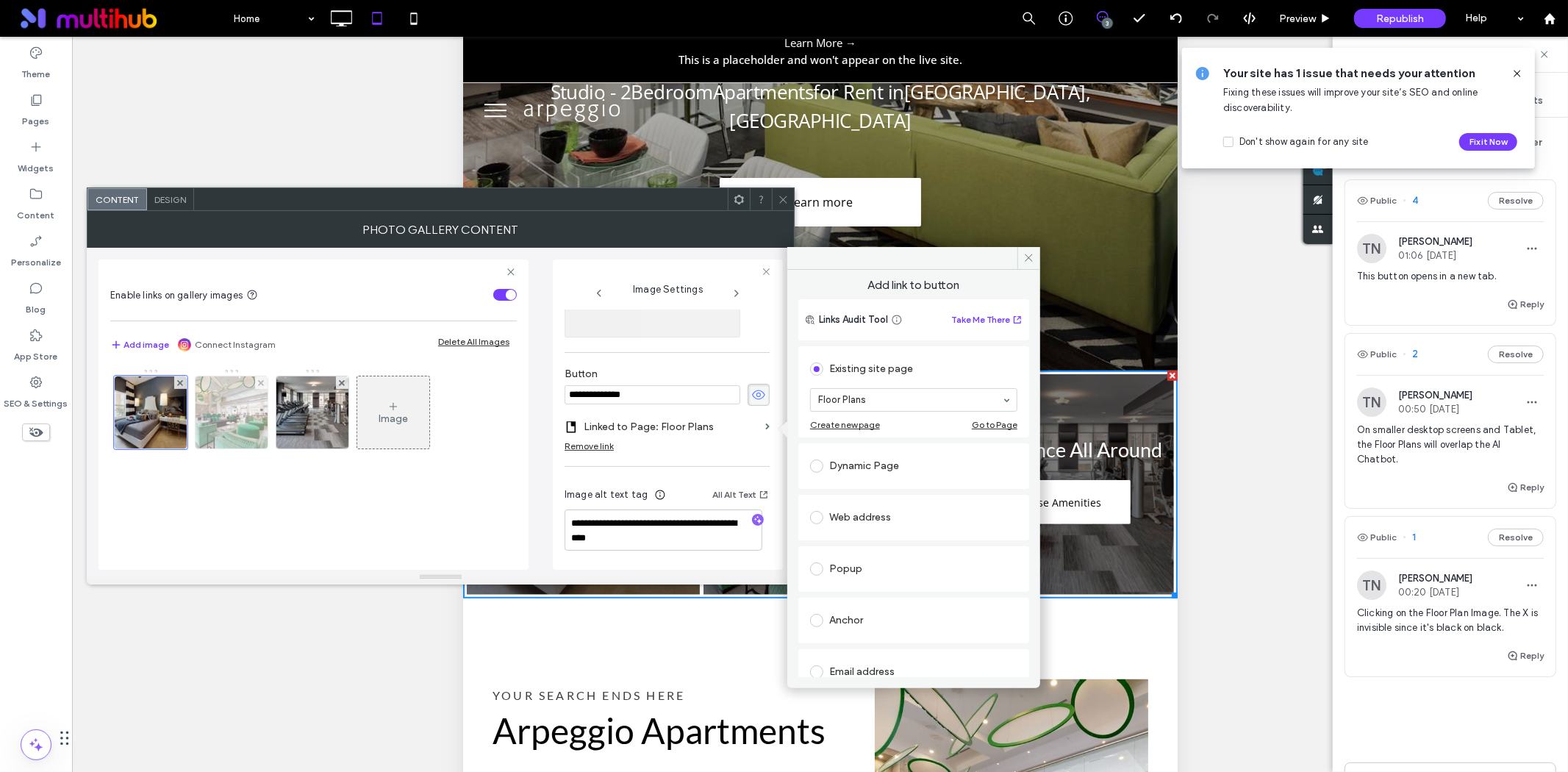
click at [250, 401] on img at bounding box center [232, 413] width 108 height 72
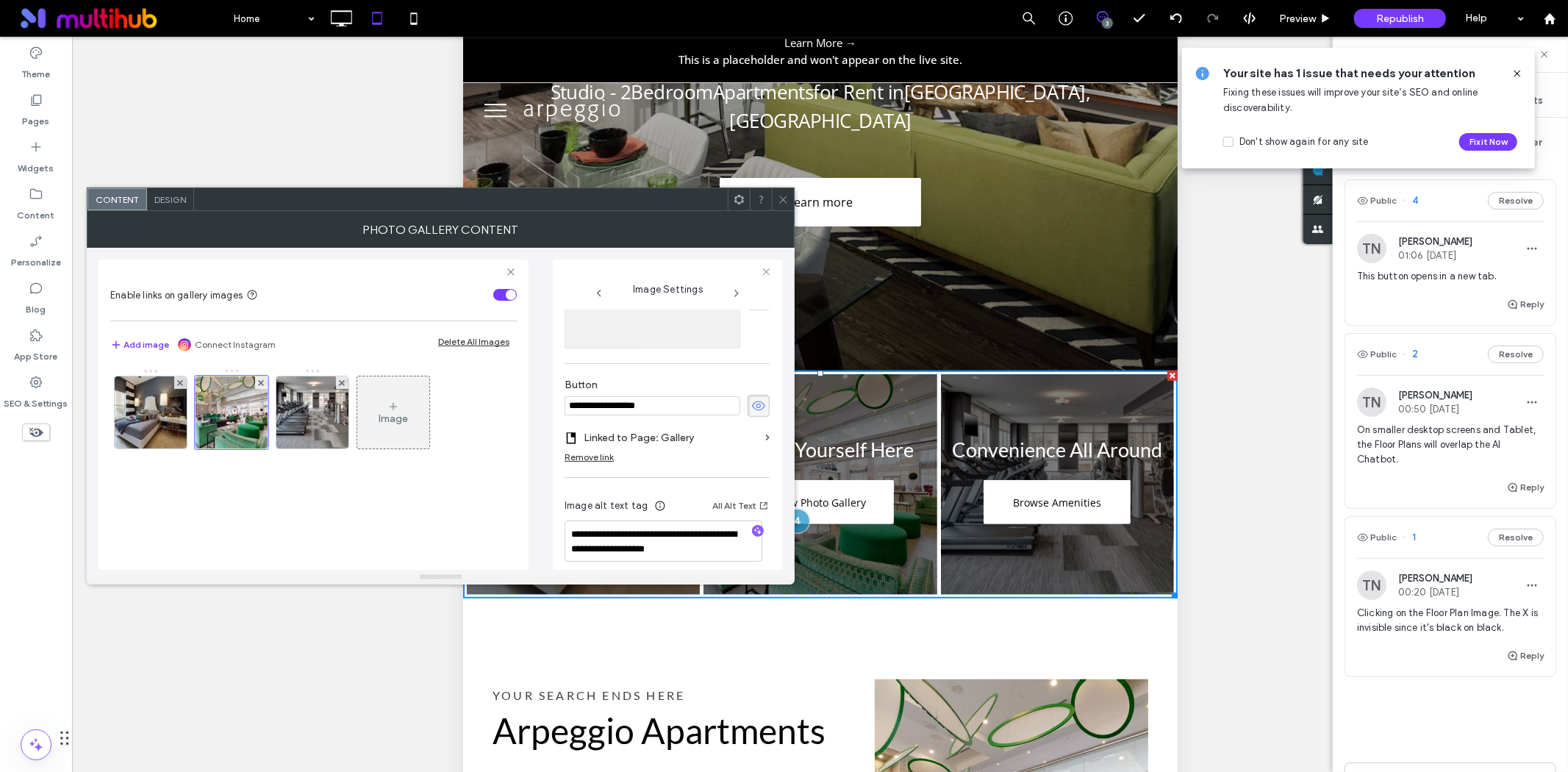
scroll to position [488, 0]
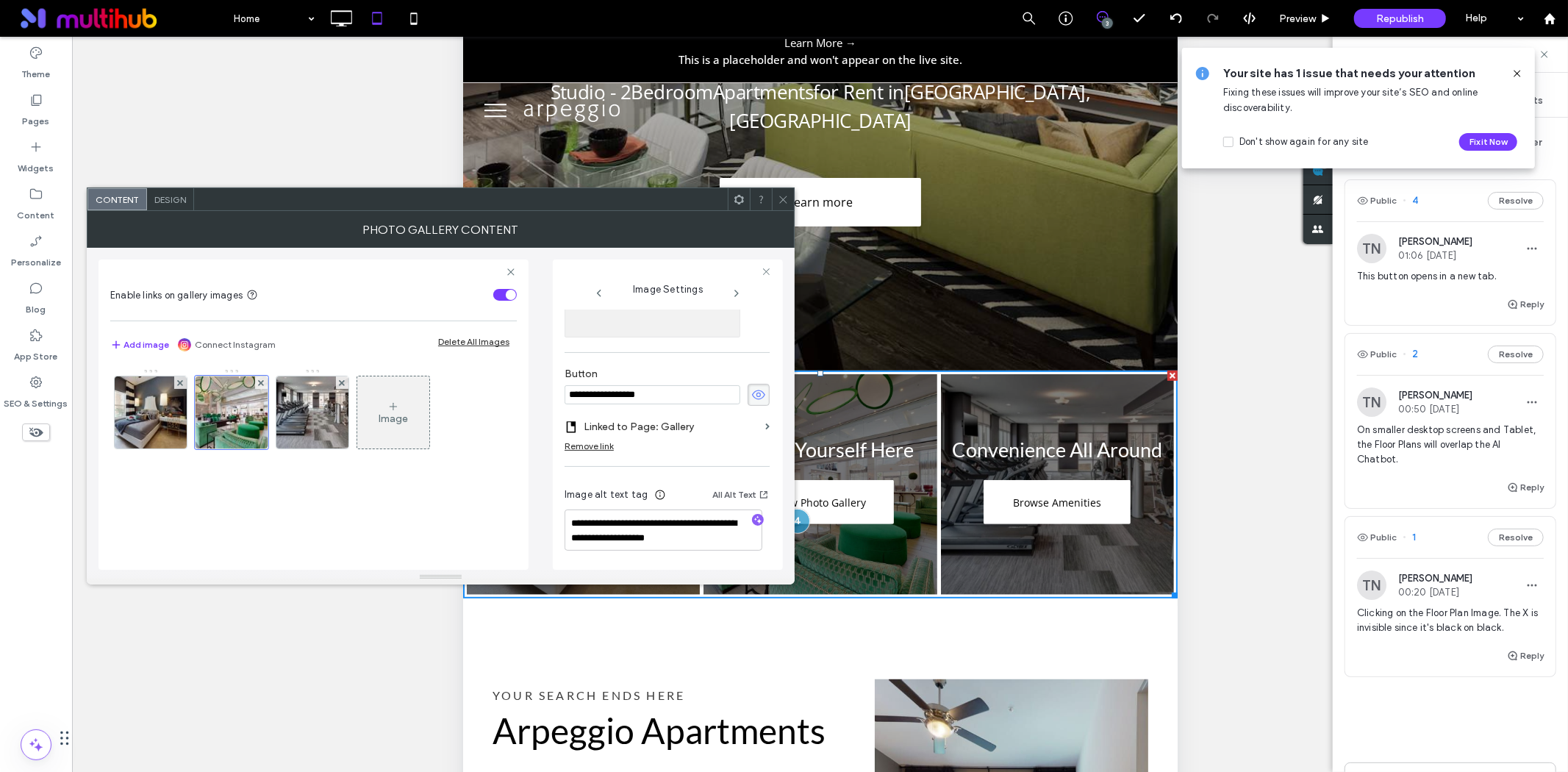
click at [752, 428] on section "Linked to Page: Gallery" at bounding box center [667, 426] width 205 height 27
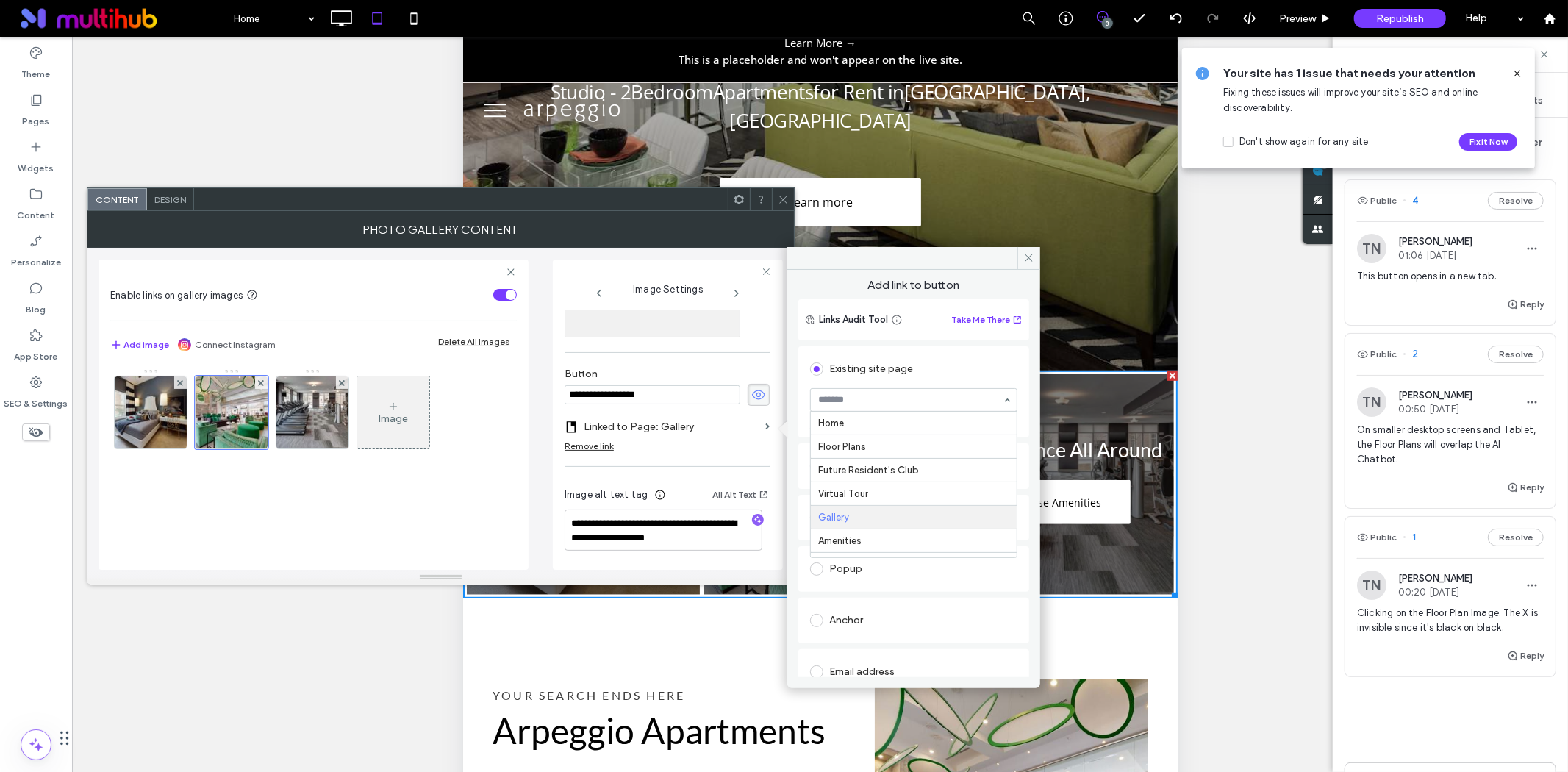
scroll to position [96, 0]
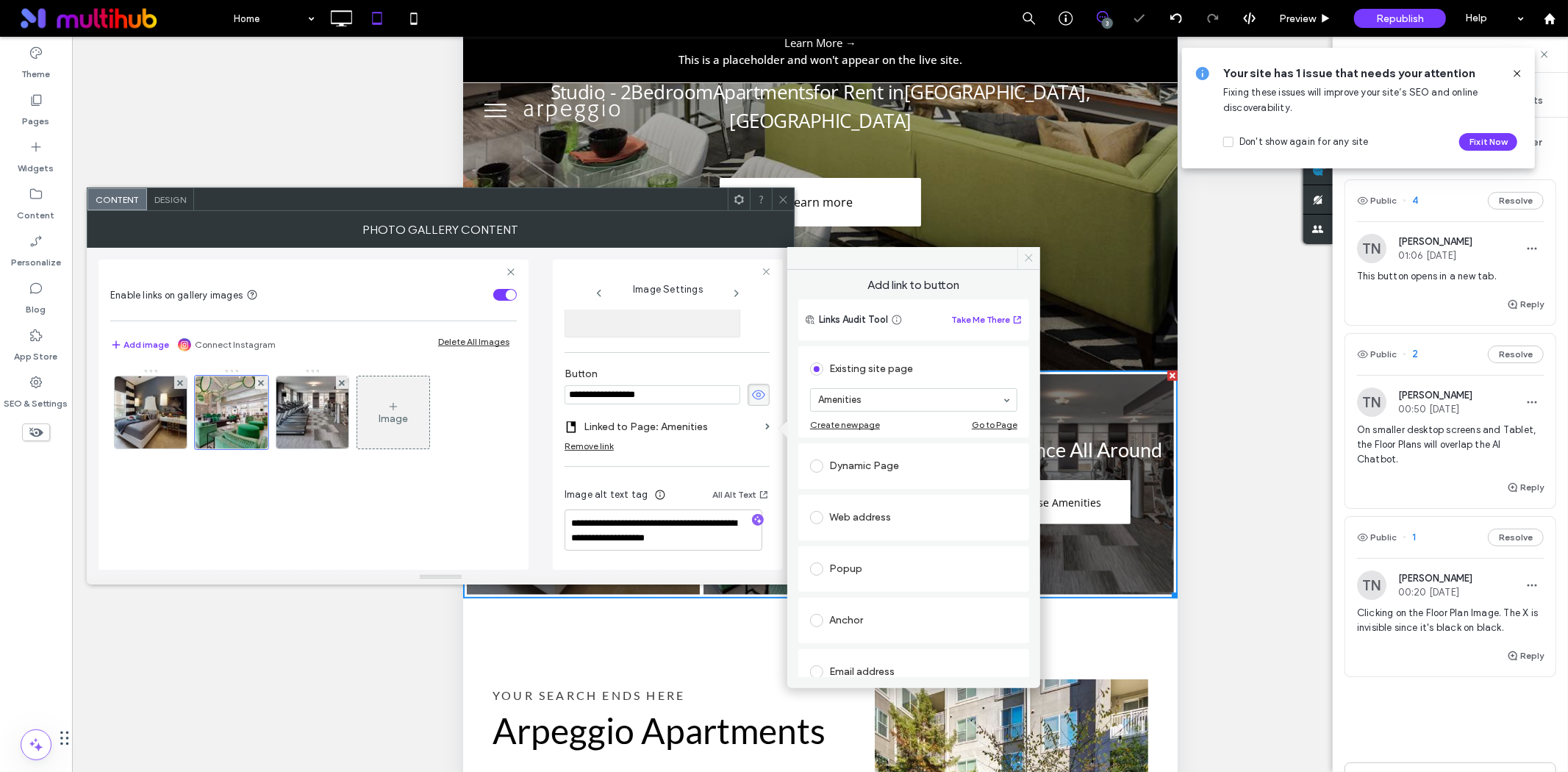
click at [1029, 255] on icon at bounding box center [1028, 257] width 11 height 11
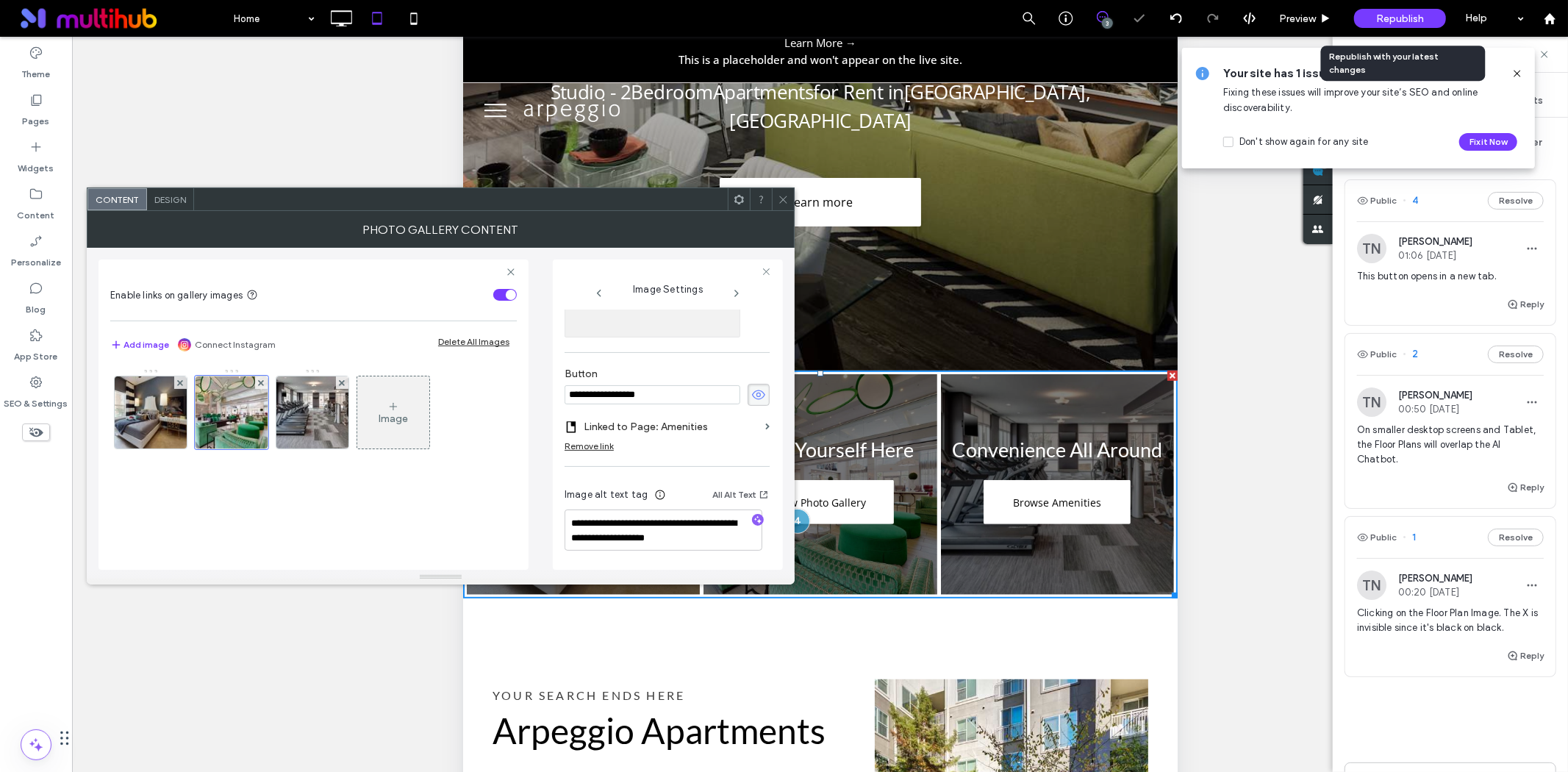
click at [1398, 17] on span "Republish" at bounding box center [1400, 18] width 48 height 13
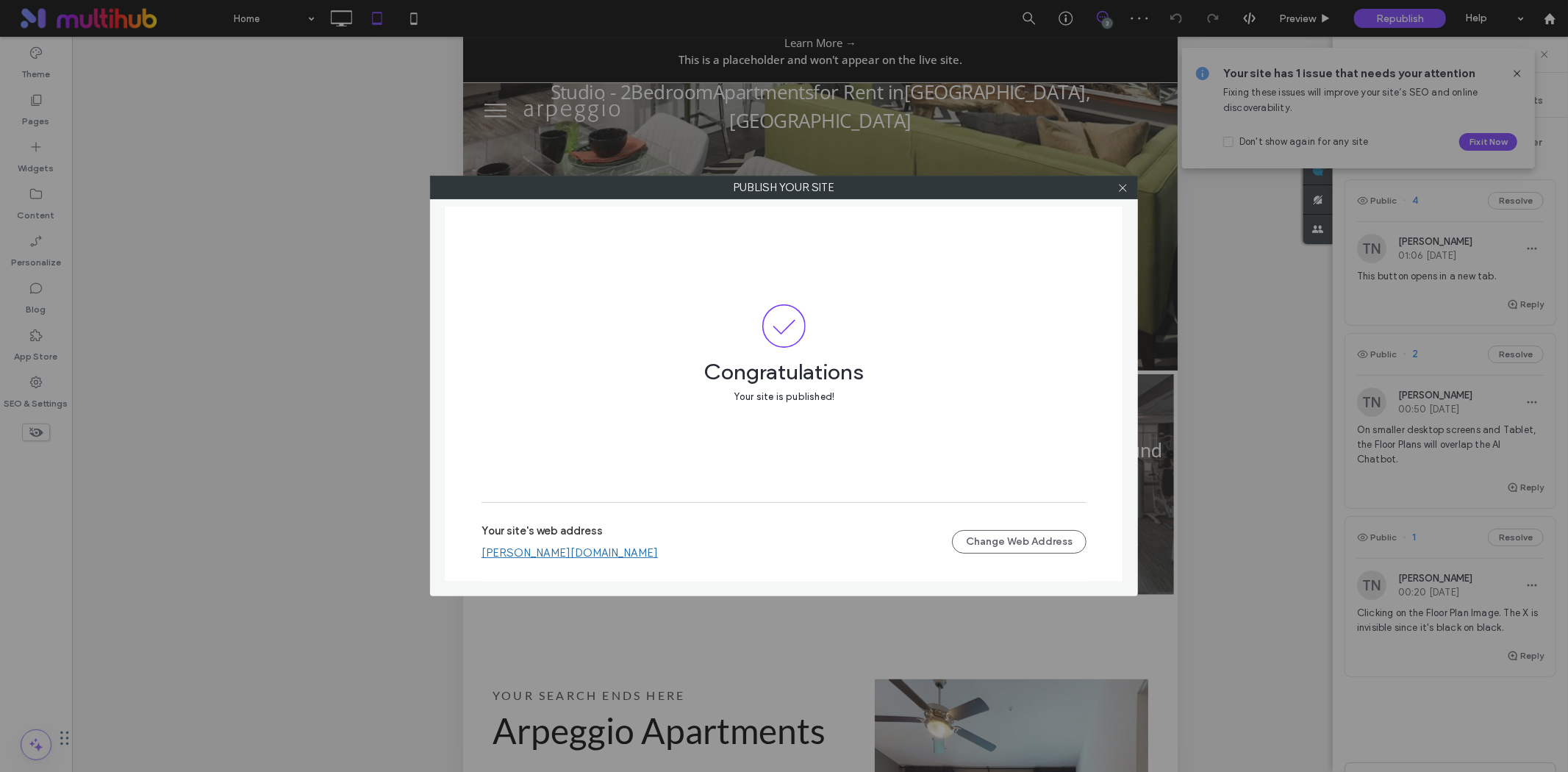
click at [600, 550] on link "weidner-arpeggio-apartments.multiscreensite.com" at bounding box center [569, 553] width 176 height 14
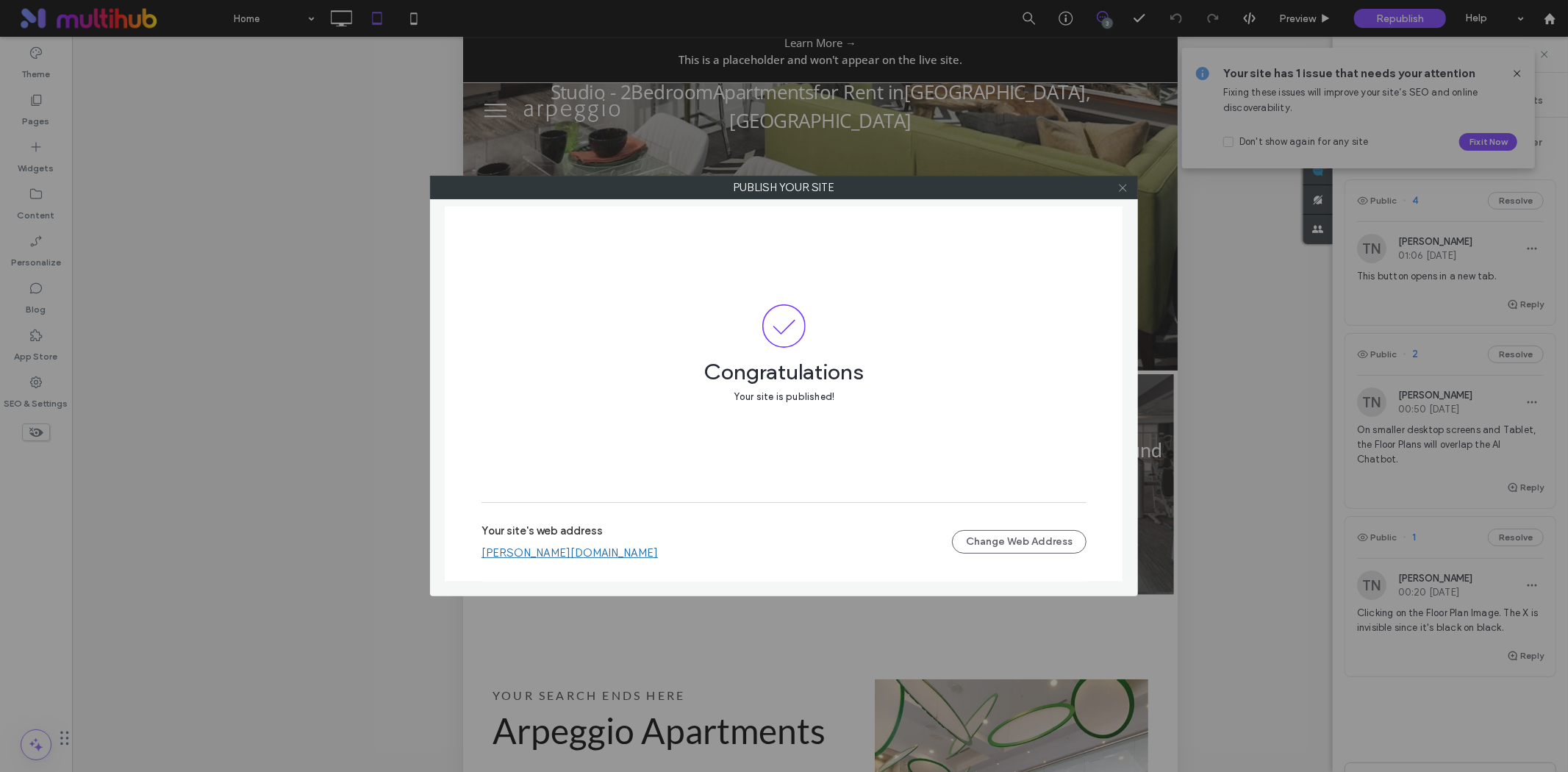
click at [1121, 188] on use at bounding box center [1123, 188] width 8 height 8
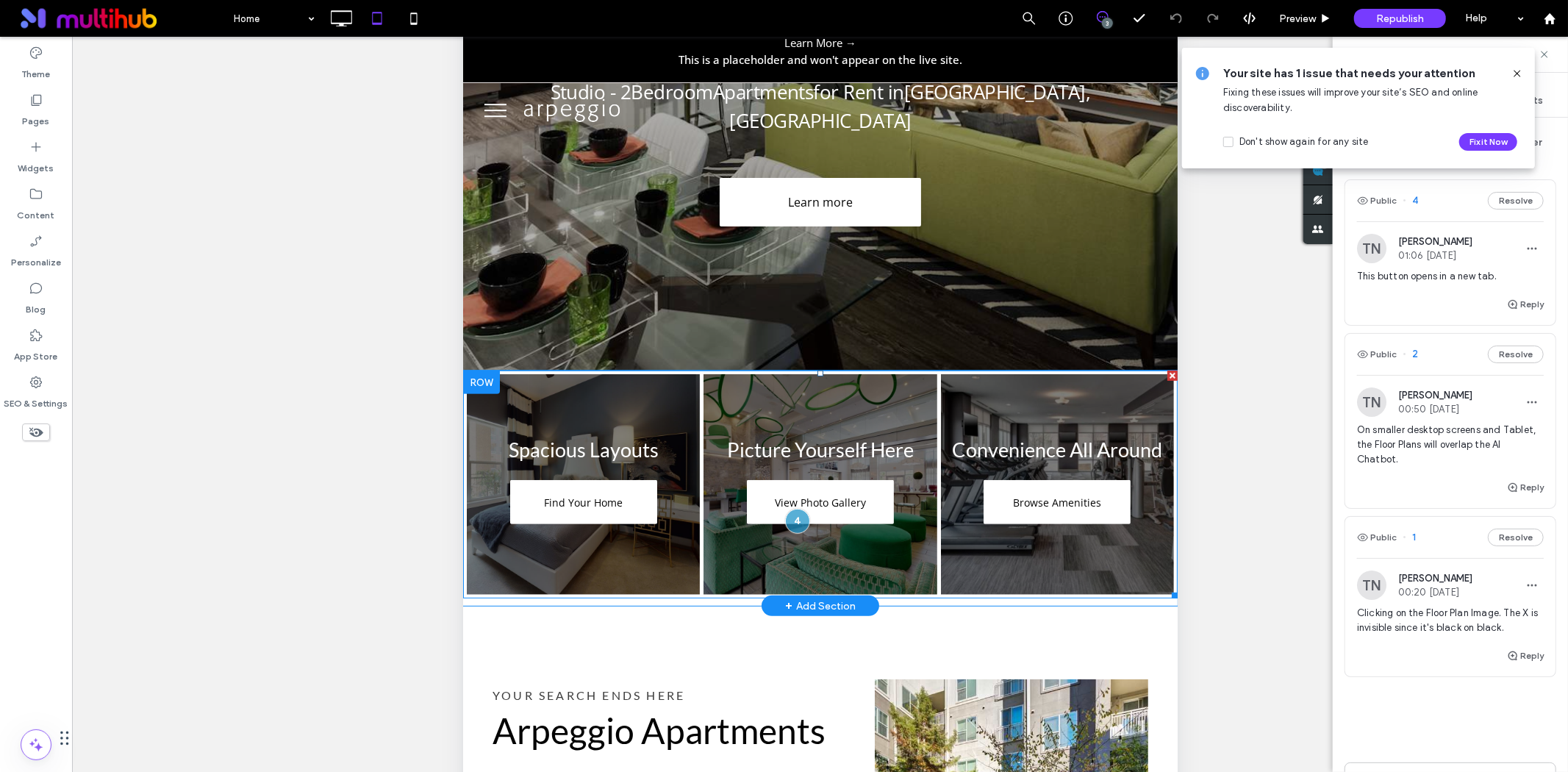
click at [795, 516] on link at bounding box center [820, 485] width 247 height 234
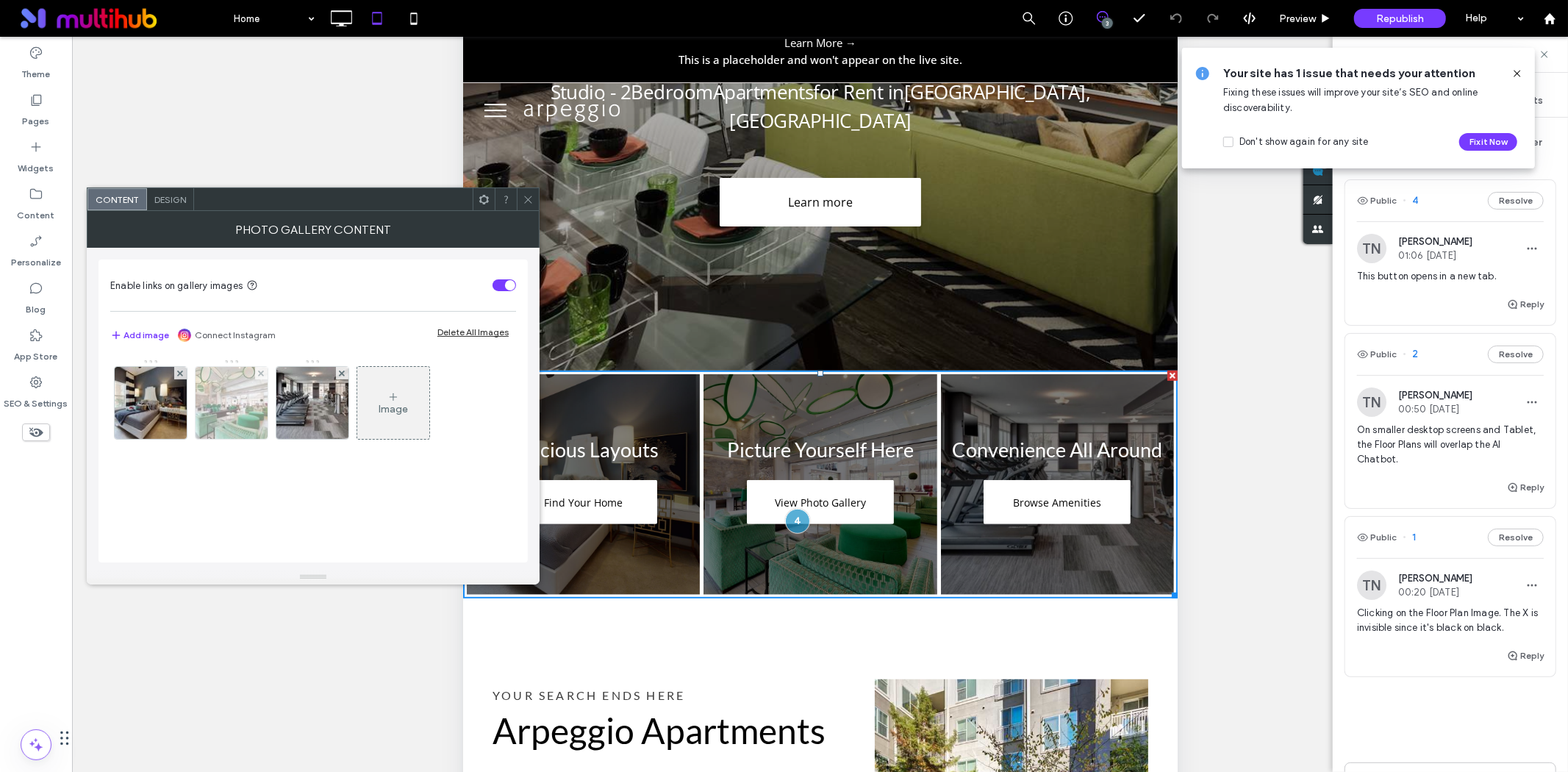
click at [236, 386] on img at bounding box center [232, 403] width 108 height 72
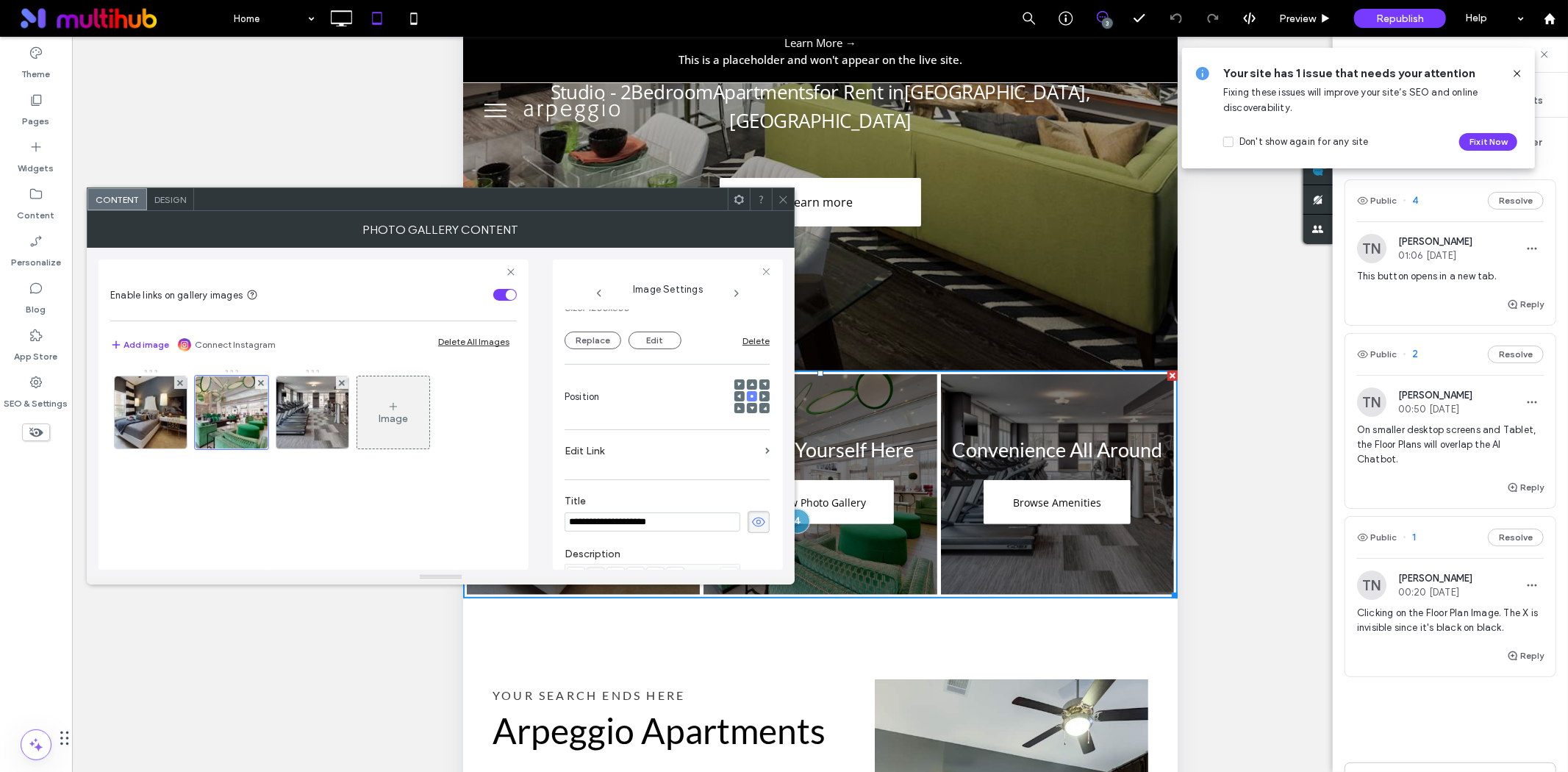
scroll to position [158, 0]
click at [659, 456] on label "Edit Link" at bounding box center [662, 454] width 195 height 27
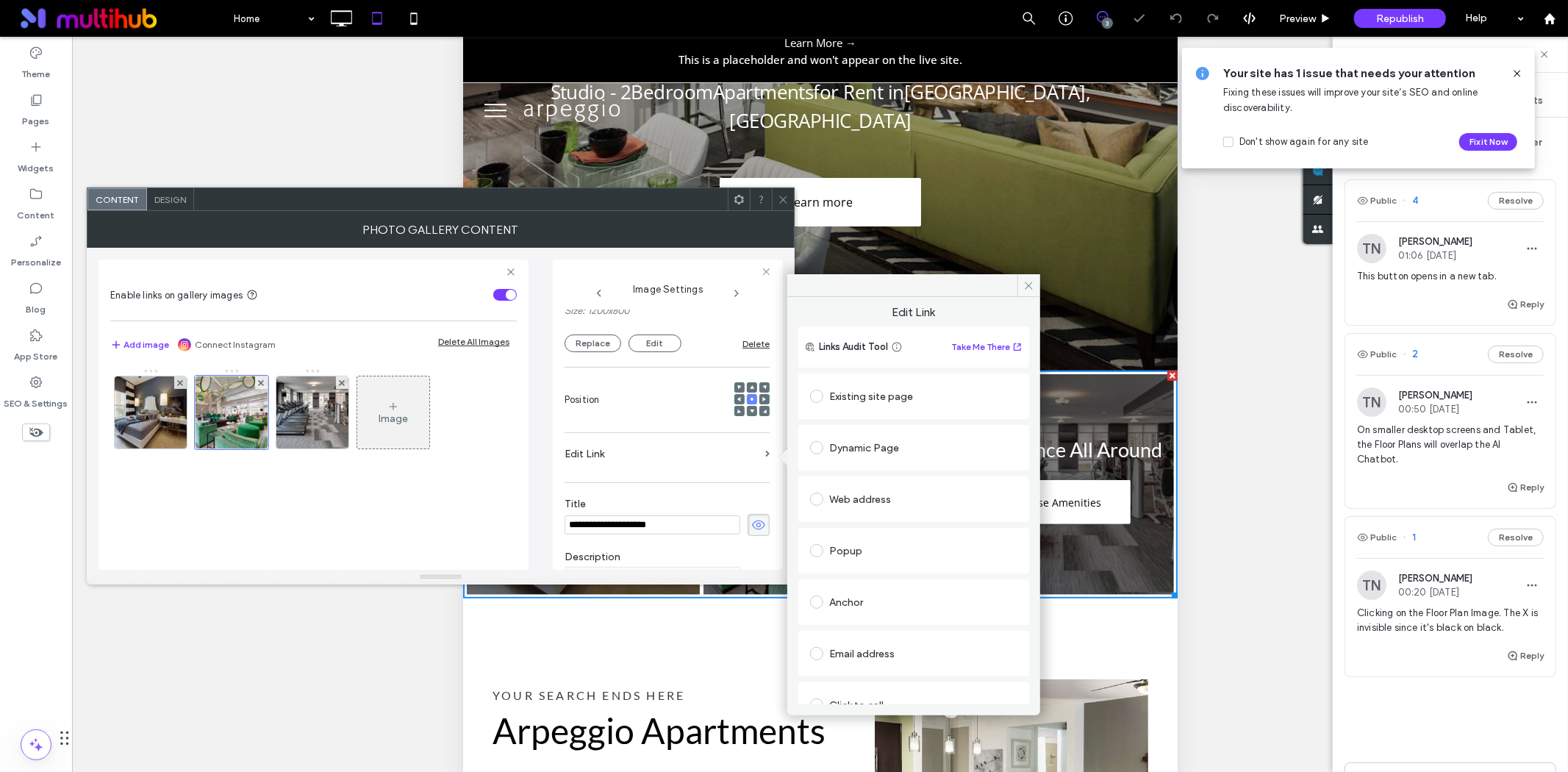
click at [873, 389] on div "Existing site page" at bounding box center [913, 396] width 207 height 23
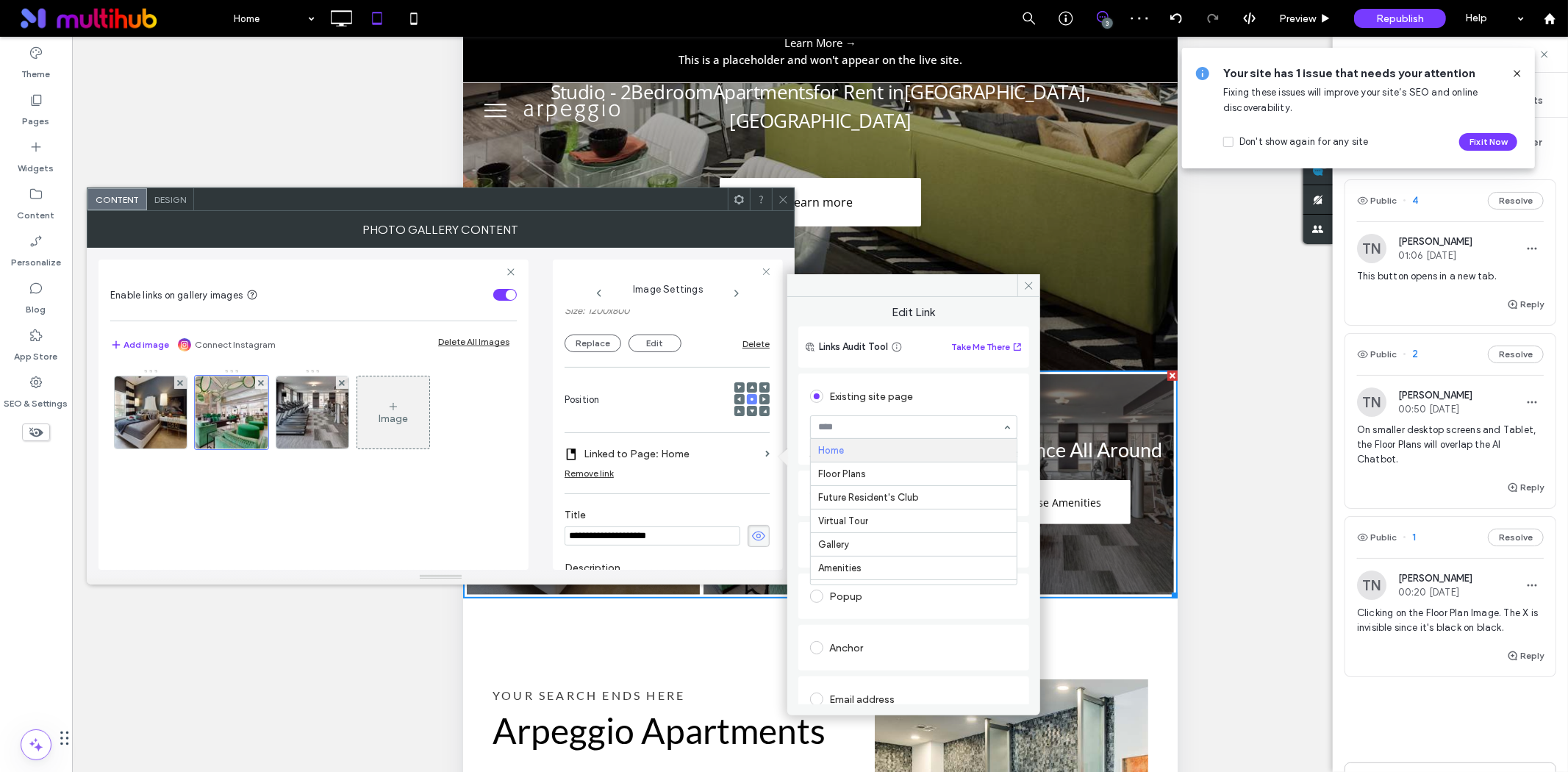
type input "*"
click at [1037, 282] on span at bounding box center [1028, 285] width 22 height 22
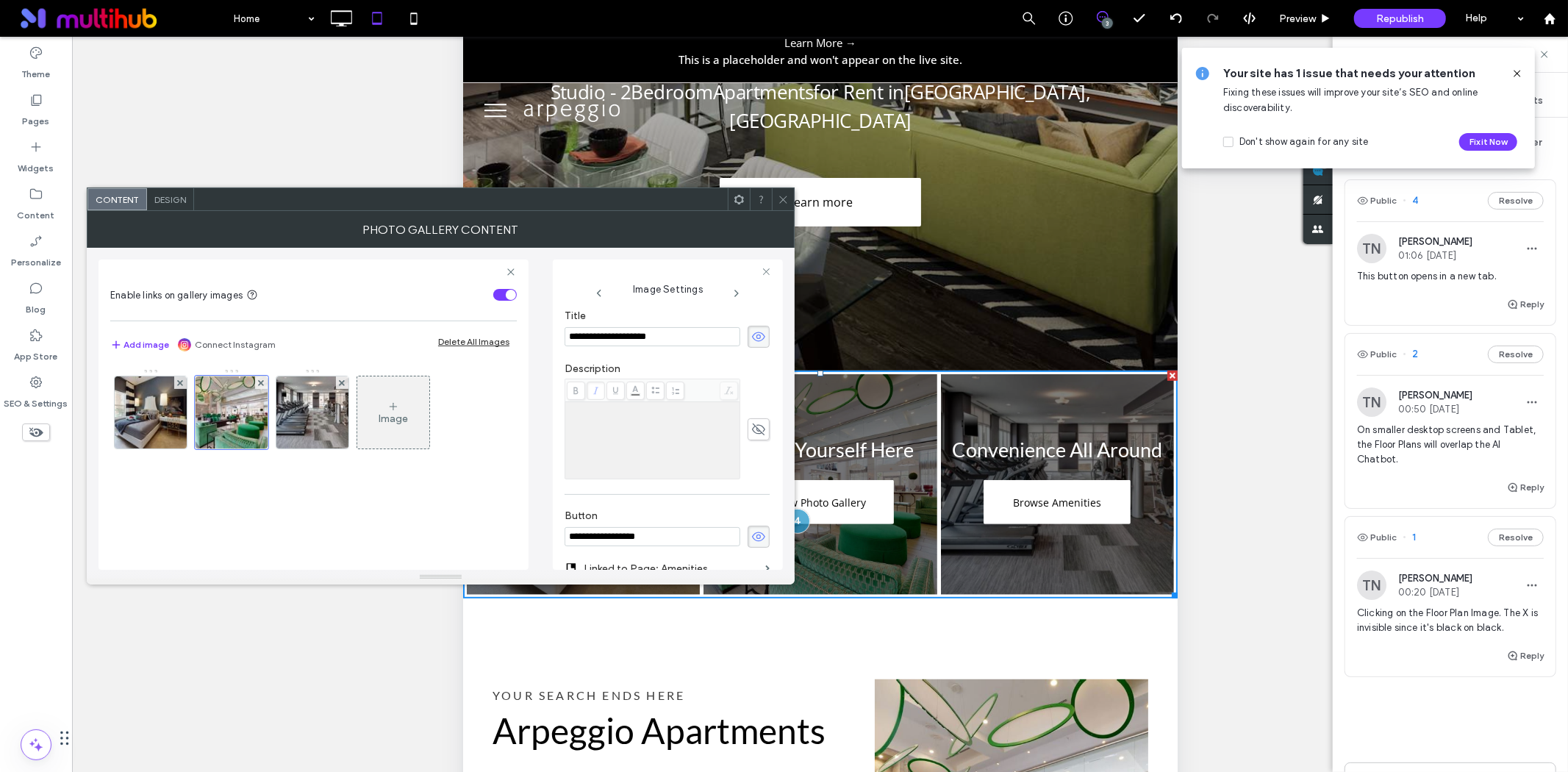
scroll to position [484, 0]
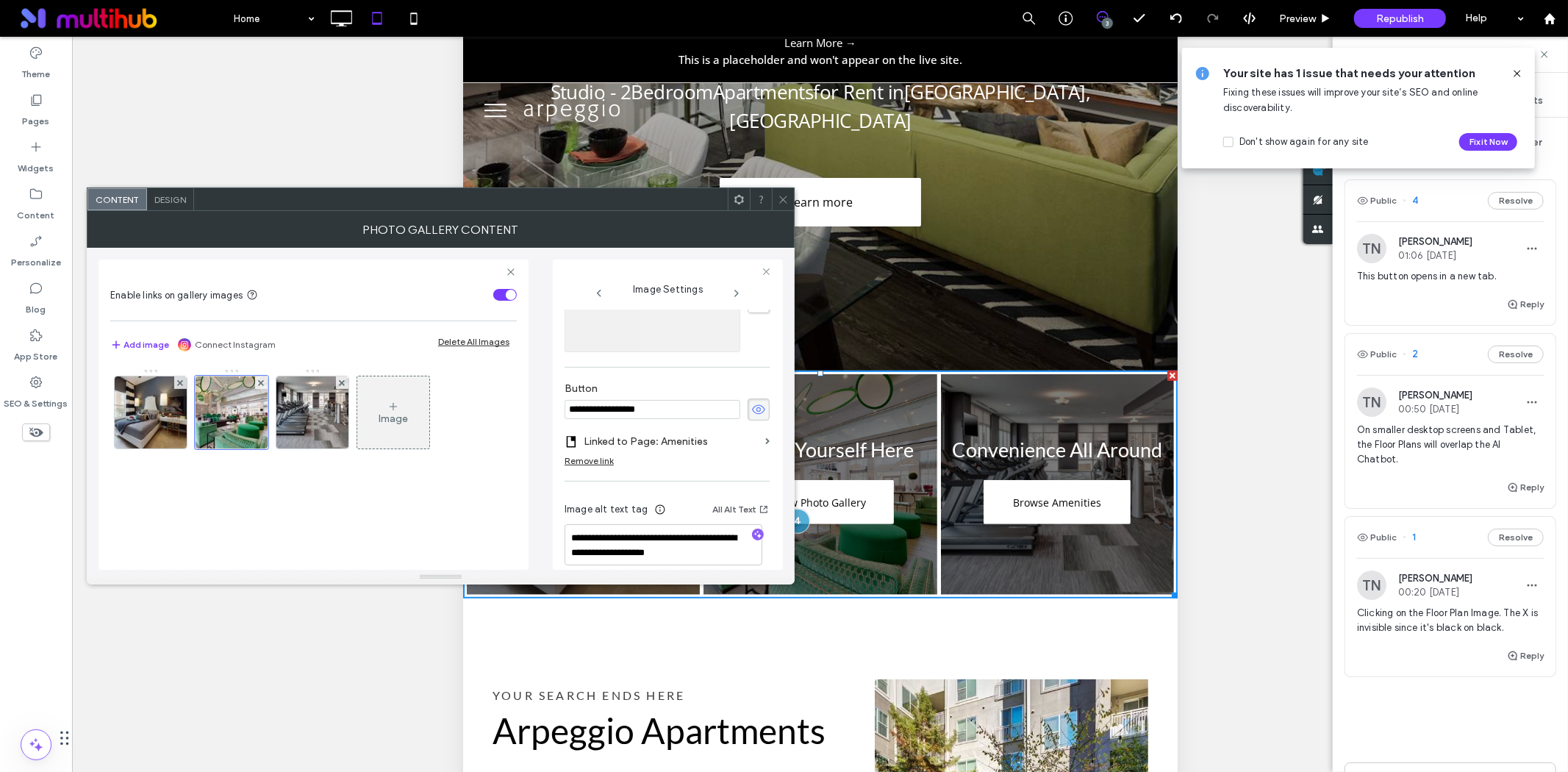
click at [606, 460] on div "Remove link" at bounding box center [589, 460] width 50 height 11
click at [780, 202] on use at bounding box center [784, 200] width 8 height 8
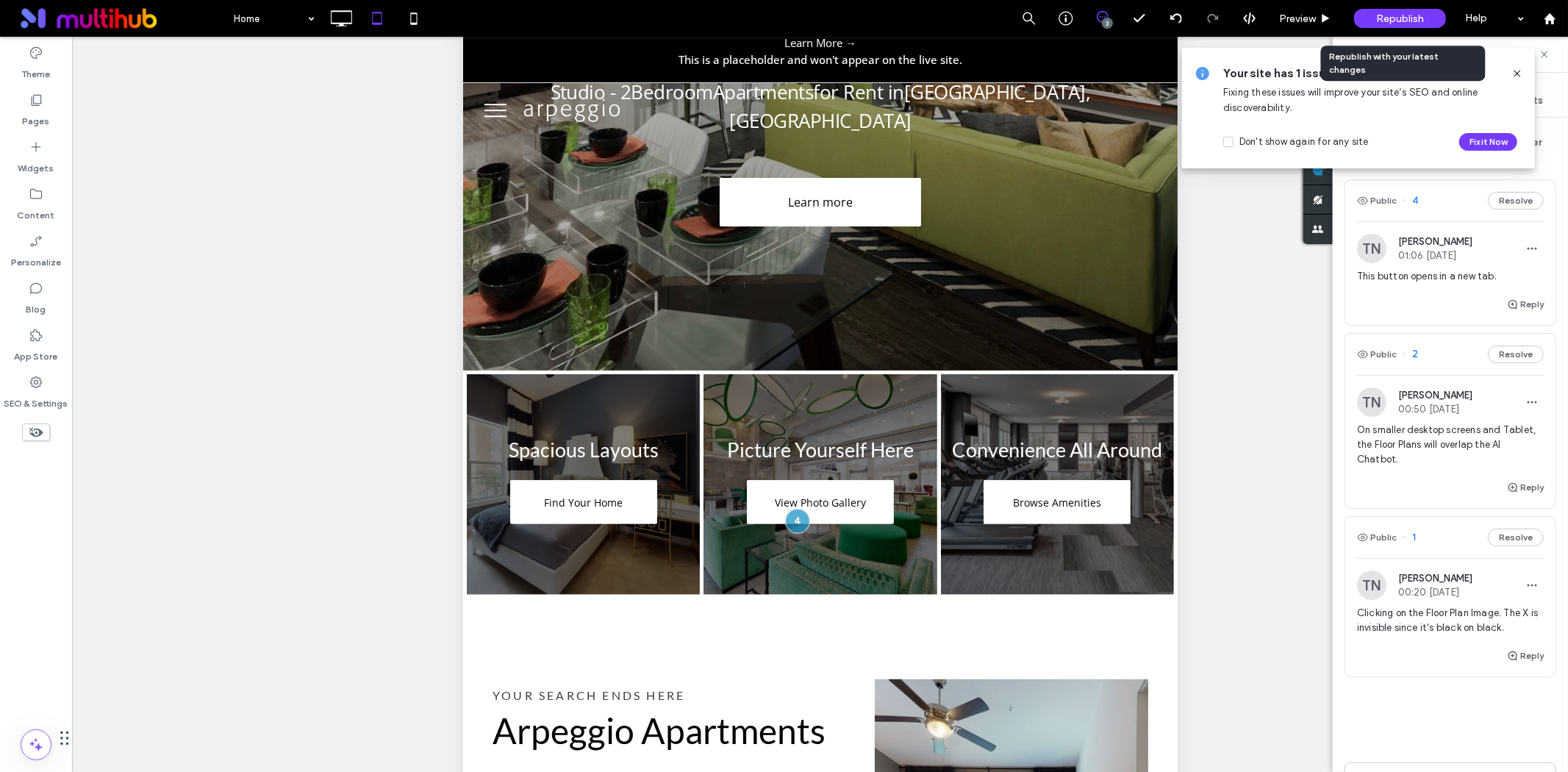
click at [1410, 10] on div "Republish" at bounding box center [1400, 18] width 91 height 19
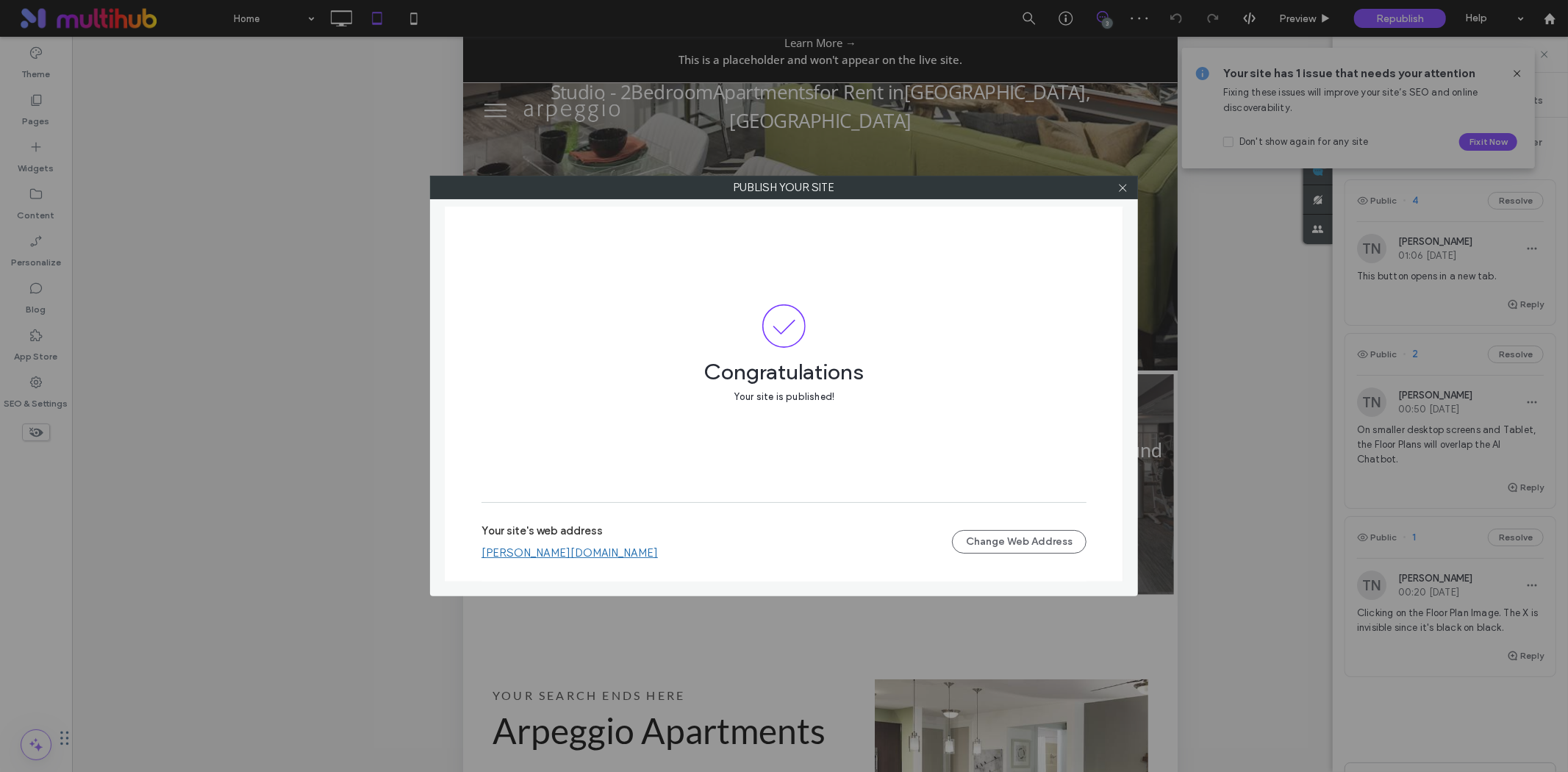
click at [568, 551] on link "weidner-arpeggio-apartments.multiscreensite.com" at bounding box center [569, 553] width 176 height 14
click at [1119, 186] on icon at bounding box center [1122, 187] width 11 height 11
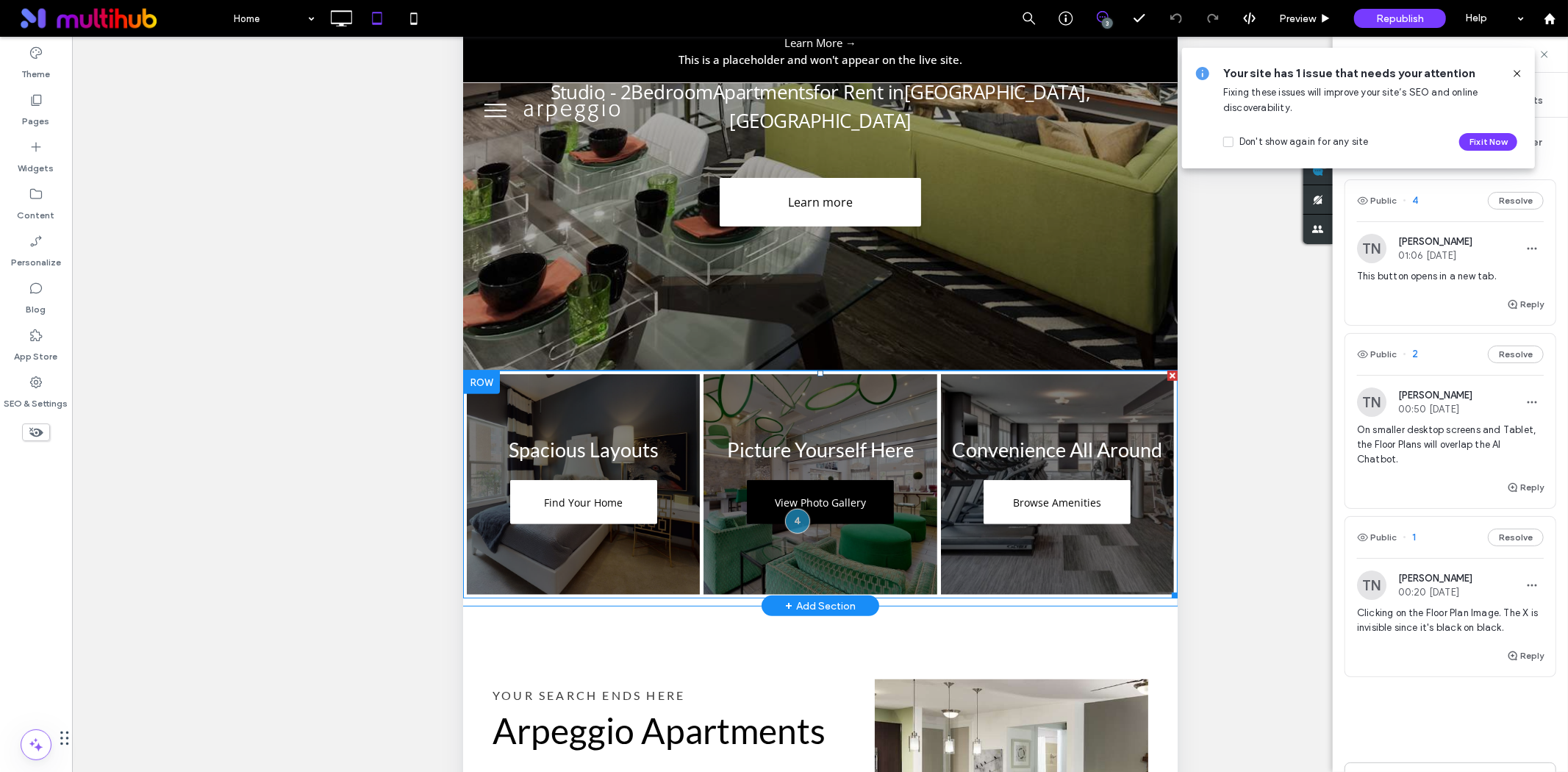
click at [758, 481] on link "View Photo Gallery" at bounding box center [820, 502] width 147 height 44
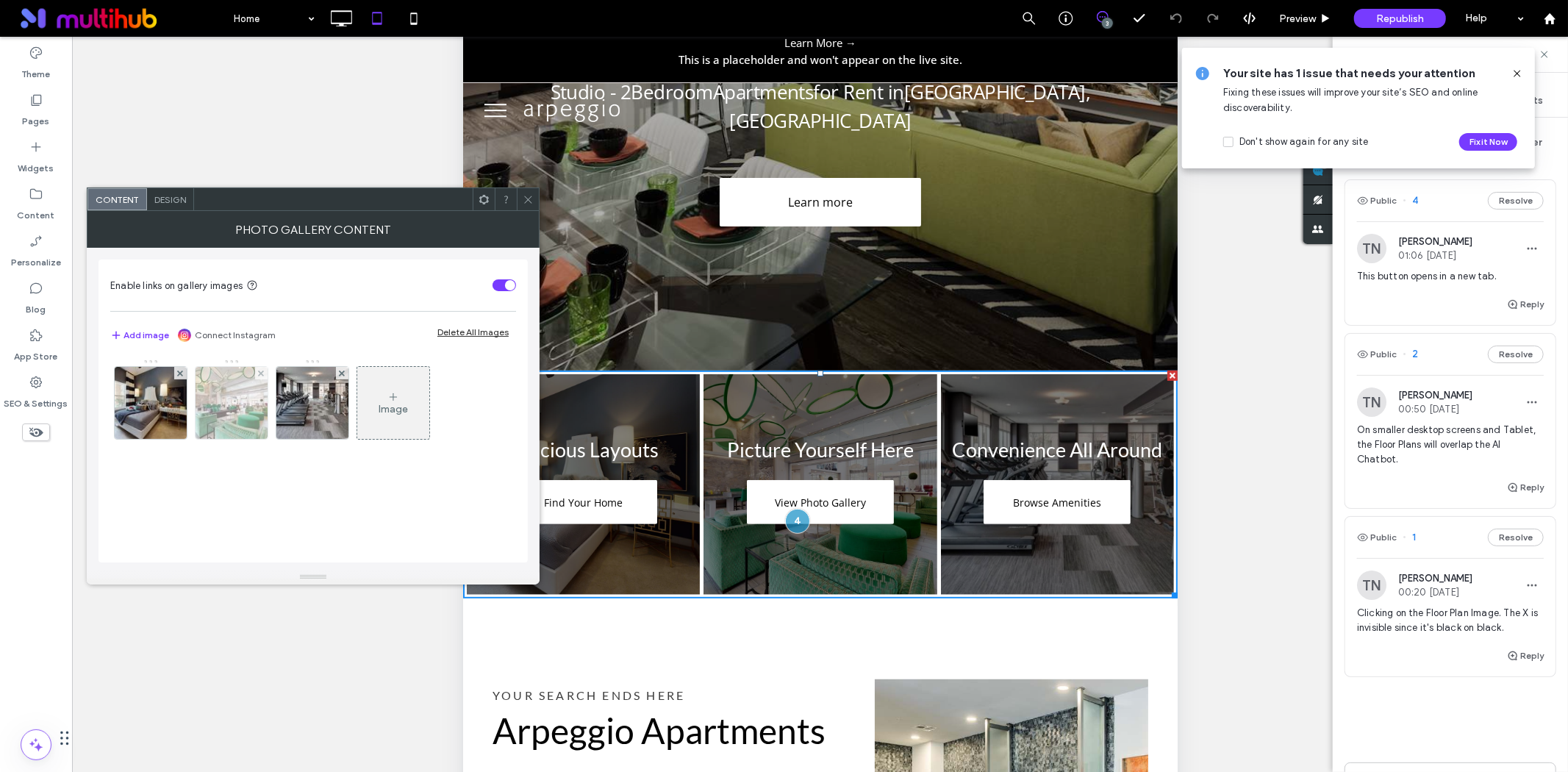
click at [239, 405] on img at bounding box center [232, 403] width 108 height 72
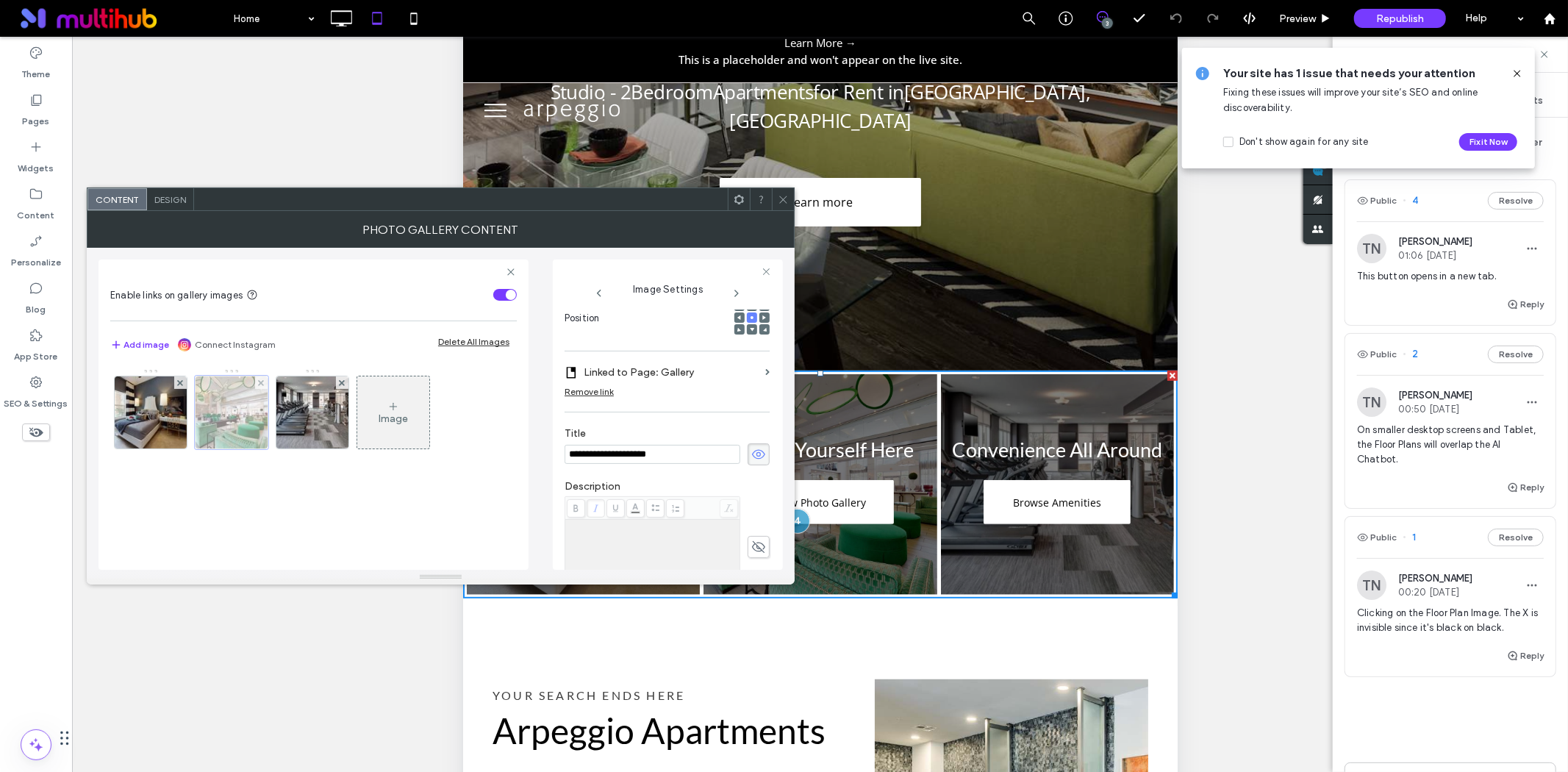
scroll to position [0, 0]
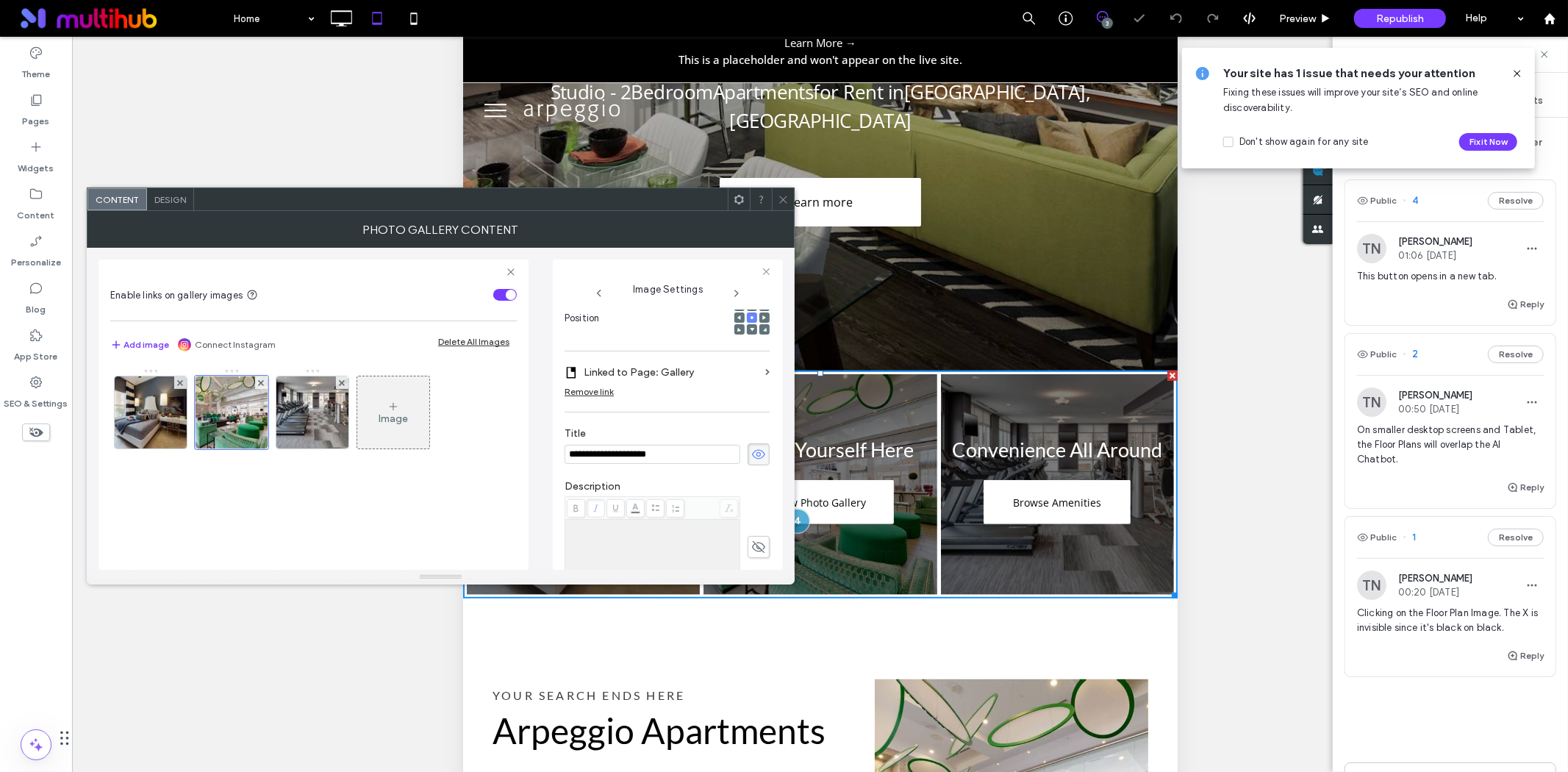
click at [575, 392] on div "Remove link" at bounding box center [589, 391] width 50 height 11
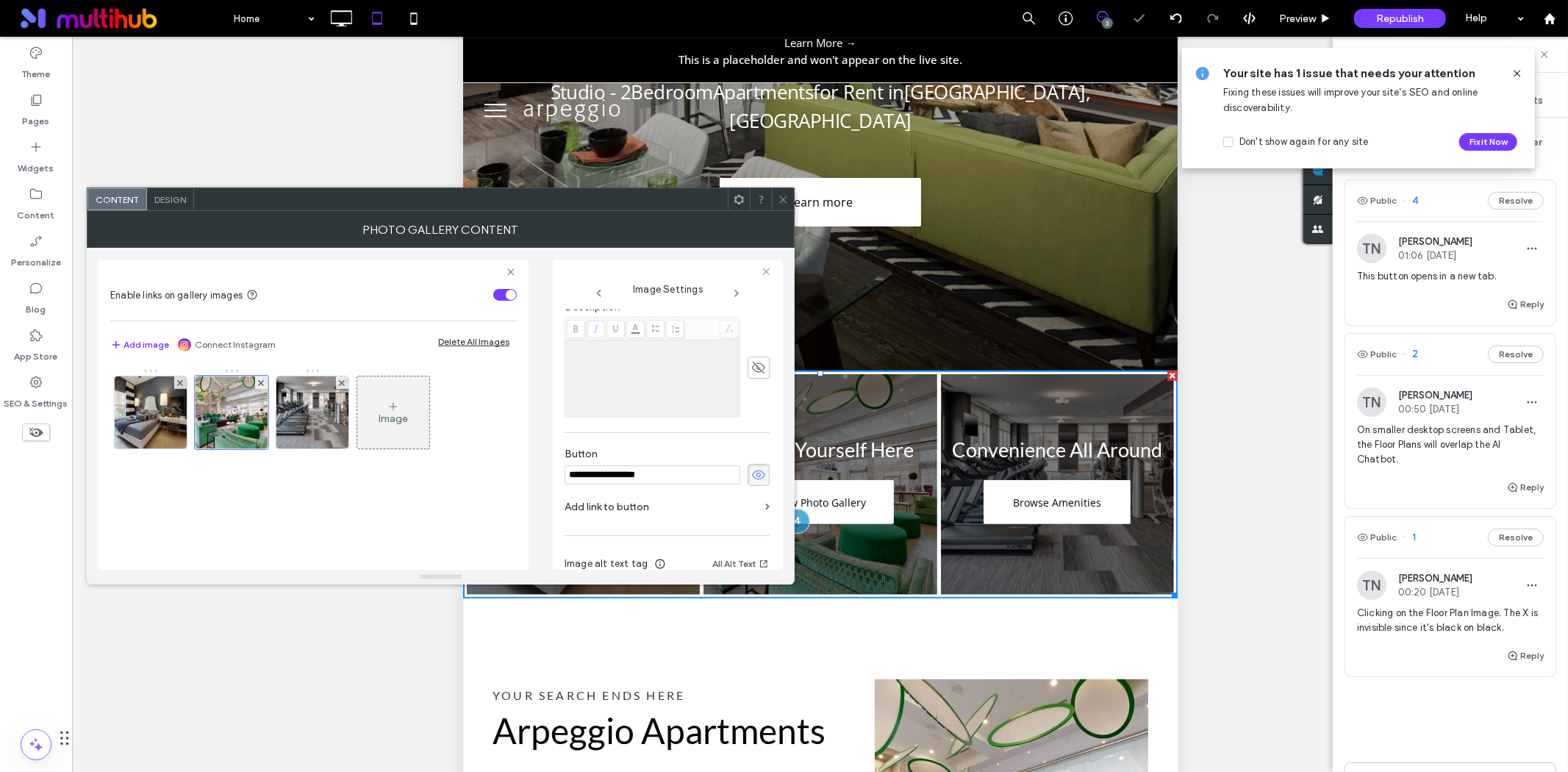
scroll to position [476, 0]
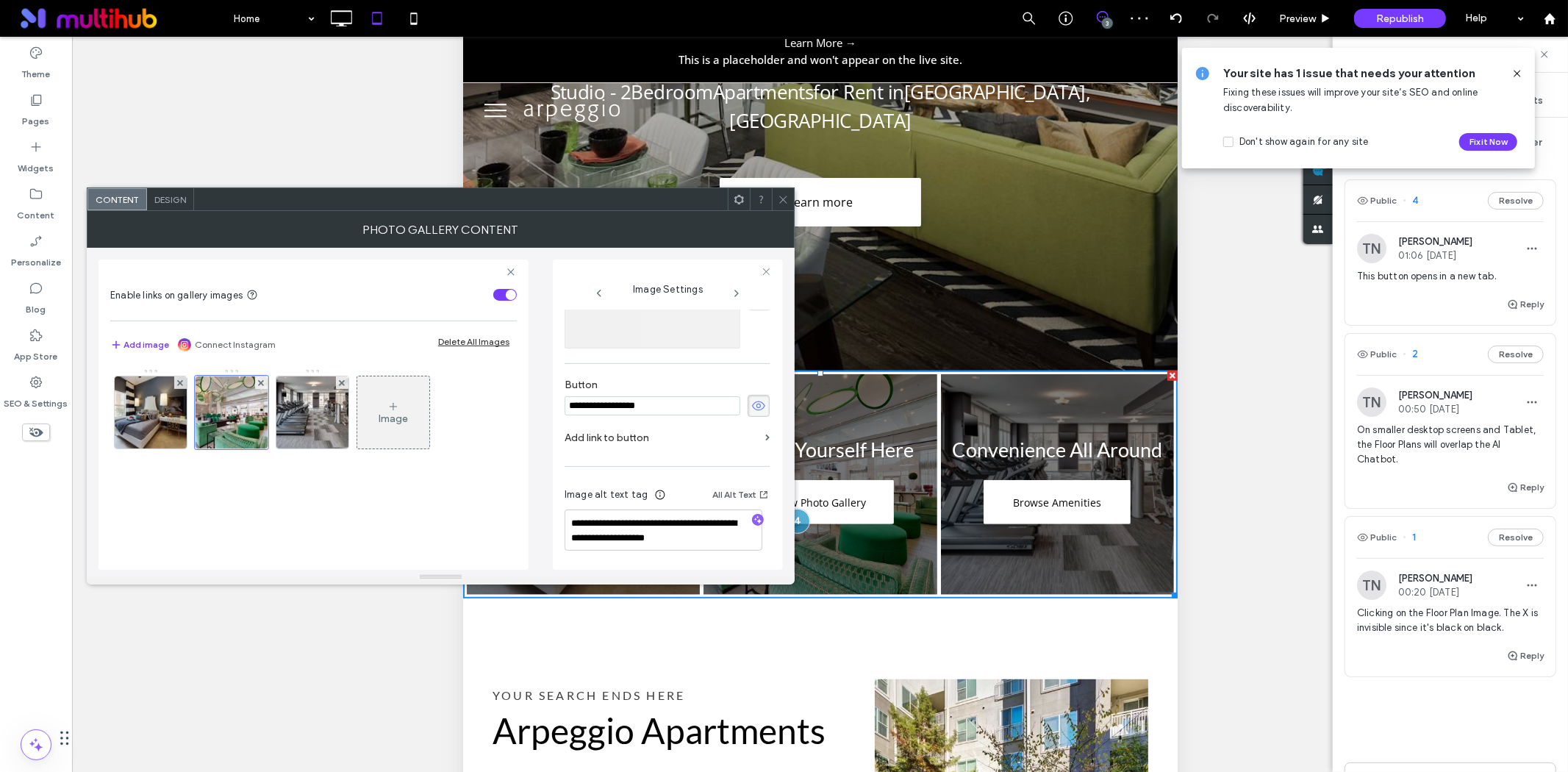
click at [754, 432] on section "Add link to button" at bounding box center [667, 441] width 205 height 34
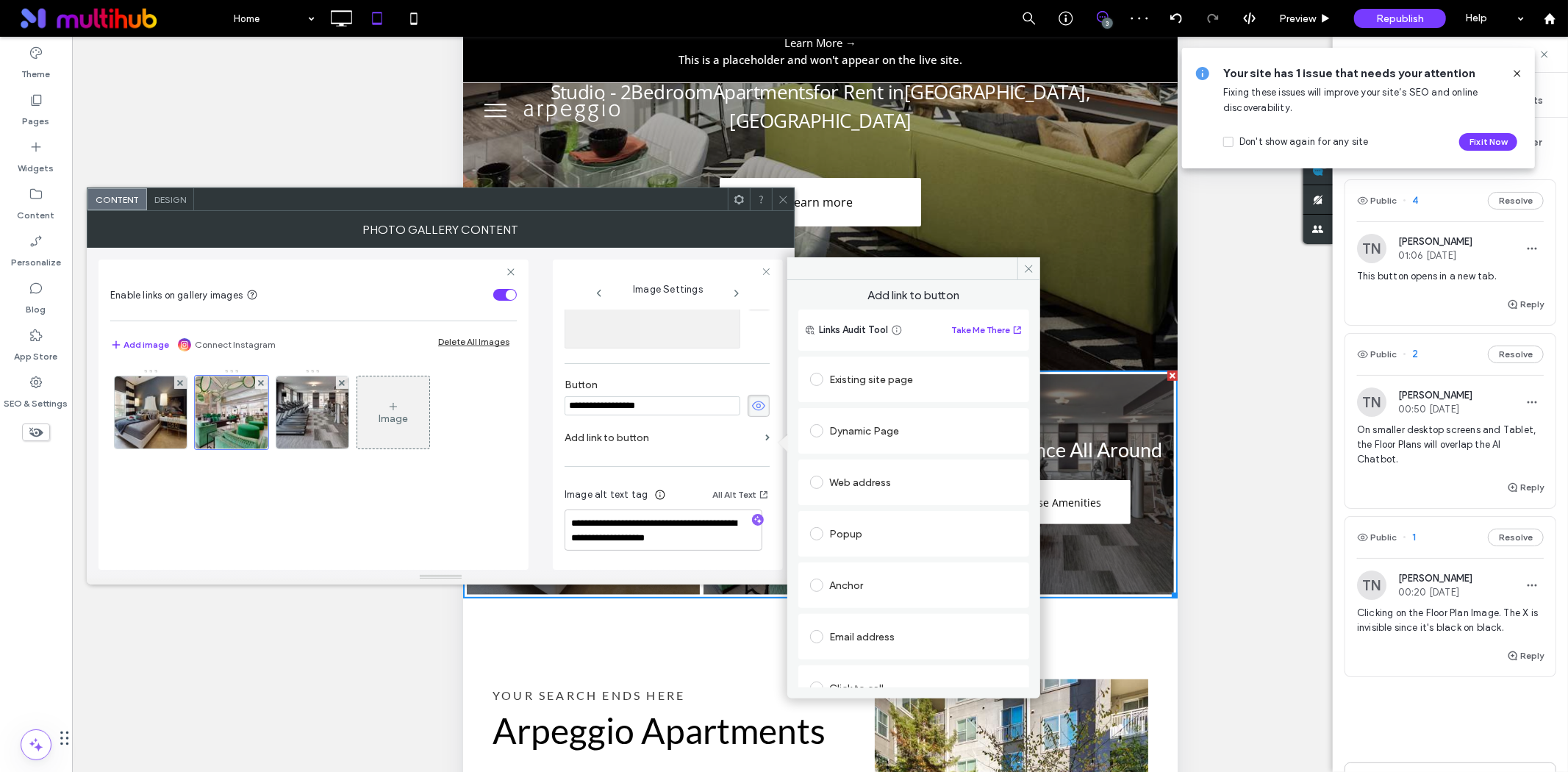
click at [841, 389] on div "Existing site page" at bounding box center [913, 380] width 207 height 23
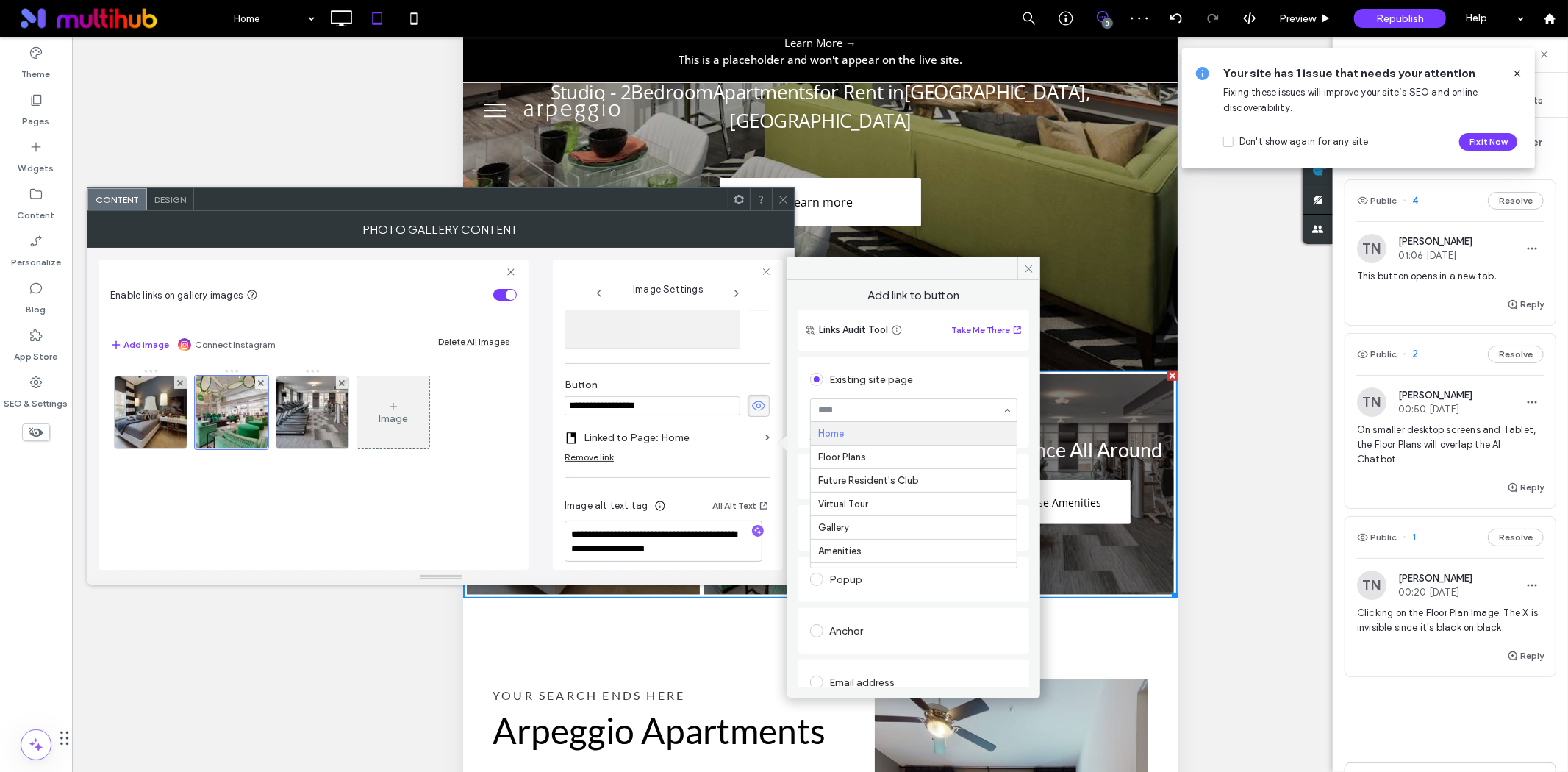
type input "*"
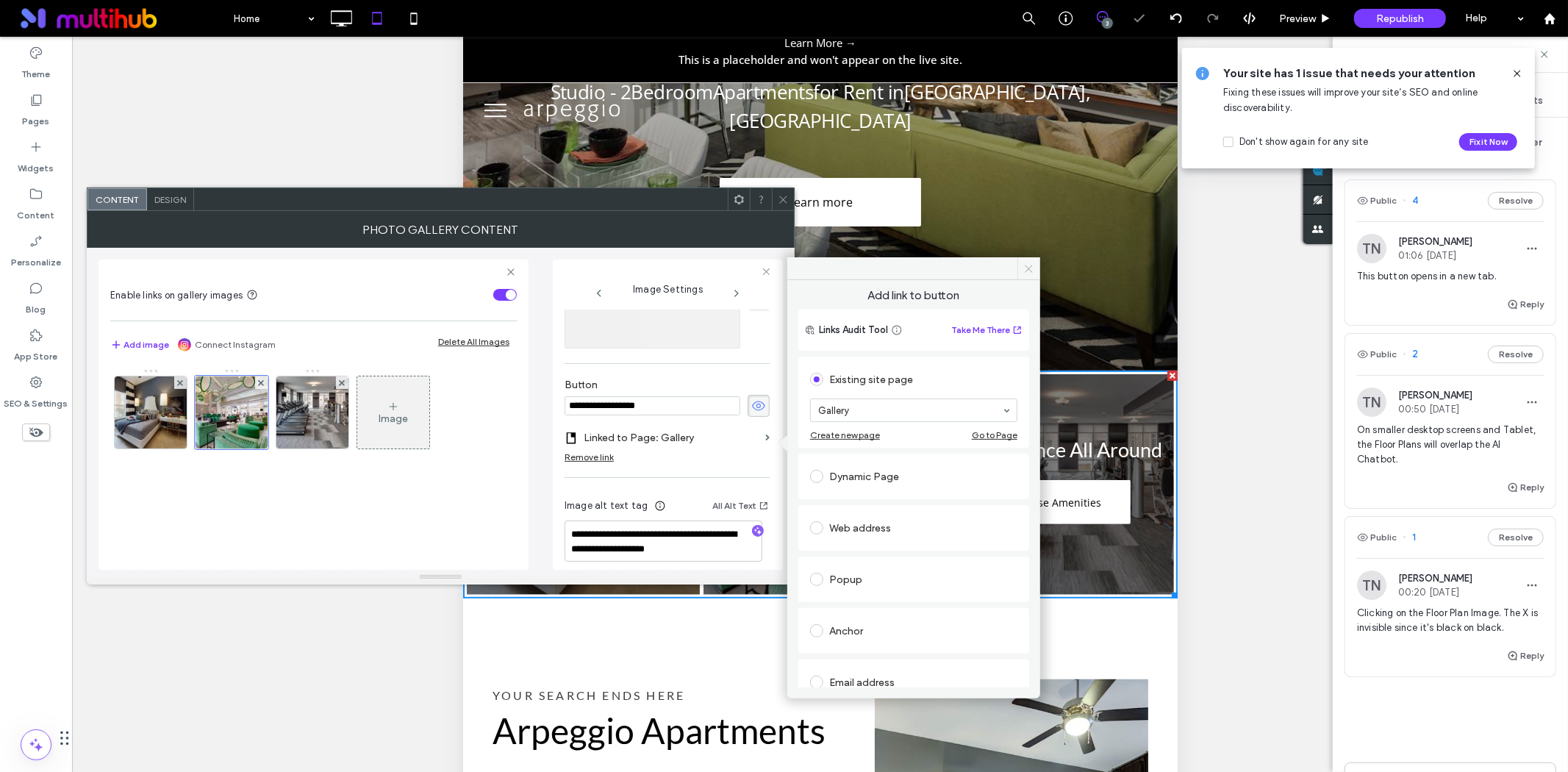
click at [1023, 269] on span at bounding box center [1028, 268] width 22 height 22
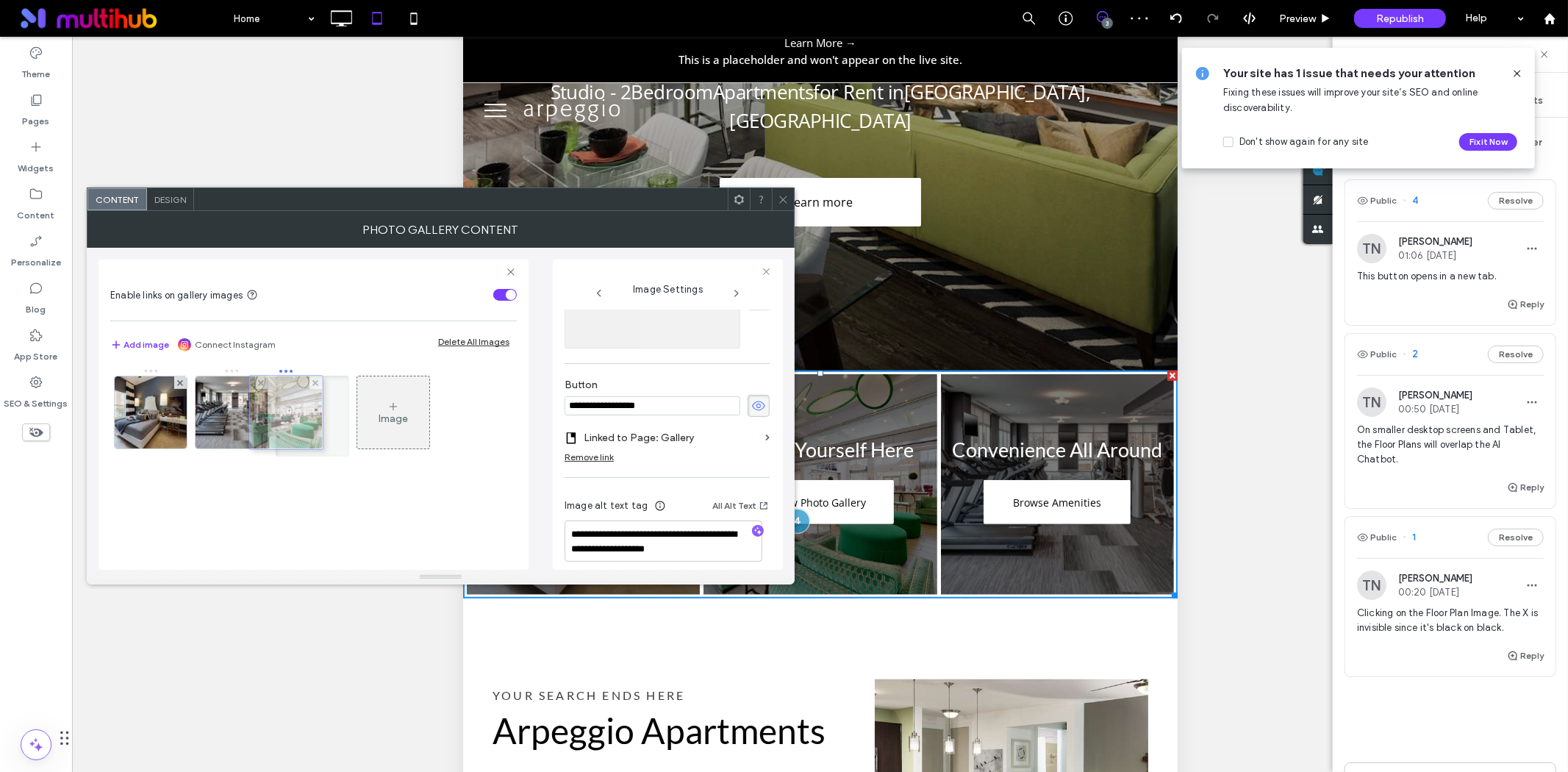
drag, startPoint x: 227, startPoint y: 423, endPoint x: 273, endPoint y: 423, distance: 46.0
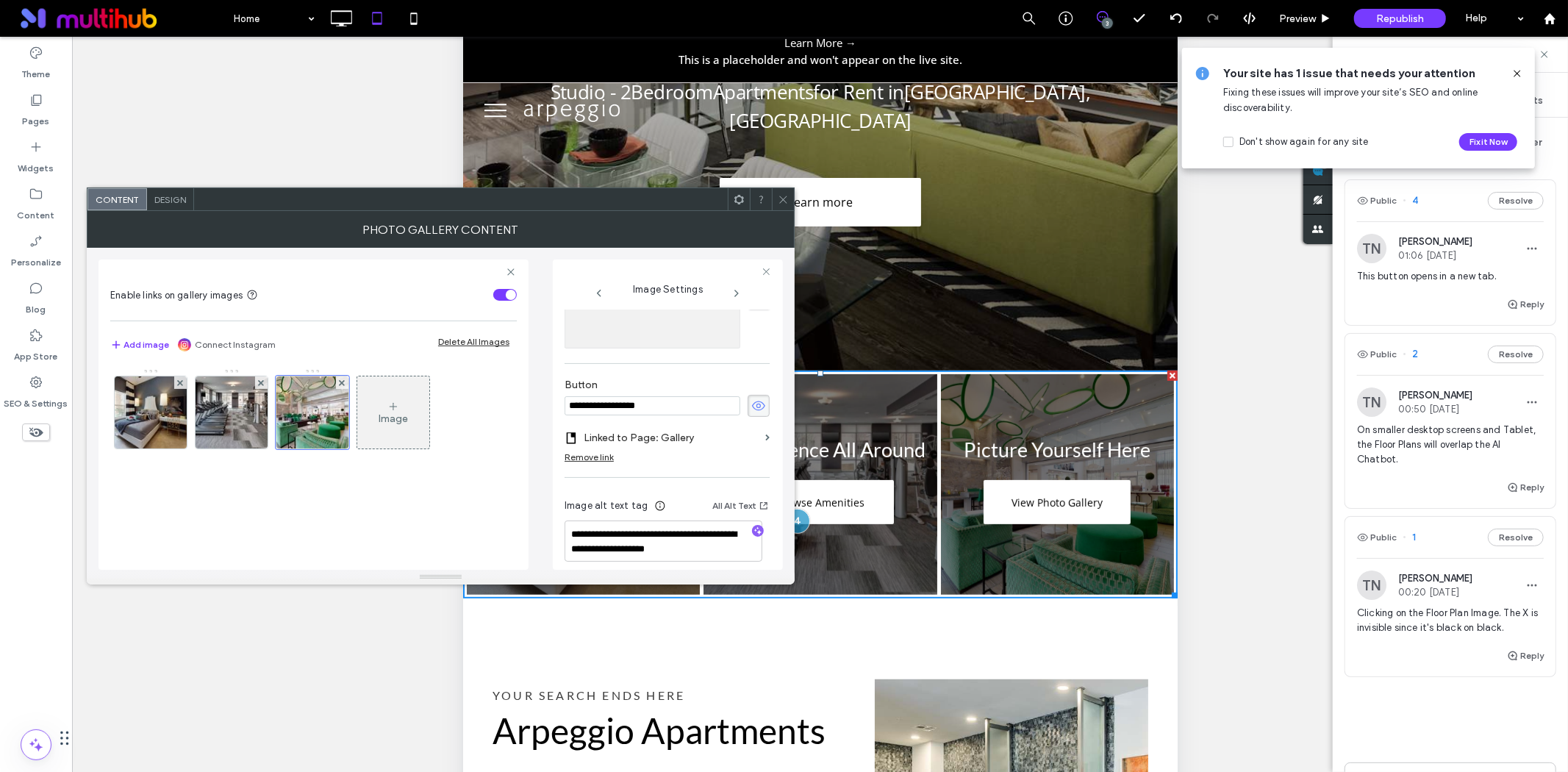
click at [784, 194] on icon at bounding box center [783, 199] width 11 height 11
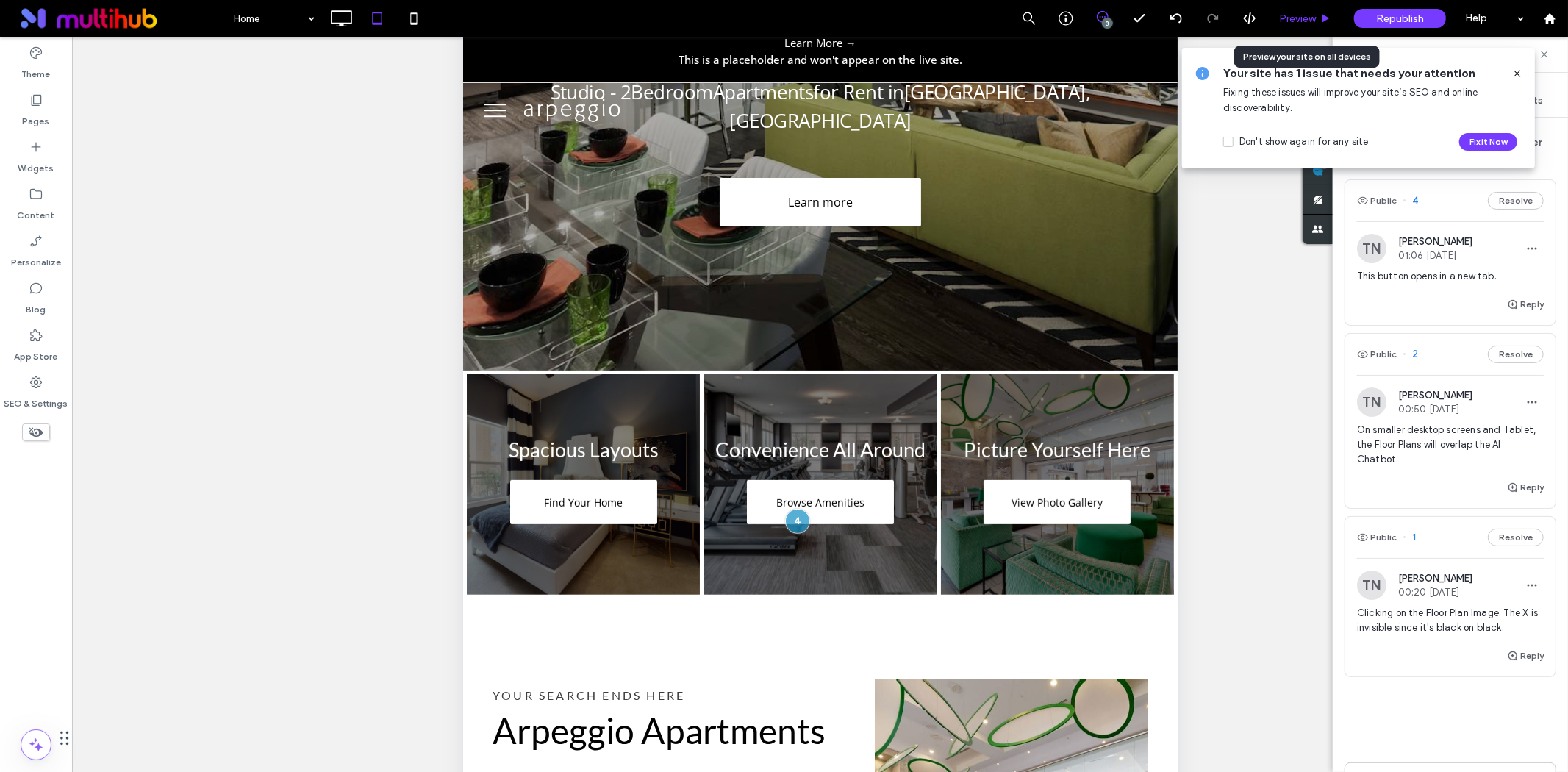
click at [1313, 25] on div "Preview" at bounding box center [1305, 18] width 75 height 37
click at [1305, 16] on span "Preview" at bounding box center [1297, 18] width 37 height 13
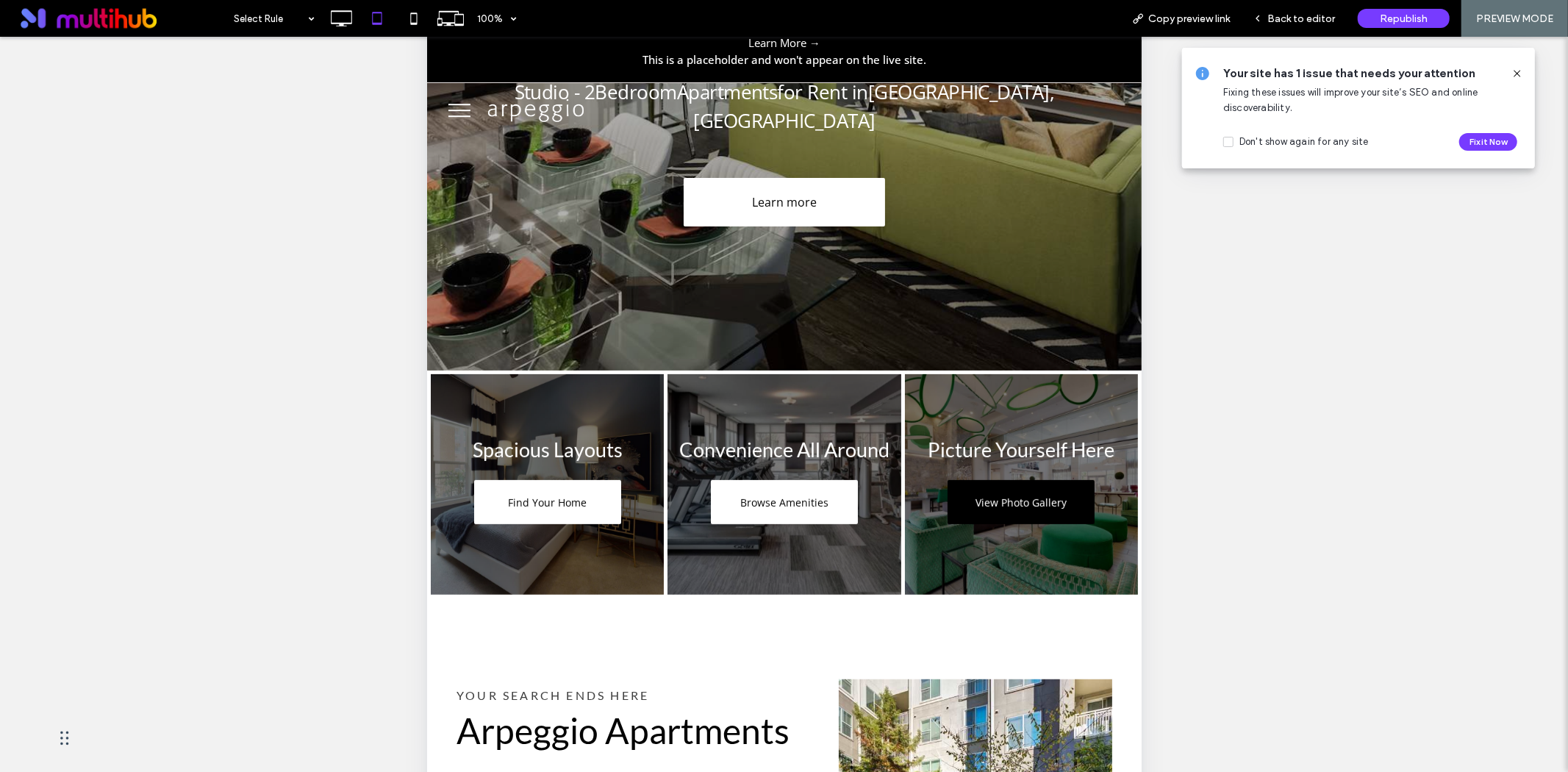
click at [971, 489] on span "View Photo Gallery" at bounding box center [1020, 502] width 121 height 28
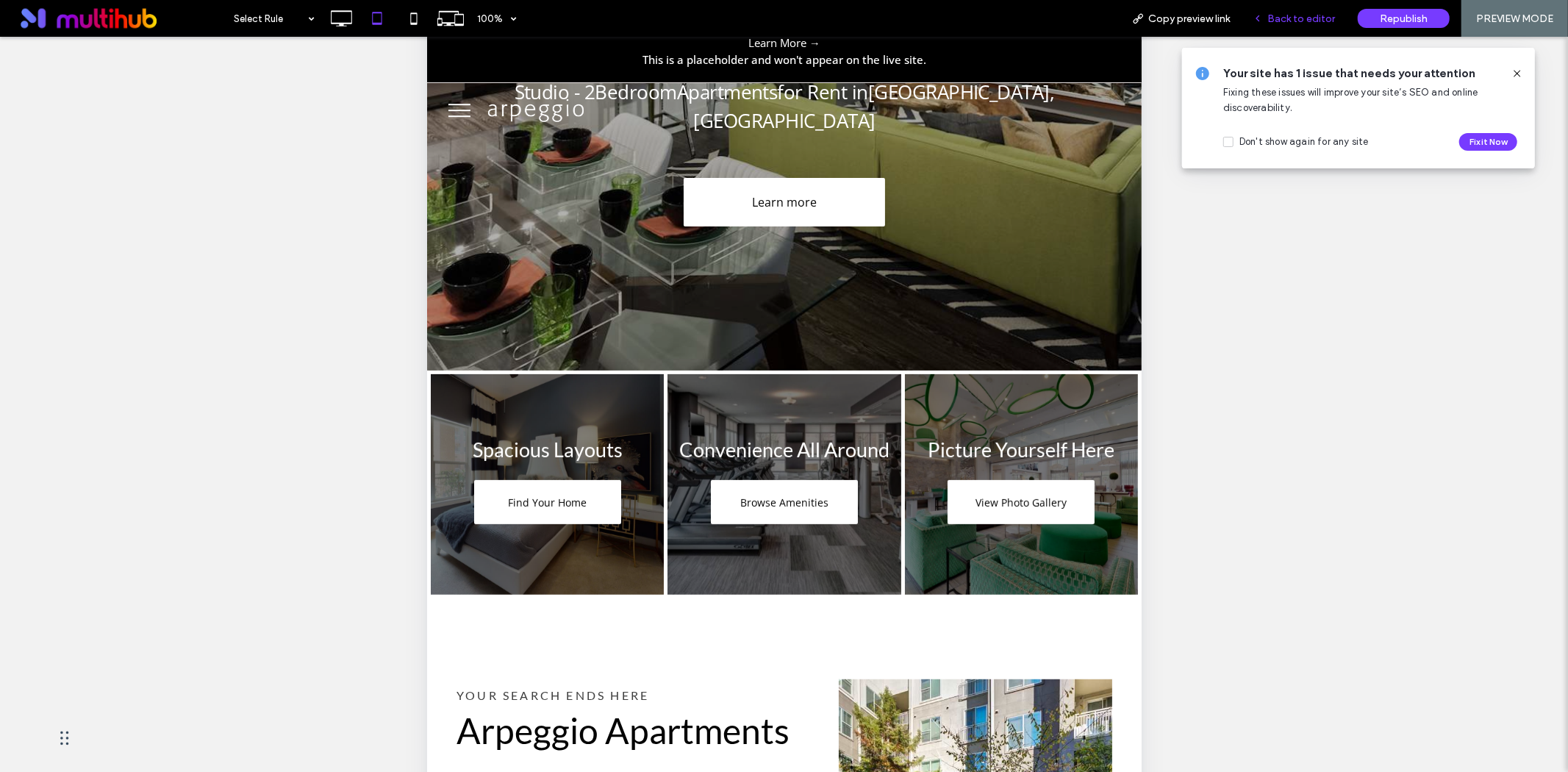
click at [1306, 22] on span "Back to editor" at bounding box center [1300, 18] width 67 height 13
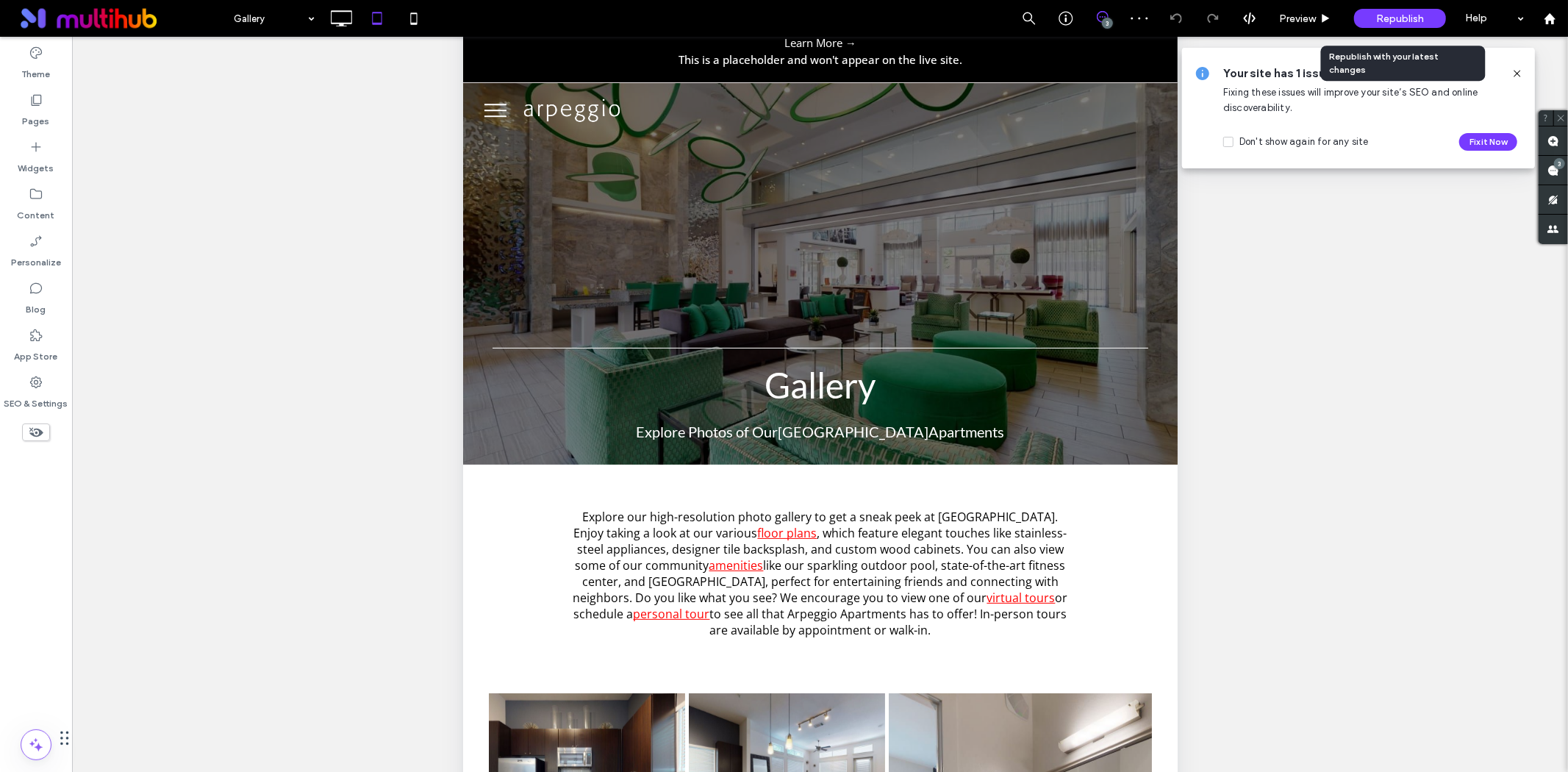
click at [1384, 18] on span "Republish" at bounding box center [1400, 18] width 48 height 13
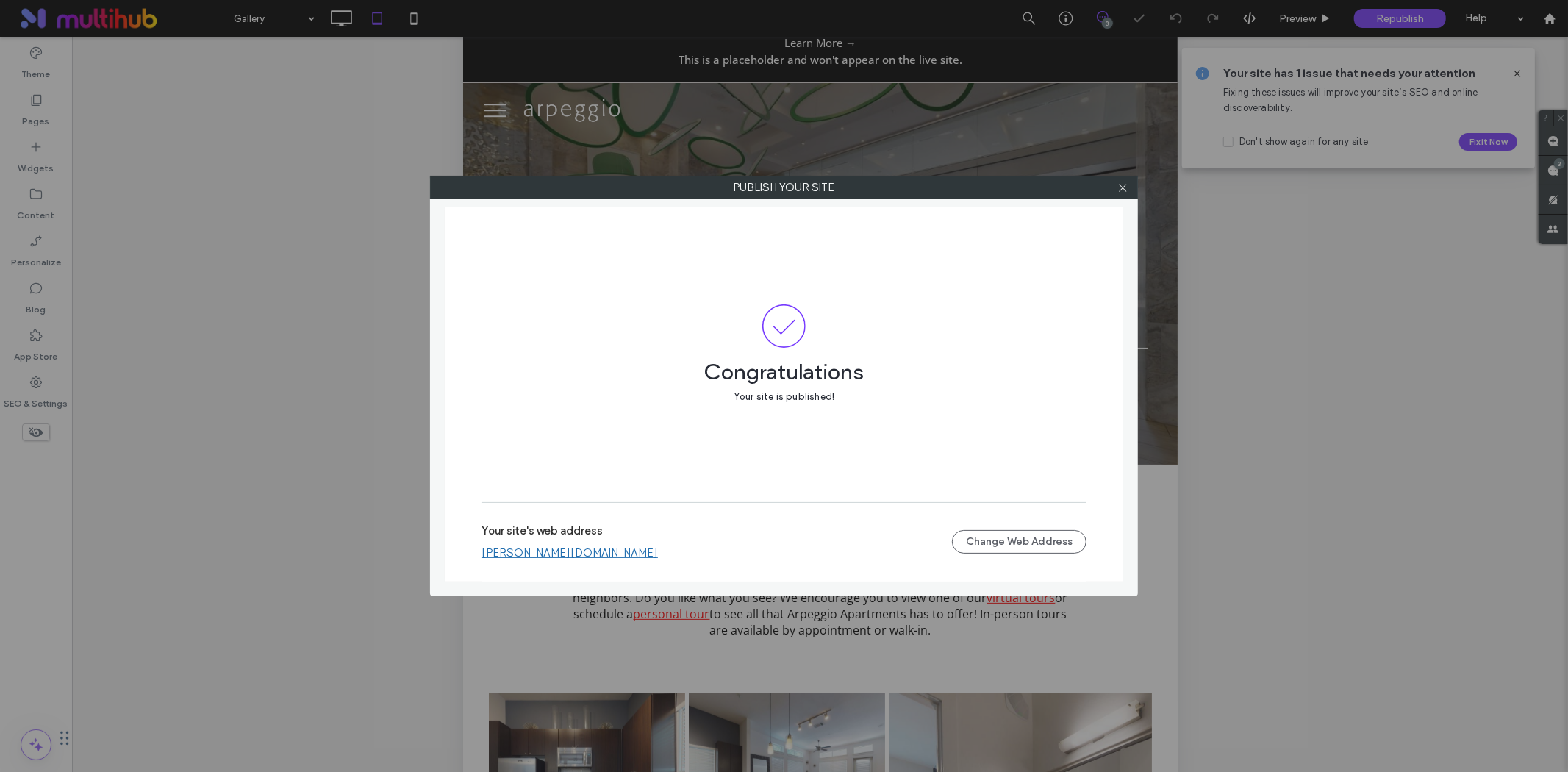
click at [596, 548] on link "weidner-arpeggio-apartments.multiscreensite.com" at bounding box center [569, 553] width 176 height 14
click at [1119, 188] on icon at bounding box center [1122, 187] width 11 height 11
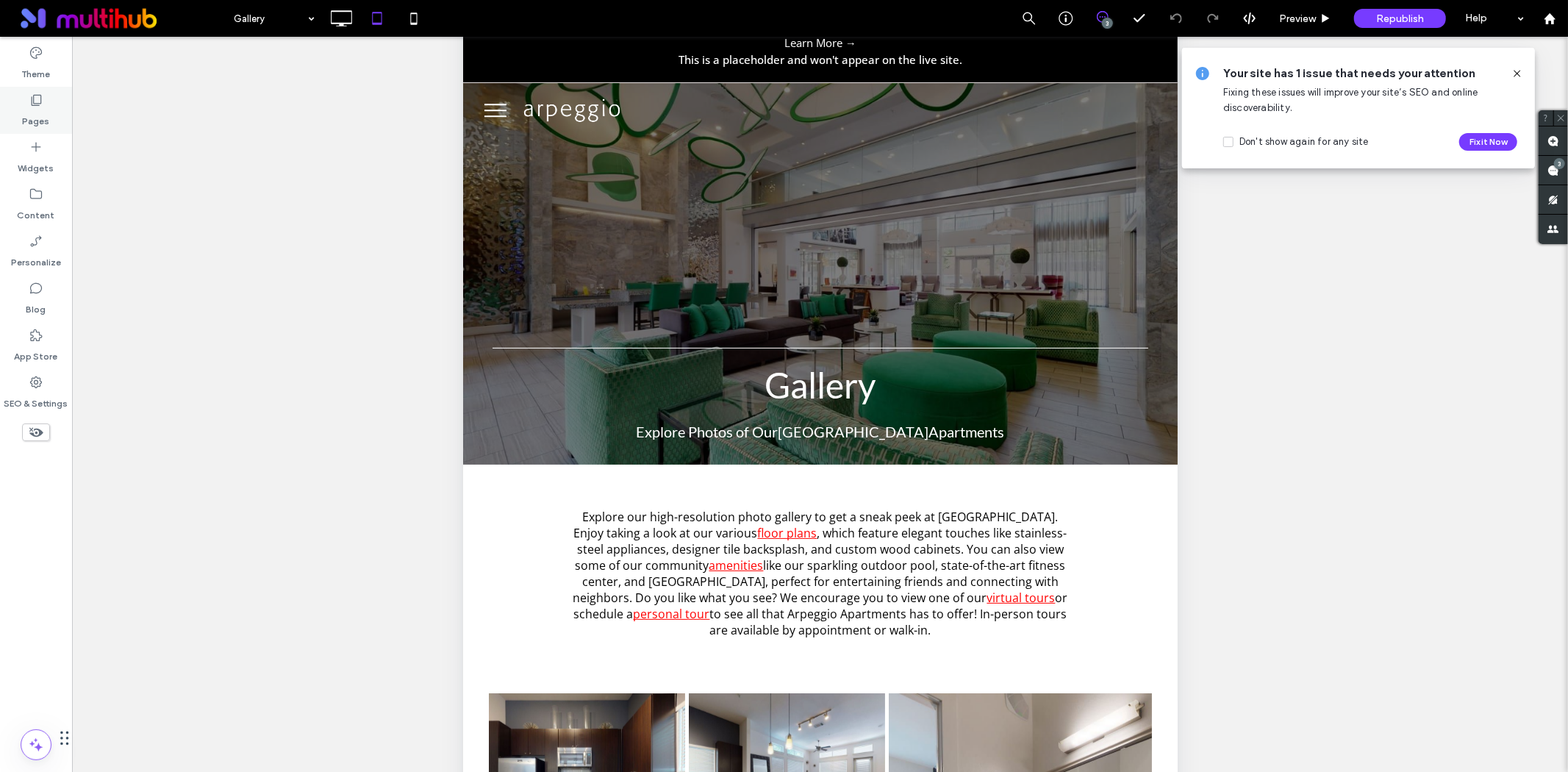
drag, startPoint x: 31, startPoint y: 115, endPoint x: 31, endPoint y: 127, distance: 12.0
click at [31, 115] on label "Pages" at bounding box center [36, 117] width 27 height 20
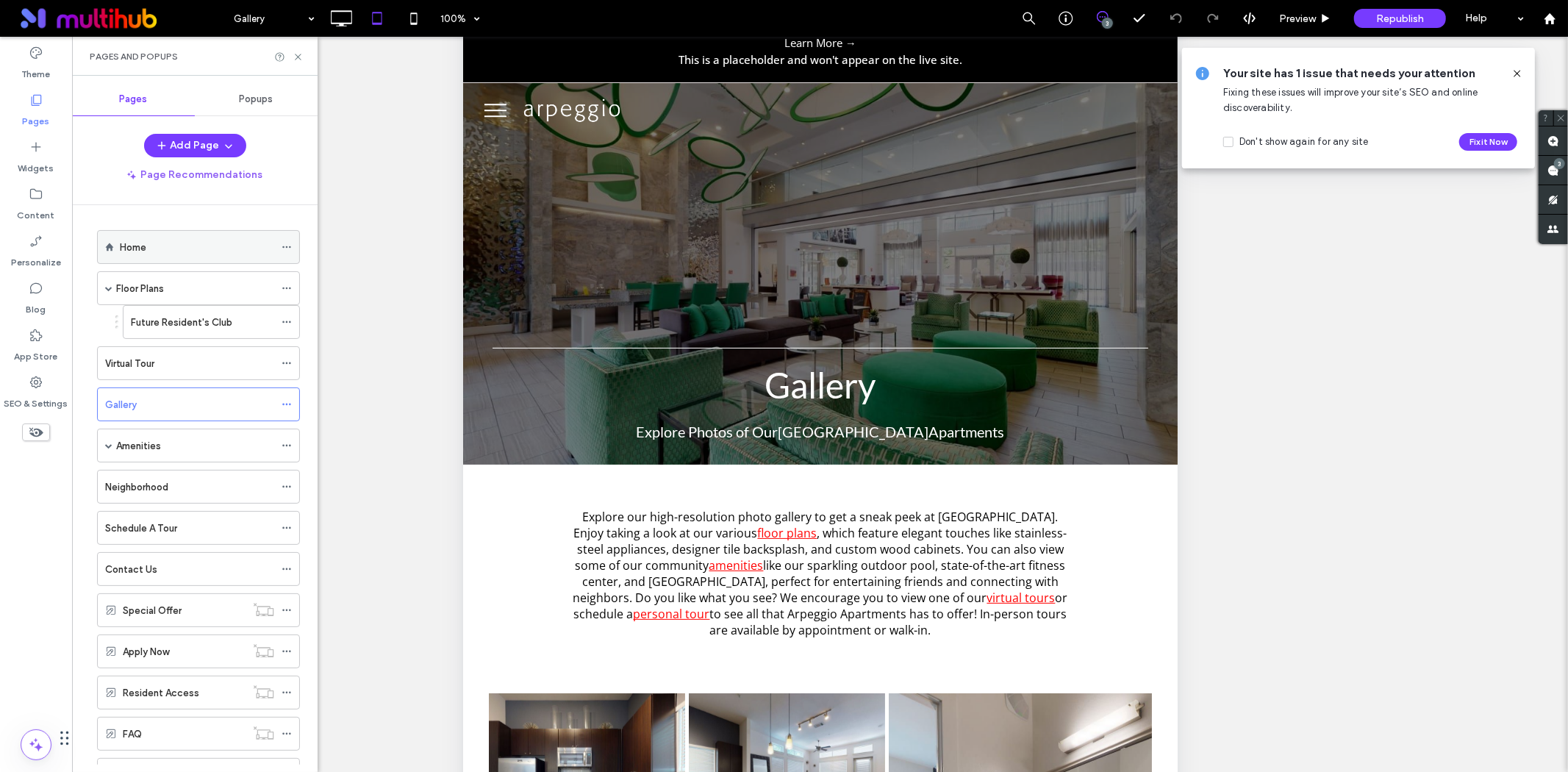
click at [209, 254] on div "Home" at bounding box center [197, 247] width 155 height 16
click at [298, 55] on icon at bounding box center [298, 56] width 11 height 11
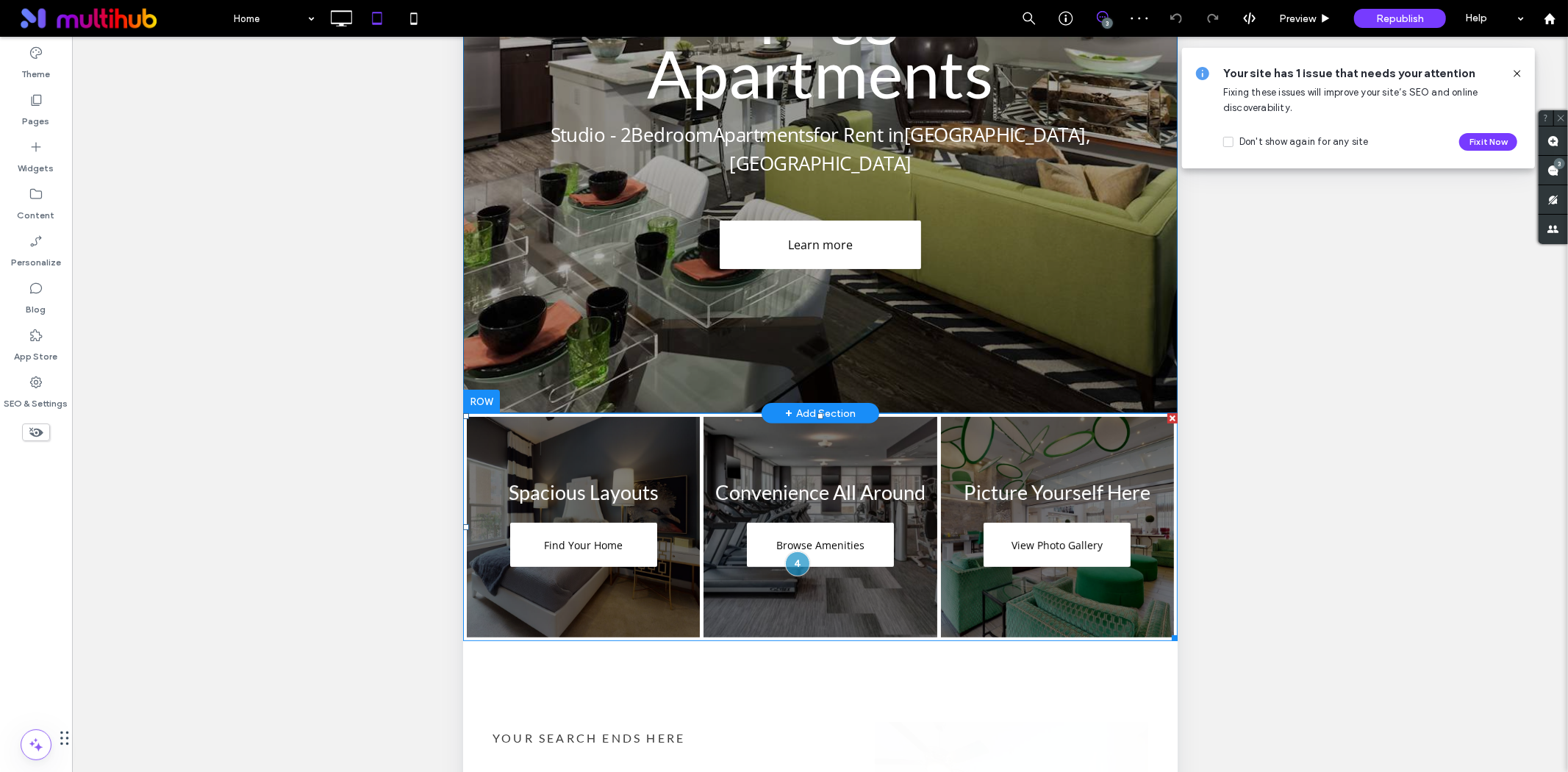
scroll to position [164, 0]
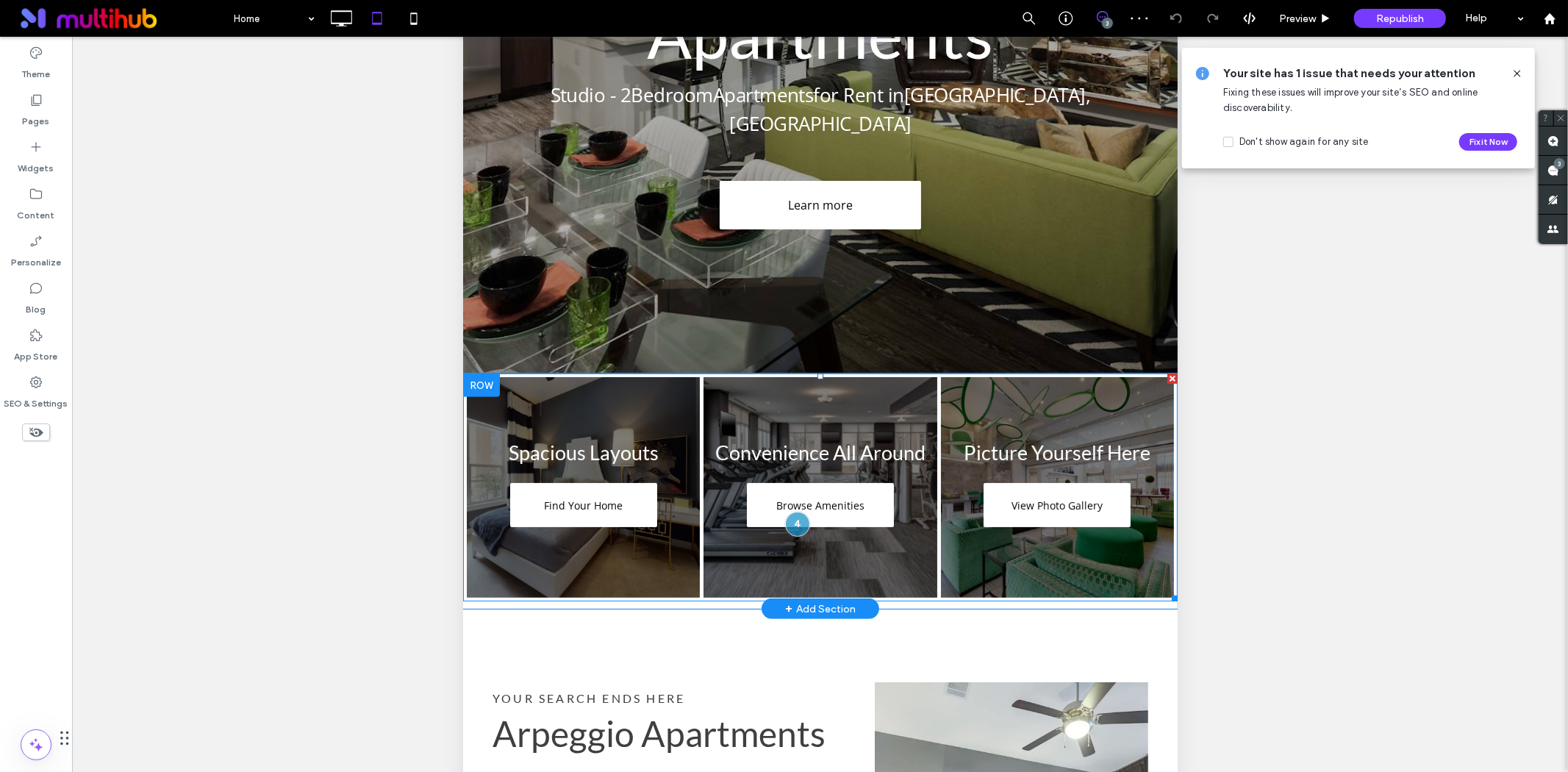
click at [740, 398] on link at bounding box center [820, 488] width 247 height 234
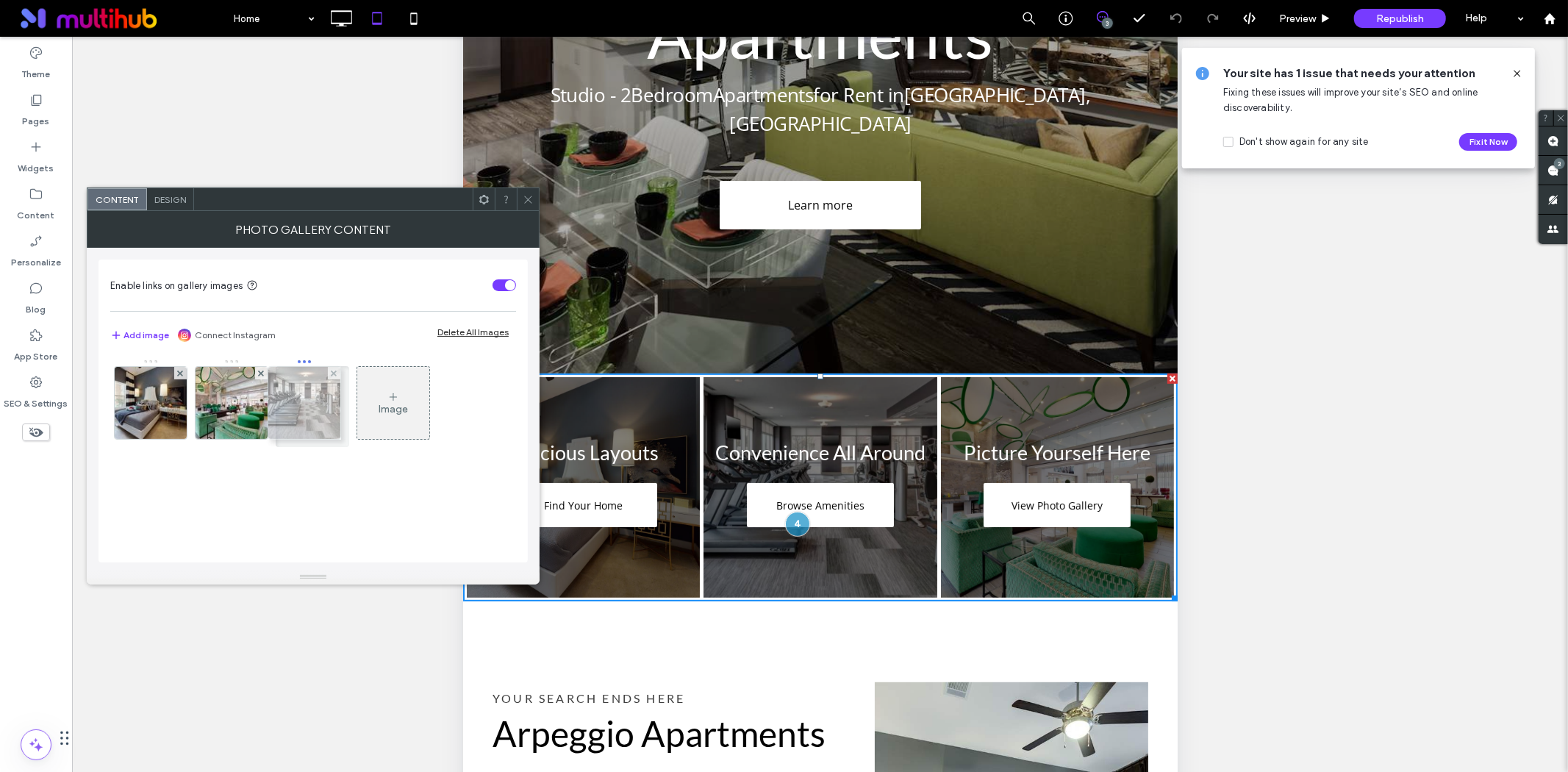
drag, startPoint x: 238, startPoint y: 417, endPoint x: 309, endPoint y: 417, distance: 71.0
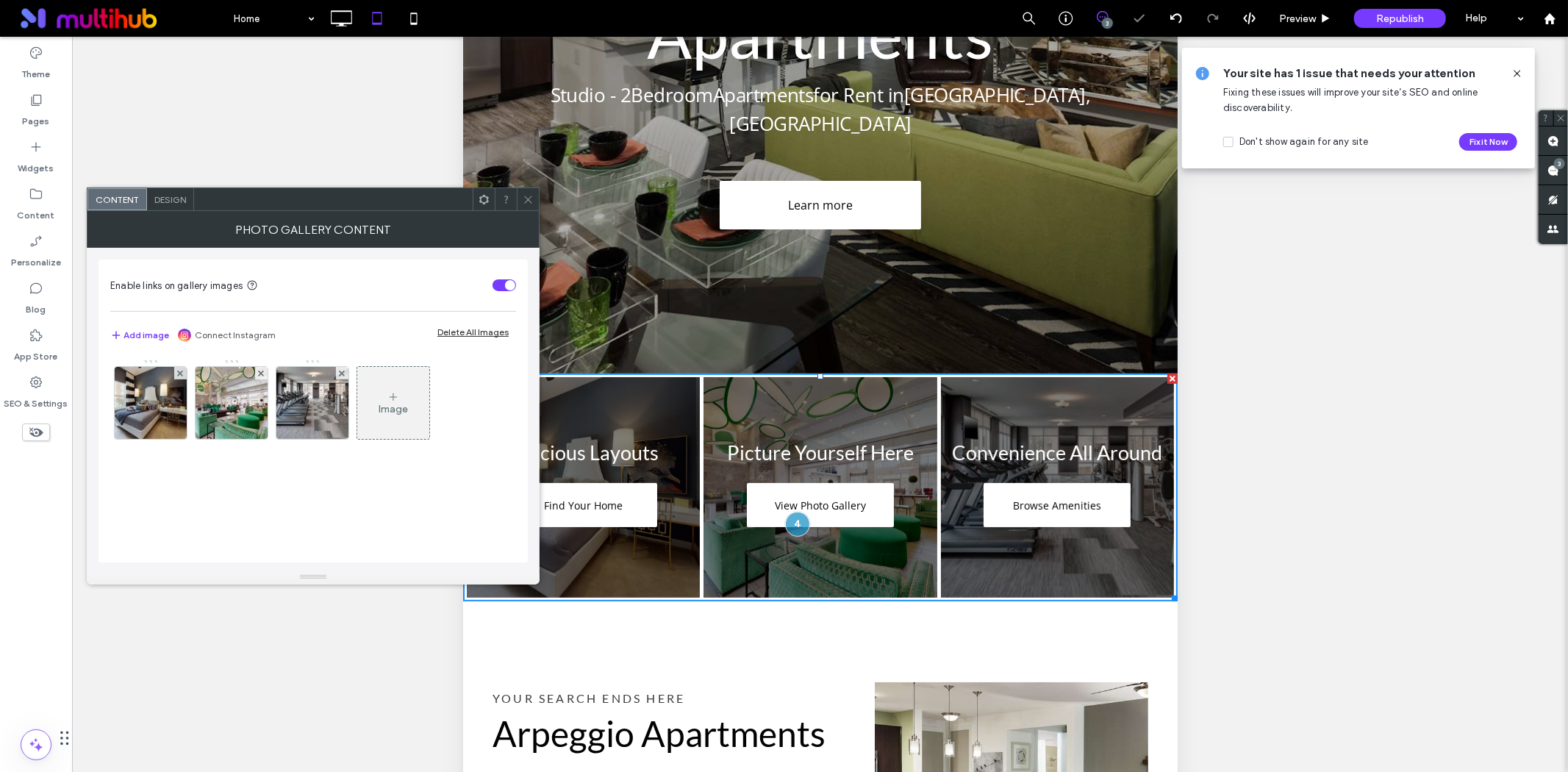
click at [407, 395] on div "Image" at bounding box center [393, 402] width 72 height 69
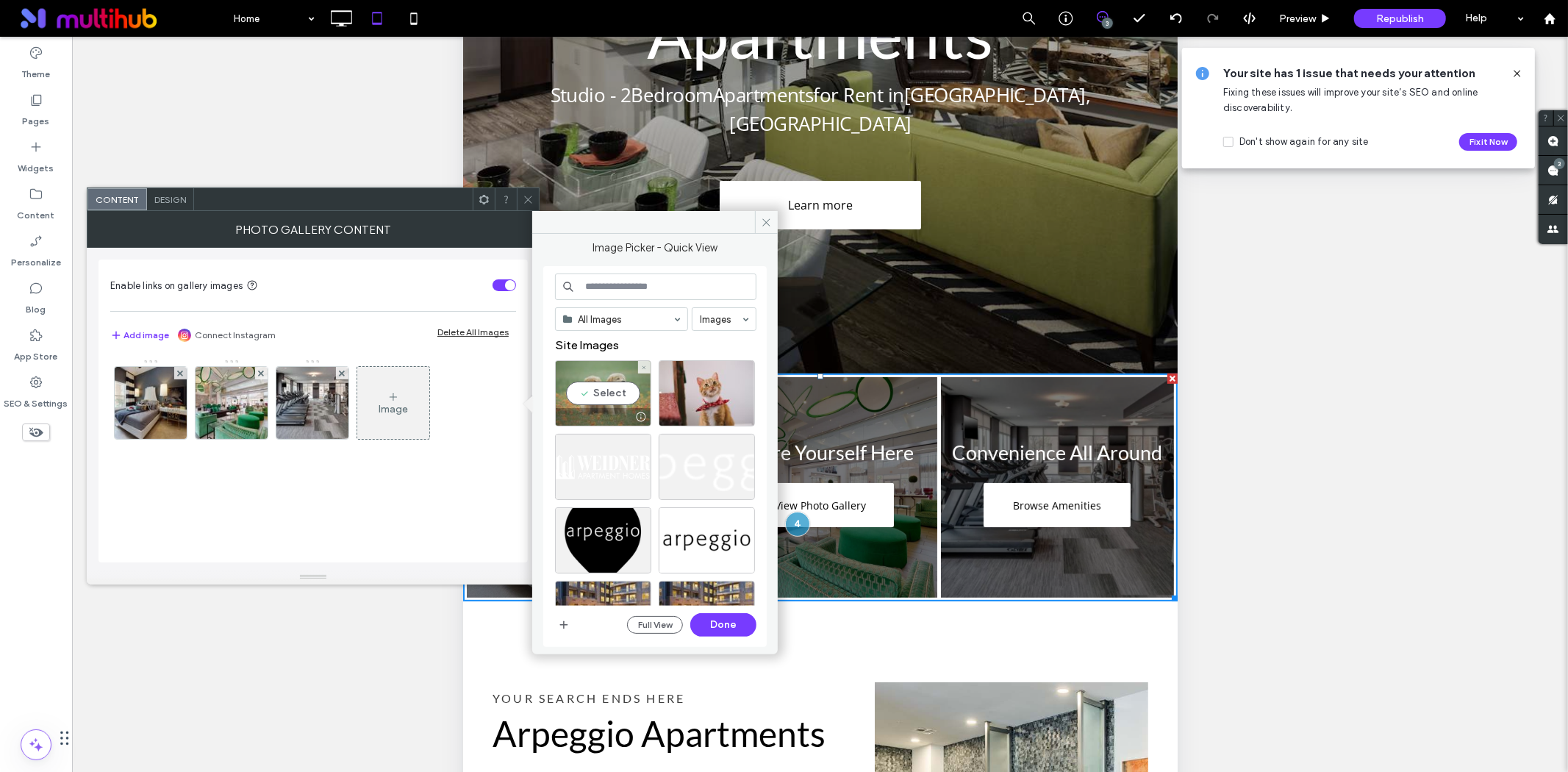
click at [594, 386] on div "Select" at bounding box center [602, 393] width 96 height 66
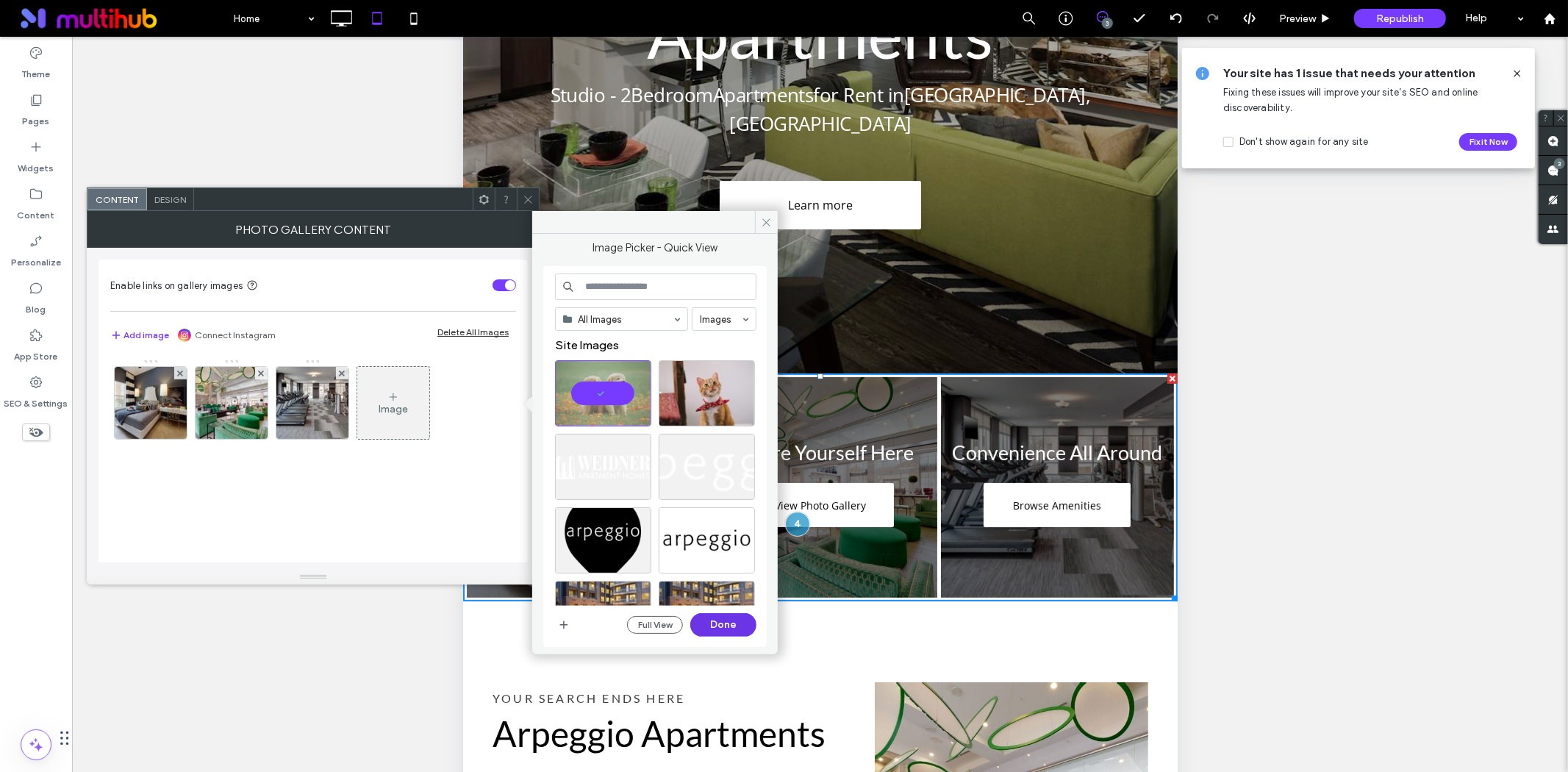
click at [729, 626] on button "Done" at bounding box center [723, 625] width 66 height 23
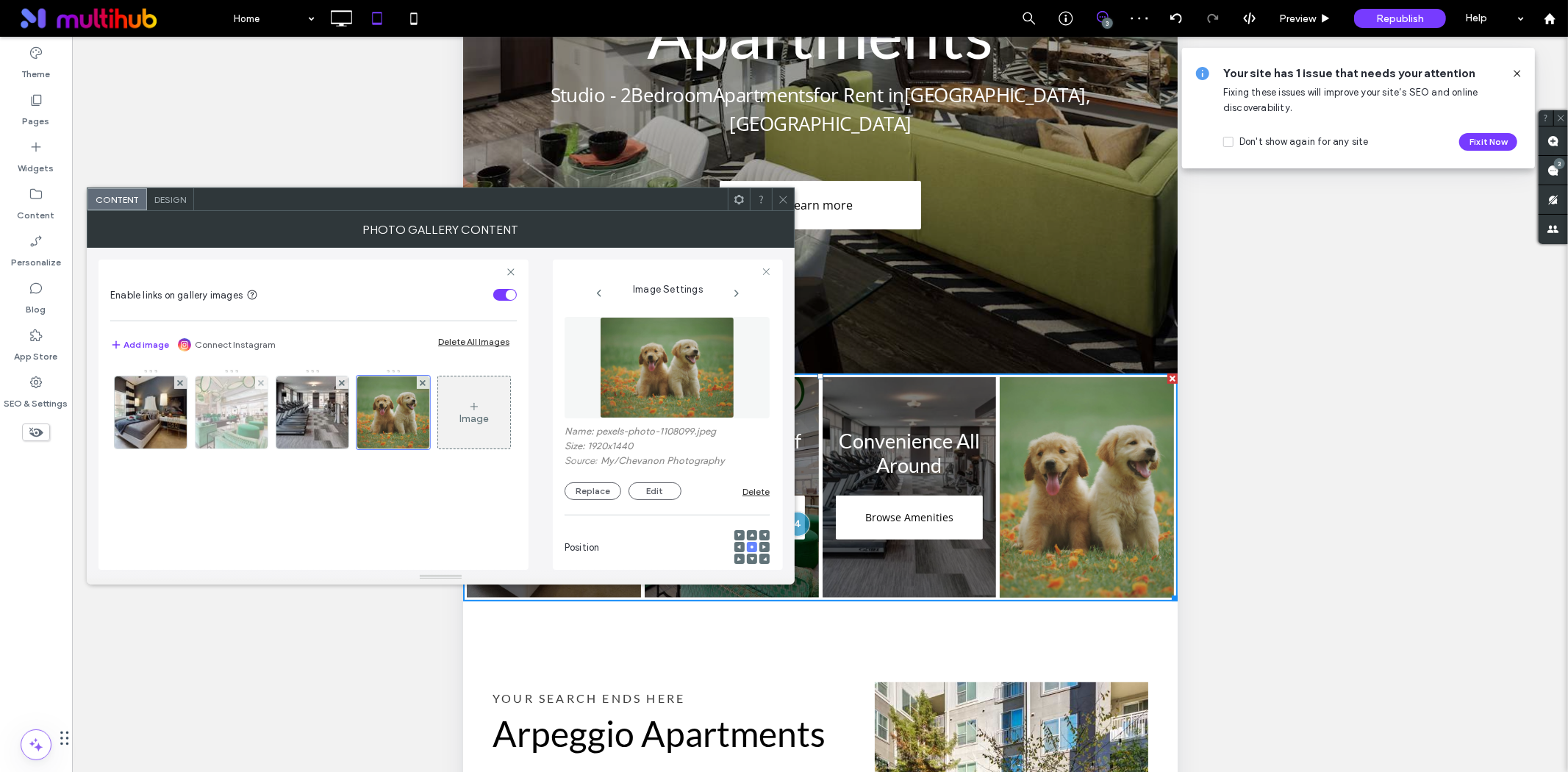
click at [254, 425] on img at bounding box center [232, 413] width 108 height 72
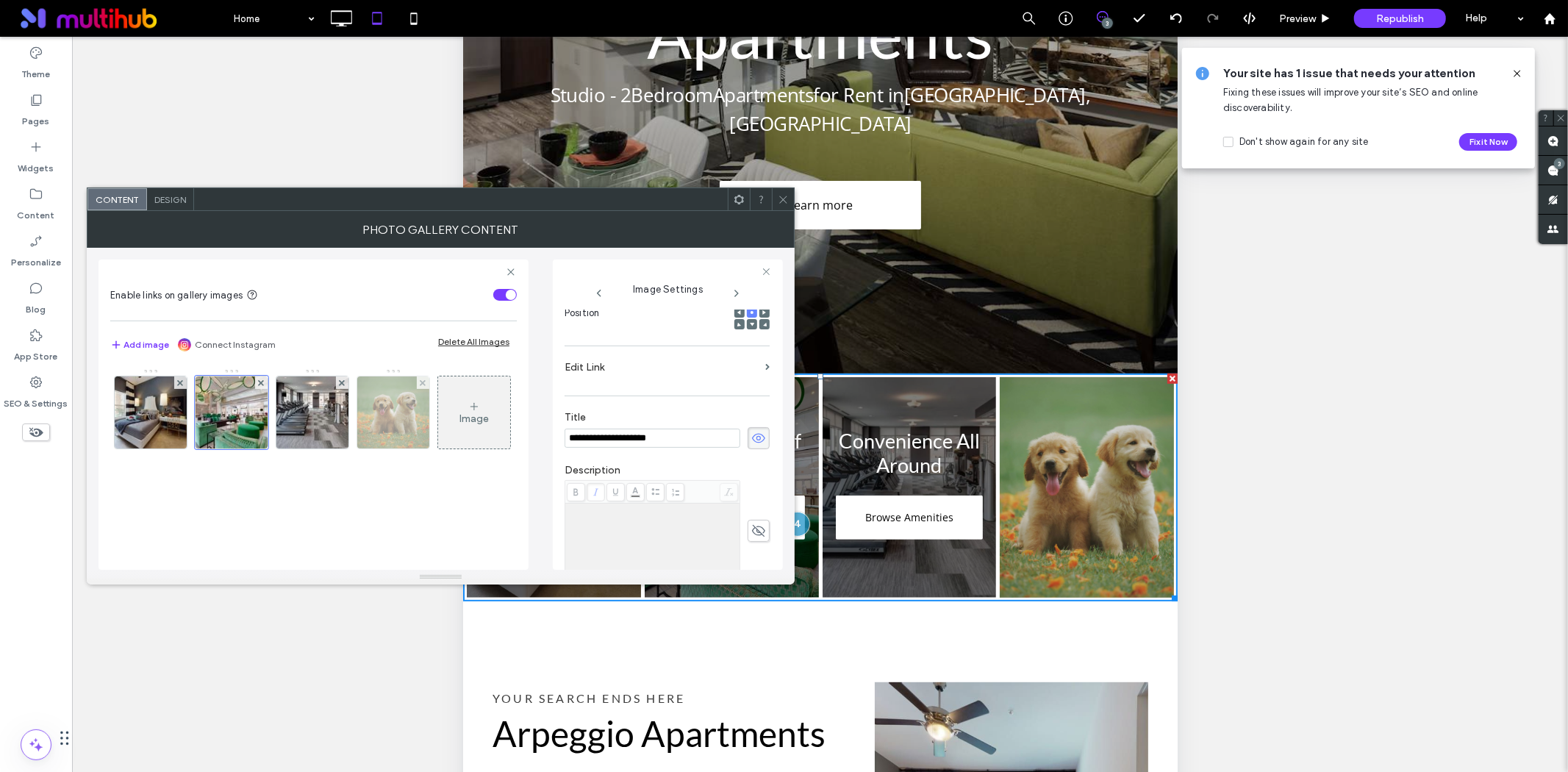
click at [385, 437] on img at bounding box center [393, 413] width 96 height 72
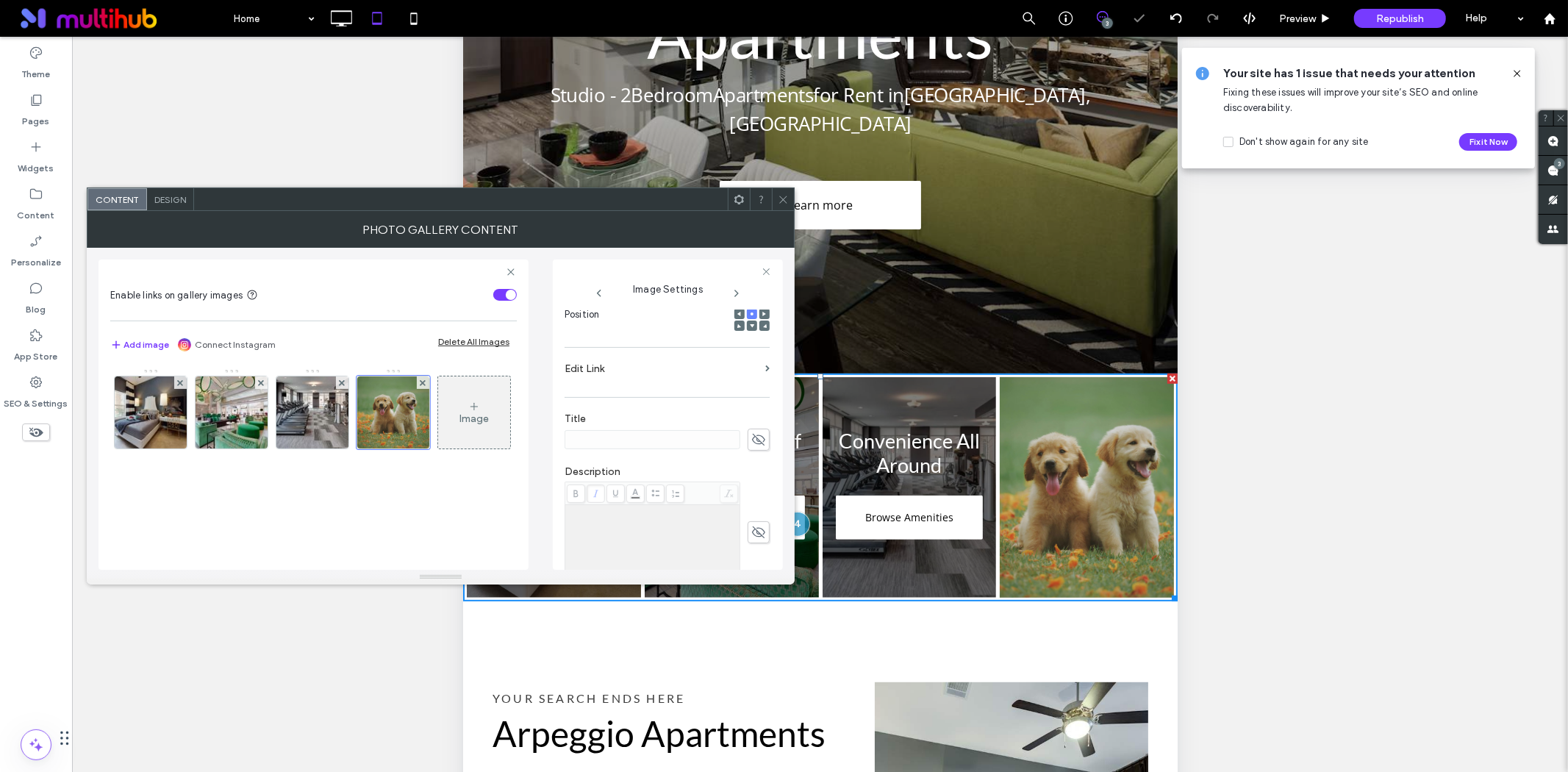
click at [755, 438] on use at bounding box center [759, 440] width 14 height 12
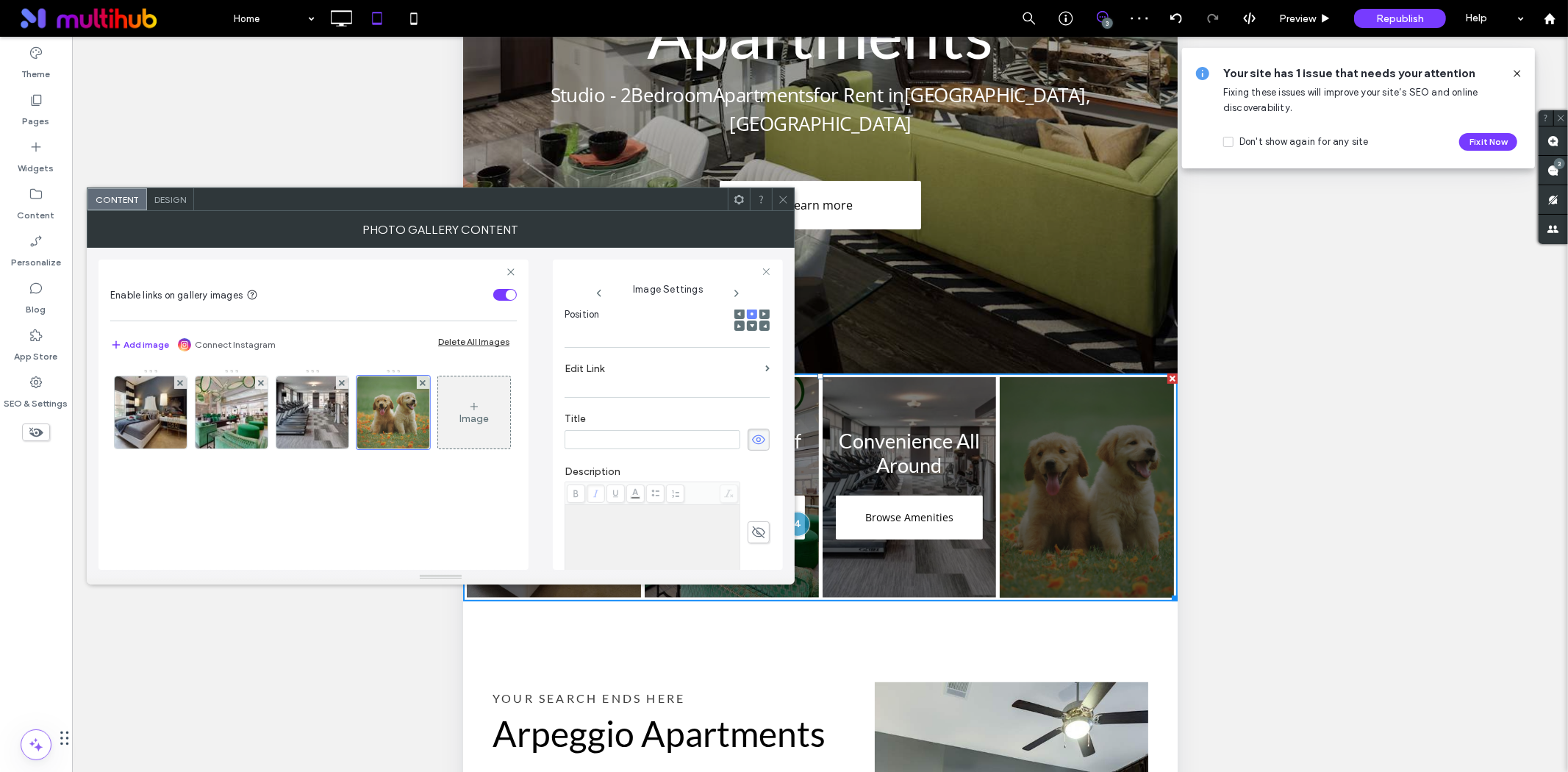
click at [633, 441] on input at bounding box center [652, 440] width 176 height 19
paste input "**********"
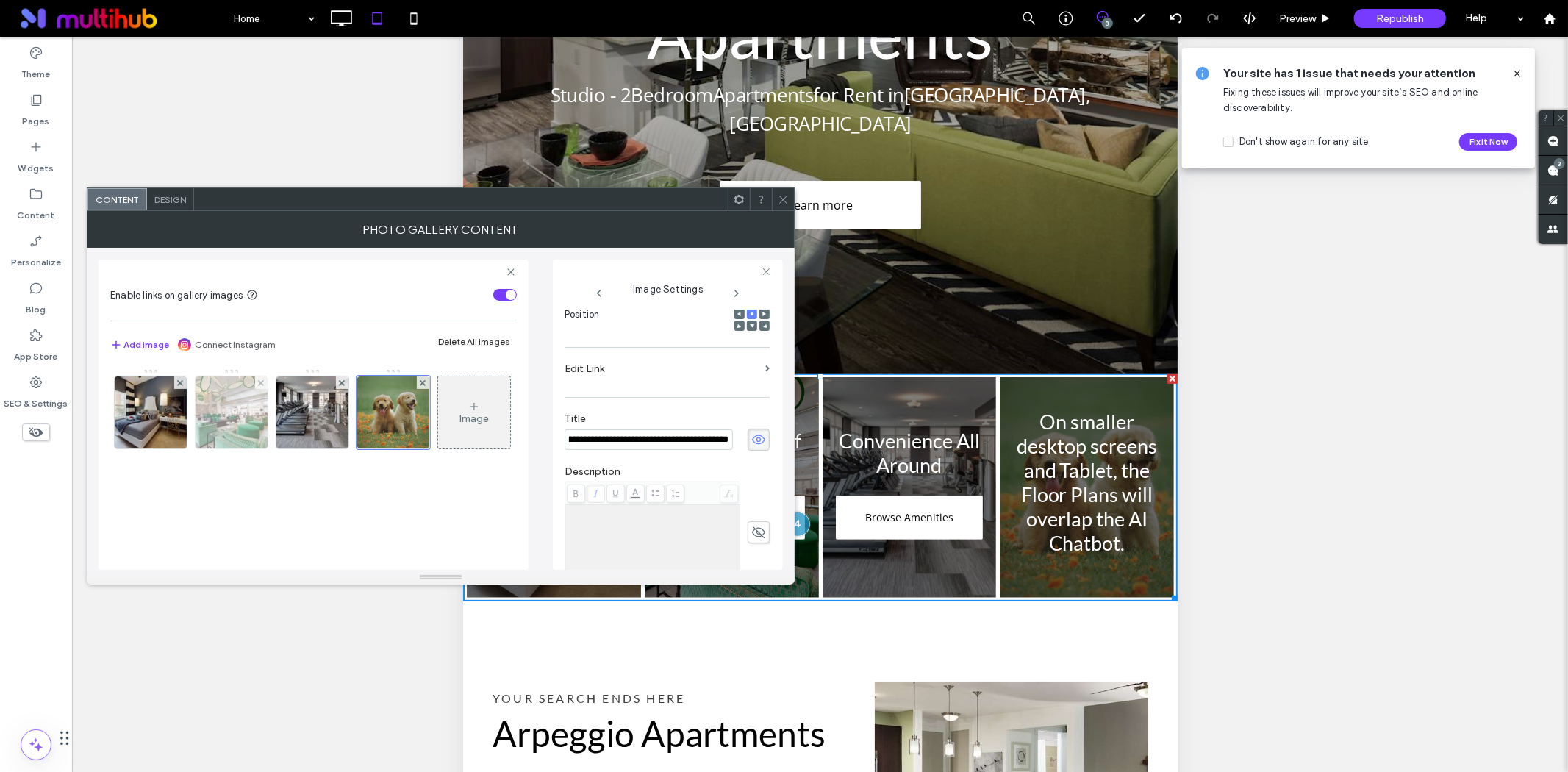
type input "**********"
click at [254, 416] on img at bounding box center [232, 413] width 108 height 72
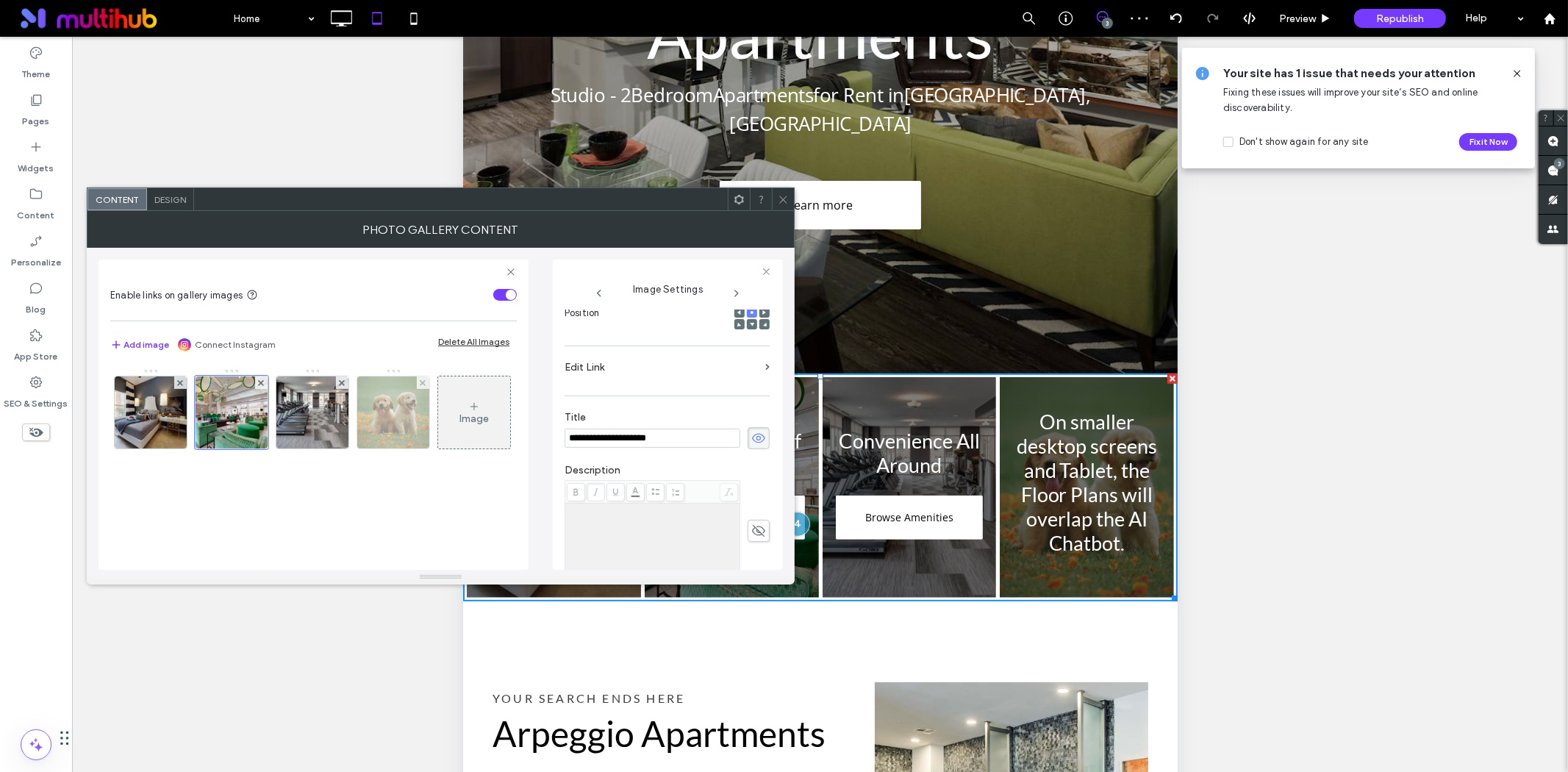
click at [403, 423] on img at bounding box center [393, 413] width 96 height 72
click at [688, 445] on input "**********" at bounding box center [648, 439] width 168 height 20
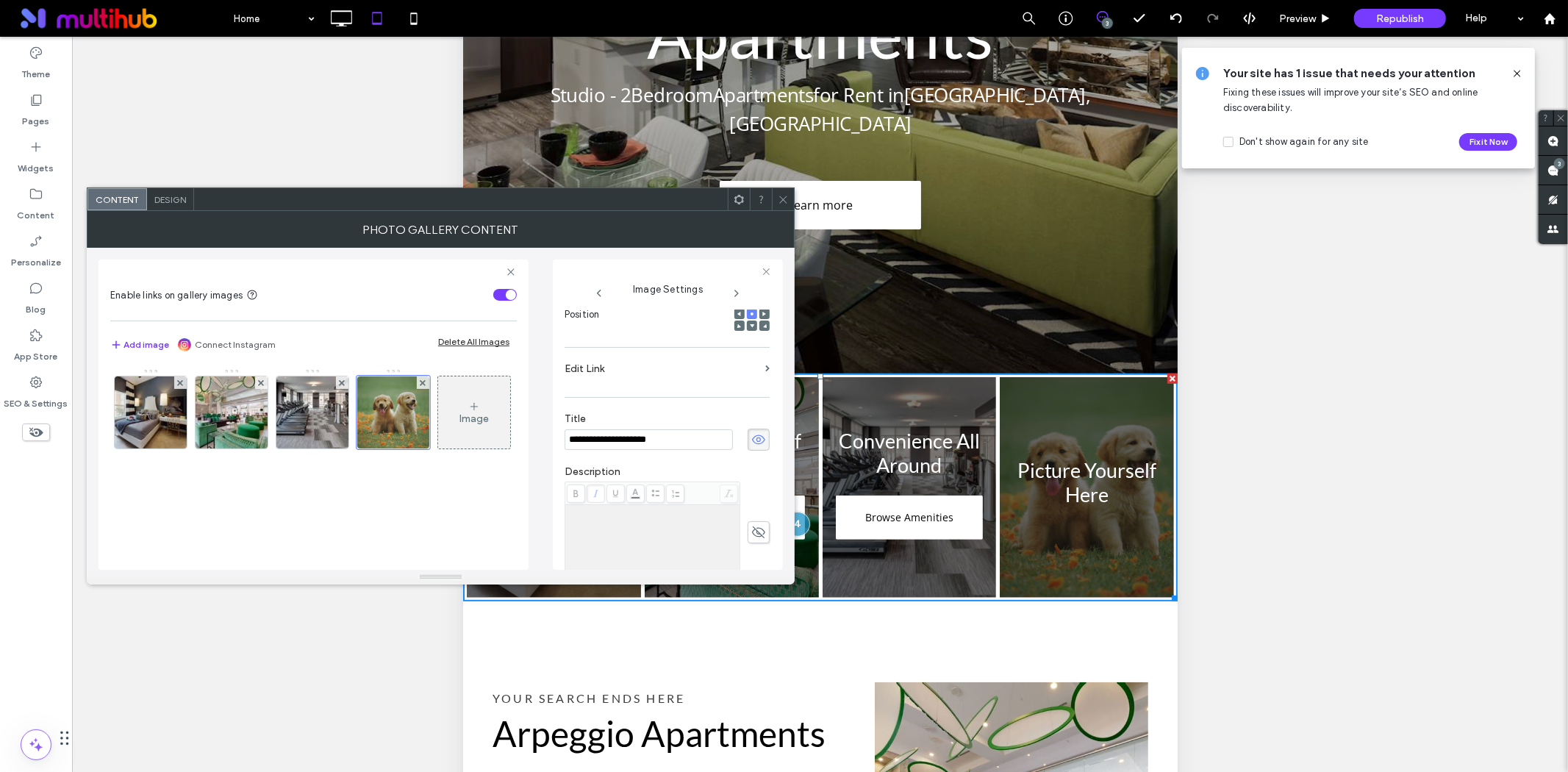
type input "**********"
click at [688, 470] on label "Description" at bounding box center [667, 473] width 205 height 17
click at [204, 435] on img at bounding box center [232, 413] width 108 height 72
click at [233, 436] on div at bounding box center [232, 413] width 74 height 74
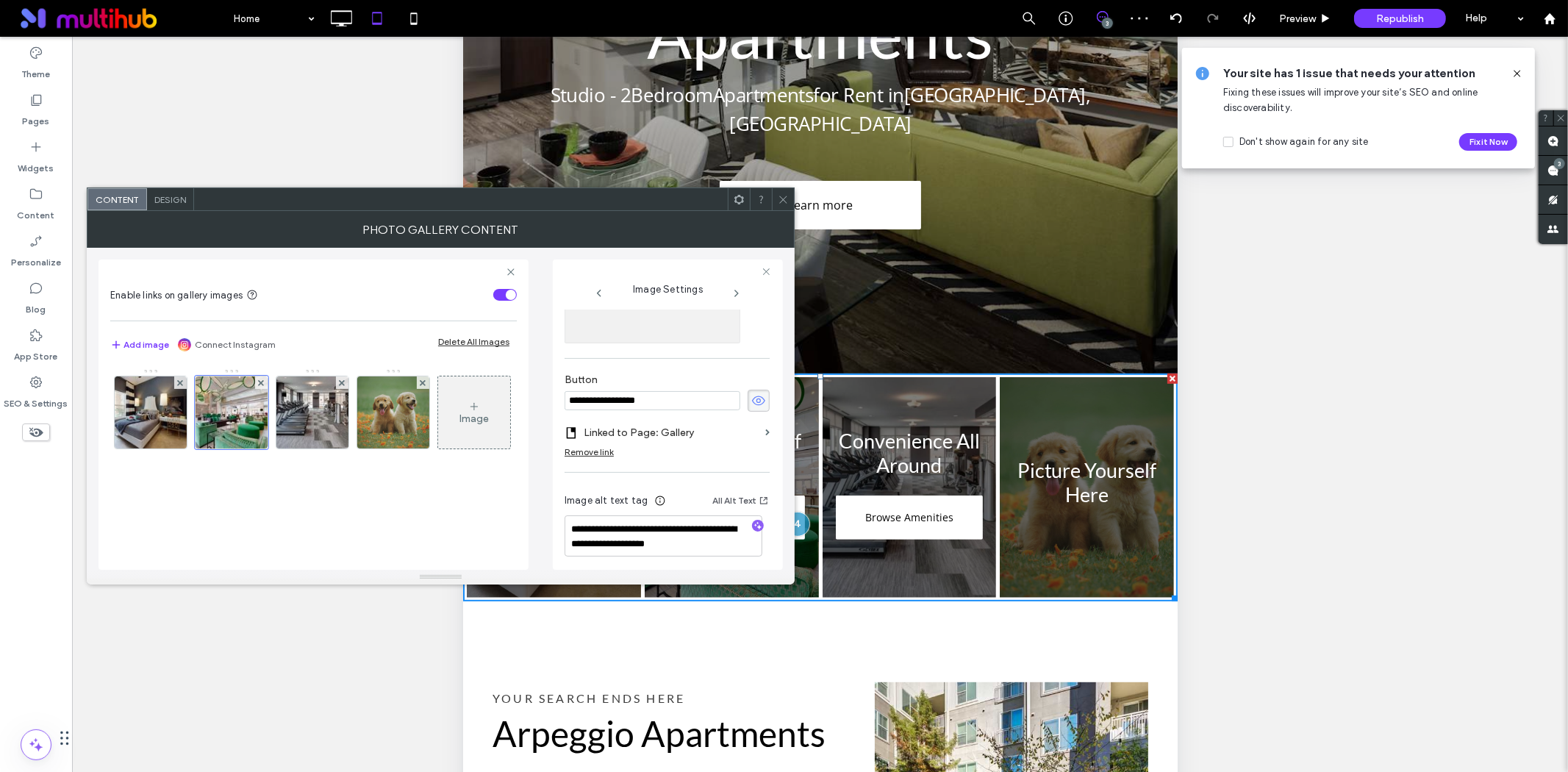
scroll to position [488, 0]
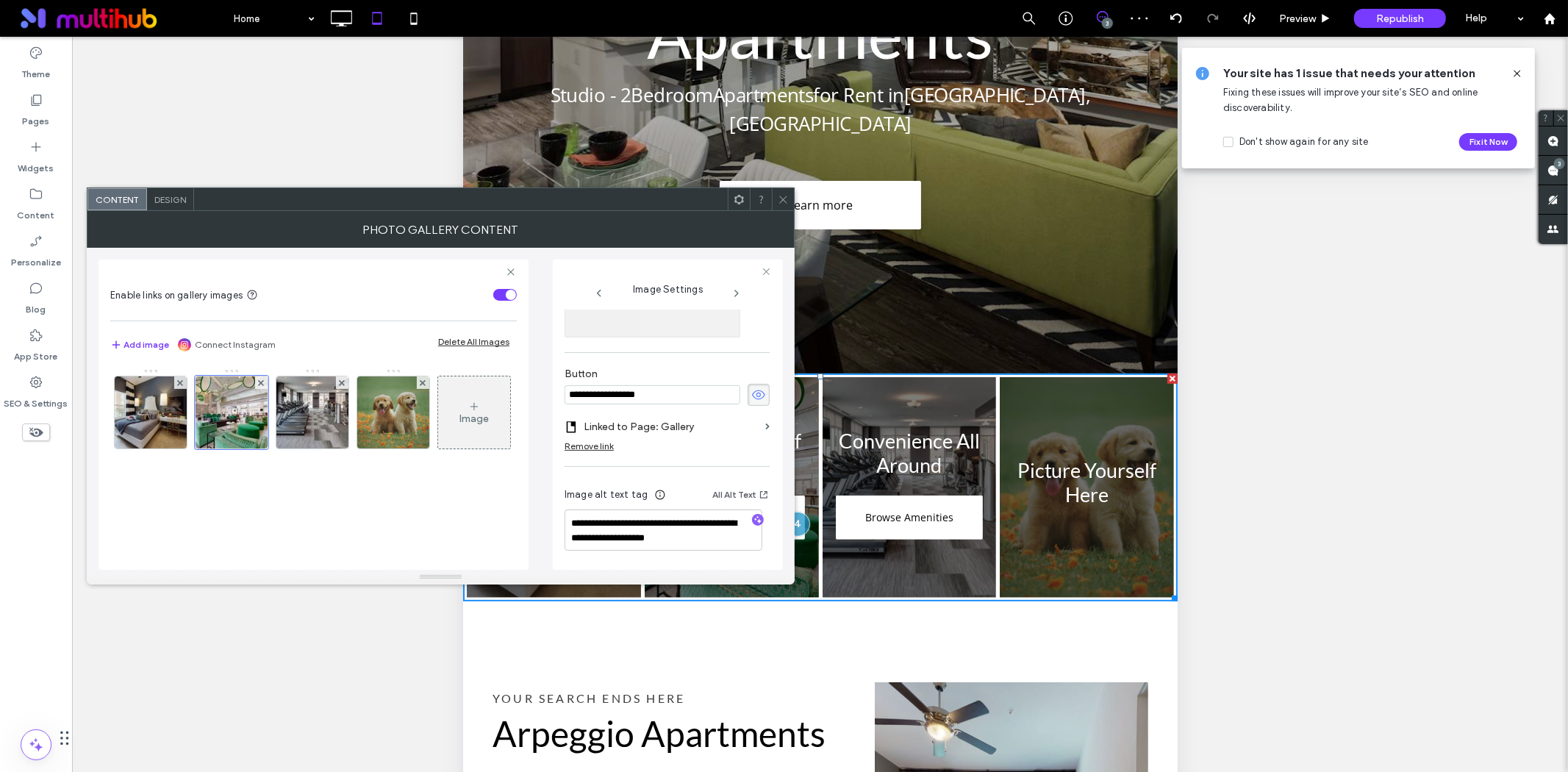
click at [686, 403] on input "**********" at bounding box center [652, 395] width 176 height 19
click at [410, 417] on img at bounding box center [393, 413] width 96 height 72
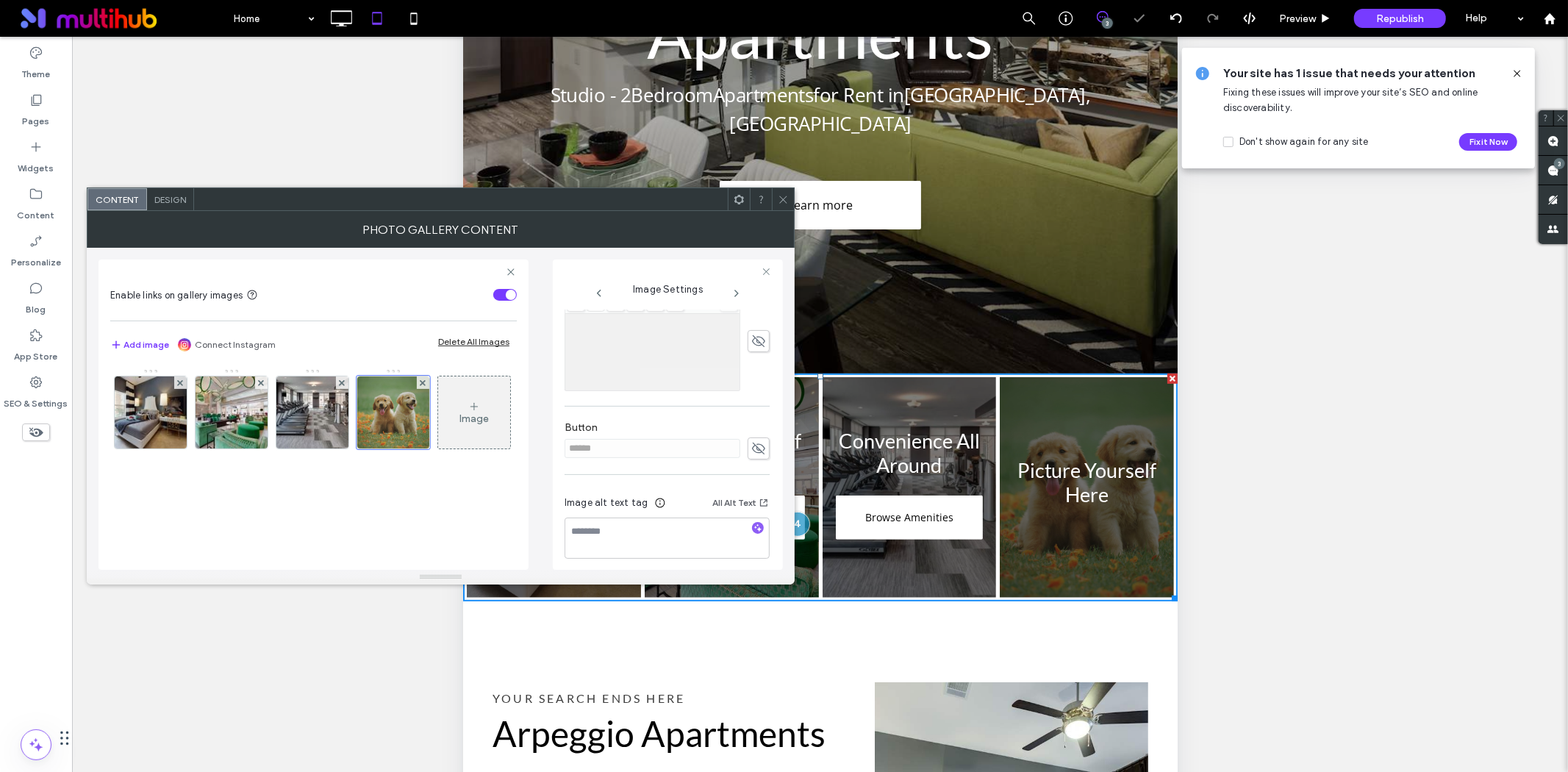
scroll to position [432, 0]
click at [751, 442] on icon at bounding box center [758, 440] width 15 height 17
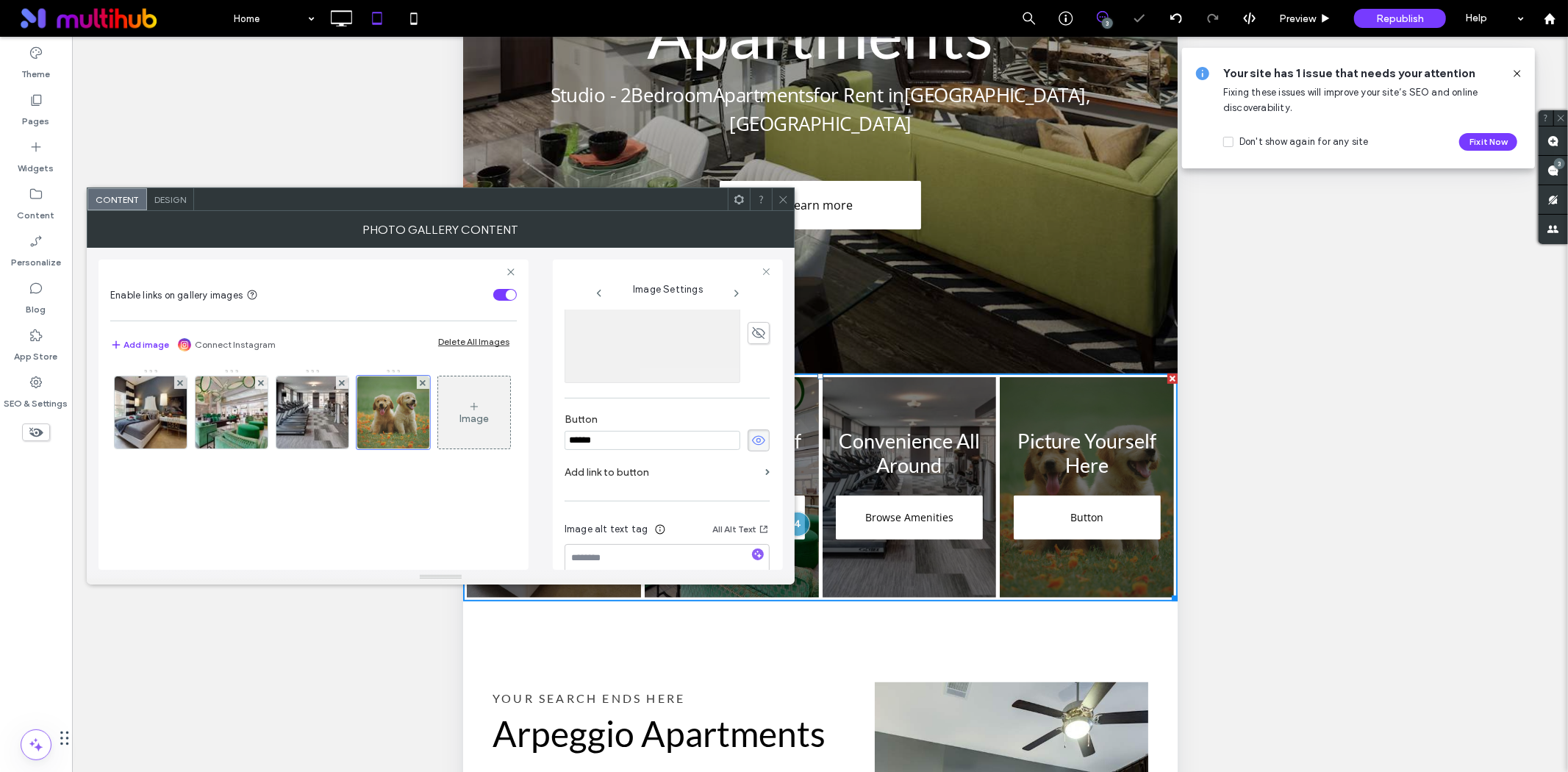
click at [665, 443] on input "******" at bounding box center [652, 441] width 176 height 19
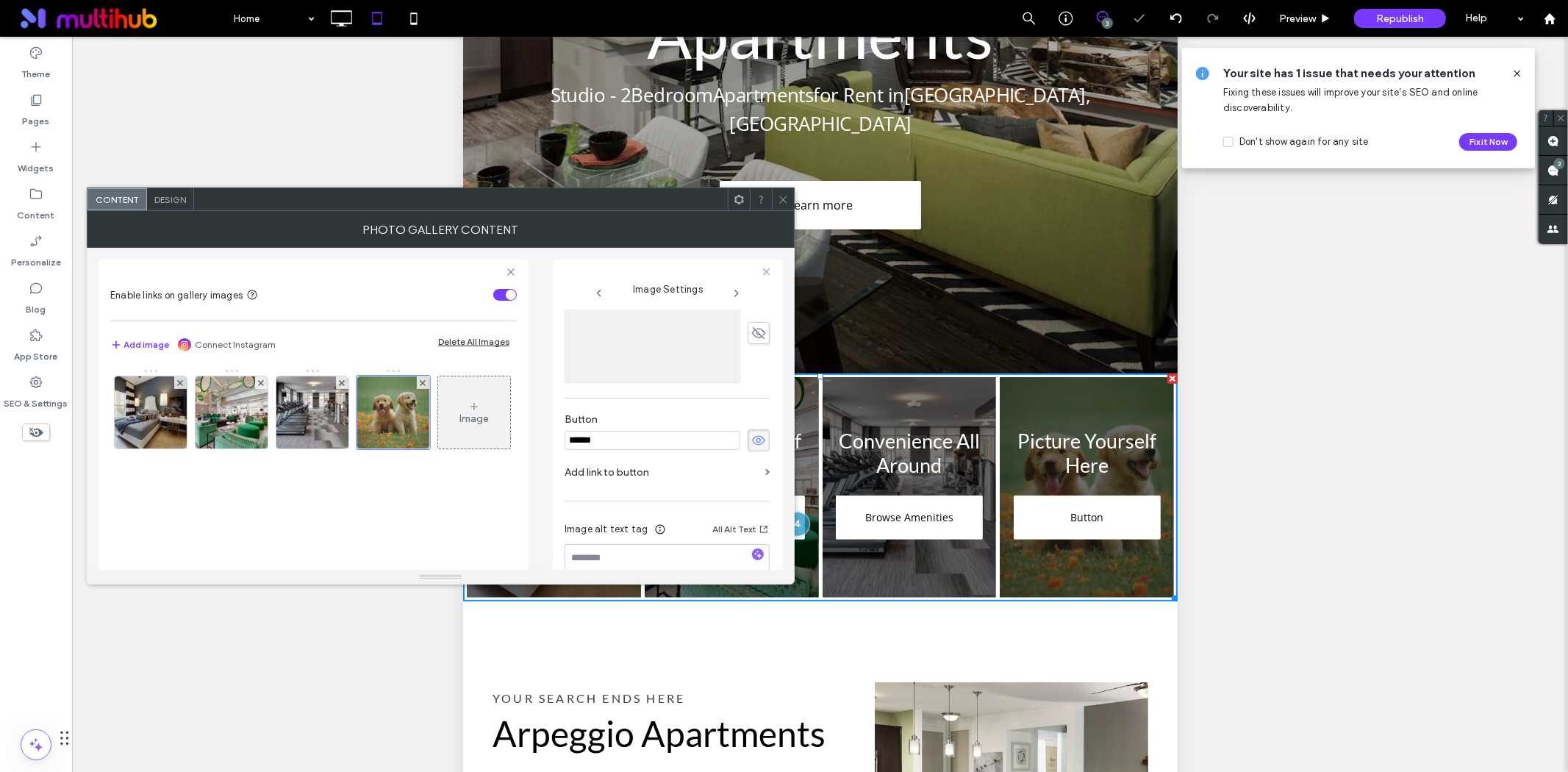
paste input "**********"
type input "**********"
click at [662, 464] on label "Add link to button" at bounding box center [662, 472] width 195 height 27
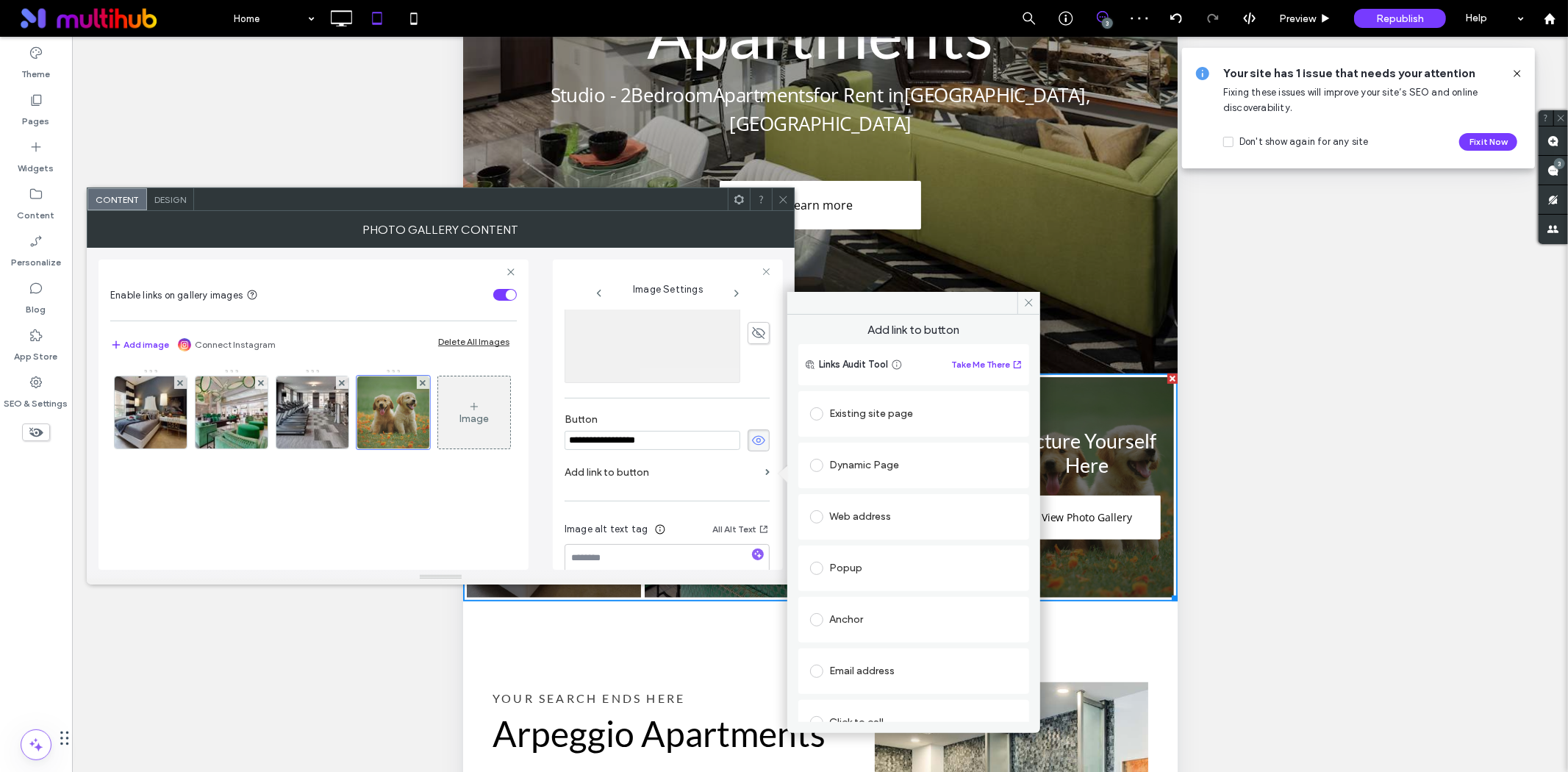
click at [853, 410] on div "Existing site page" at bounding box center [913, 414] width 207 height 23
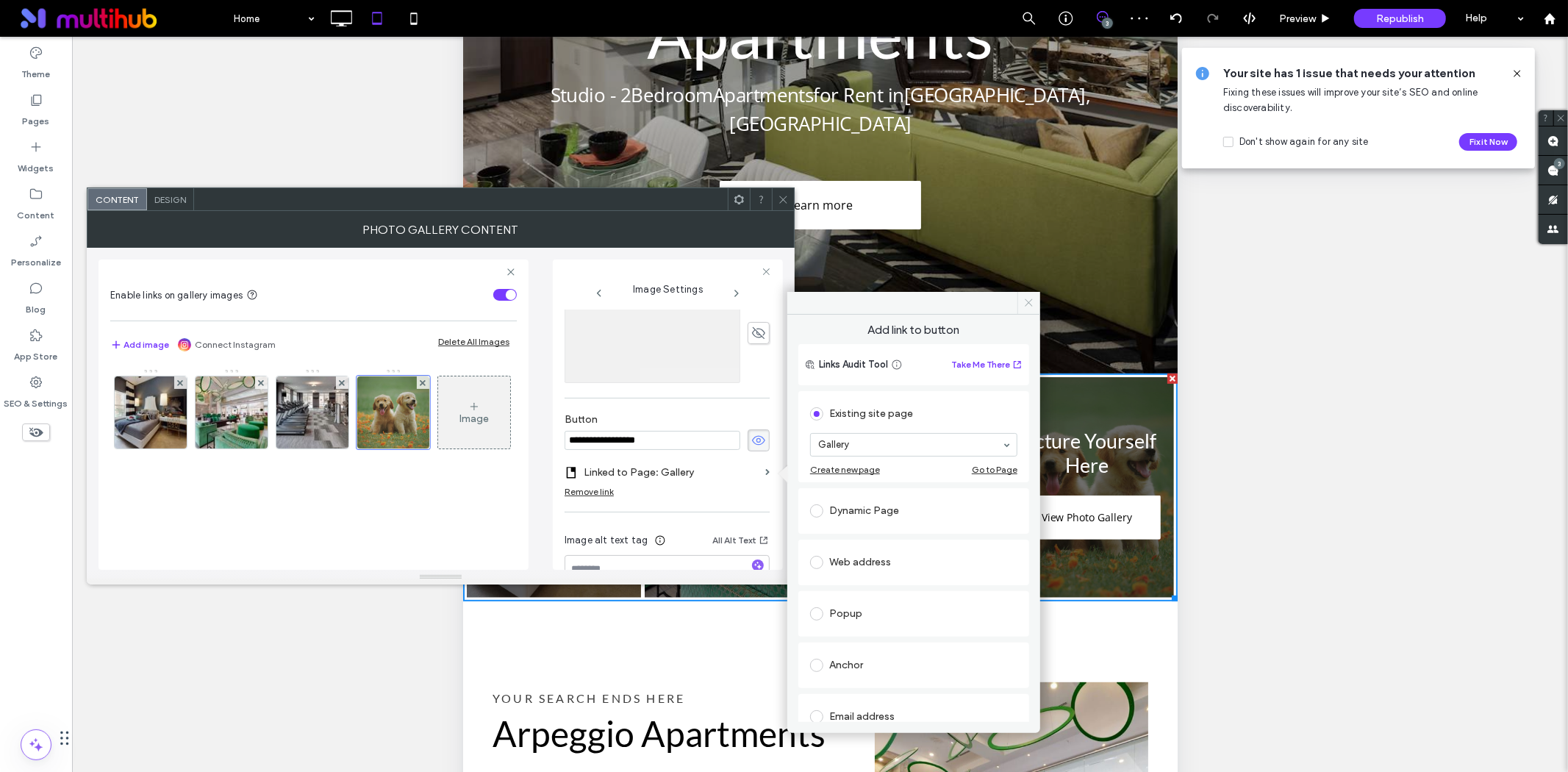
drag, startPoint x: 1023, startPoint y: 303, endPoint x: 554, endPoint y: 350, distance: 471.3
click at [1023, 303] on span at bounding box center [1028, 303] width 22 height 22
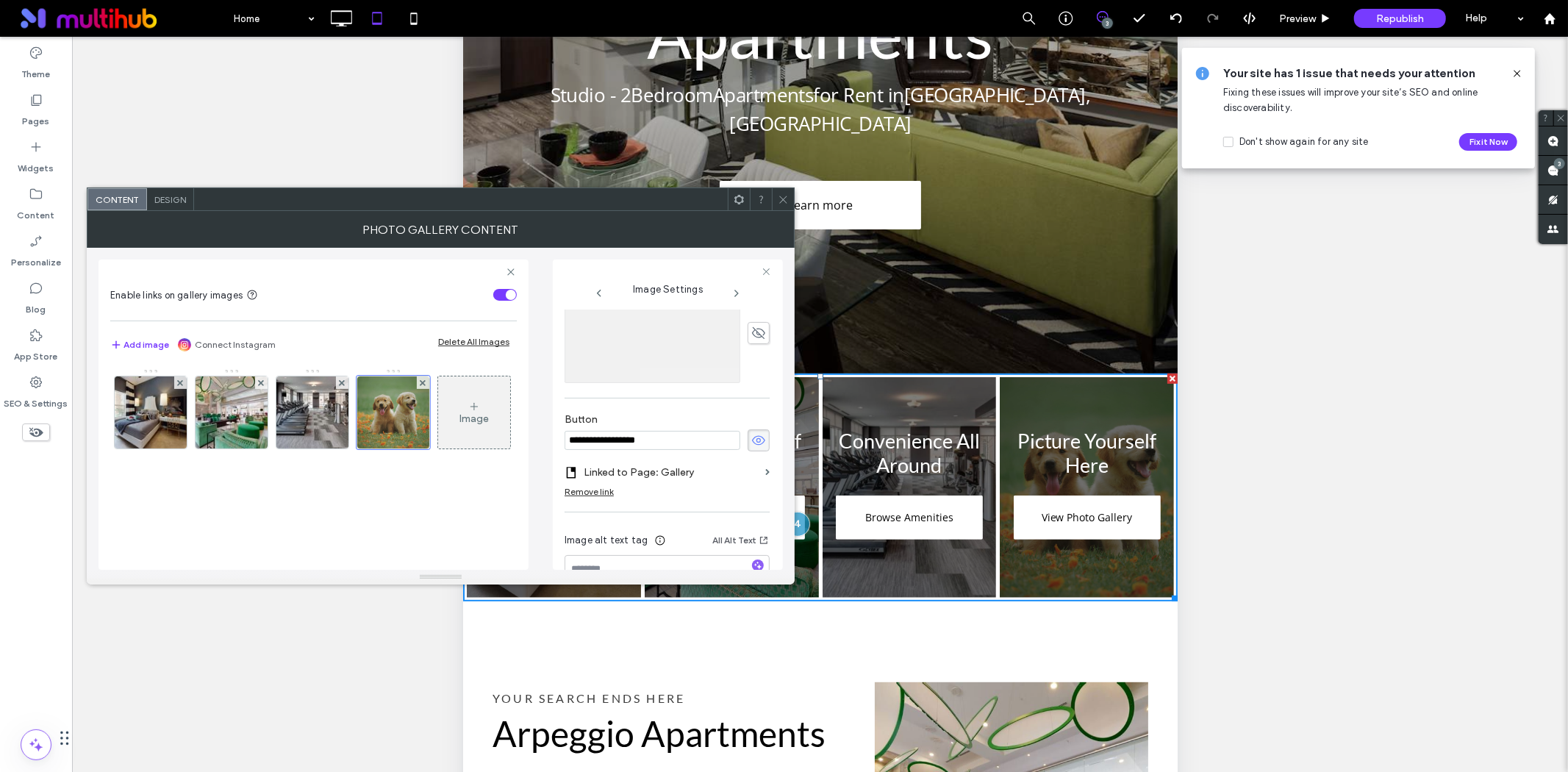
click at [780, 202] on icon at bounding box center [783, 199] width 11 height 11
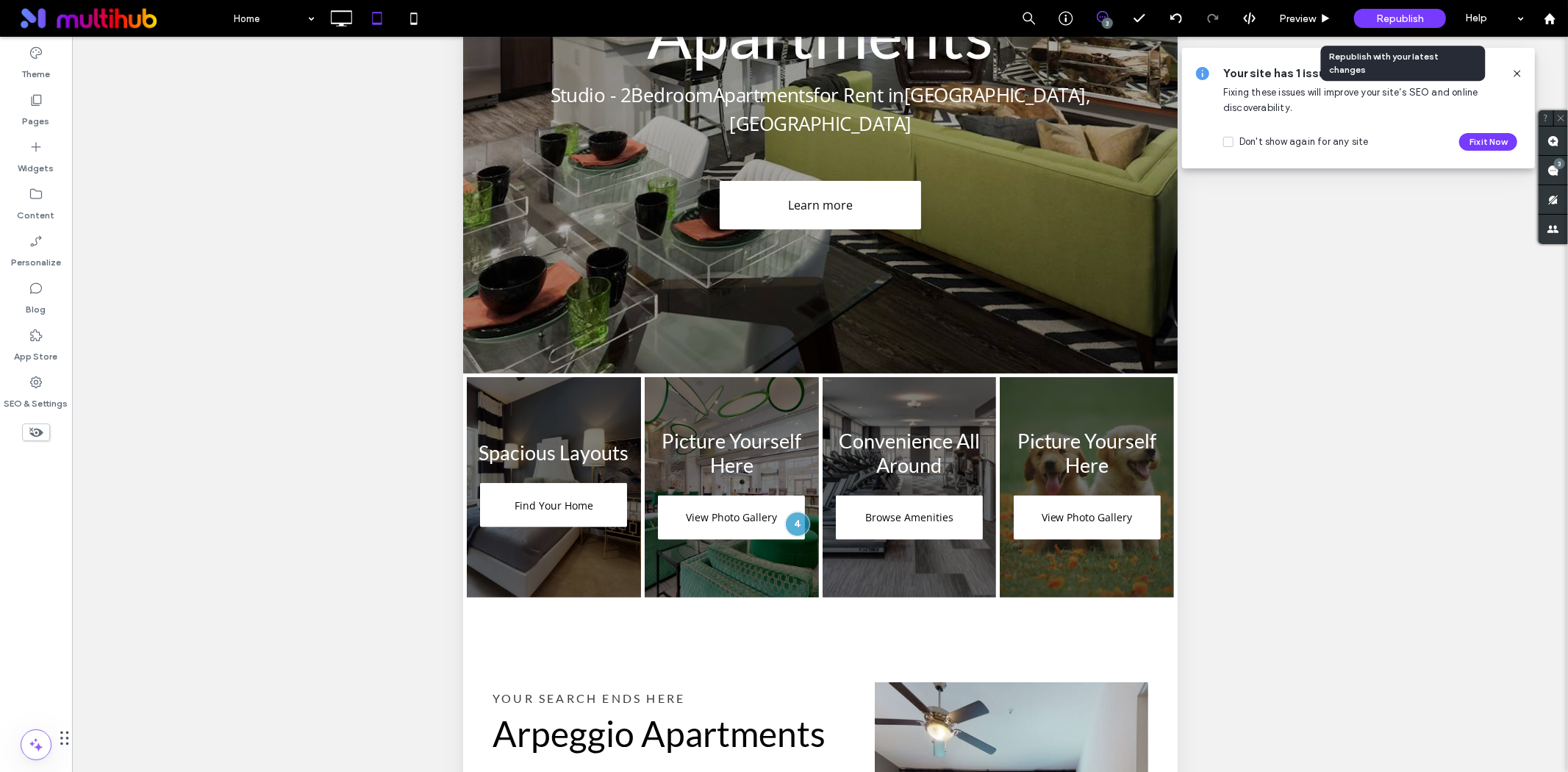
click at [1375, 24] on div "Republish" at bounding box center [1400, 18] width 91 height 19
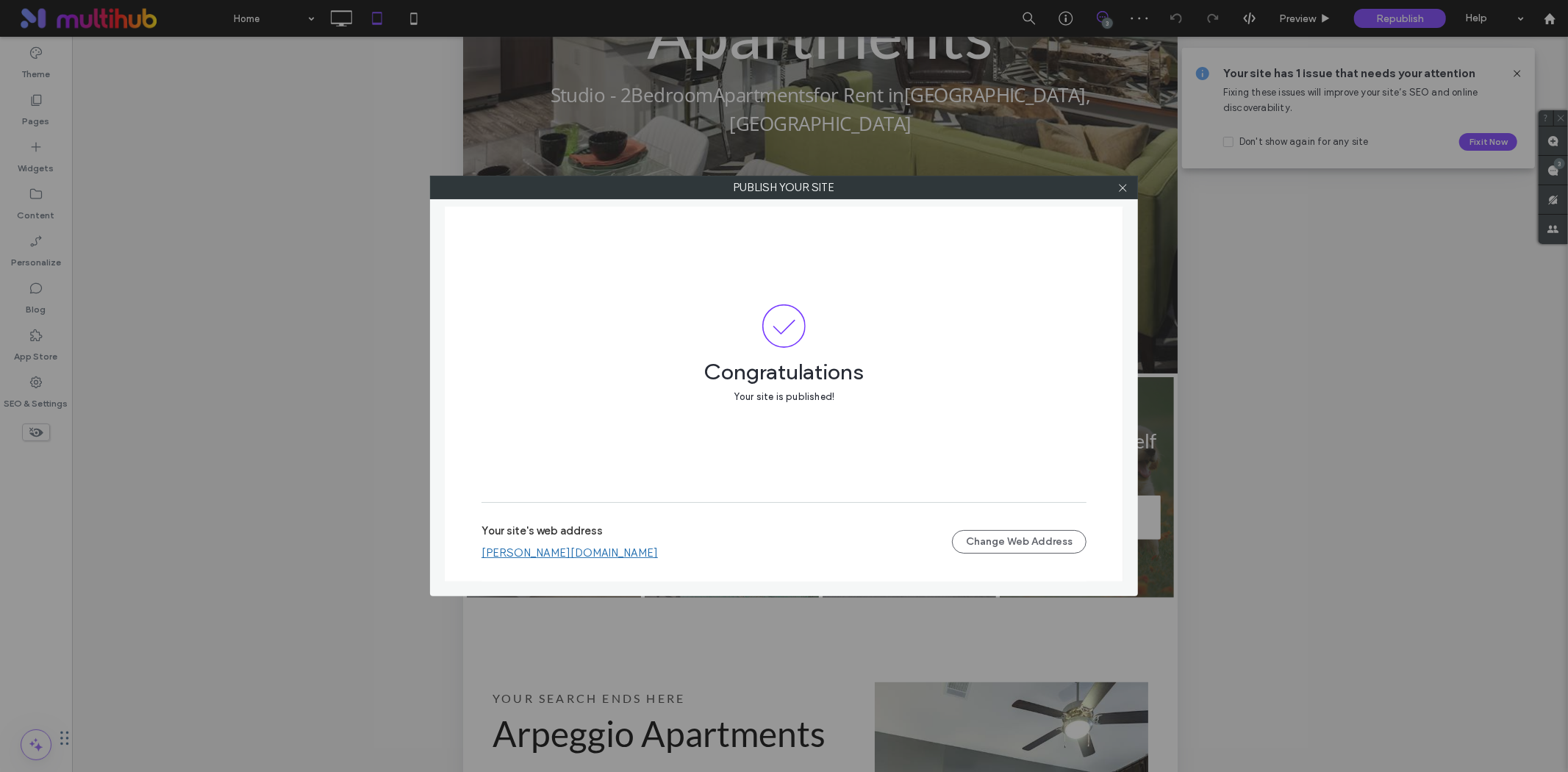
click at [635, 554] on link "weidner-arpeggio-apartments.multiscreensite.com" at bounding box center [569, 553] width 176 height 14
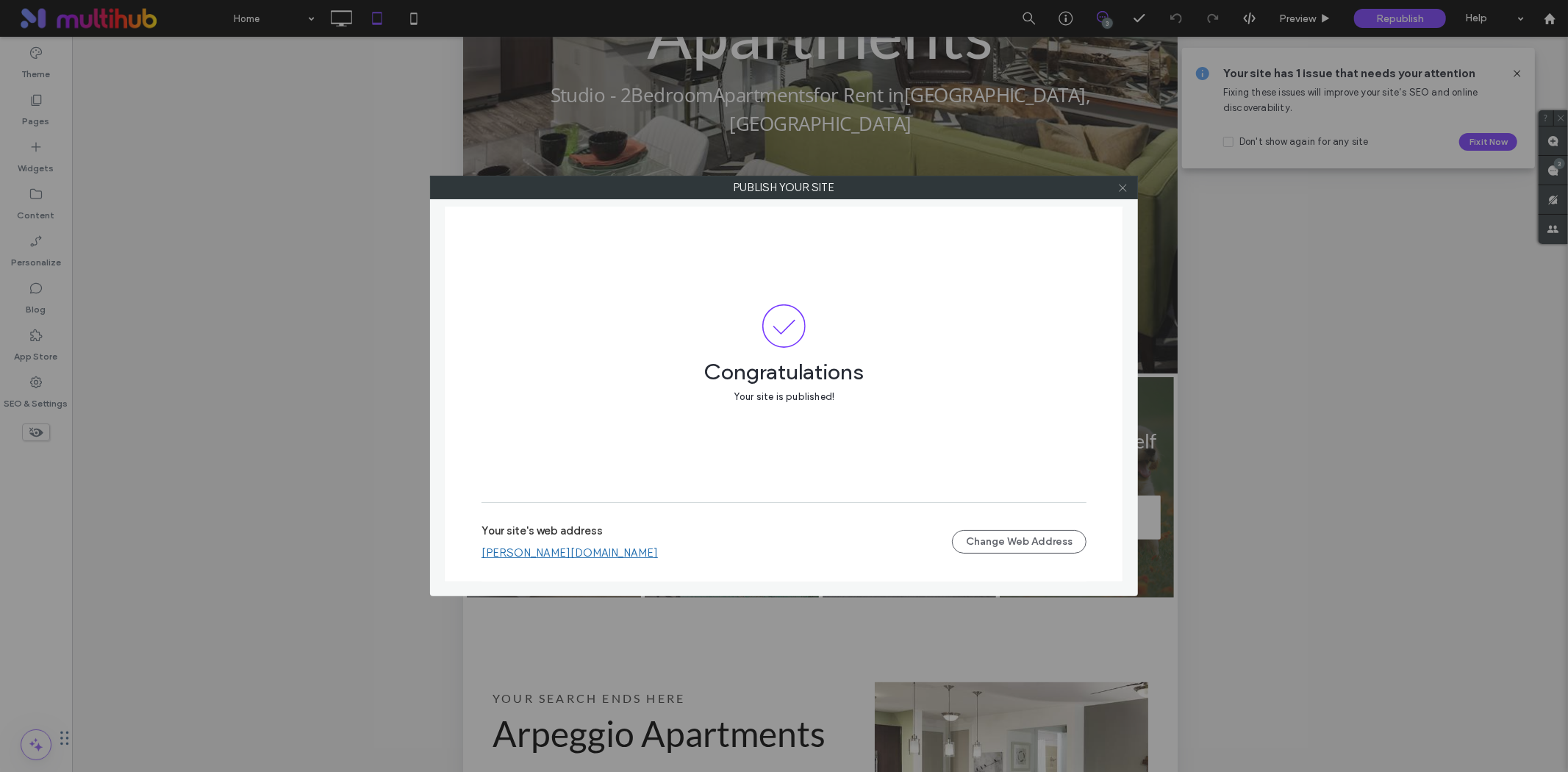
click at [1126, 188] on icon at bounding box center [1122, 187] width 11 height 11
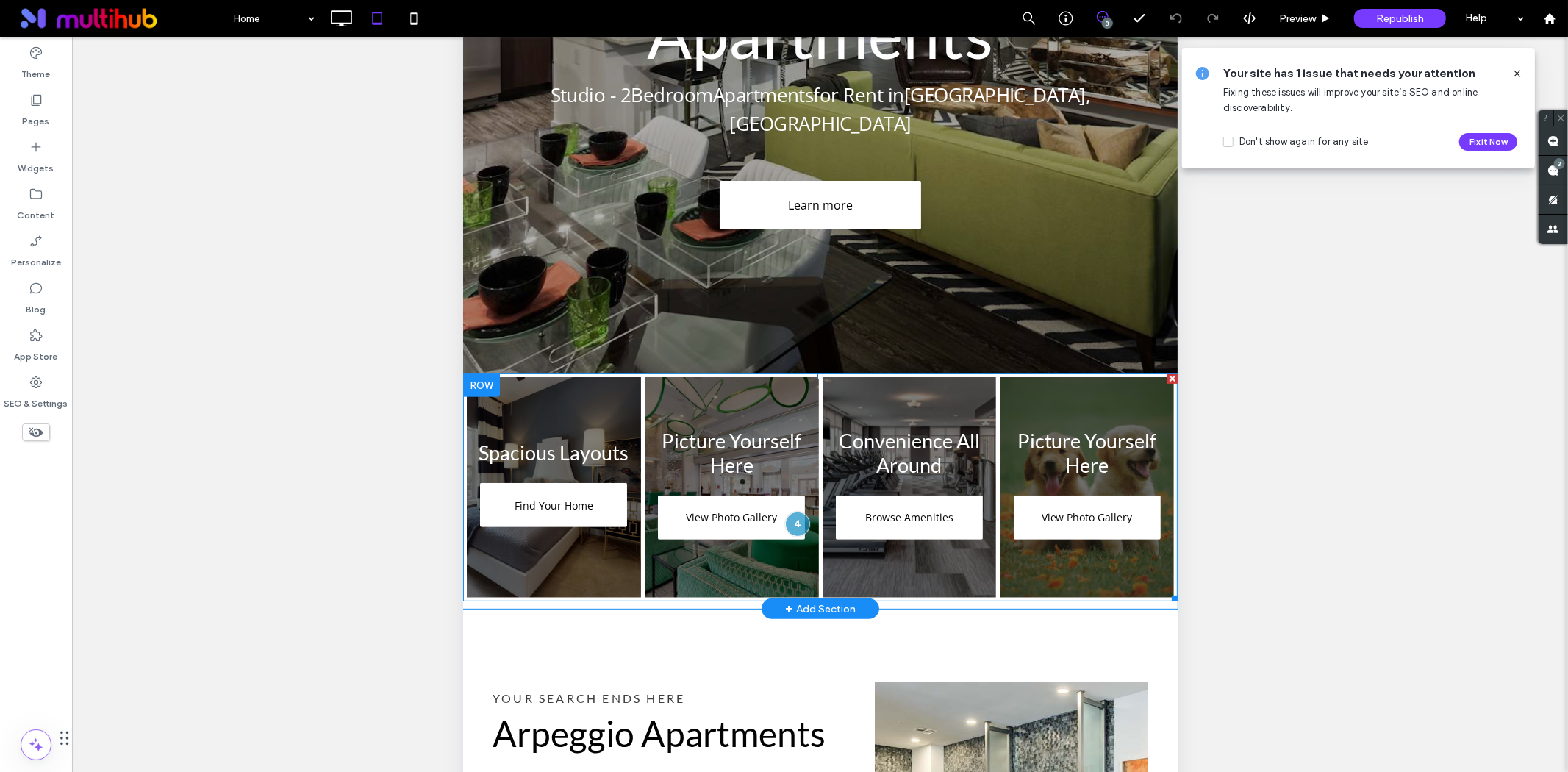
click at [736, 436] on link at bounding box center [731, 488] width 185 height 234
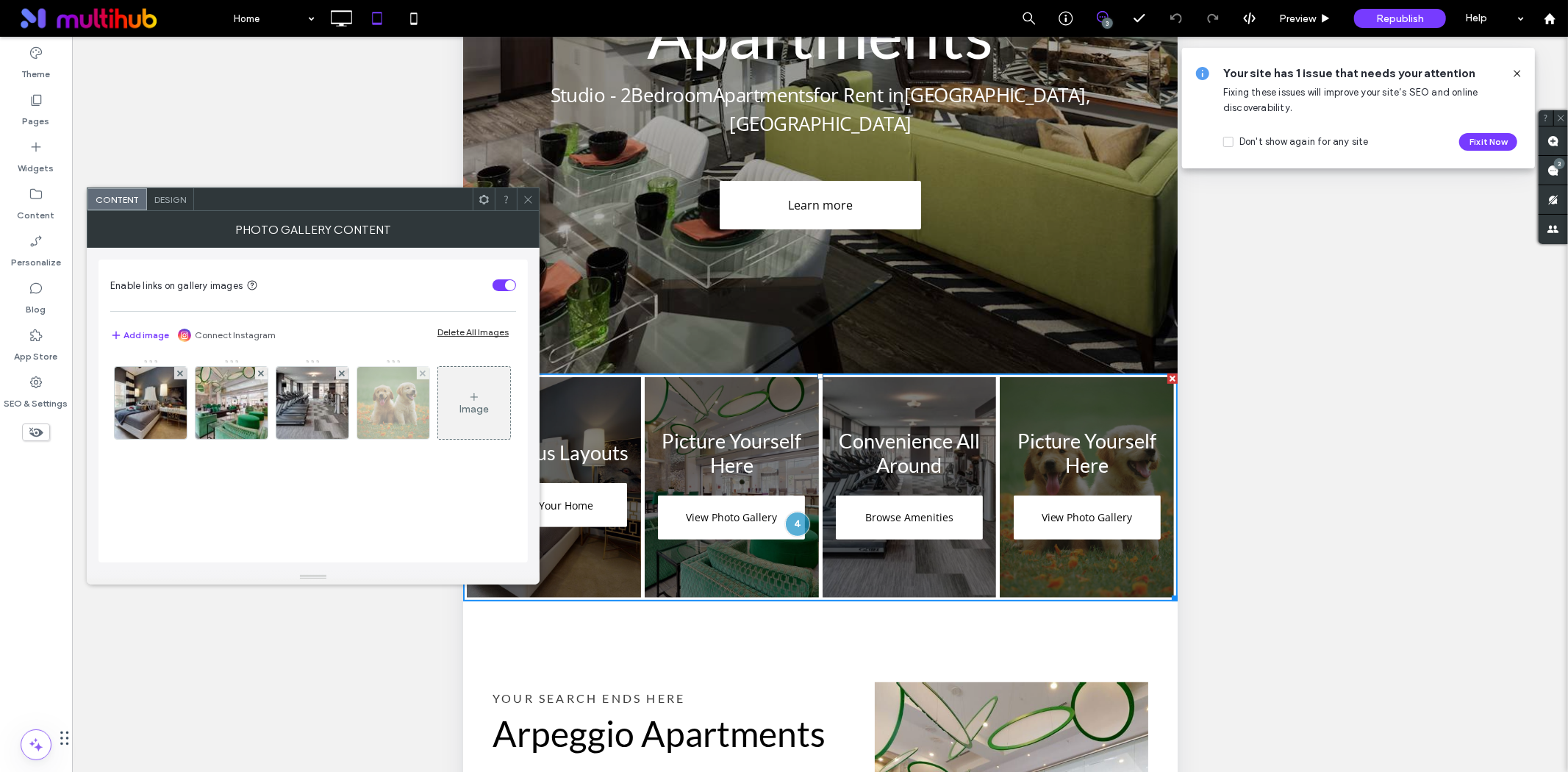
click at [413, 423] on img at bounding box center [393, 403] width 96 height 72
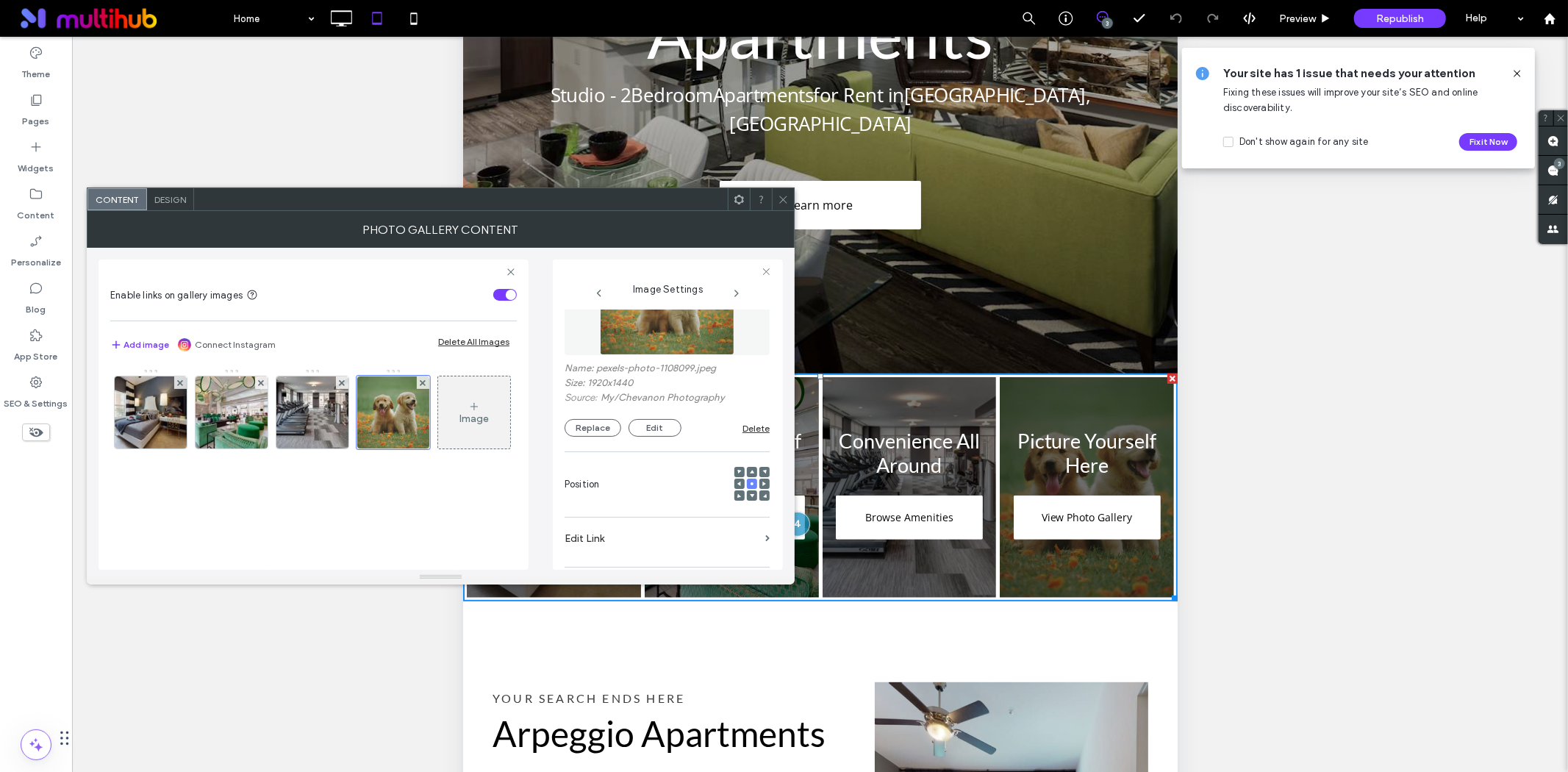
scroll to position [0, 0]
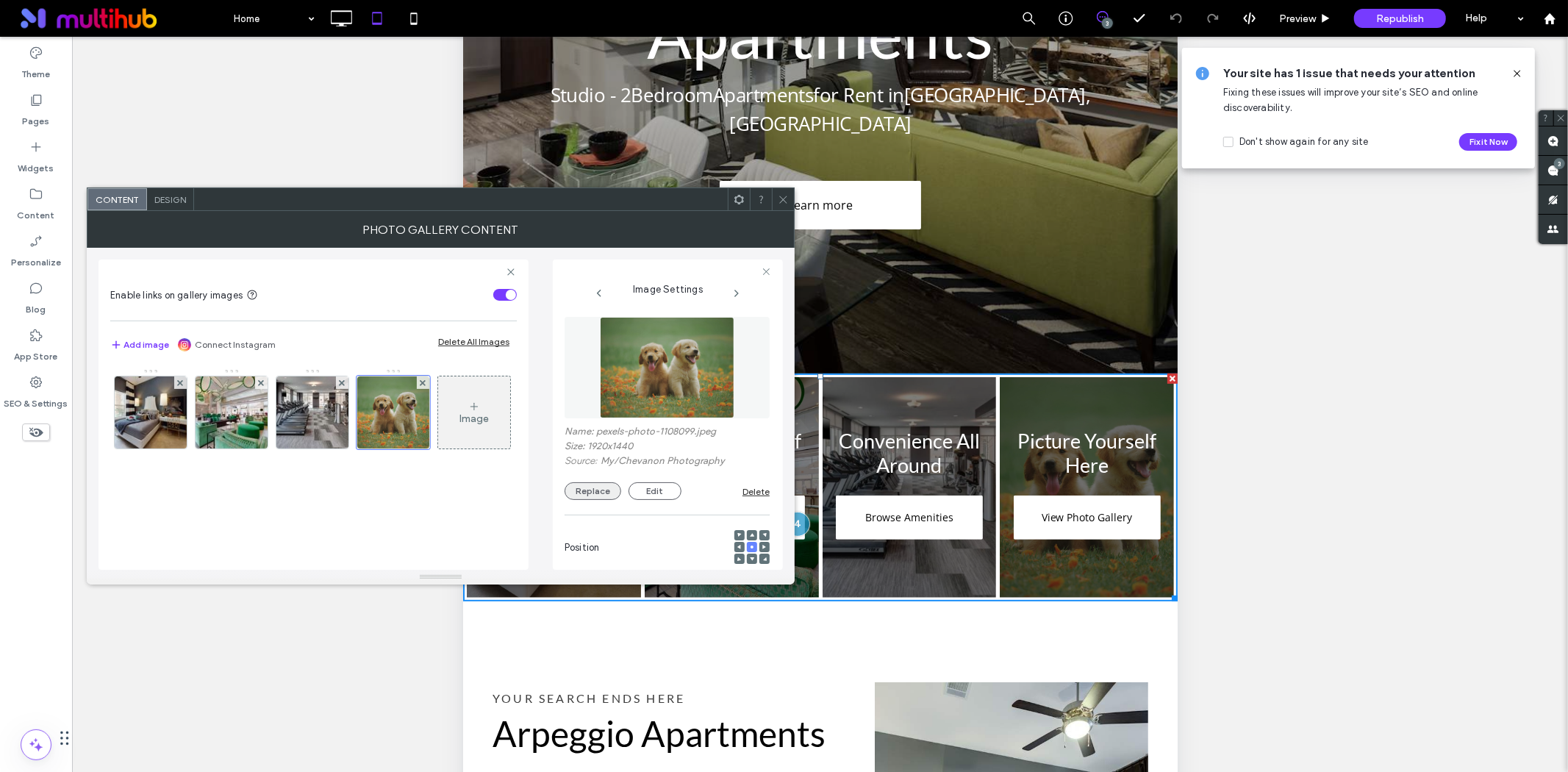
click at [590, 492] on button "Replace" at bounding box center [593, 491] width 56 height 18
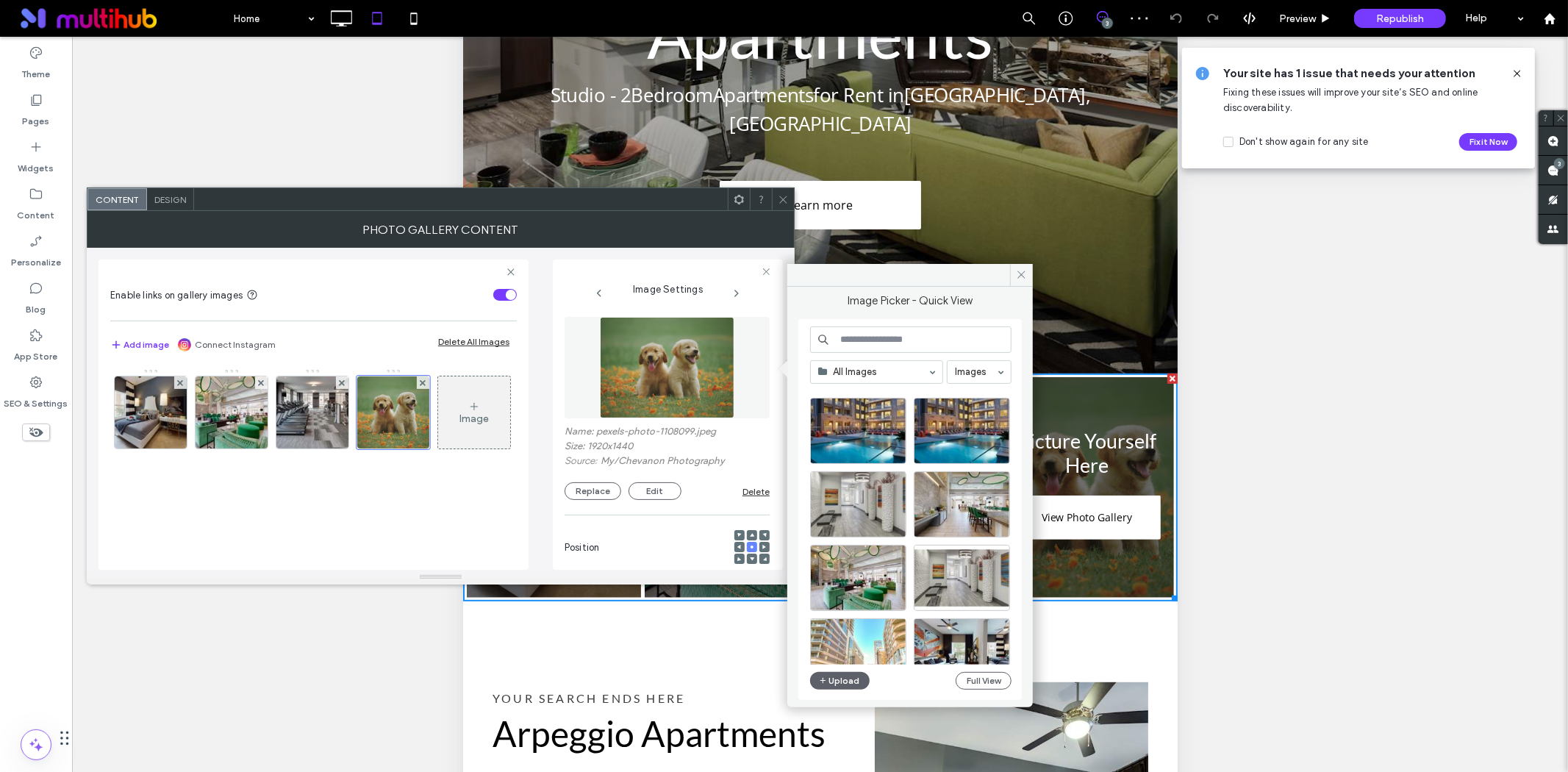
scroll to position [326, 0]
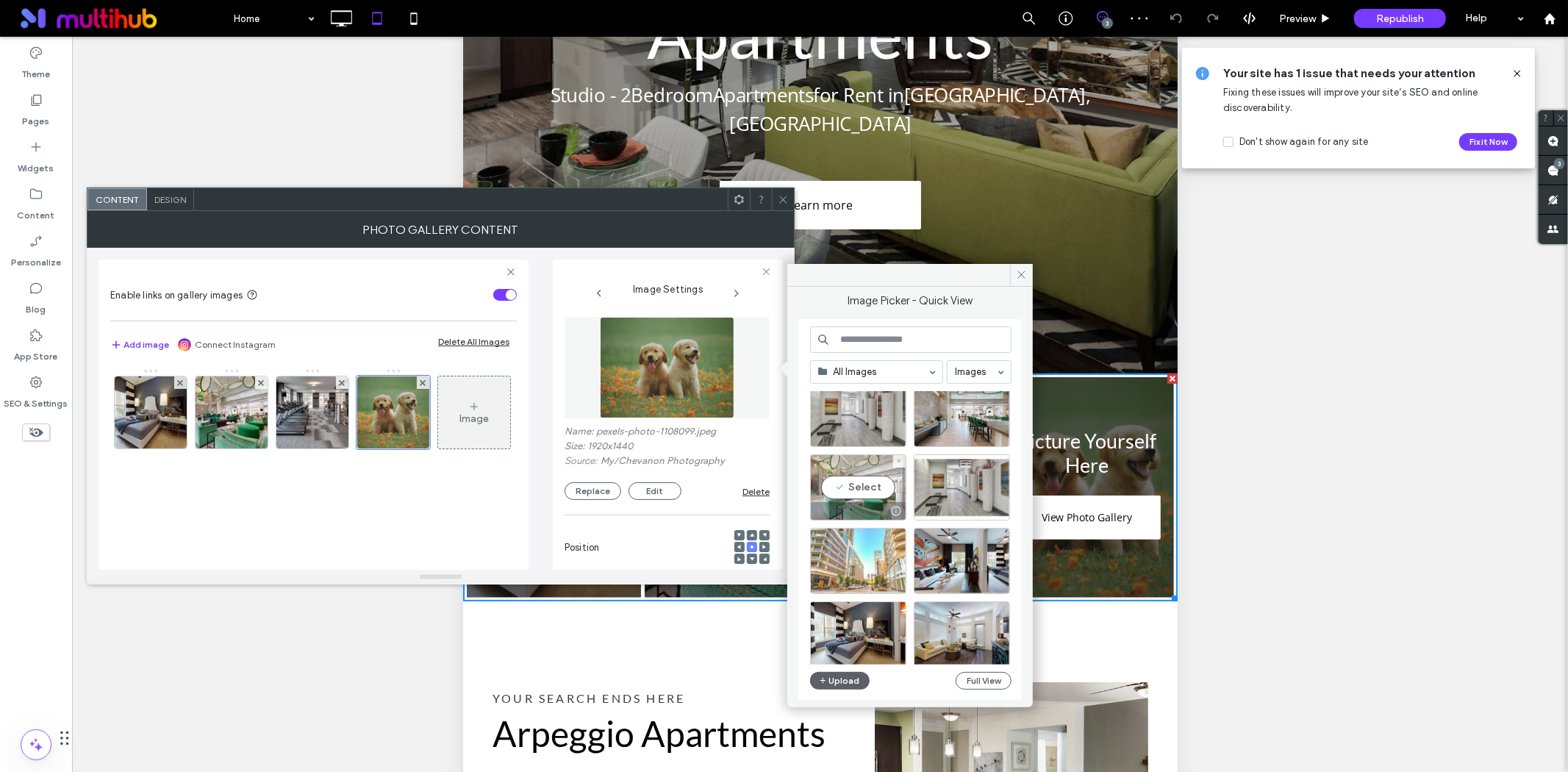
click at [844, 482] on div "Select" at bounding box center [857, 488] width 96 height 66
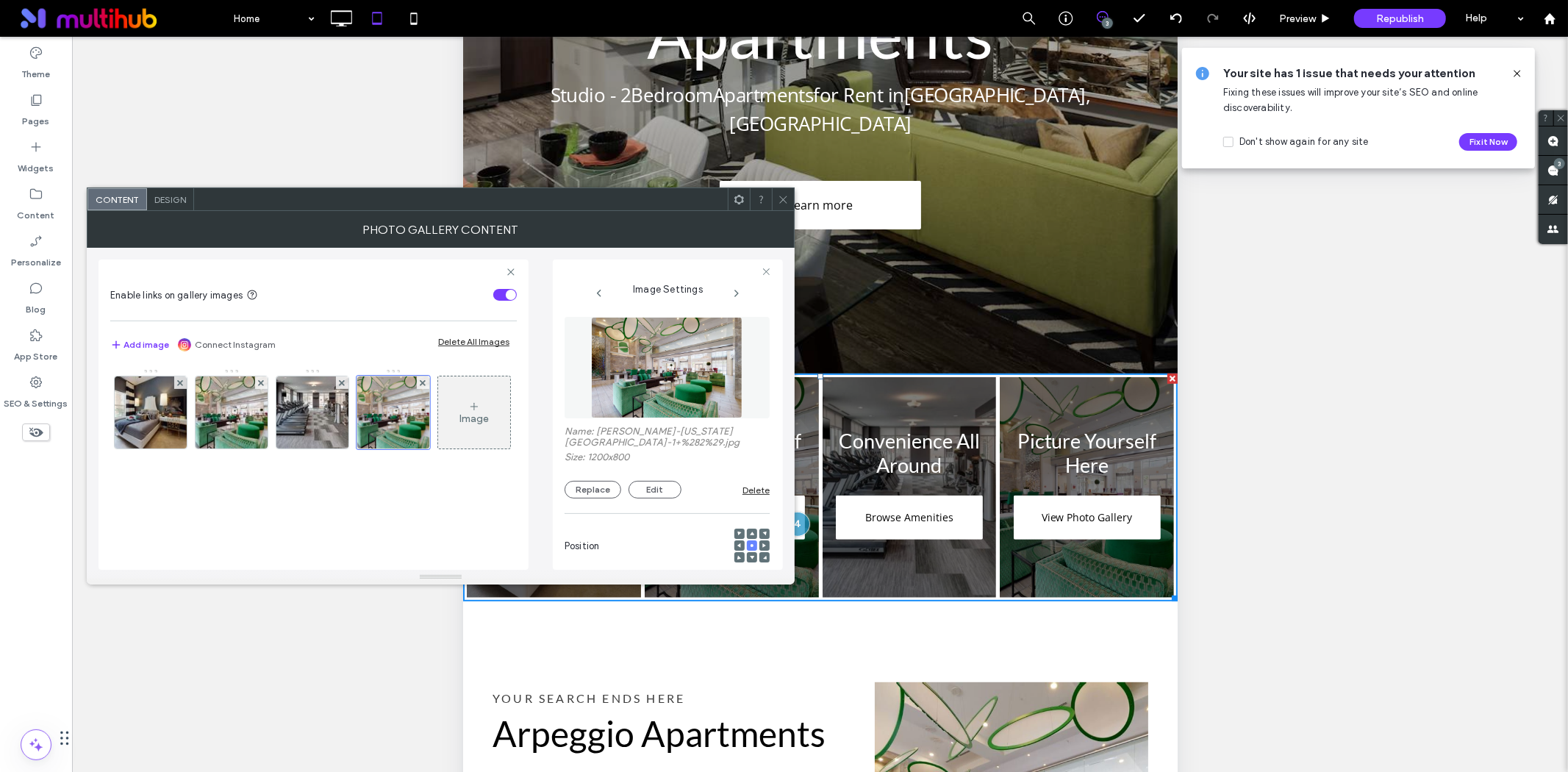
click at [783, 200] on icon at bounding box center [783, 199] width 11 height 11
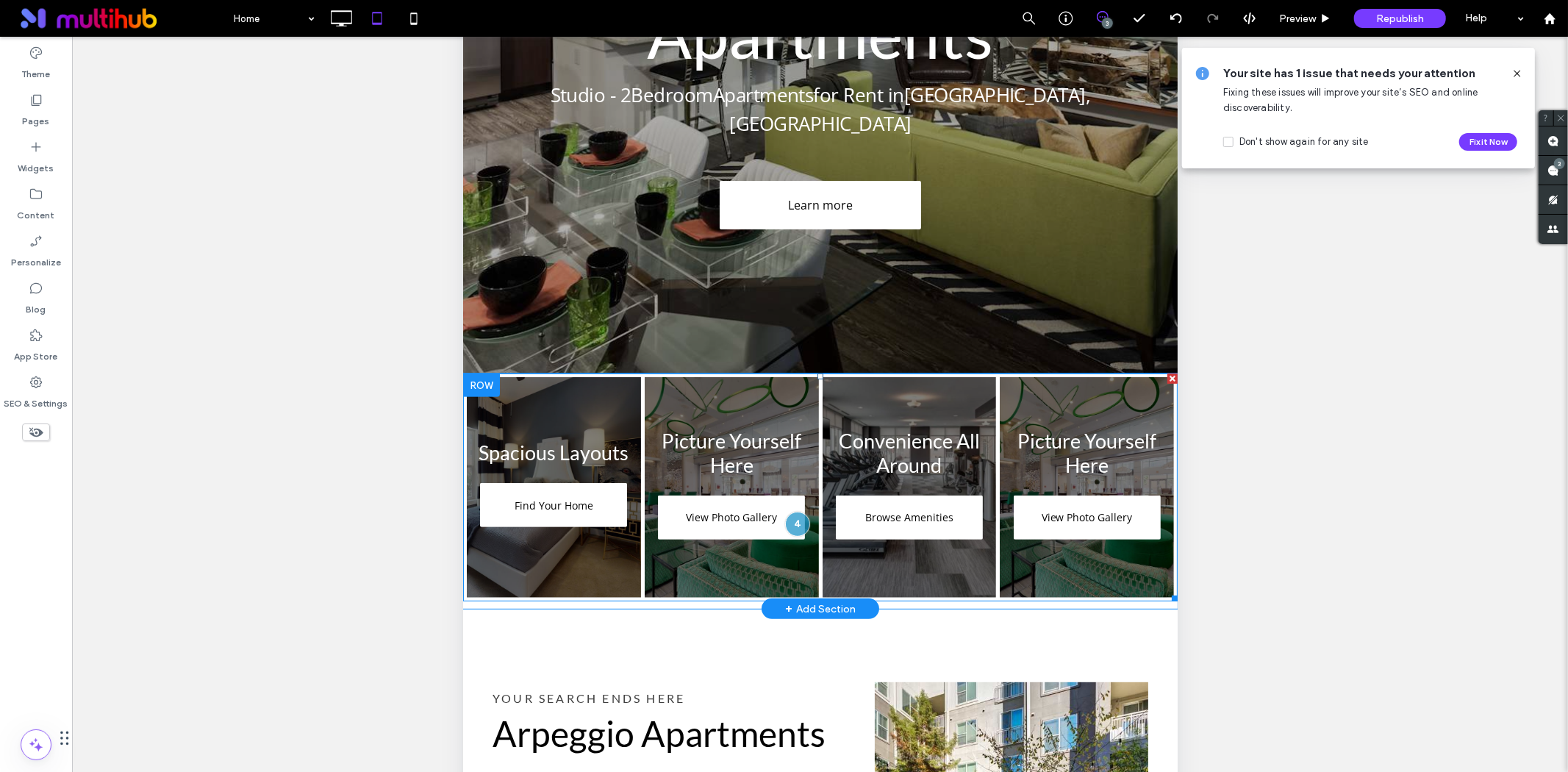
click at [704, 398] on link at bounding box center [731, 488] width 185 height 234
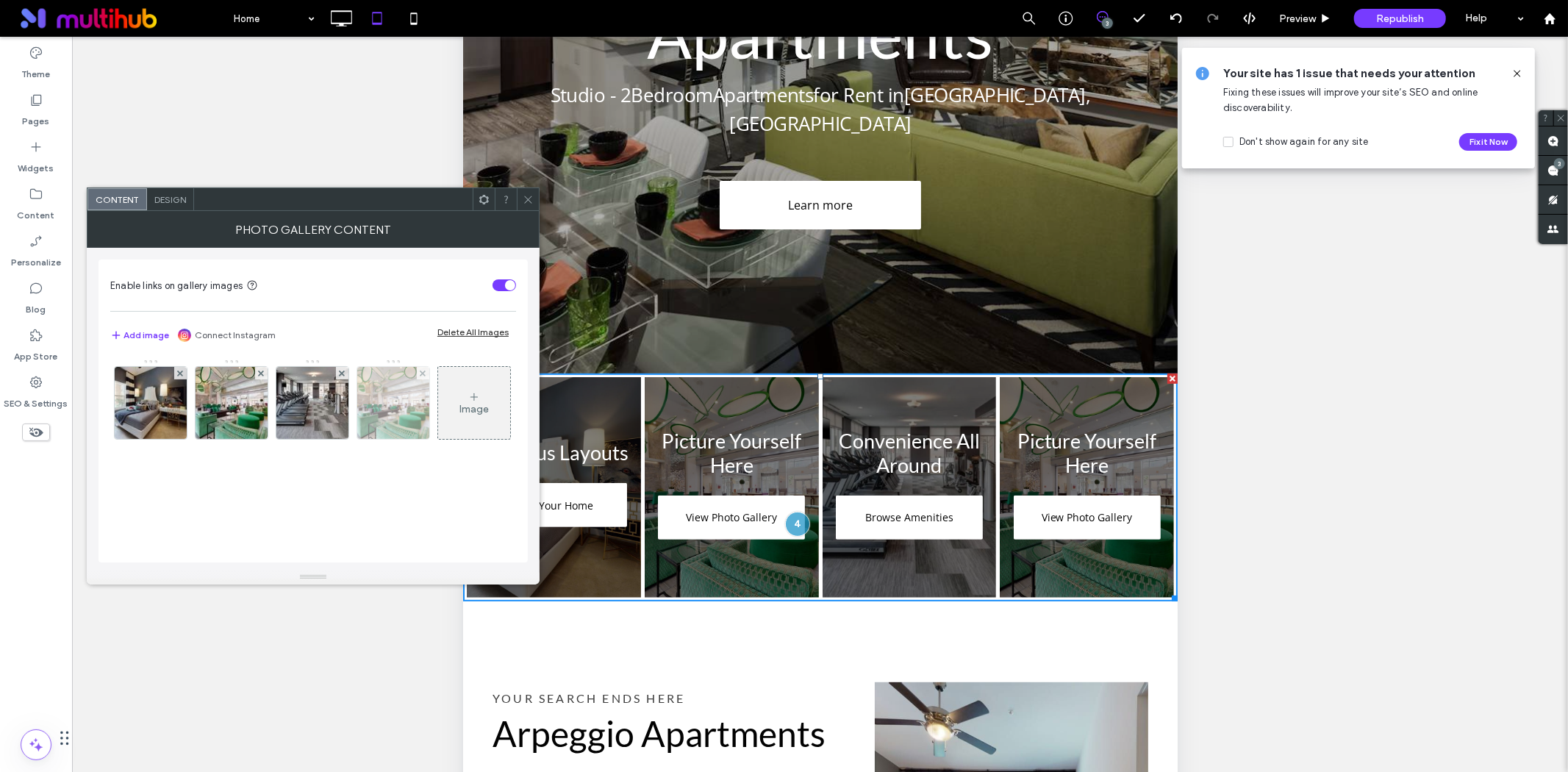
click at [383, 398] on img at bounding box center [392, 403] width 108 height 72
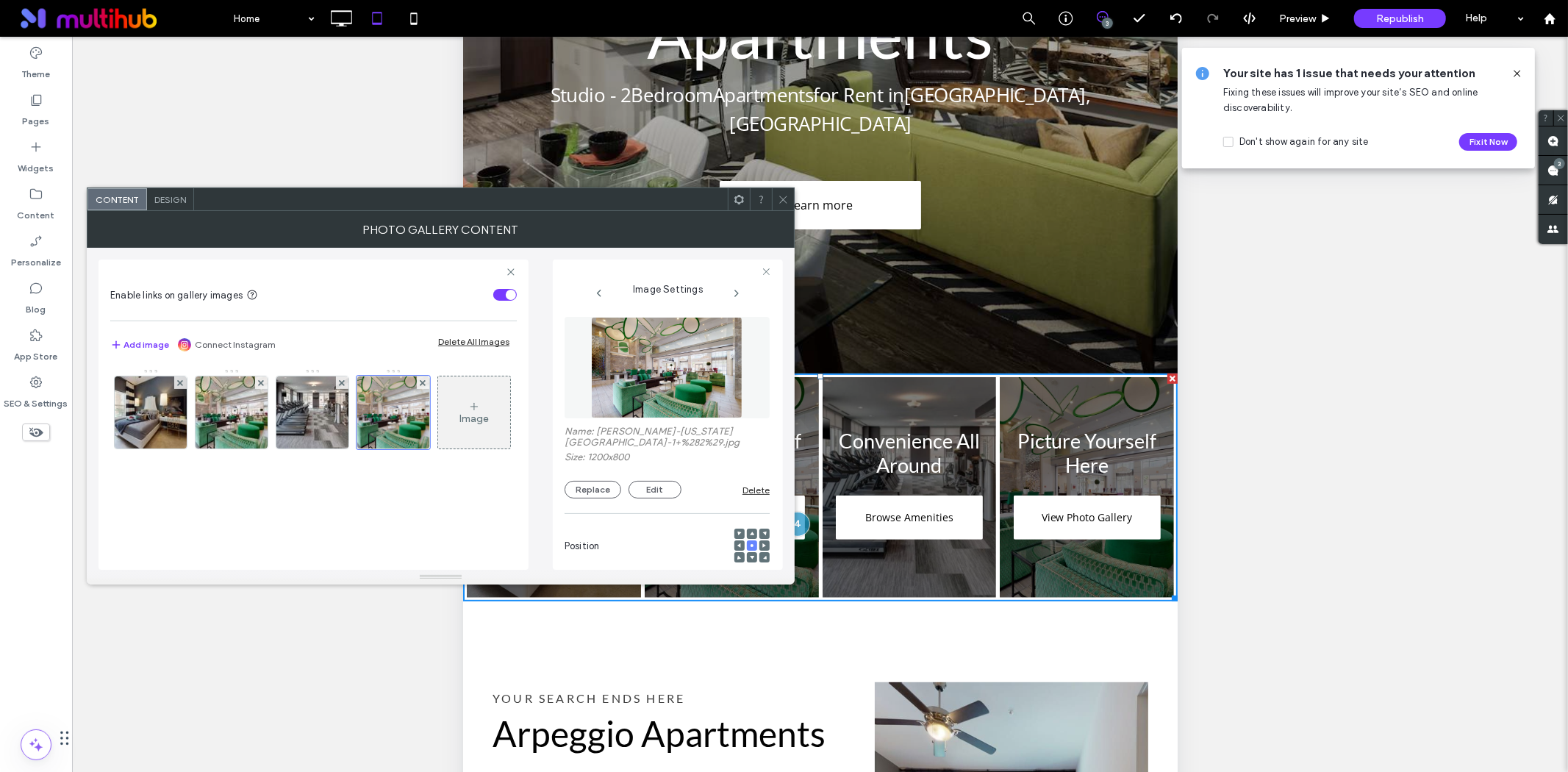
scroll to position [239, 0]
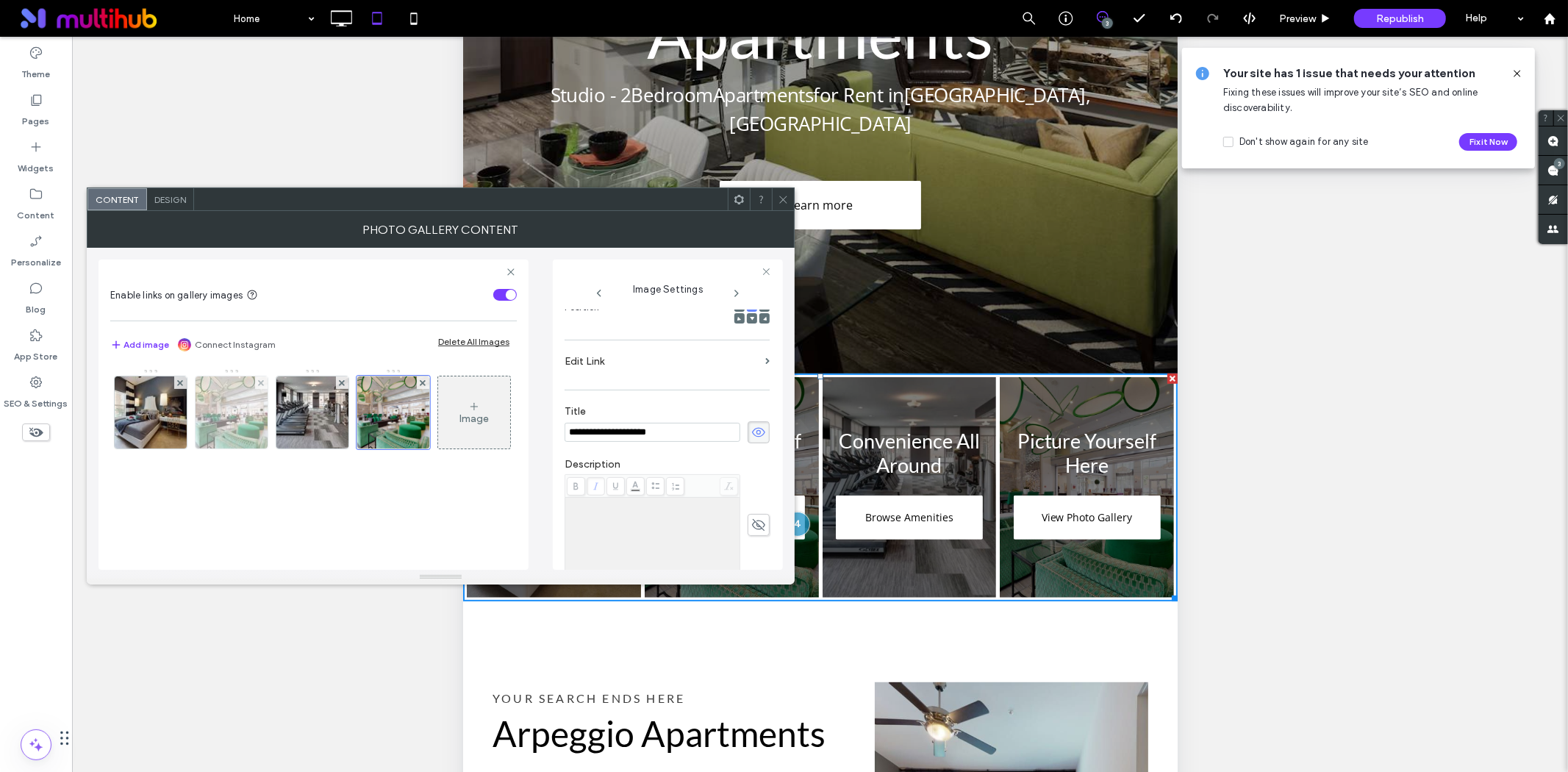
click at [236, 416] on img at bounding box center [232, 413] width 108 height 72
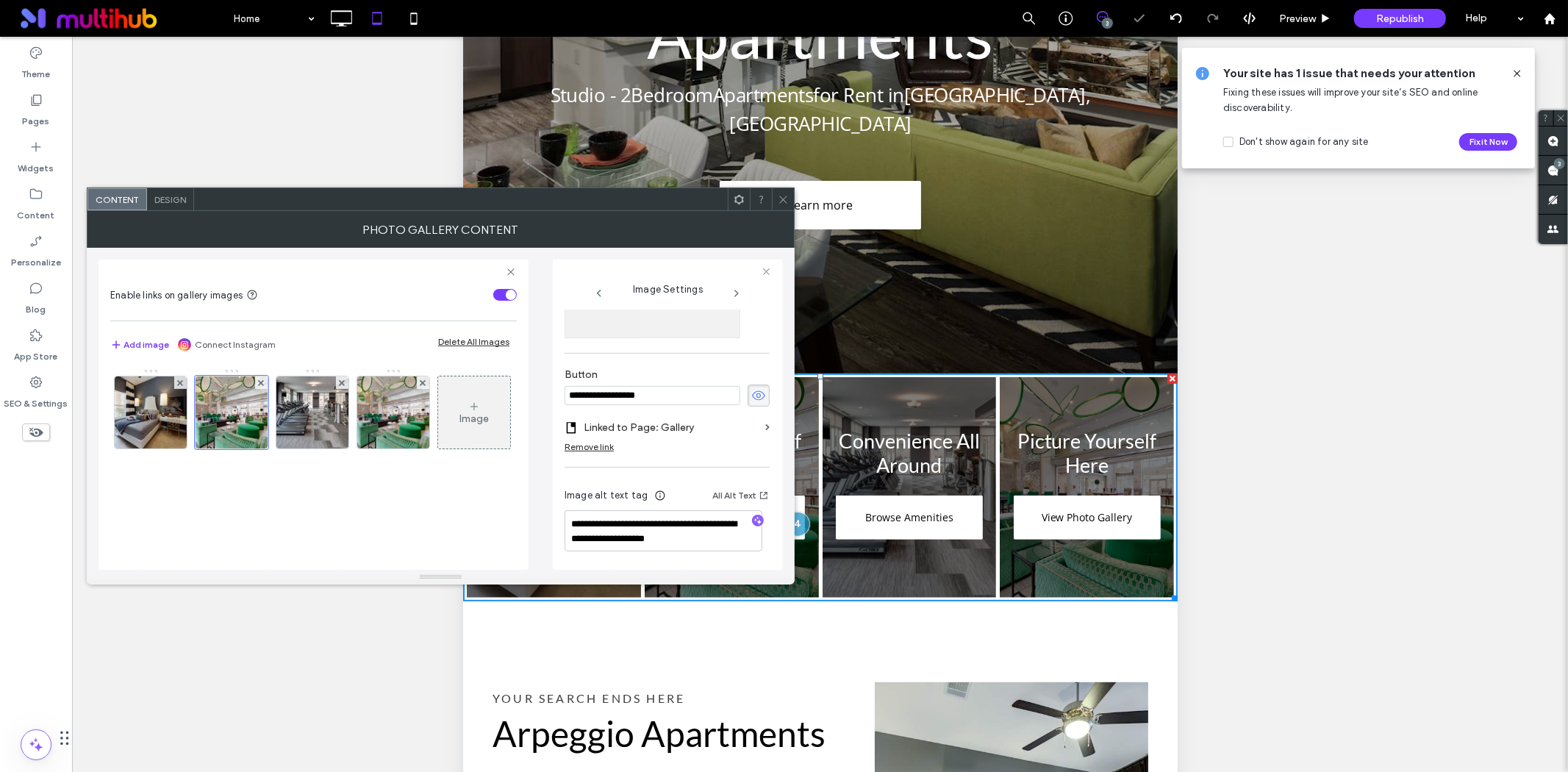
scroll to position [488, 0]
click at [261, 380] on icon at bounding box center [261, 383] width 6 height 6
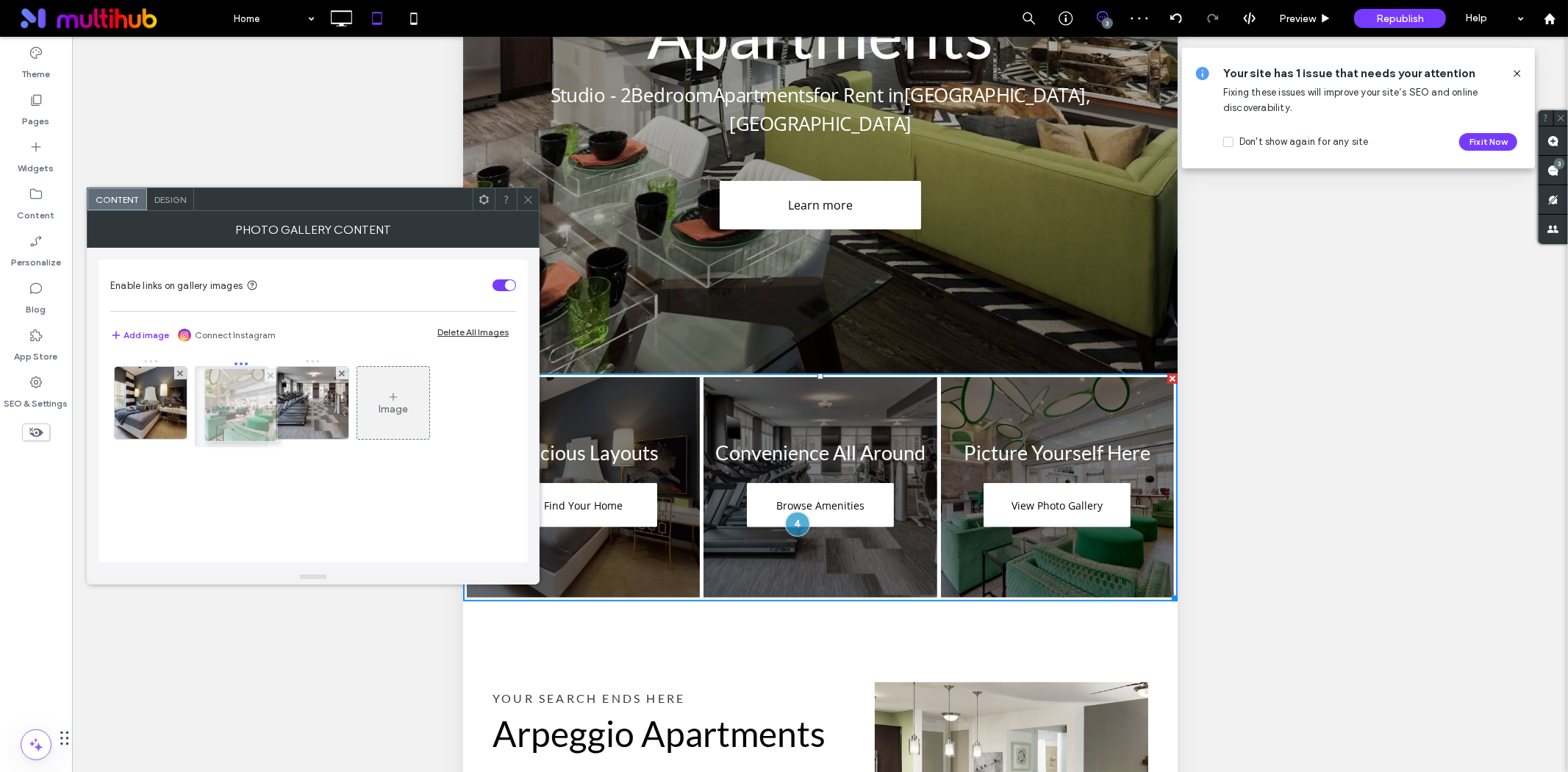
drag, startPoint x: 321, startPoint y: 403, endPoint x: 244, endPoint y: 405, distance: 77.0
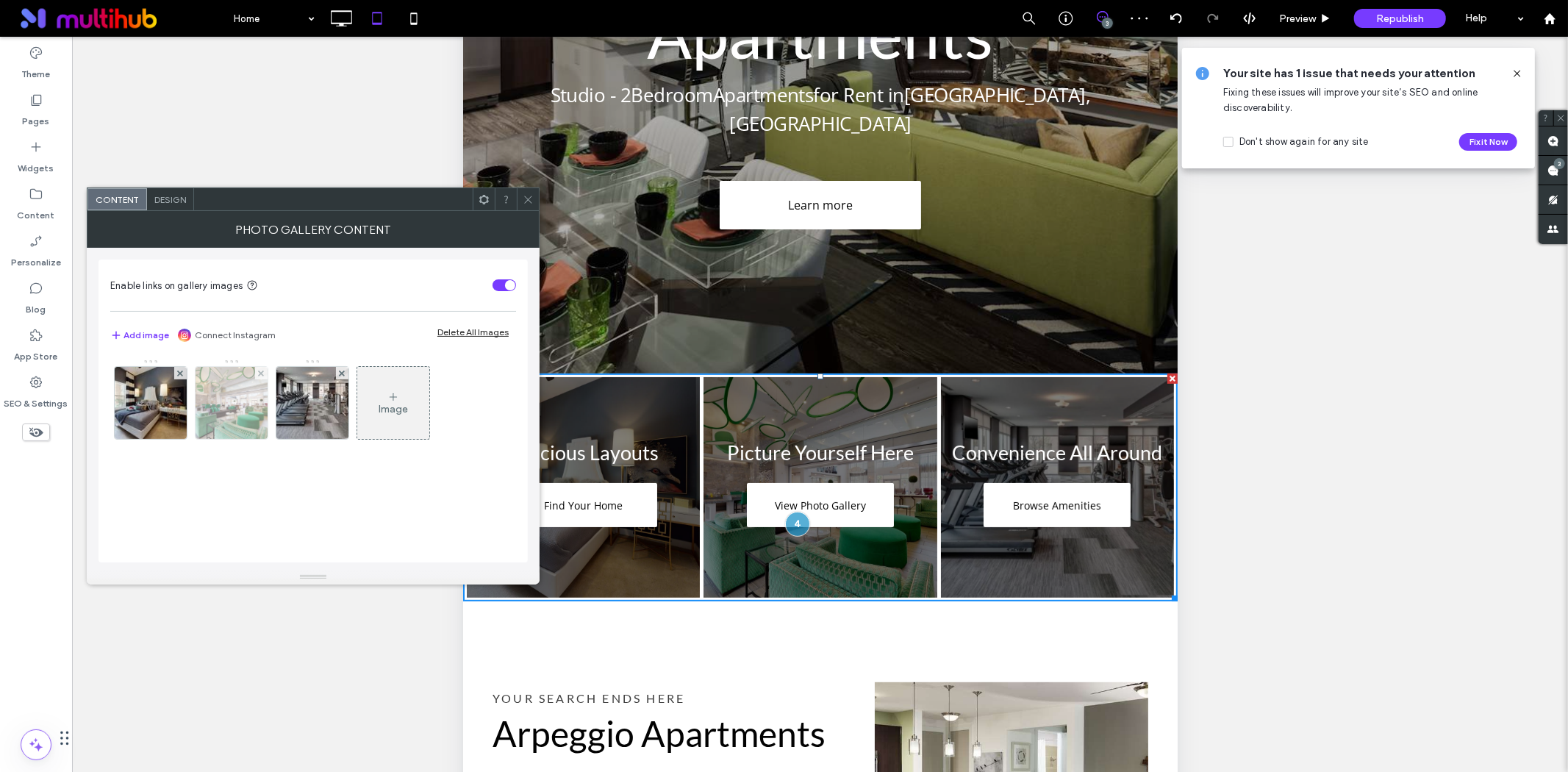
click at [245, 408] on img at bounding box center [231, 403] width 108 height 72
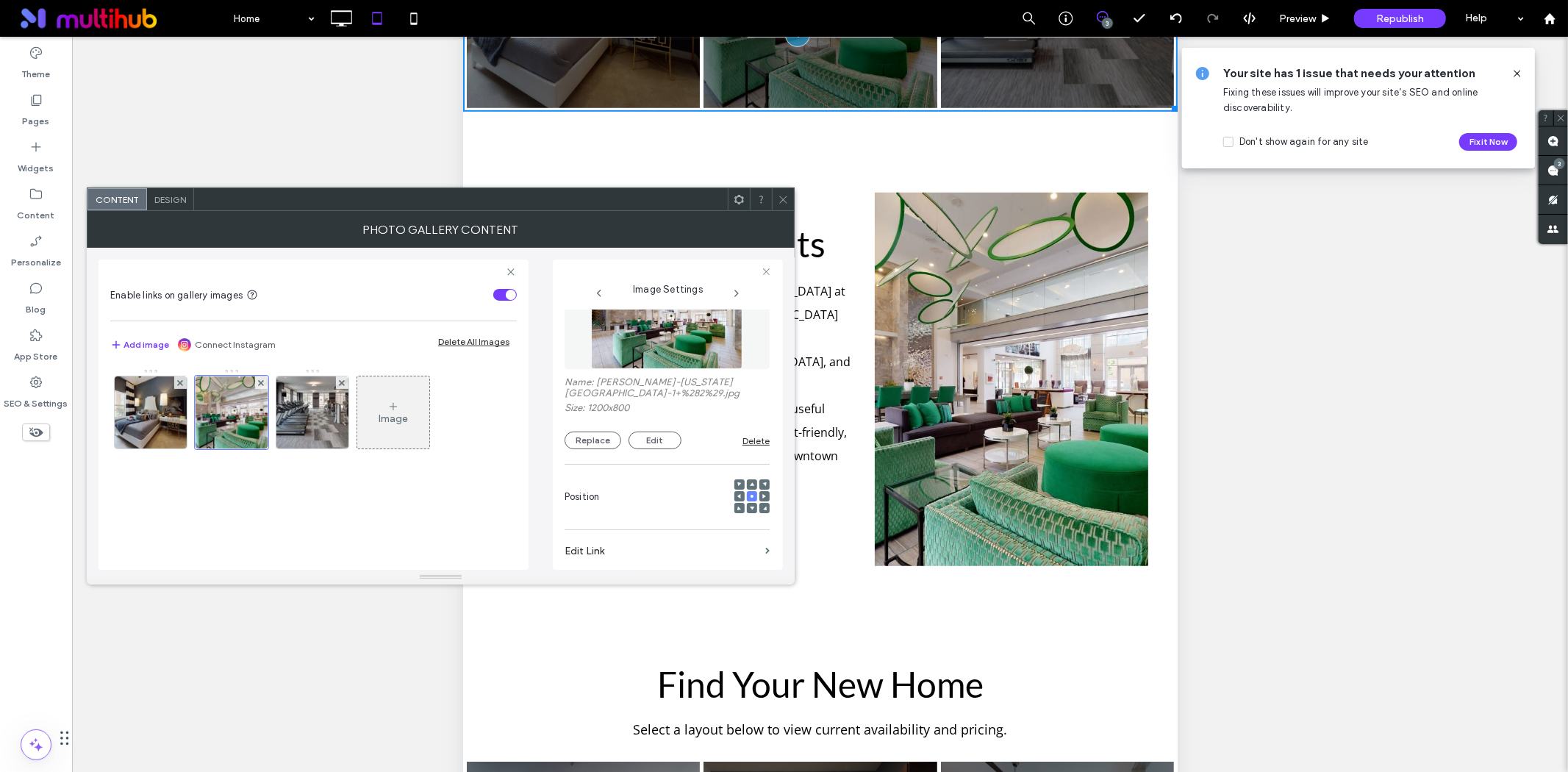
scroll to position [326, 0]
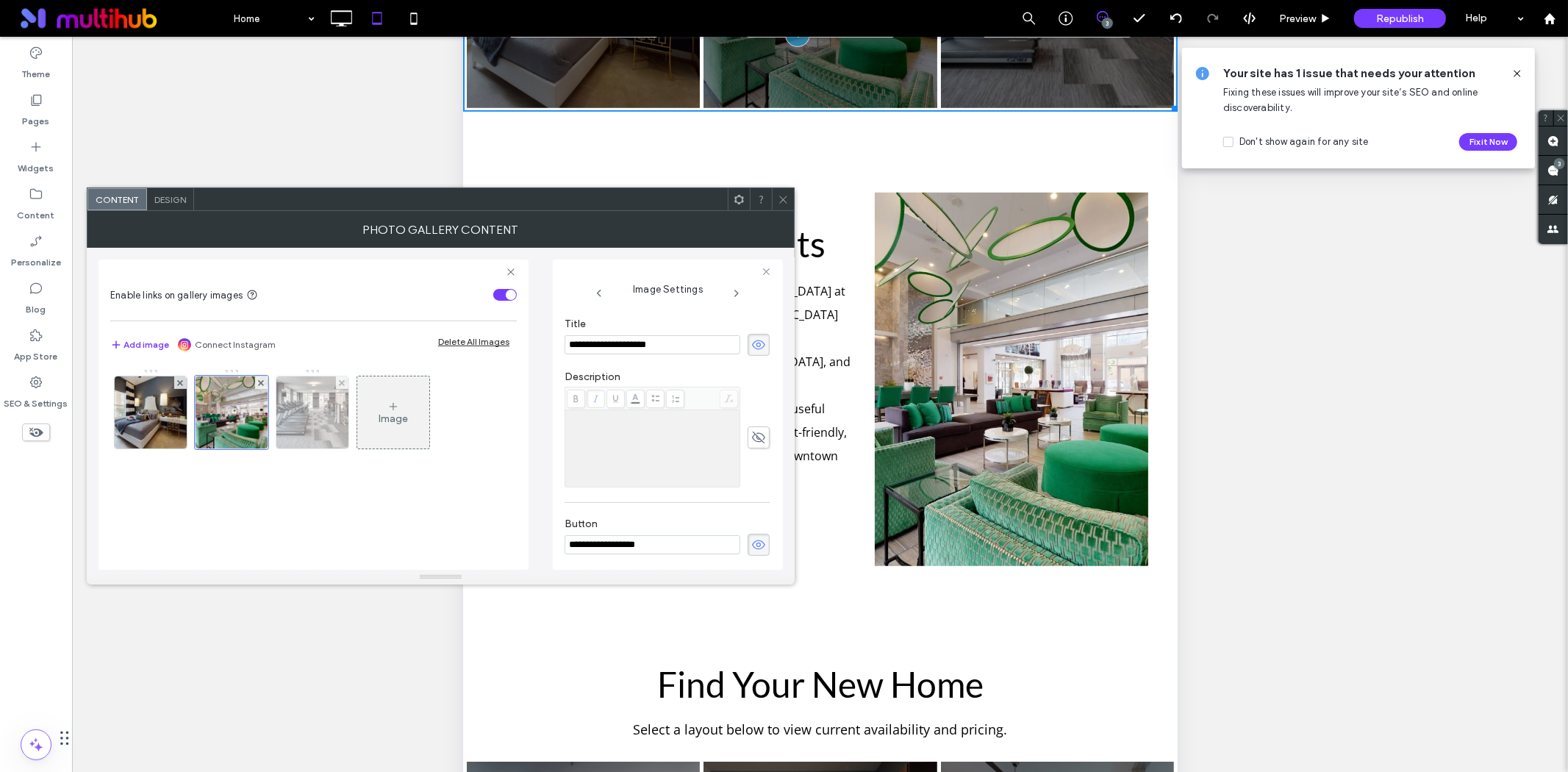
click at [319, 416] on img at bounding box center [312, 413] width 99 height 72
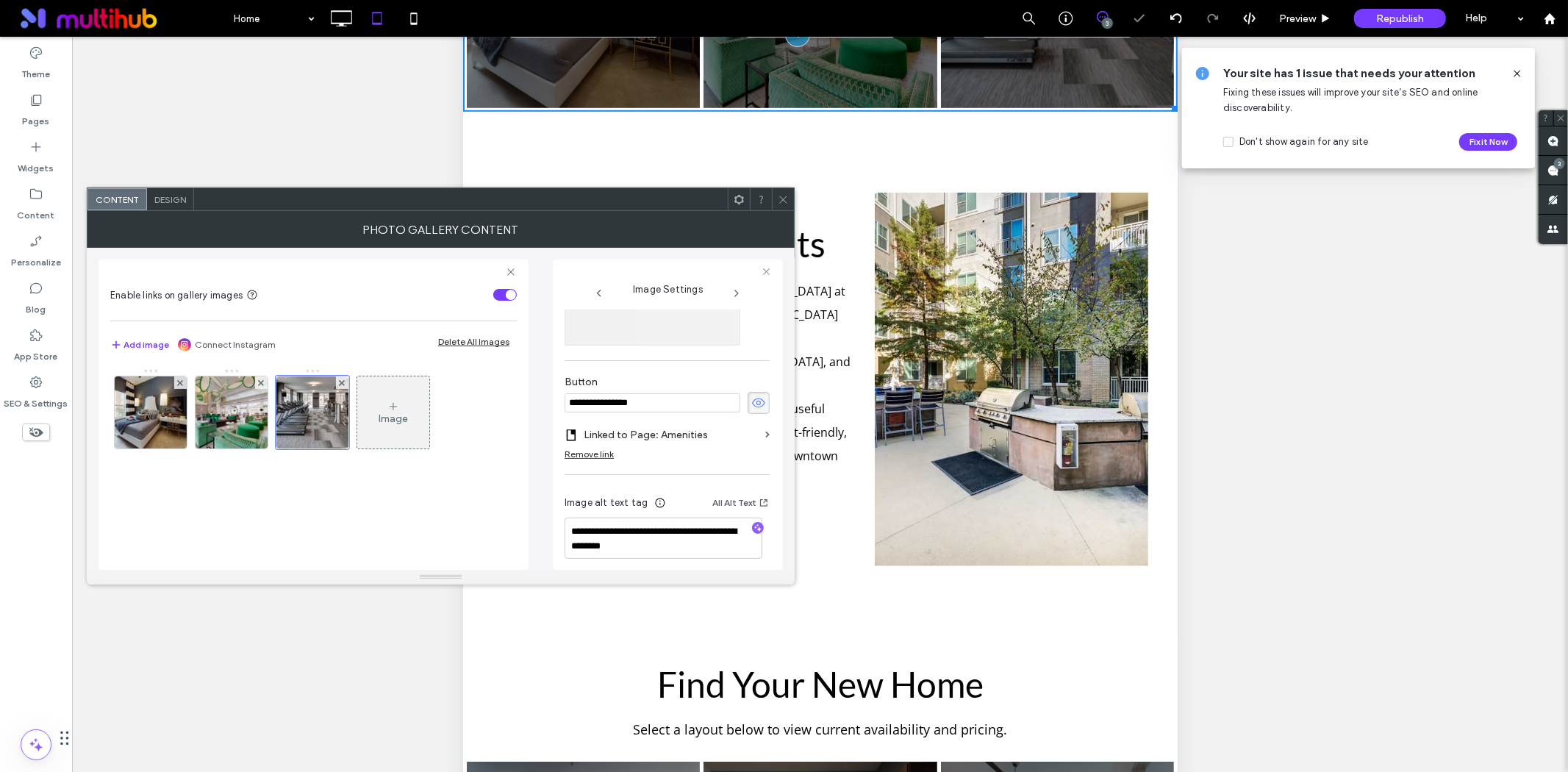
scroll to position [488, 0]
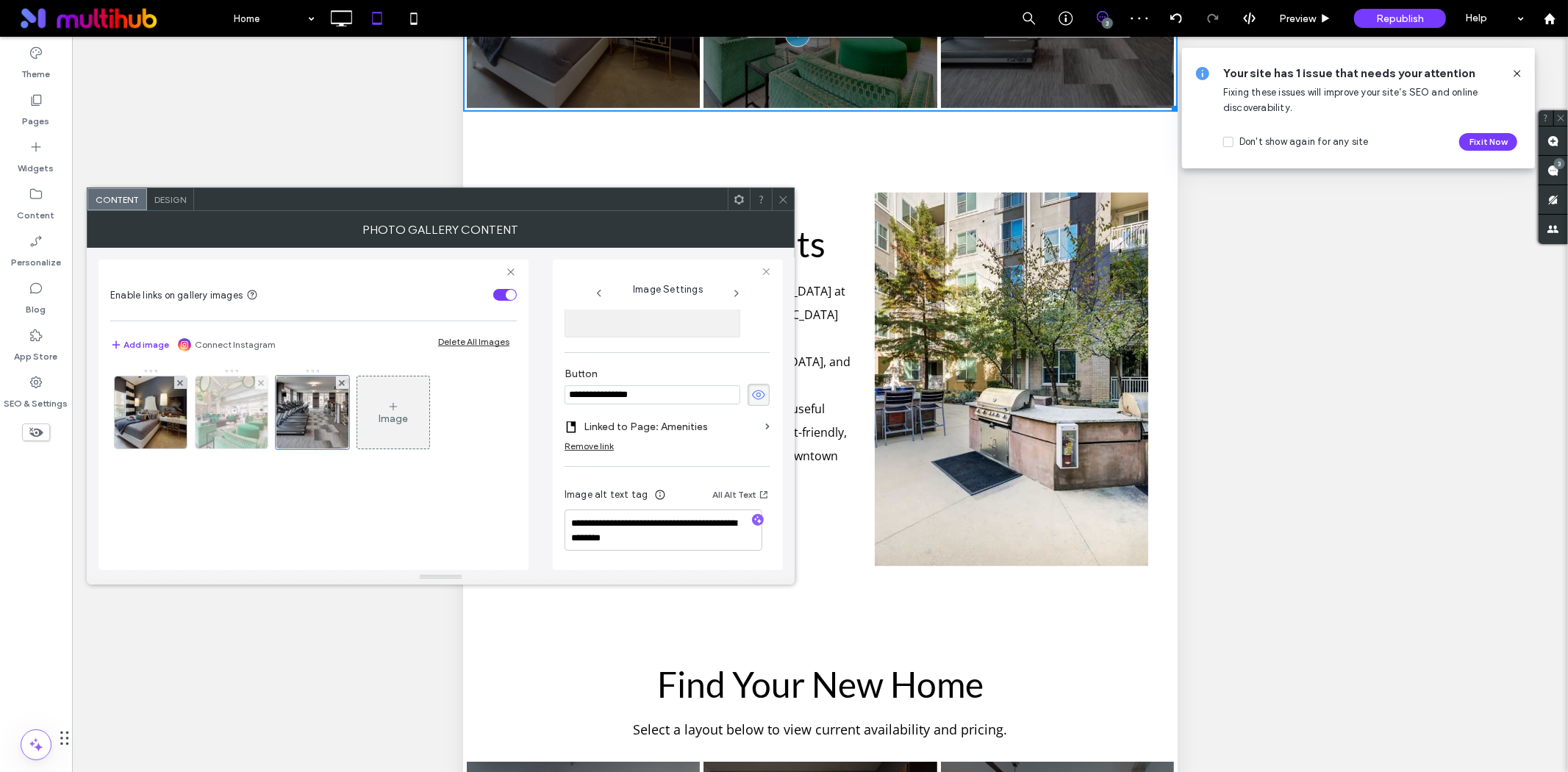
click at [232, 421] on img at bounding box center [231, 413] width 108 height 72
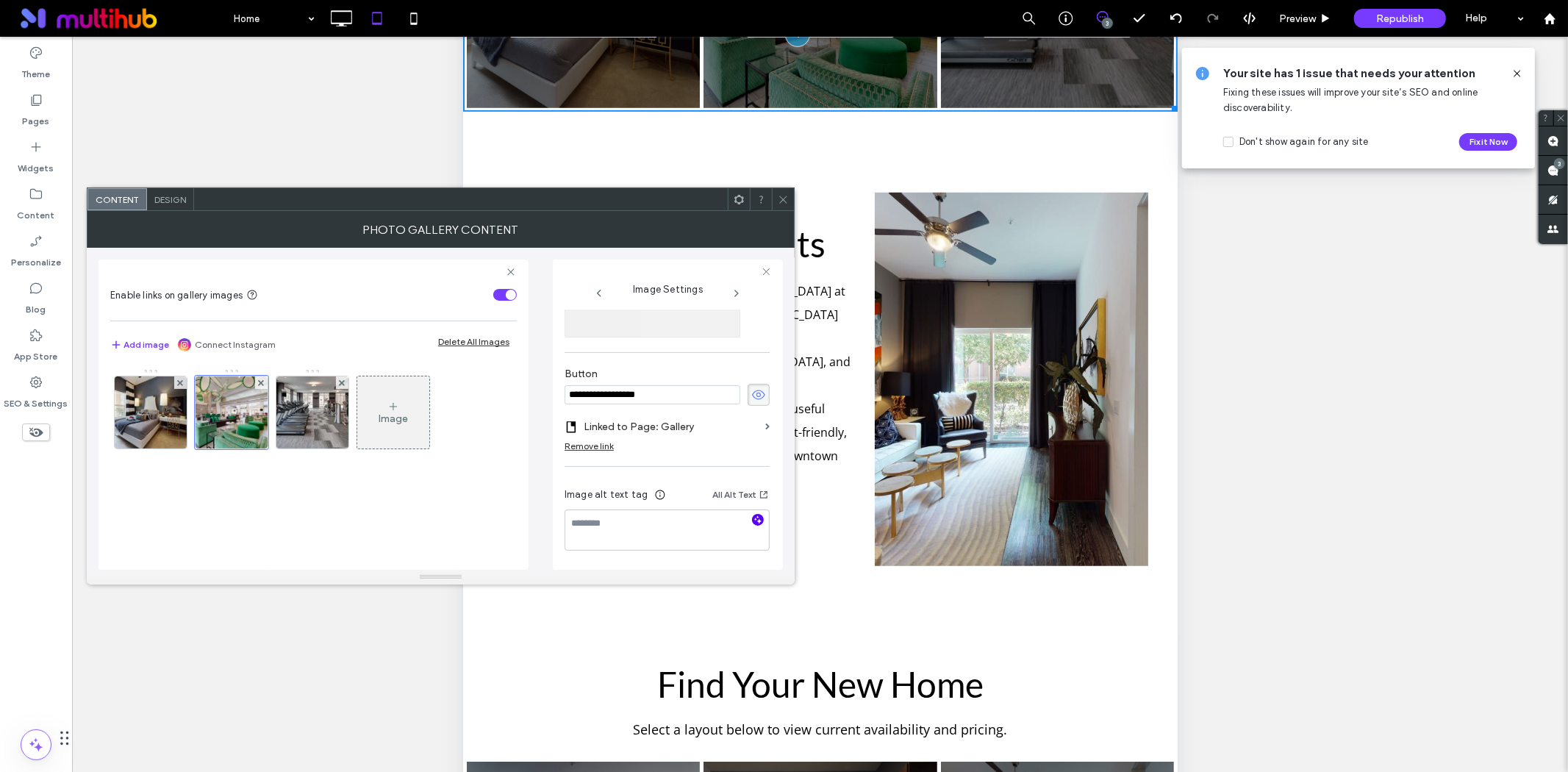
click at [752, 518] on icon "button" at bounding box center [757, 520] width 11 height 11
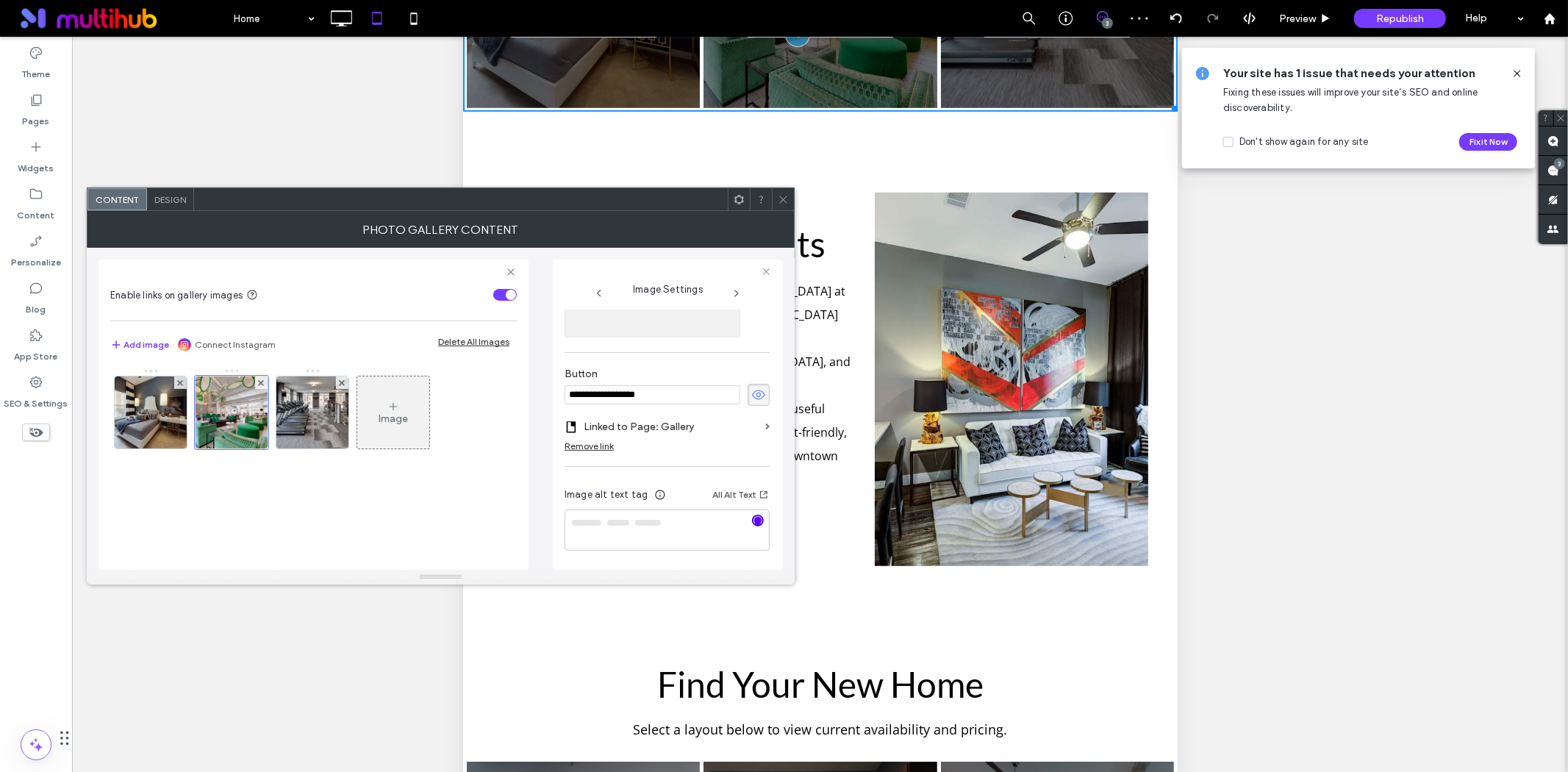
type textarea "**********"
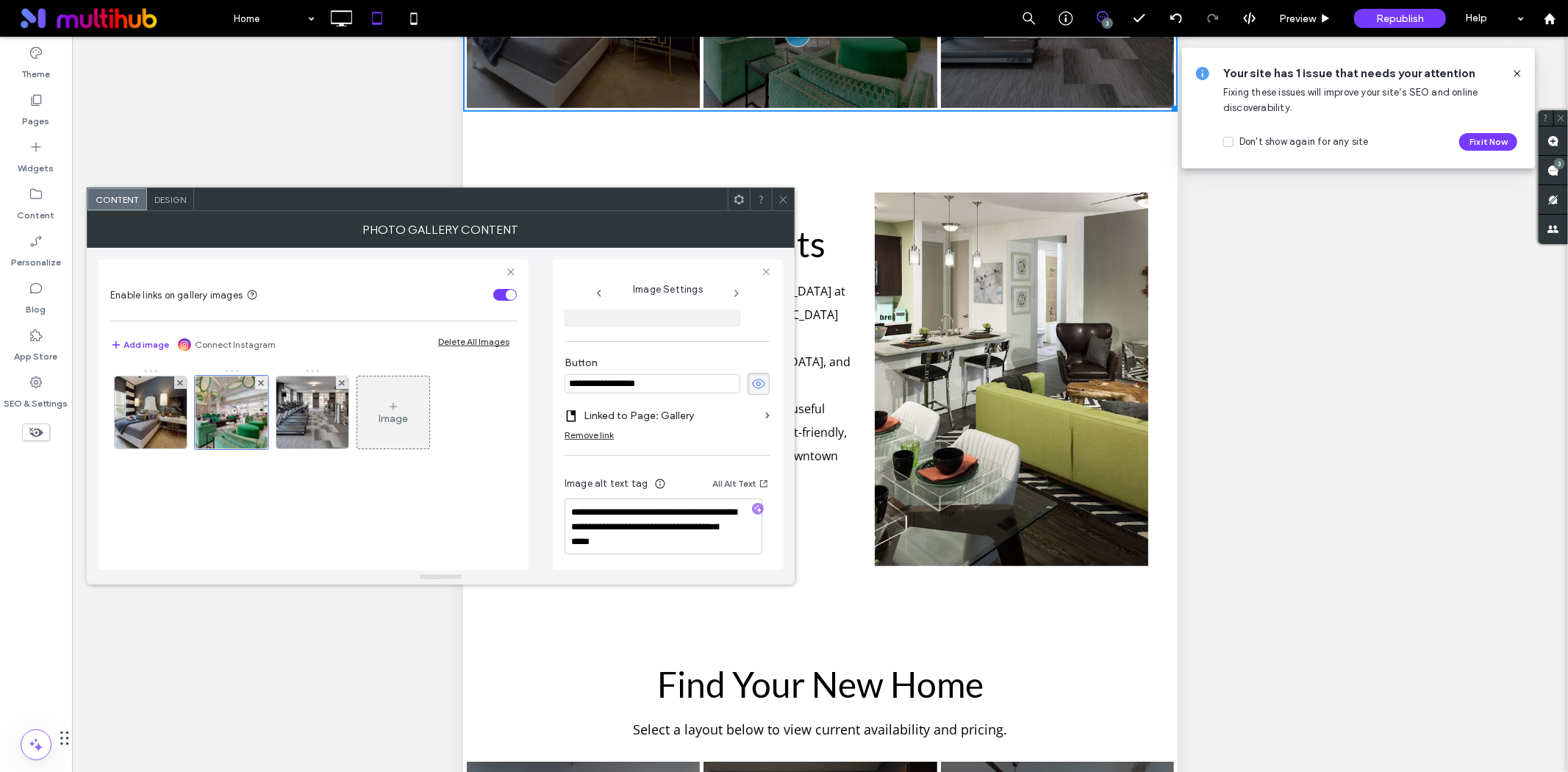
drag, startPoint x: 783, startPoint y: 201, endPoint x: 384, endPoint y: 232, distance: 400.2
click at [783, 201] on icon at bounding box center [783, 199] width 11 height 11
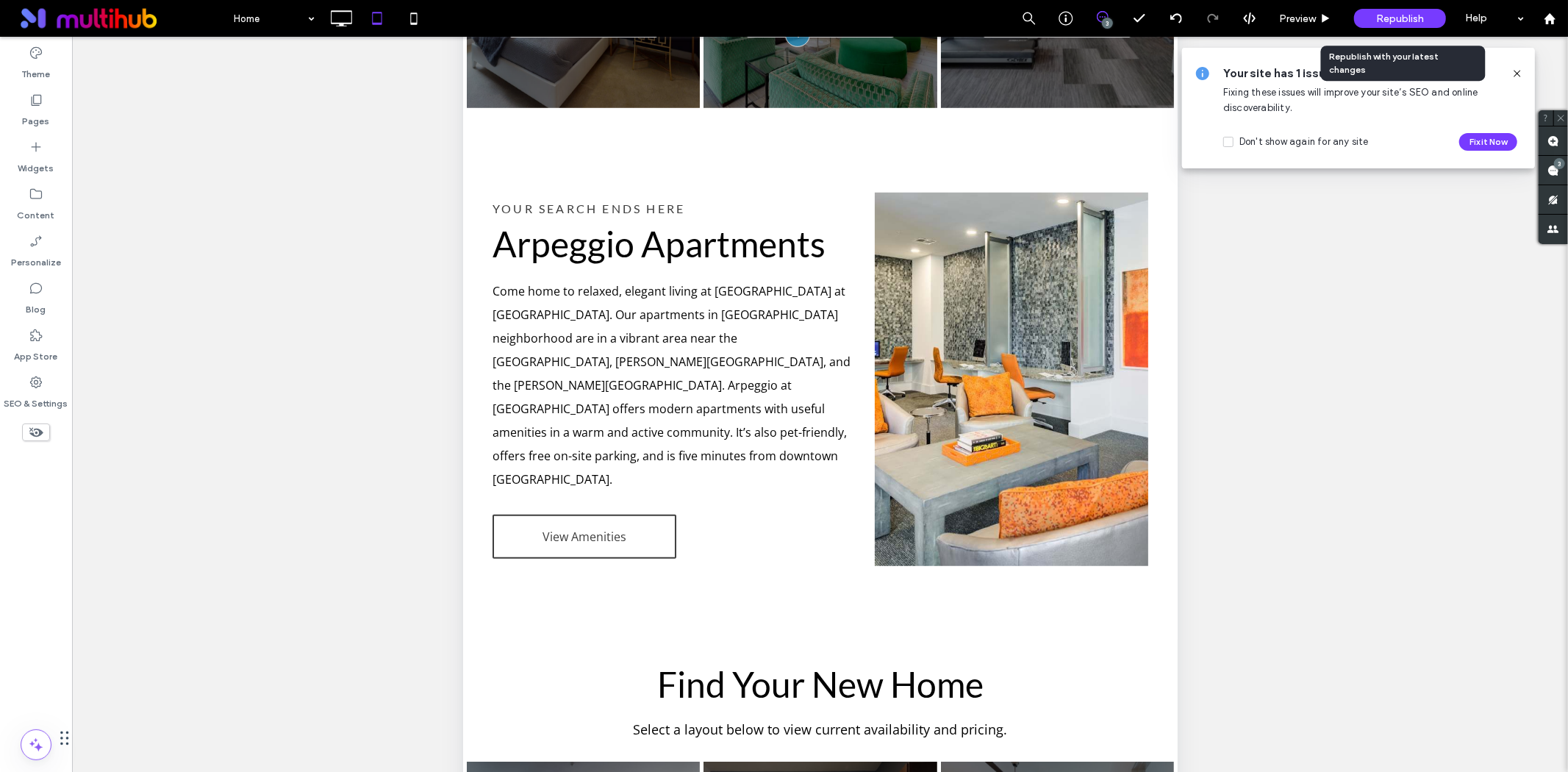
click at [1395, 13] on span "Republish" at bounding box center [1400, 18] width 48 height 13
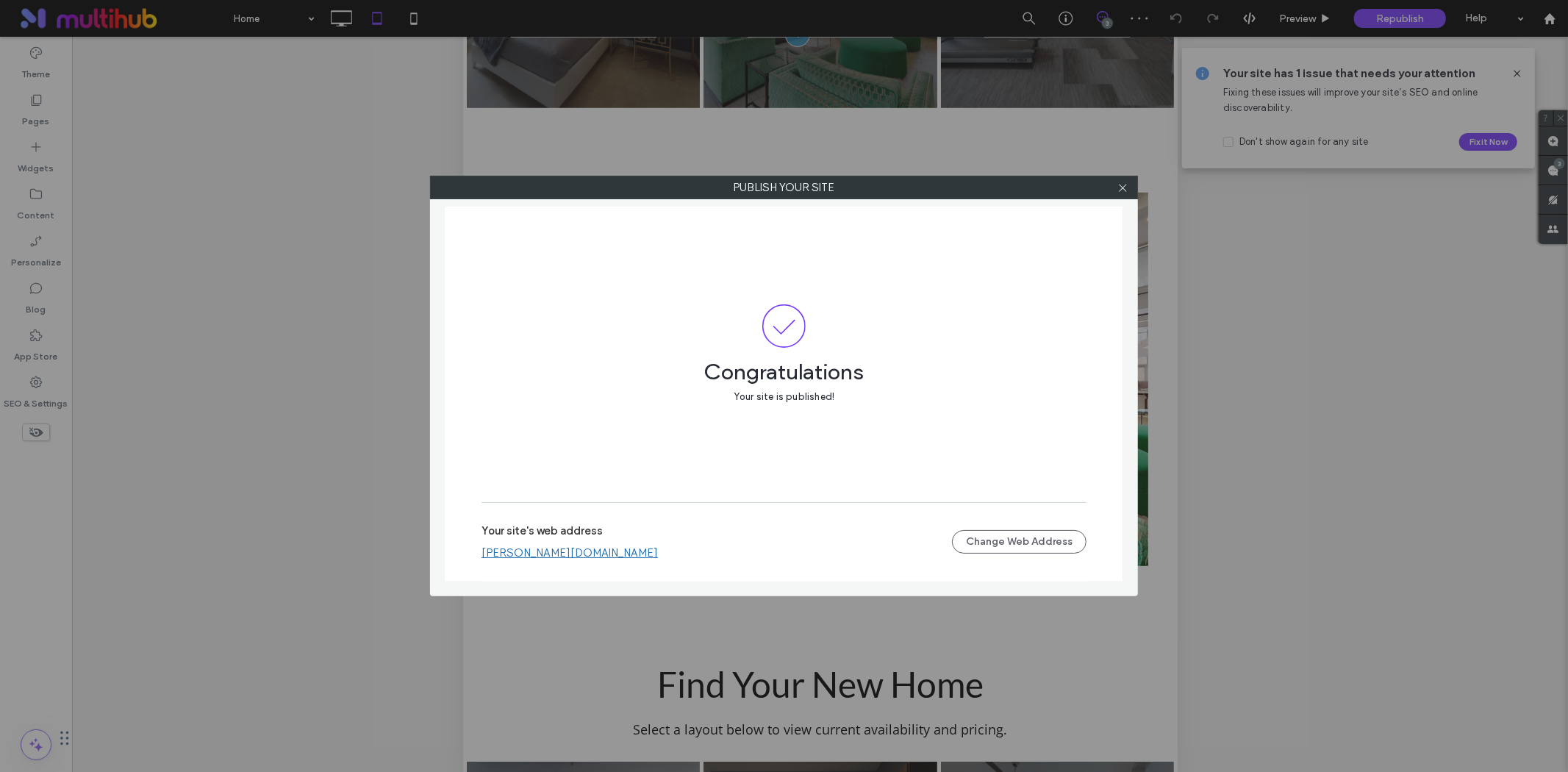
click at [566, 556] on link "weidner-arpeggio-apartments.multiscreensite.com" at bounding box center [569, 553] width 176 height 14
click at [1119, 189] on icon at bounding box center [1122, 187] width 11 height 11
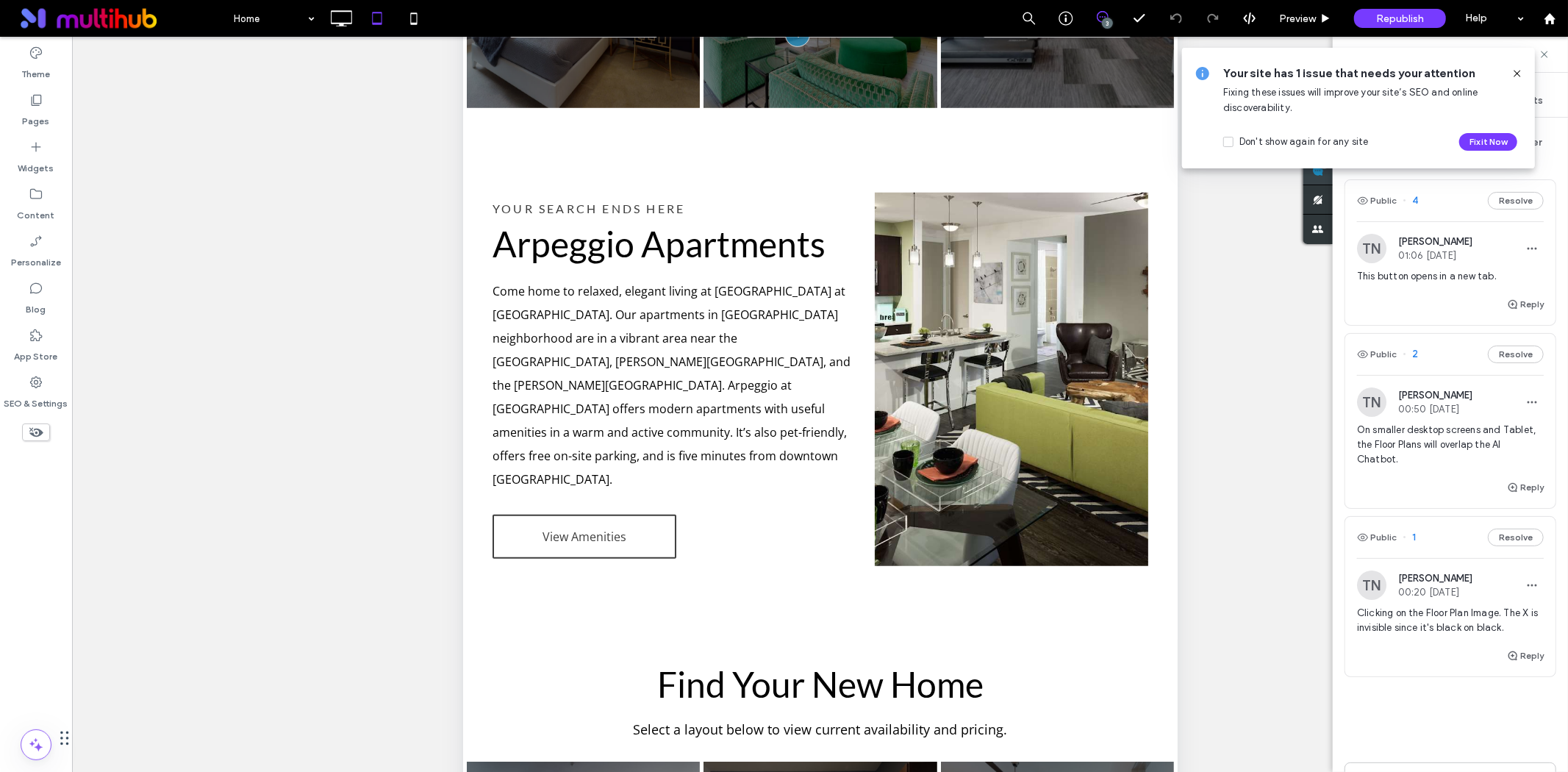
click at [1567, 169] on div "Site Comments Team & Clients Filter Public 4 Resolve TN Tylor Neil 01:06 Aug 15…" at bounding box center [1450, 404] width 236 height 735
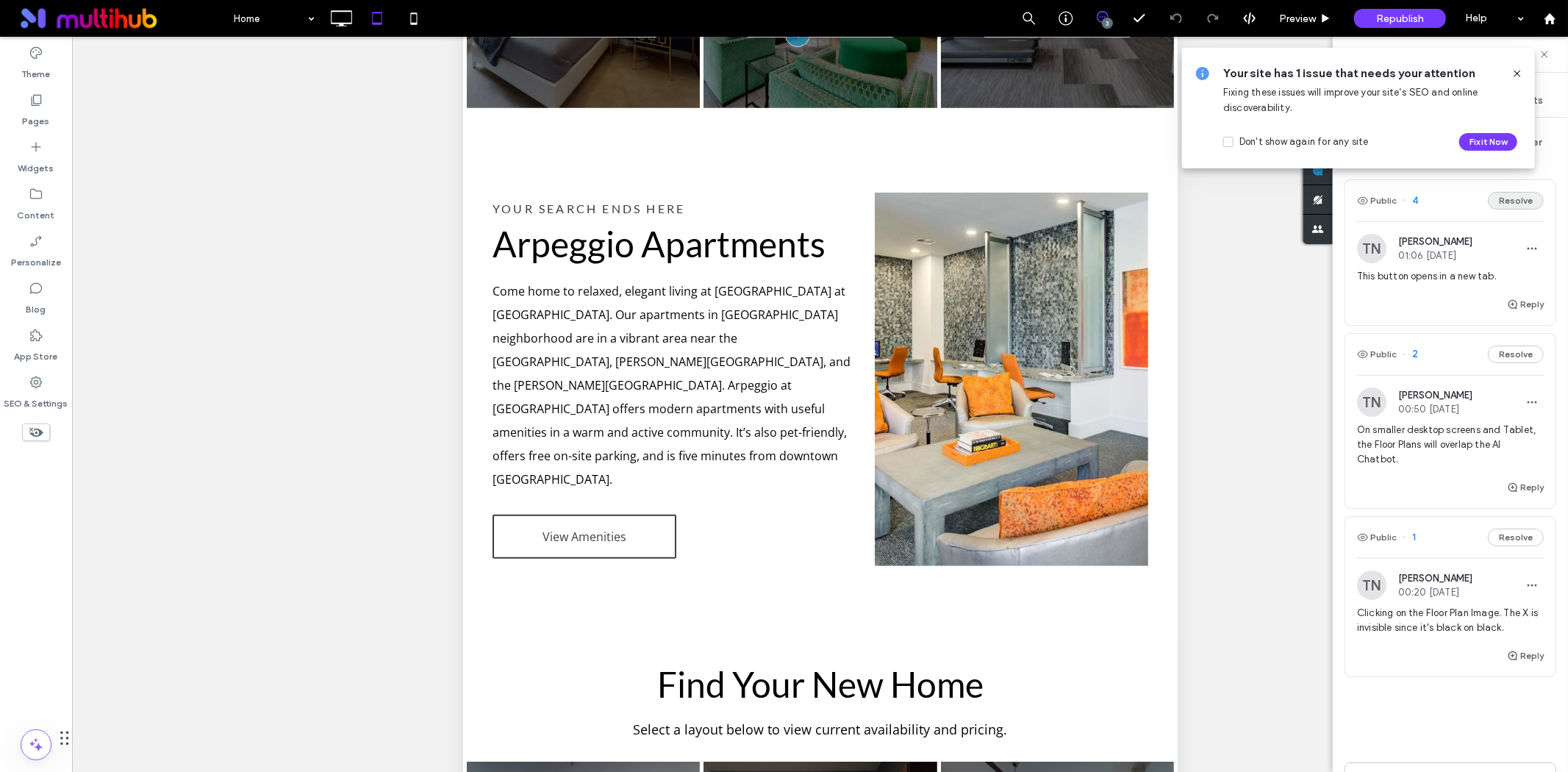
click at [1506, 194] on button "Resolve" at bounding box center [1515, 201] width 55 height 18
